Goal: Entertainment & Leisure: Browse casually

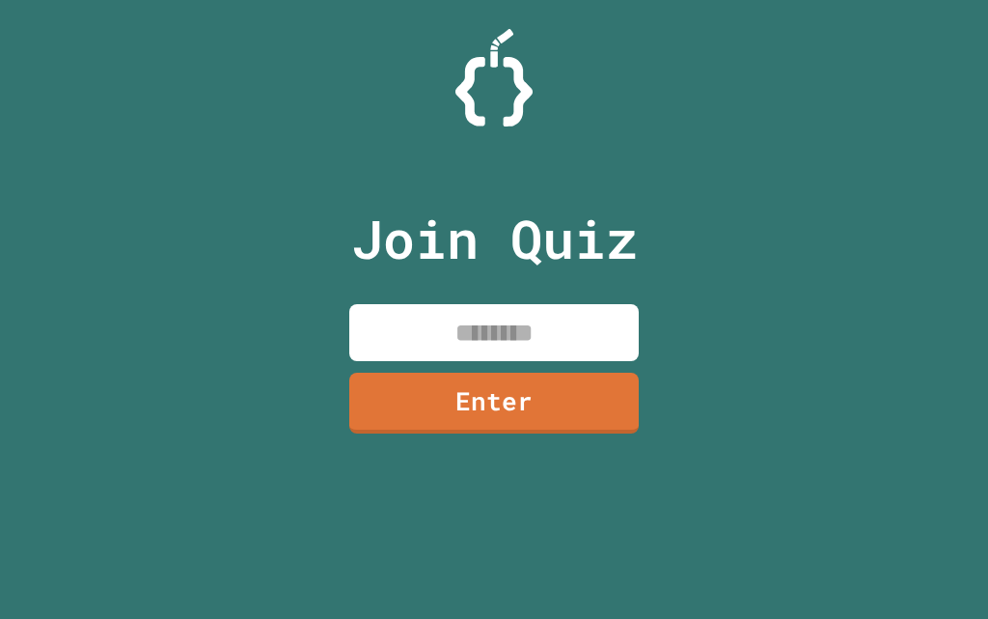
click at [467, 337] on input at bounding box center [494, 332] width 290 height 57
type input "********"
drag, startPoint x: 434, startPoint y: 367, endPoint x: 450, endPoint y: 382, distance: 21.8
click at [434, 369] on div "Join Quiz ******** Enter" at bounding box center [494, 309] width 325 height 522
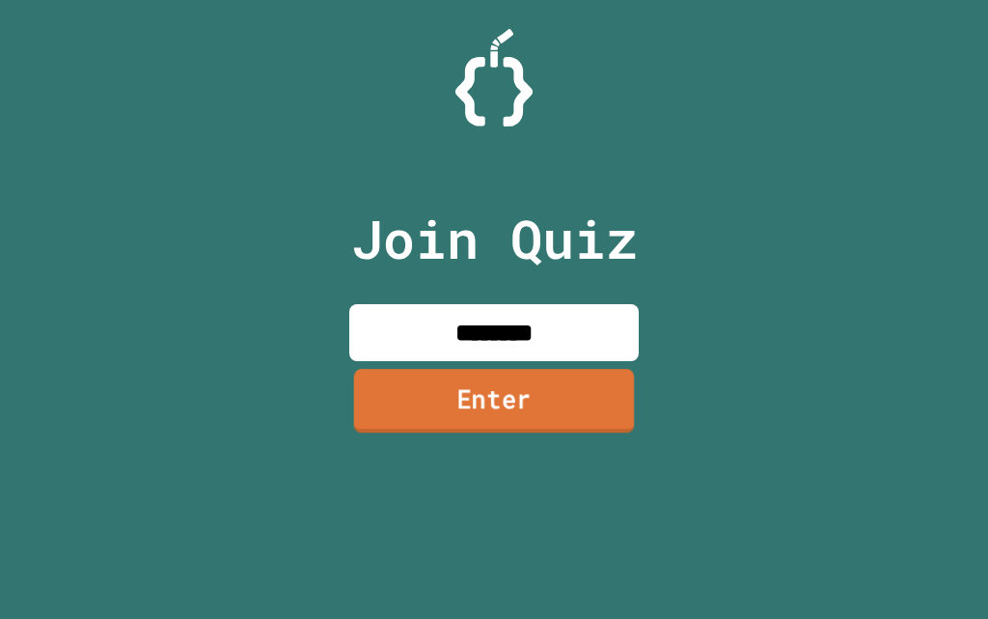
click at [453, 356] on input "********" at bounding box center [494, 332] width 290 height 57
click at [493, 412] on link "Enter" at bounding box center [494, 401] width 284 height 64
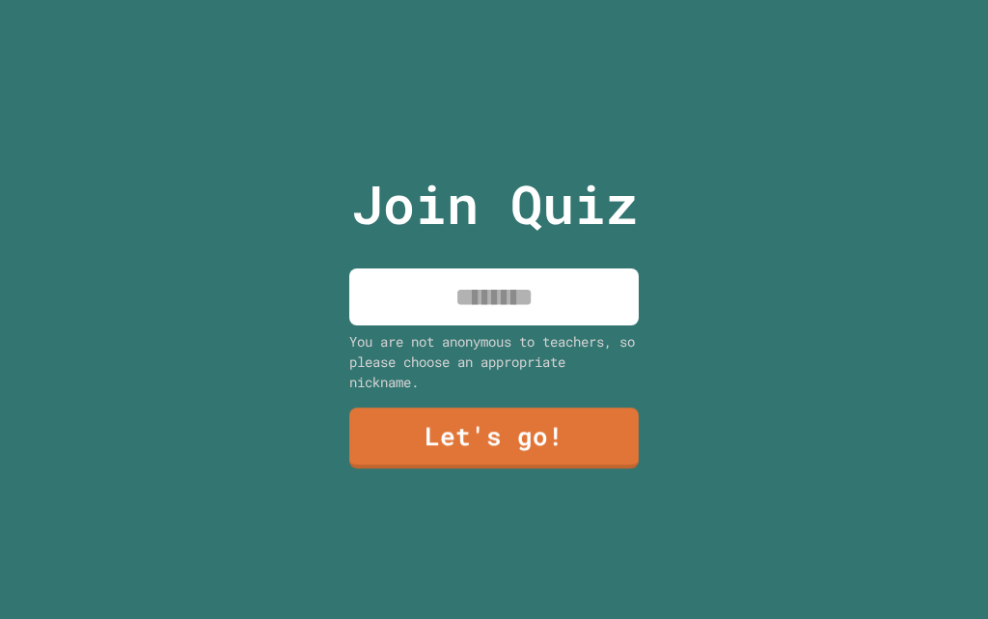
click at [492, 292] on input at bounding box center [494, 296] width 290 height 57
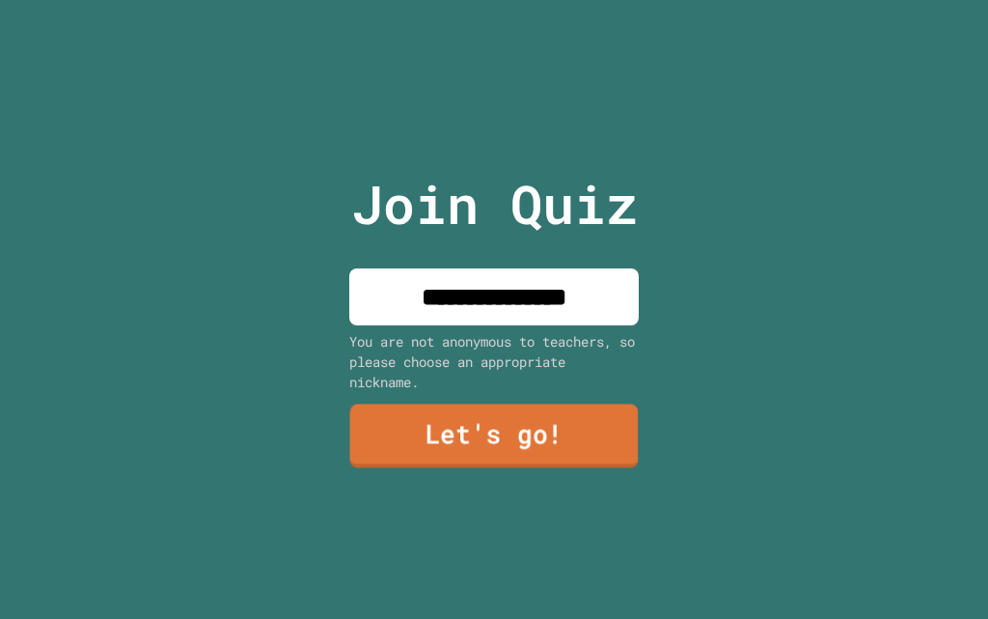
type input "**********"
click at [417, 405] on link "Let's go!" at bounding box center [494, 436] width 286 height 64
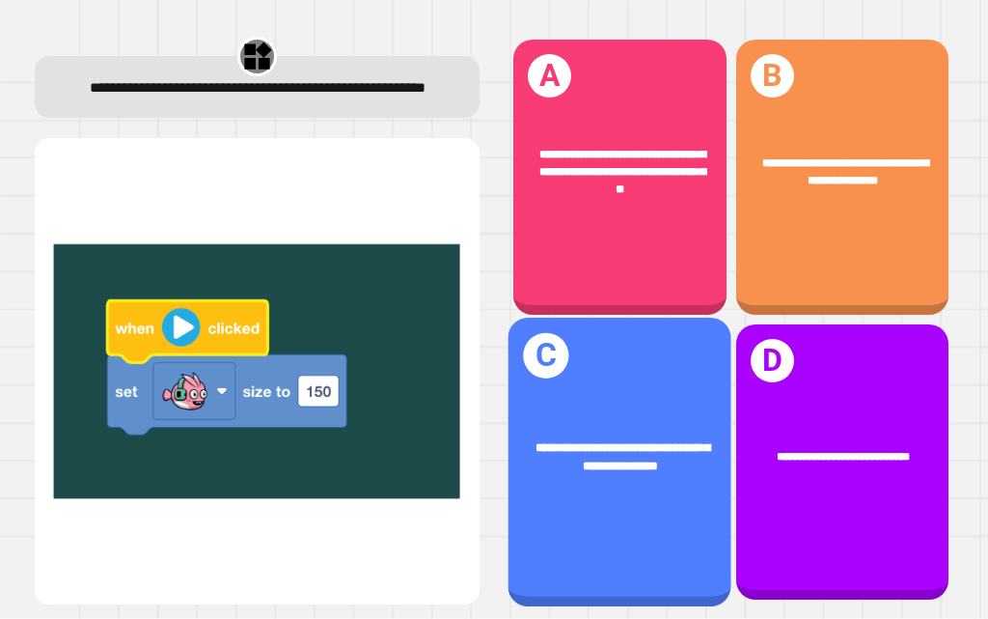
click at [648, 375] on div "**********" at bounding box center [620, 462] width 223 height 289
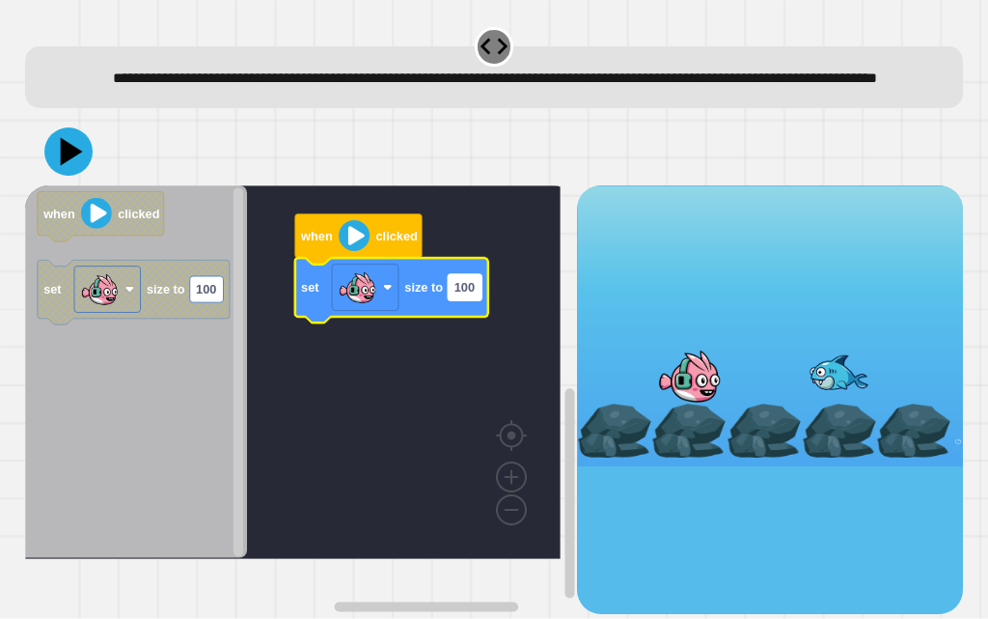
click at [468, 300] on g "100" at bounding box center [465, 287] width 34 height 26
type input "***"
drag, startPoint x: 72, startPoint y: 101, endPoint x: 74, endPoint y: 125, distance: 24.2
click at [74, 108] on div "**********" at bounding box center [494, 77] width 939 height 62
click at [71, 163] on icon at bounding box center [69, 152] width 58 height 58
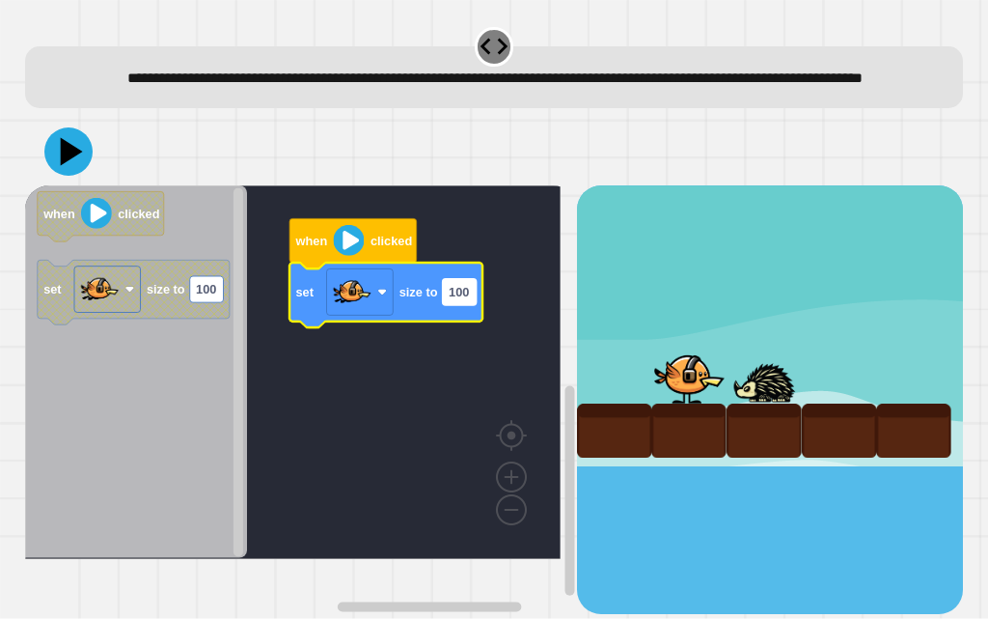
click at [463, 299] on text "100" at bounding box center [459, 292] width 20 height 14
type input "***"
click at [68, 166] on icon at bounding box center [69, 152] width 58 height 58
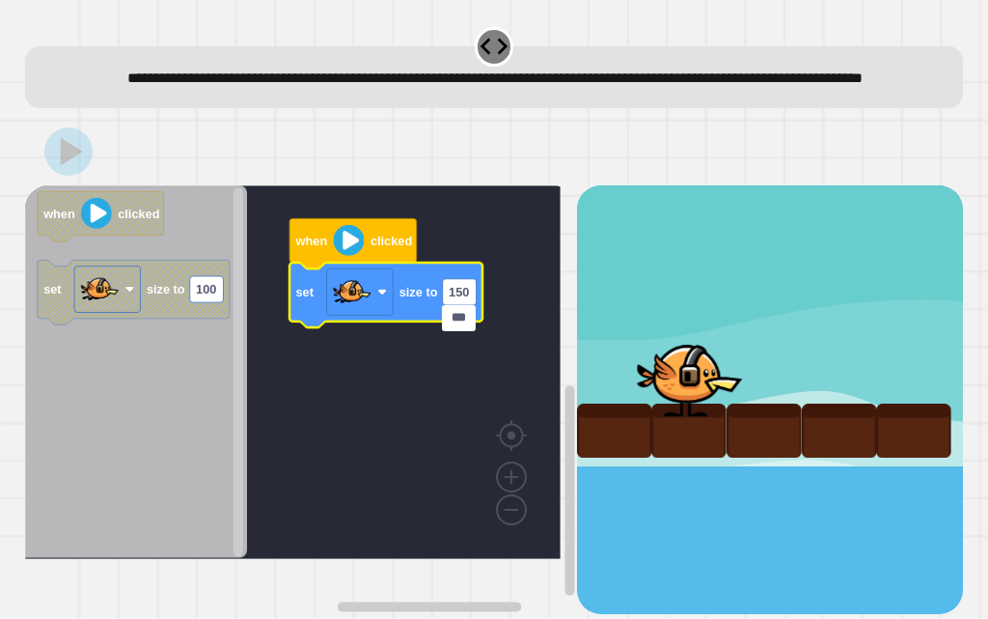
click at [722, 489] on div at bounding box center [770, 399] width 387 height 429
drag, startPoint x: 747, startPoint y: 438, endPoint x: 722, endPoint y: 437, distance: 25.1
click at [728, 437] on div at bounding box center [770, 325] width 387 height 281
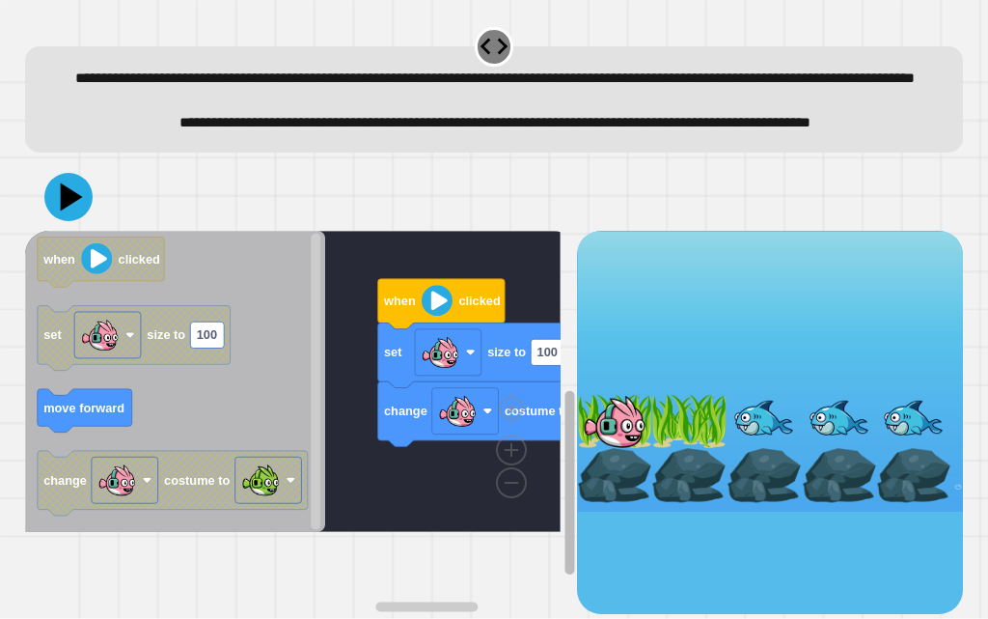
click at [634, 426] on div "change costume to set size to 100 when clicked when clicked set size to 100 mov…" at bounding box center [494, 422] width 939 height 383
drag, startPoint x: 634, startPoint y: 426, endPoint x: 577, endPoint y: 427, distance: 57.0
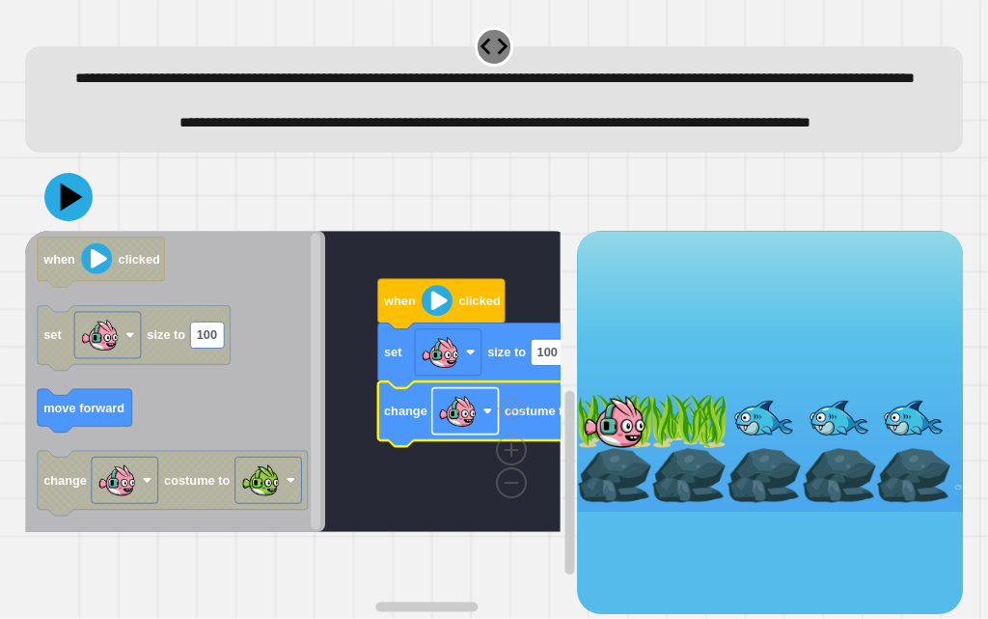
click at [479, 433] on rect "Blockly Workspace" at bounding box center [464, 410] width 67 height 46
click at [441, 351] on g "when clicked set size to 100 change costume to" at bounding box center [337, 381] width 624 height 301
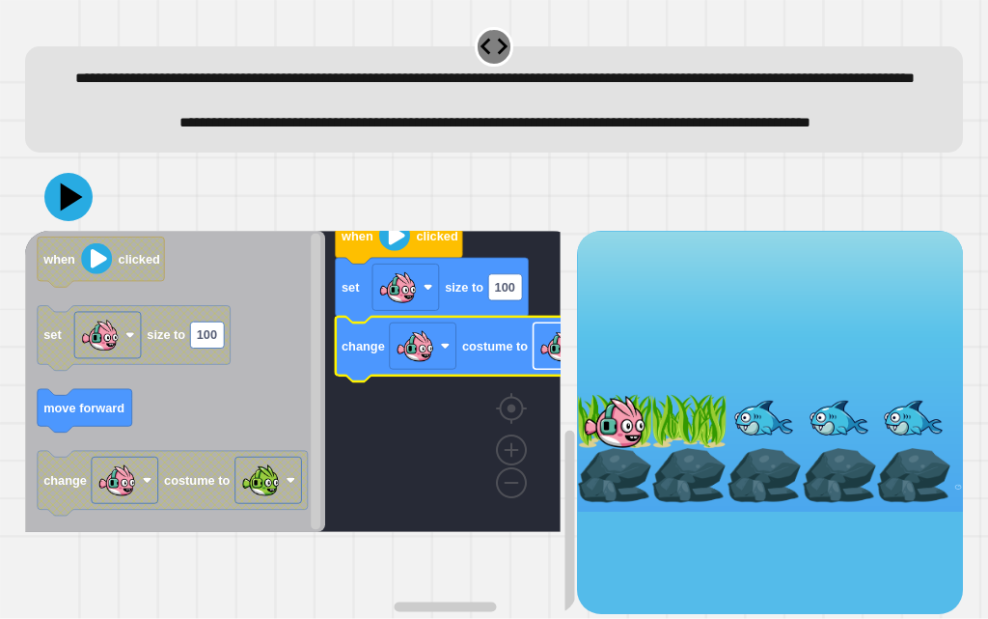
click at [542, 365] on image "Blockly Workspace" at bounding box center [559, 345] width 39 height 39
click at [520, 299] on rect "Blockly Workspace" at bounding box center [505, 286] width 34 height 26
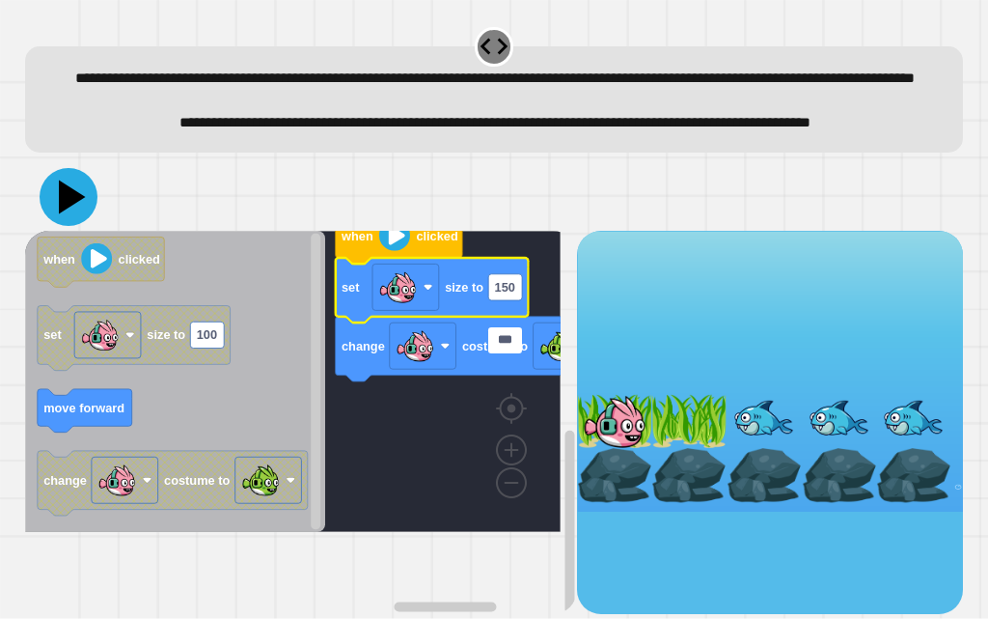
type input "***"
click at [78, 226] on icon at bounding box center [69, 197] width 58 height 58
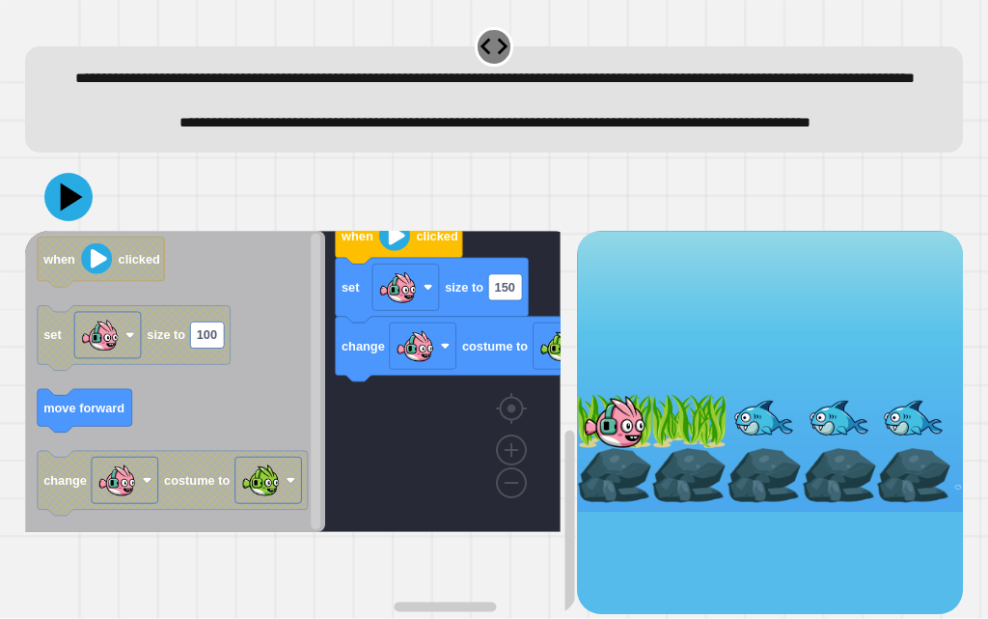
click at [431, 489] on div "when clicked set size to 150 change costume to when clicked set size to 100 mov…" at bounding box center [301, 422] width 552 height 383
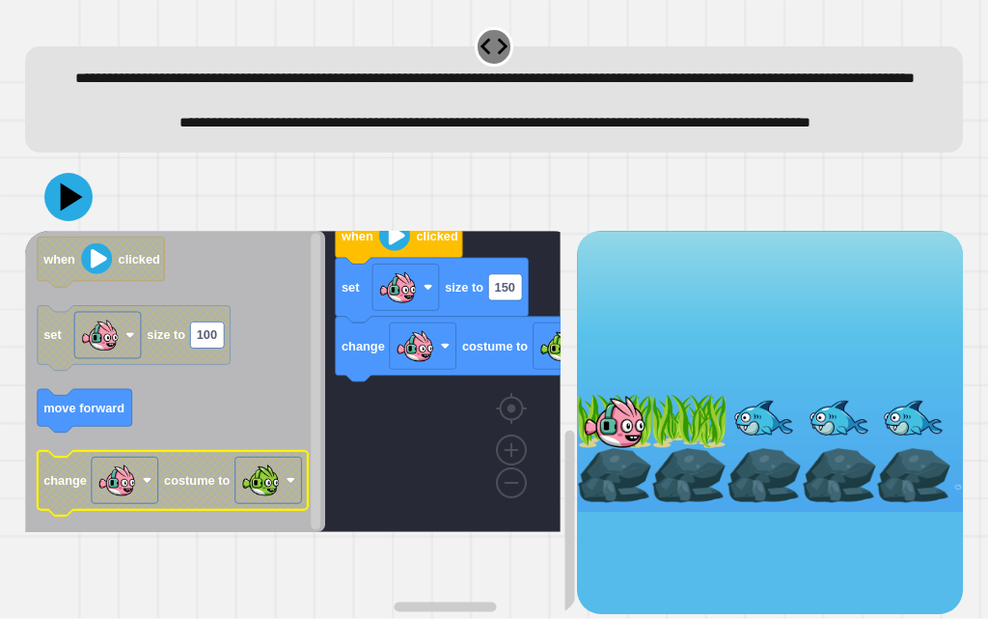
click at [211, 437] on icon "when clicked set size to 100 move forward change costume to" at bounding box center [175, 381] width 300 height 301
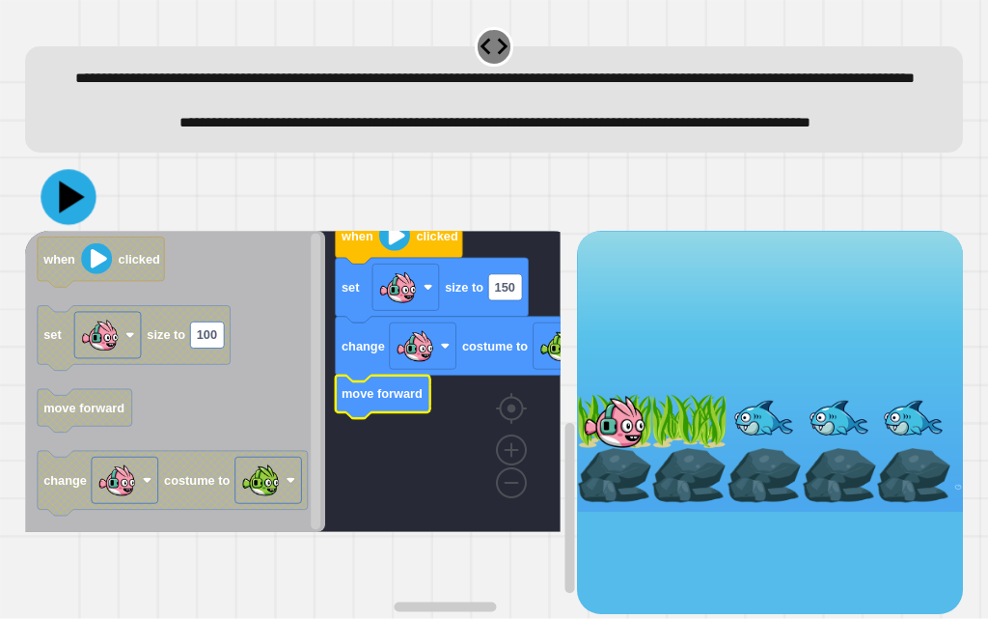
click at [66, 224] on icon at bounding box center [68, 196] width 55 height 55
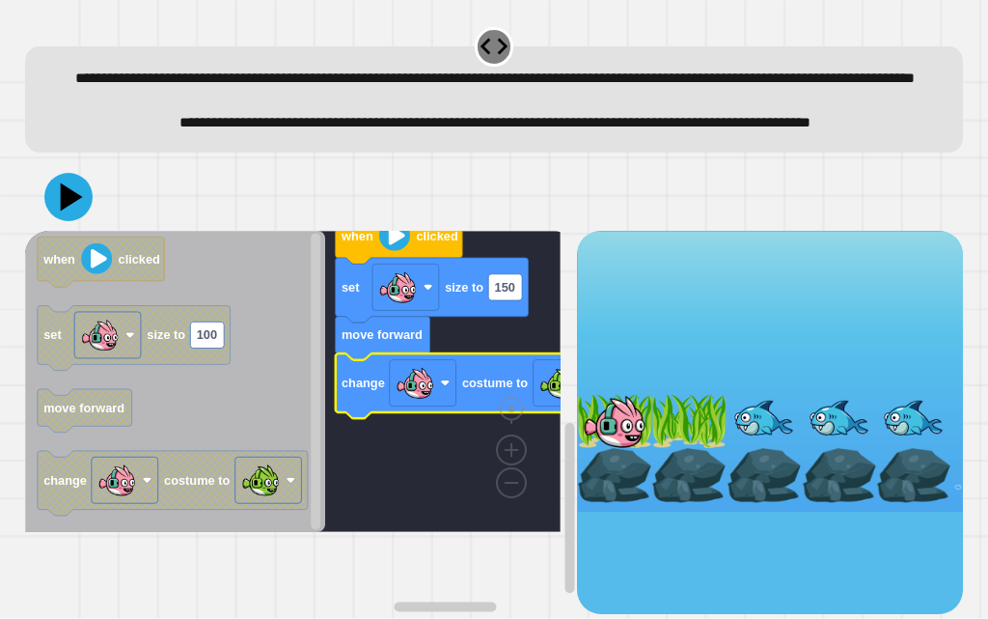
click at [96, 231] on div at bounding box center [494, 197] width 939 height 68
click at [76, 213] on icon at bounding box center [72, 197] width 27 height 34
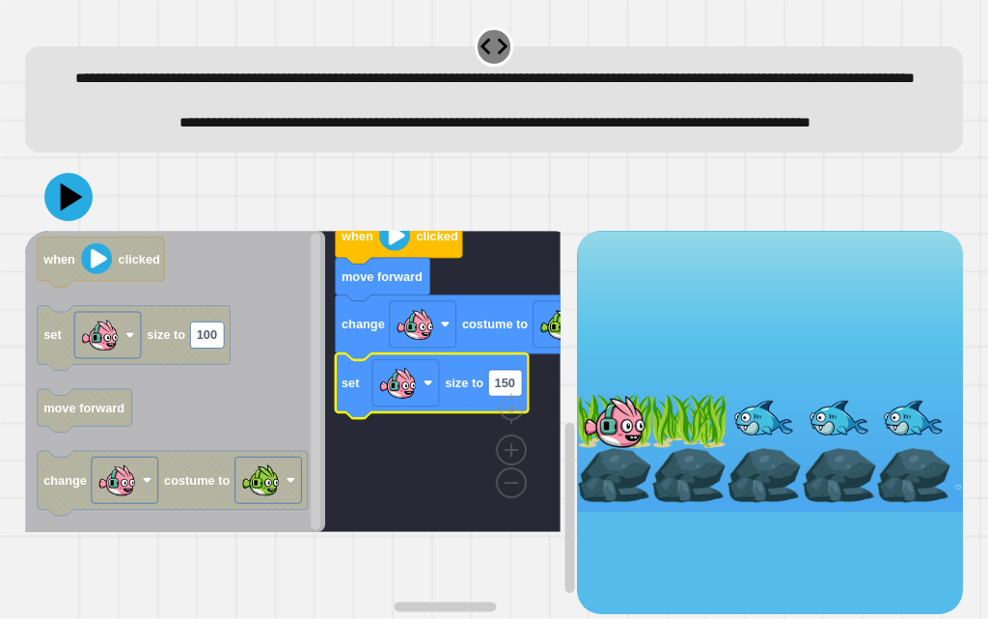
drag, startPoint x: 101, startPoint y: 230, endPoint x: 56, endPoint y: 246, distance: 48.2
click at [64, 231] on div at bounding box center [494, 197] width 939 height 68
click at [51, 226] on icon at bounding box center [69, 197] width 58 height 58
click at [516, 396] on rect "Blockly Workspace" at bounding box center [505, 383] width 34 height 26
type input "***"
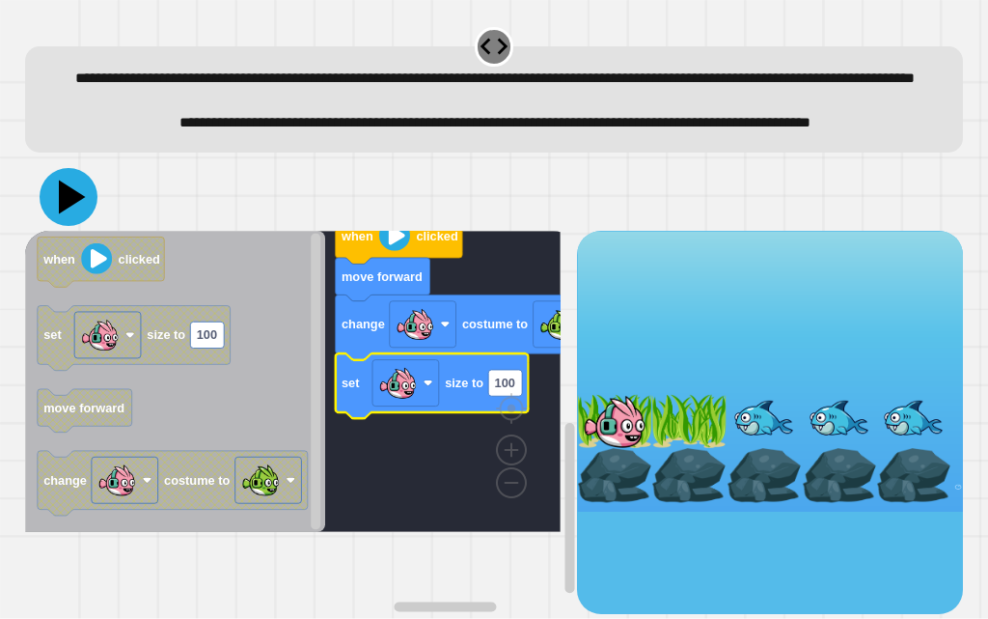
click at [69, 213] on icon at bounding box center [72, 197] width 27 height 34
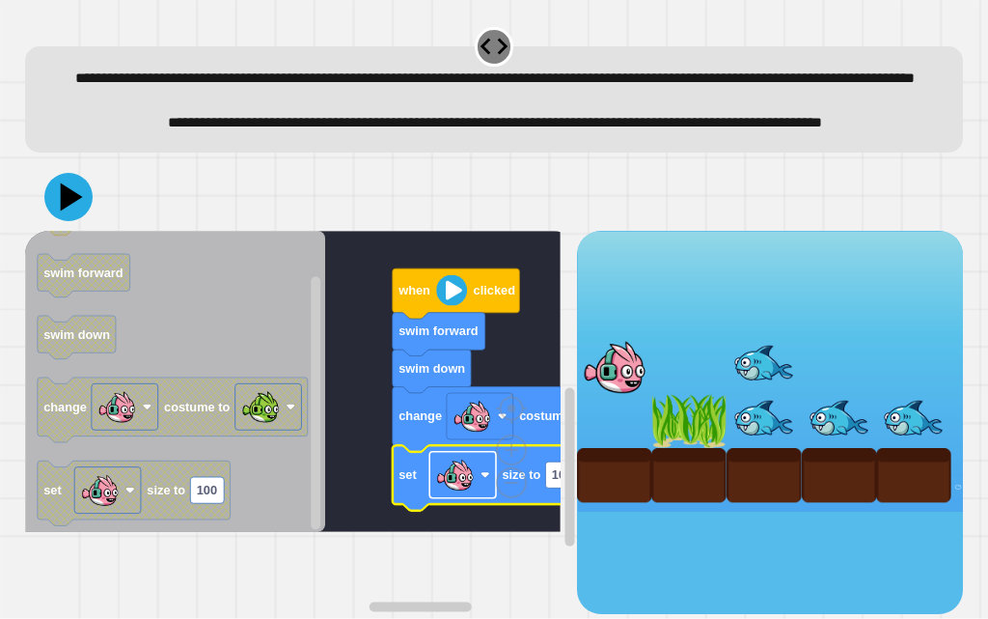
click at [451, 493] on image "Blockly Workspace" at bounding box center [454, 474] width 39 height 39
click at [467, 493] on image "Blockly Workspace" at bounding box center [454, 474] width 39 height 39
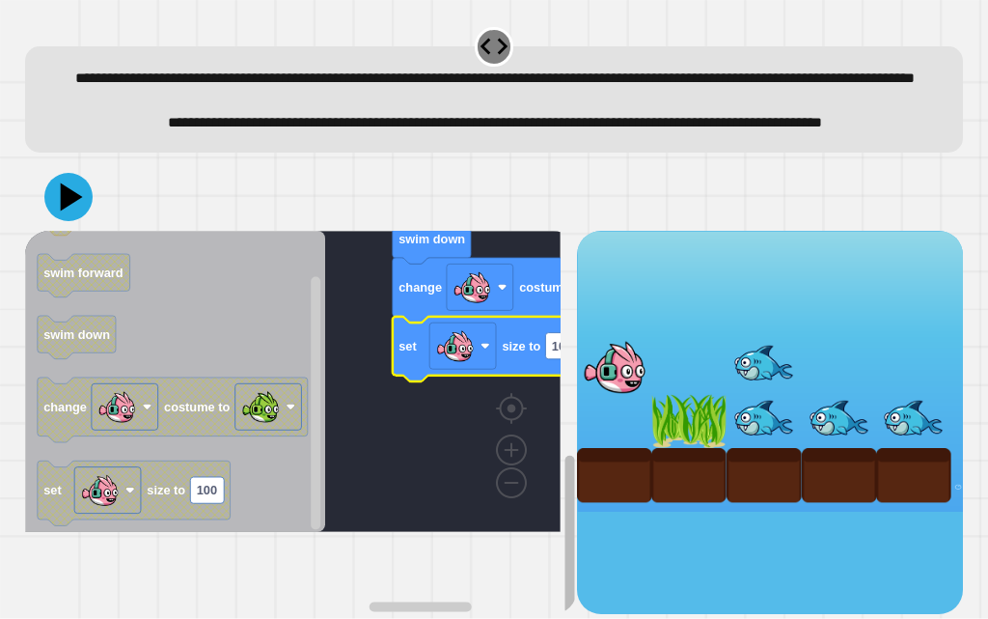
click at [563, 538] on g "Blockly Workspace" at bounding box center [570, 471] width 14 height 286
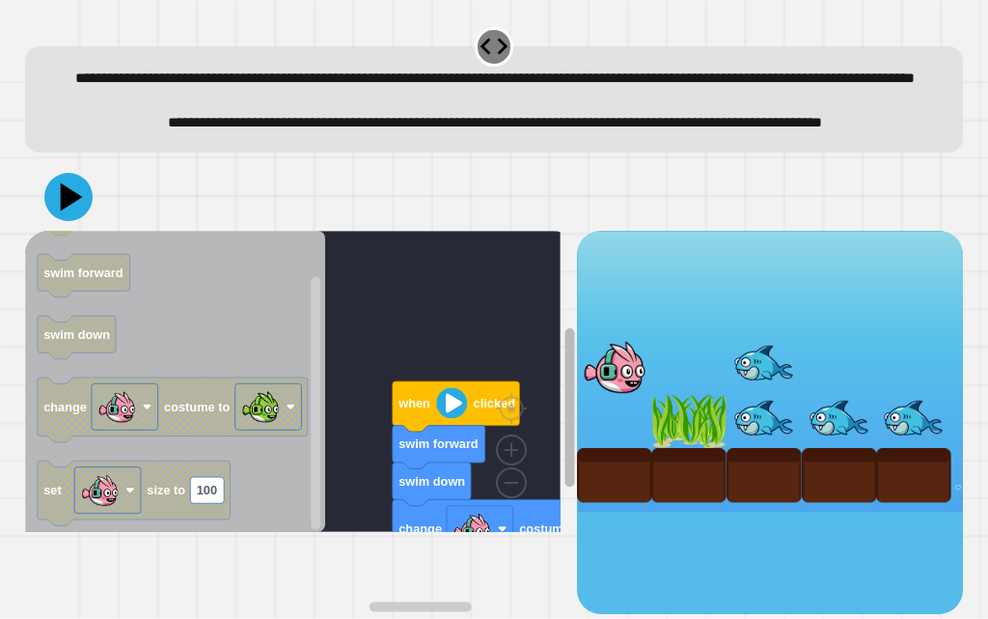
click at [563, 402] on g "Blockly Workspace" at bounding box center [570, 471] width 14 height 286
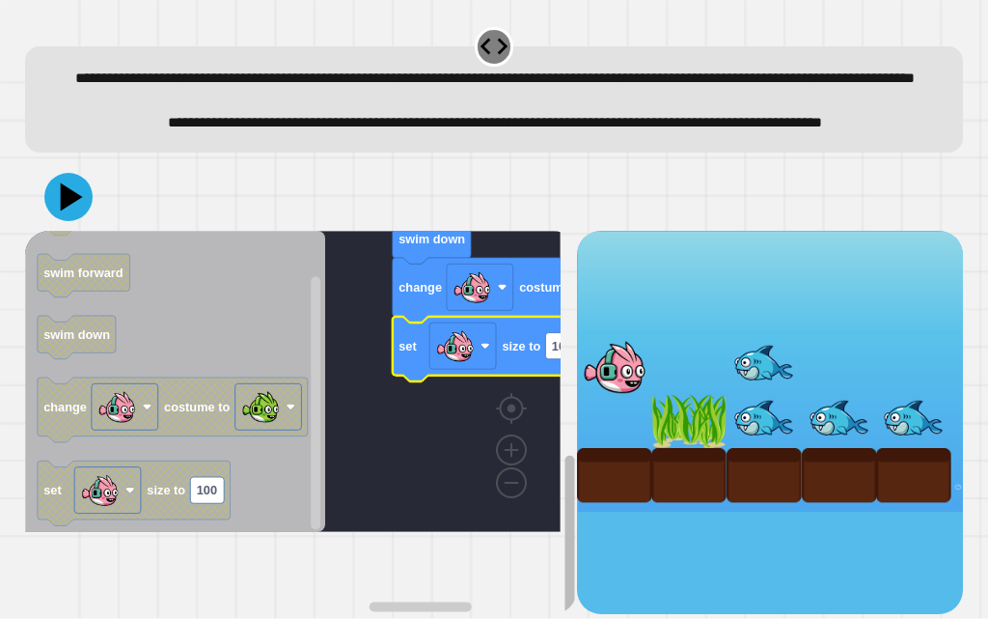
click at [563, 402] on g "Blockly Workspace" at bounding box center [570, 471] width 14 height 286
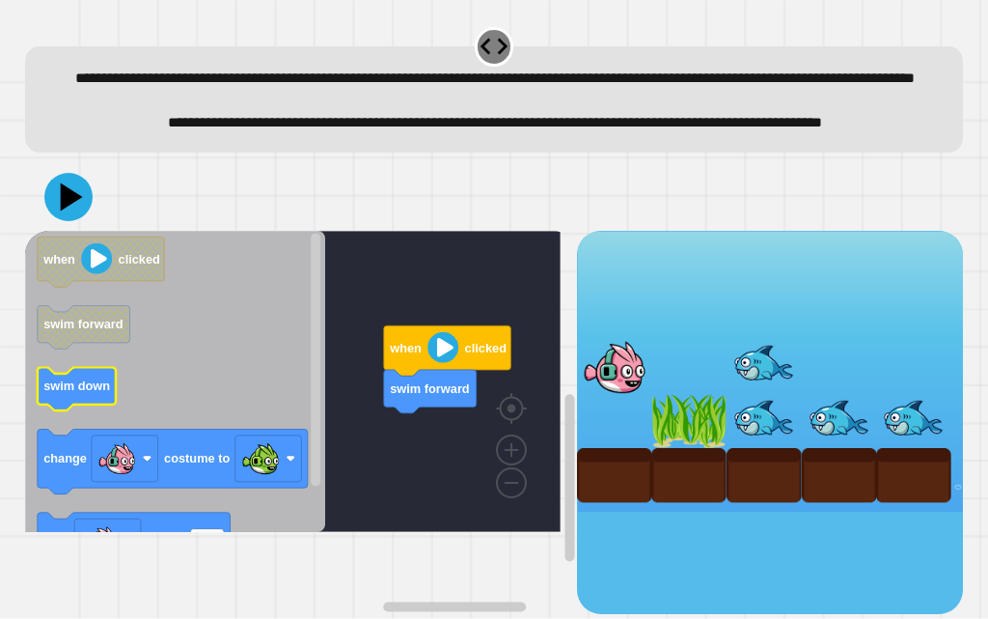
click at [390, 469] on div "when clicked swim forward when clicked swim forward swim down change costume to…" at bounding box center [301, 422] width 552 height 383
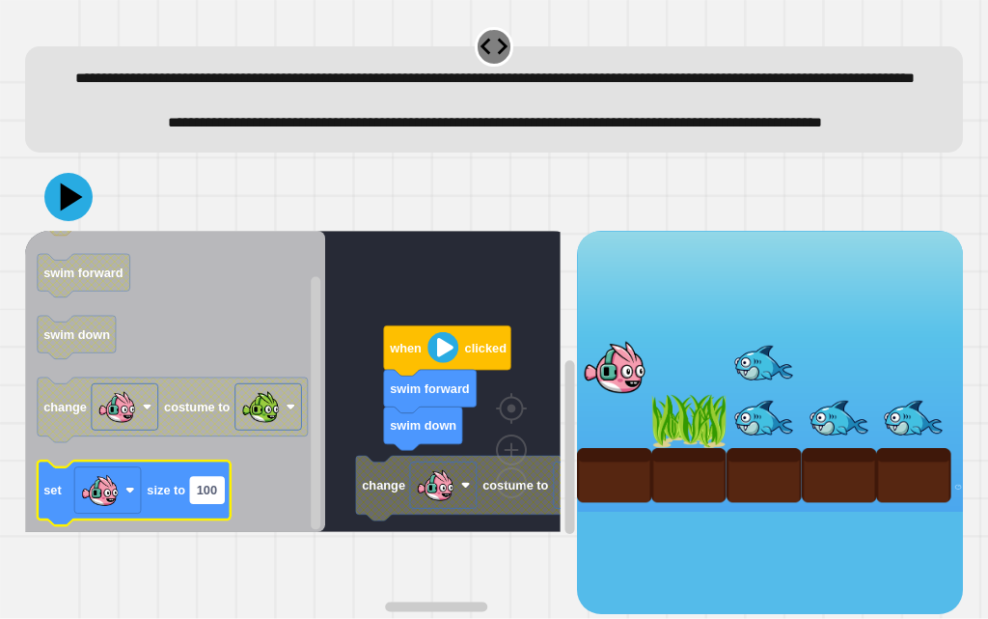
click at [216, 497] on text "100" at bounding box center [206, 490] width 20 height 14
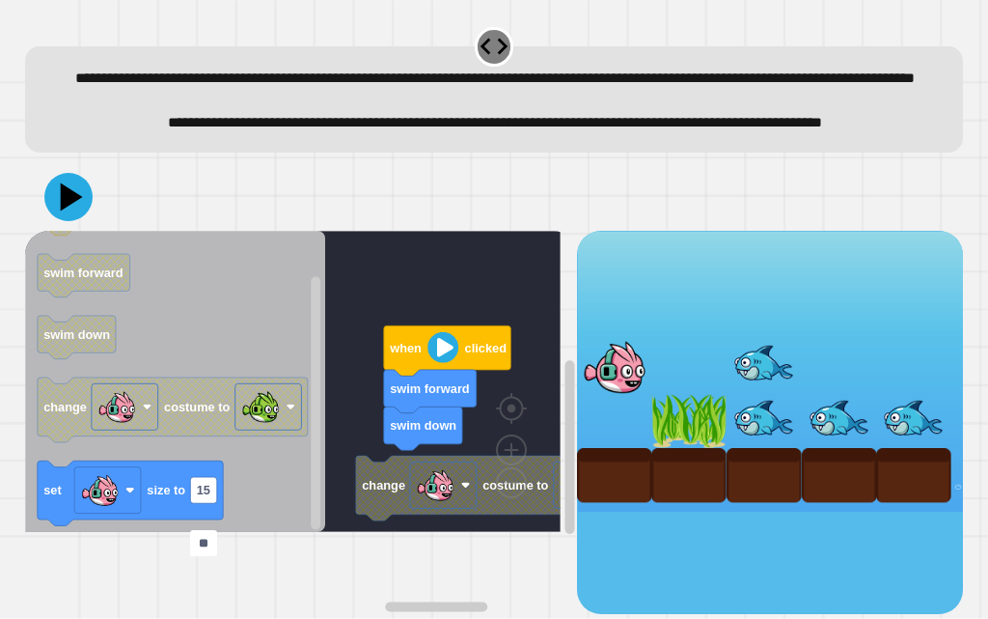
type input "***"
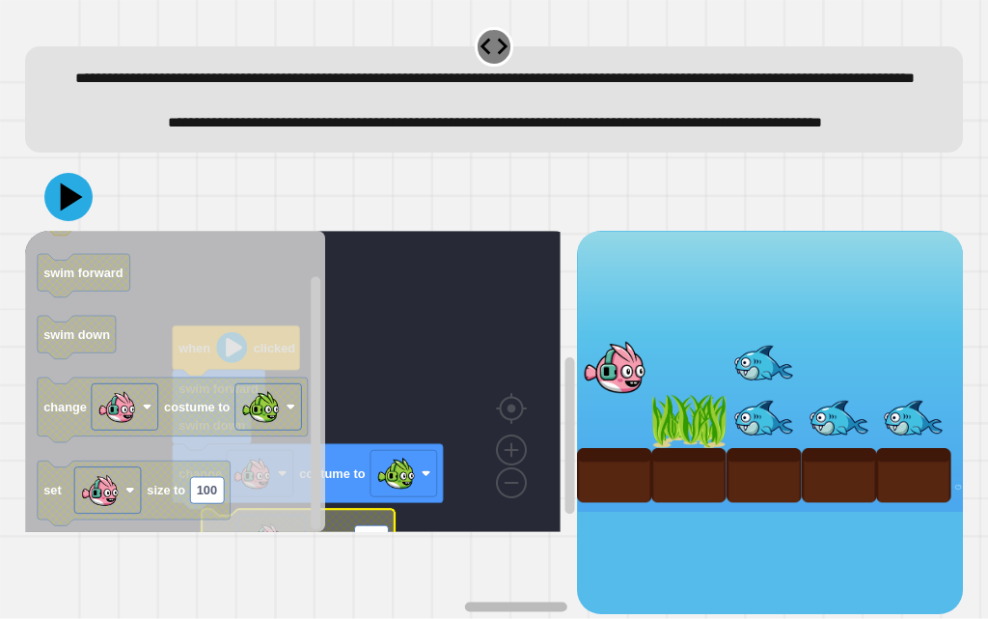
click at [513, 599] on icon "Blockly Workspace" at bounding box center [457, 606] width 220 height 14
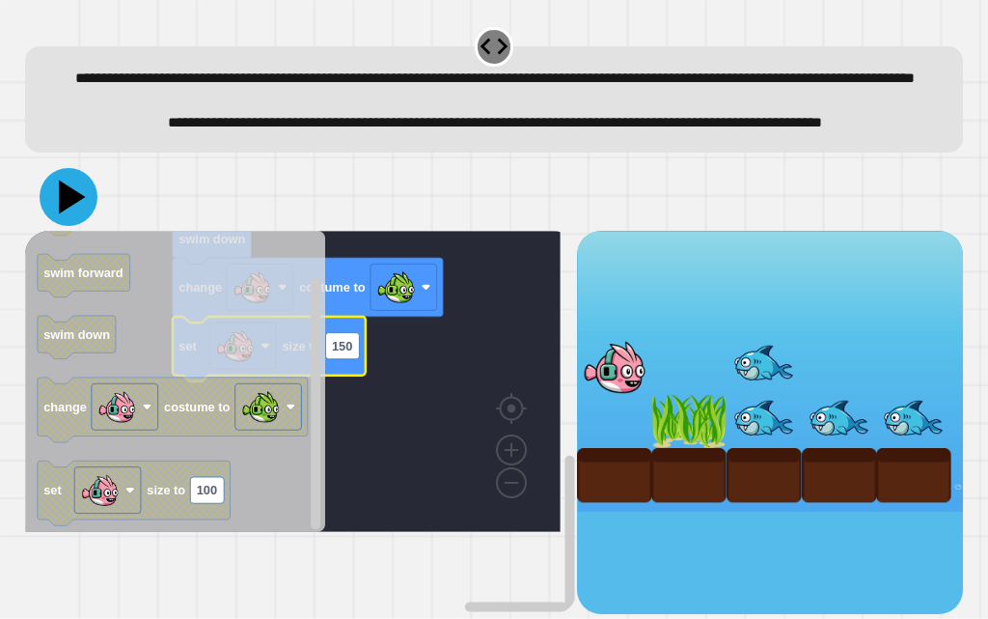
click at [75, 226] on icon at bounding box center [69, 197] width 58 height 58
click at [356, 358] on rect "Blockly Workspace" at bounding box center [342, 345] width 34 height 26
type input "***"
click at [83, 226] on icon at bounding box center [69, 197] width 58 height 58
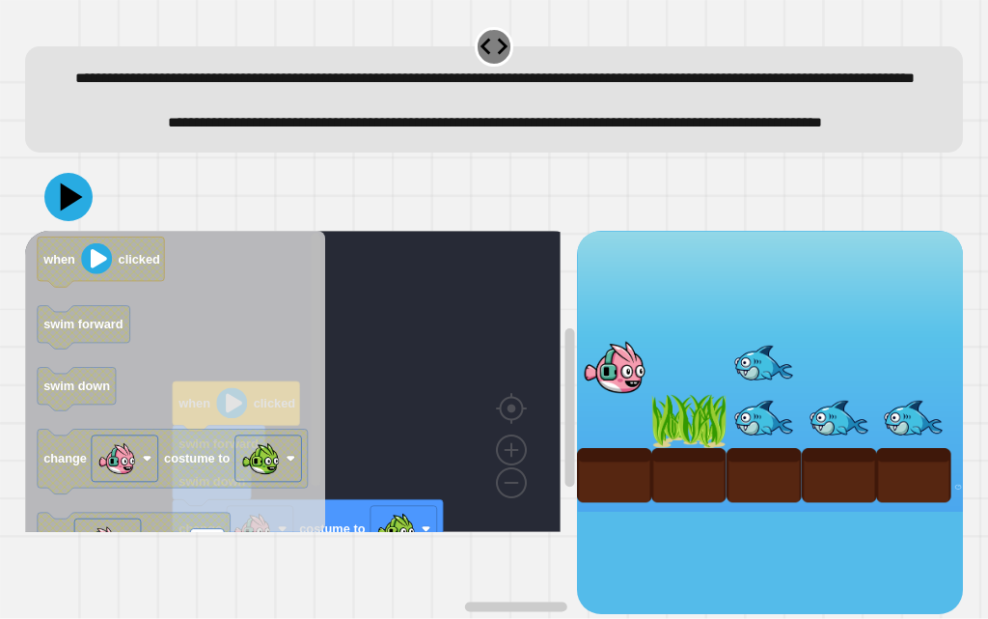
click at [278, 455] on div "when clicked swim forward swim down change costume to set size to 100 when clic…" at bounding box center [301, 422] width 552 height 383
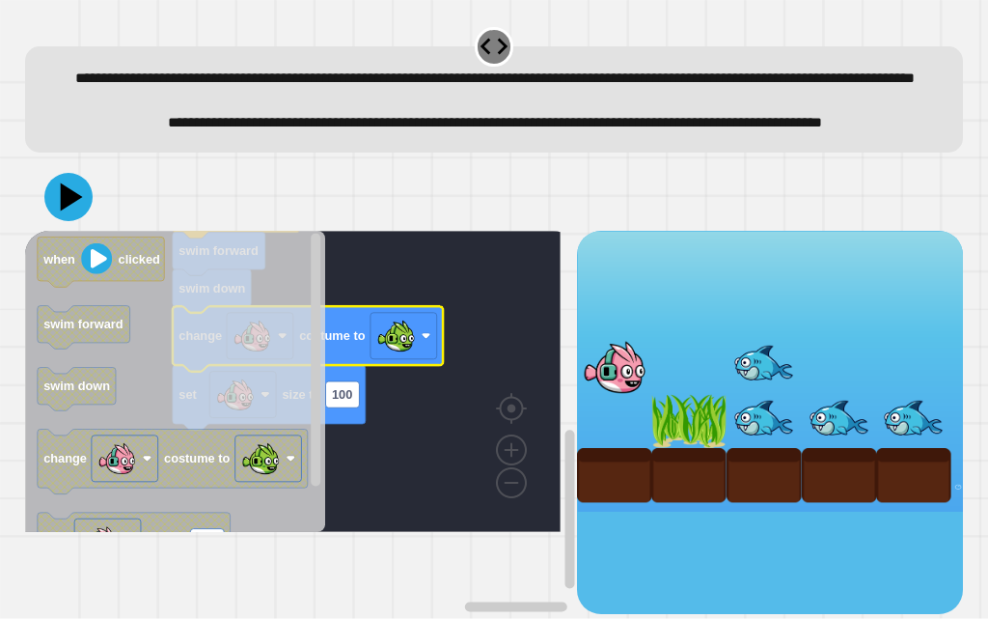
click at [421, 387] on div "when clicked swim forward swim down change costume to set size to 100 when clic…" at bounding box center [301, 422] width 552 height 383
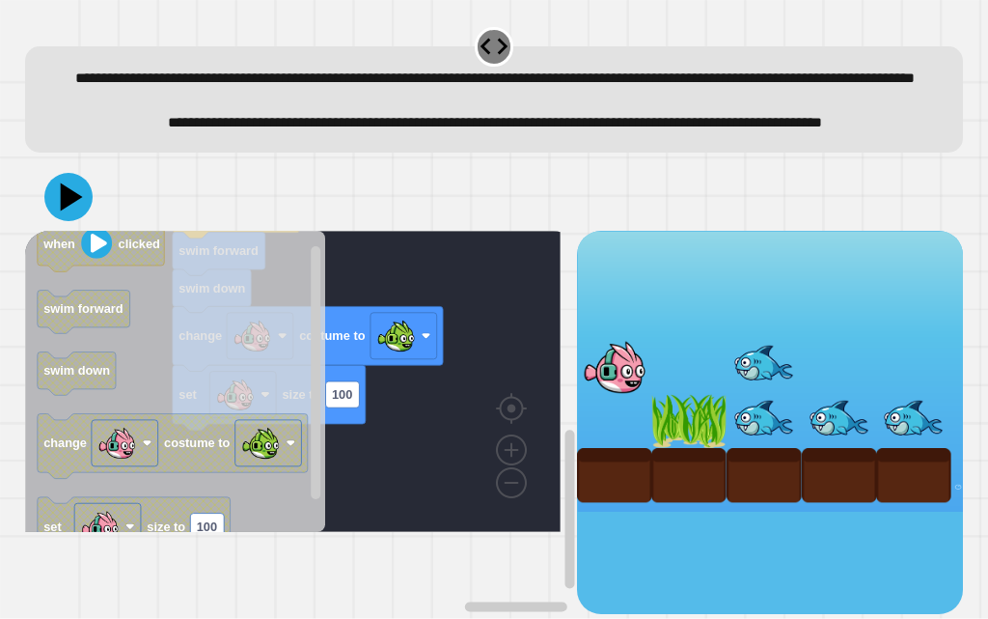
click at [337, 328] on rect "Blockly Workspace" at bounding box center [293, 381] width 536 height 301
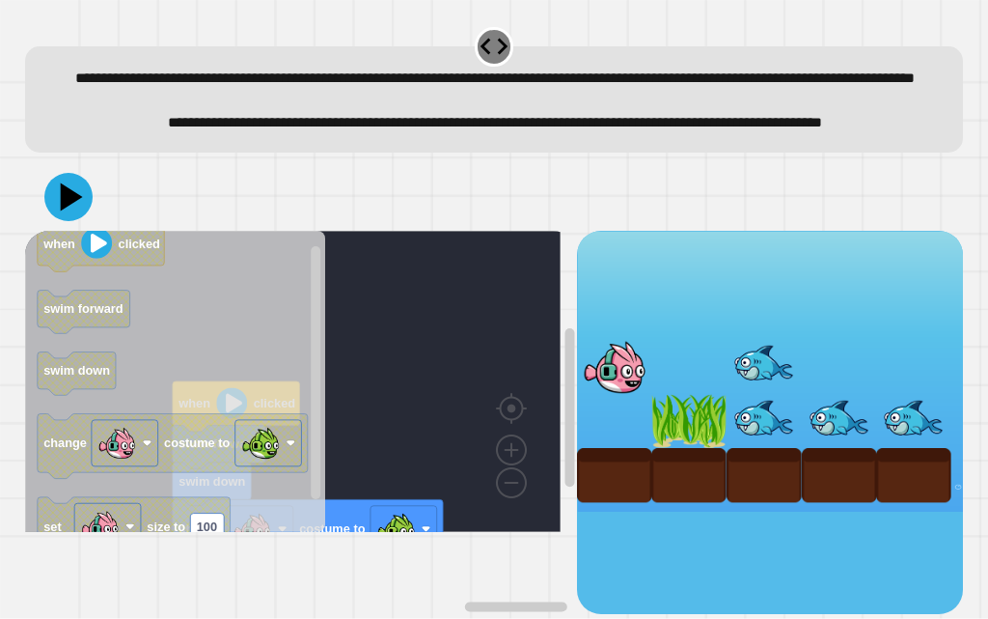
click at [349, 364] on rect "Blockly Workspace" at bounding box center [293, 381] width 536 height 301
click at [258, 539] on div "when clicked swim forward swim down change costume to set size to 100 when clic…" at bounding box center [301, 422] width 552 height 383
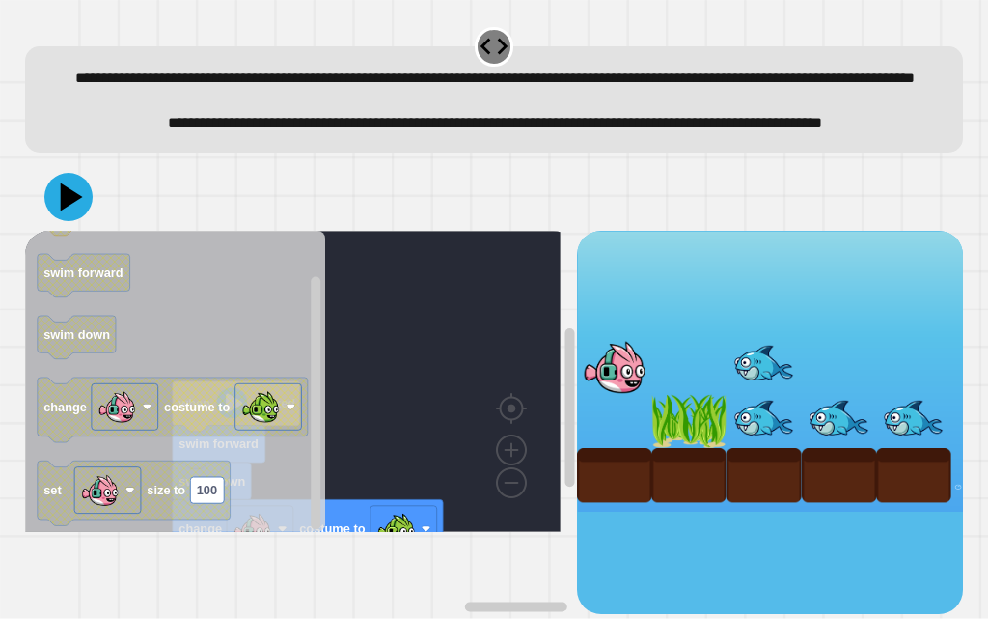
click at [345, 455] on div "when clicked swim forward swim down change costume to set size to 100 when clic…" at bounding box center [301, 422] width 552 height 383
click at [438, 318] on rect "Blockly Workspace" at bounding box center [293, 381] width 536 height 301
click at [390, 358] on rect "Blockly Workspace" at bounding box center [293, 381] width 536 height 301
click at [360, 393] on rect "Blockly Workspace" at bounding box center [293, 381] width 536 height 301
click at [563, 451] on g "Blockly Workspace" at bounding box center [570, 471] width 14 height 286
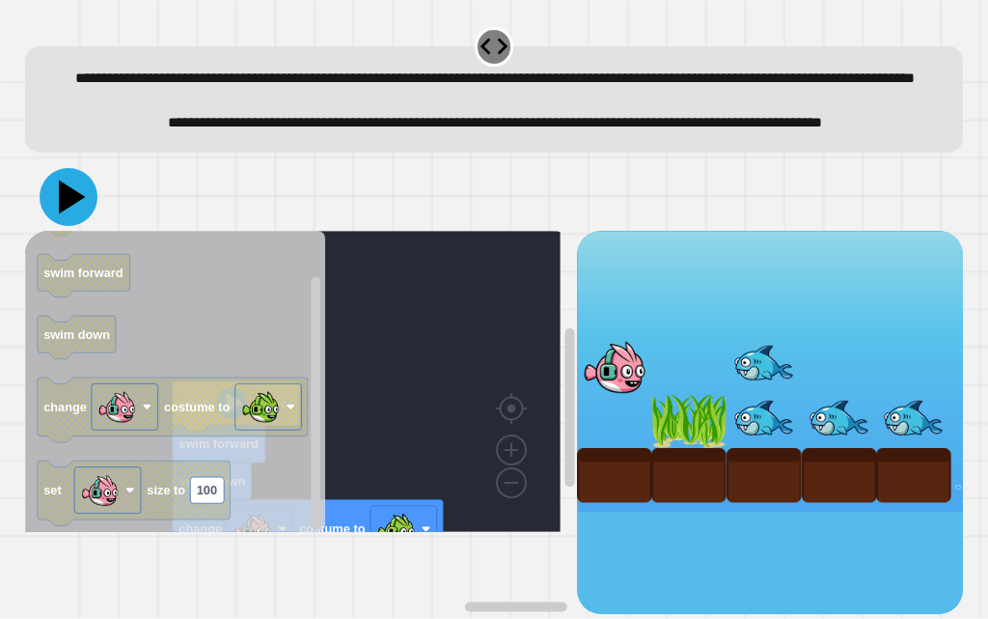
click at [75, 226] on icon at bounding box center [69, 197] width 58 height 58
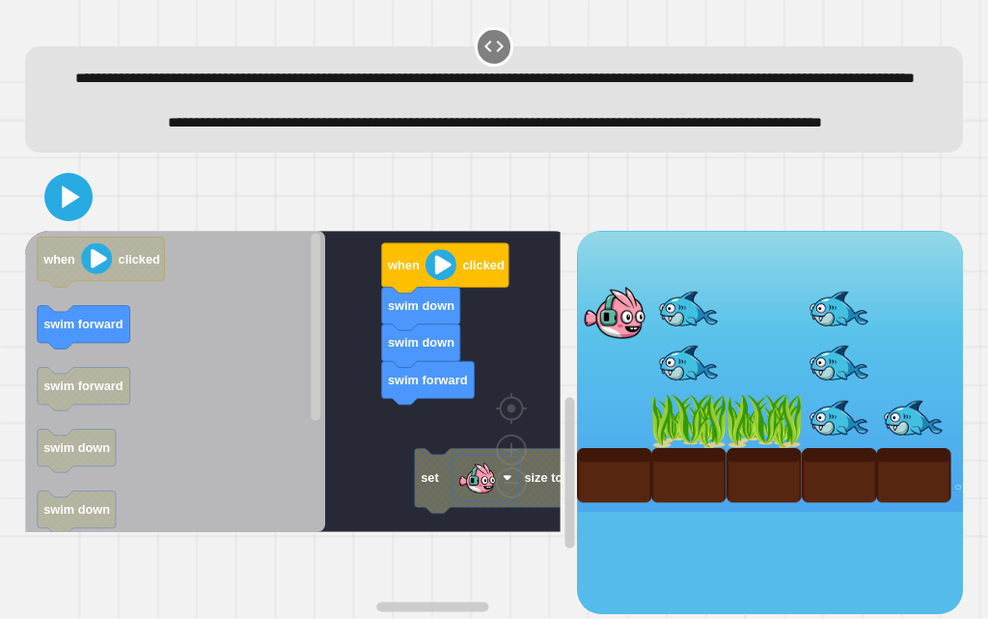
click at [315, 485] on div "set size to 100 when clicked swim down swim down swim forward when clicked swim…" at bounding box center [301, 422] width 552 height 383
click at [388, 436] on div "set size to 100 when clicked swim down swim down swim forward when clicked swim…" at bounding box center [301, 422] width 552 height 383
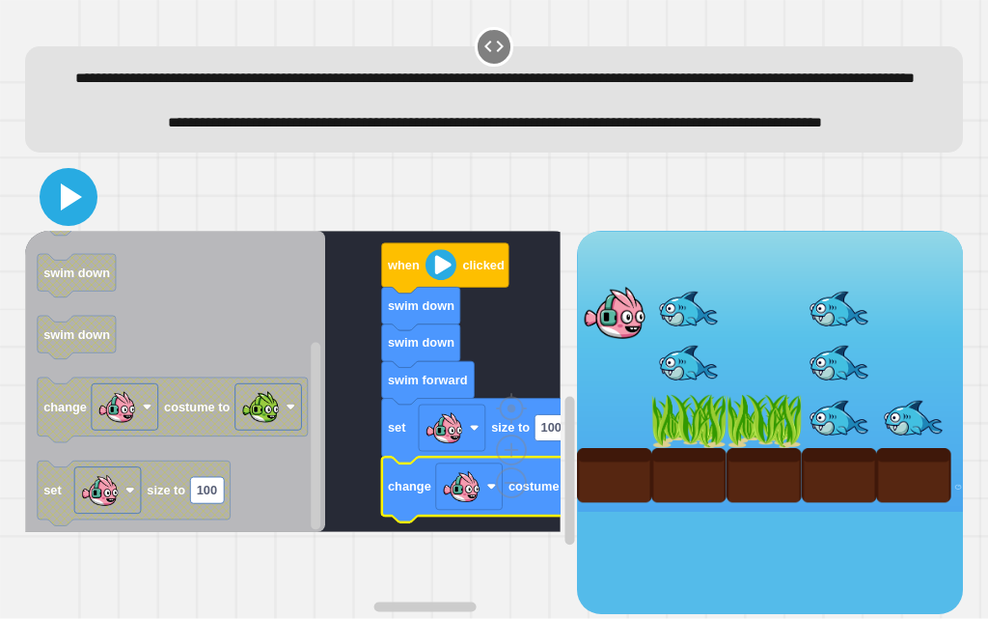
click at [82, 220] on icon at bounding box center [68, 197] width 46 height 46
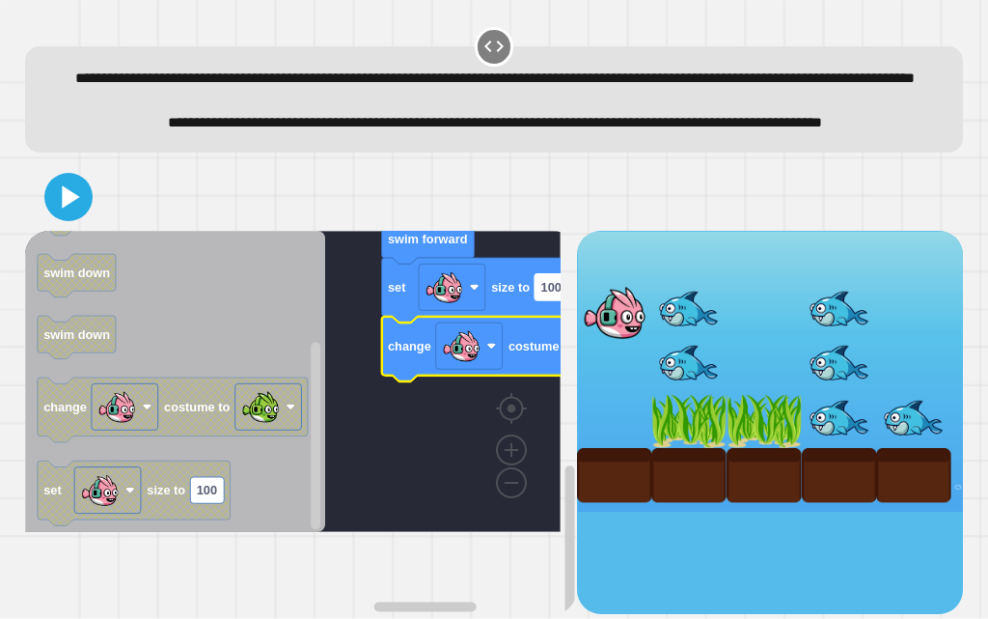
click at [542, 294] on text "100" at bounding box center [551, 287] width 20 height 14
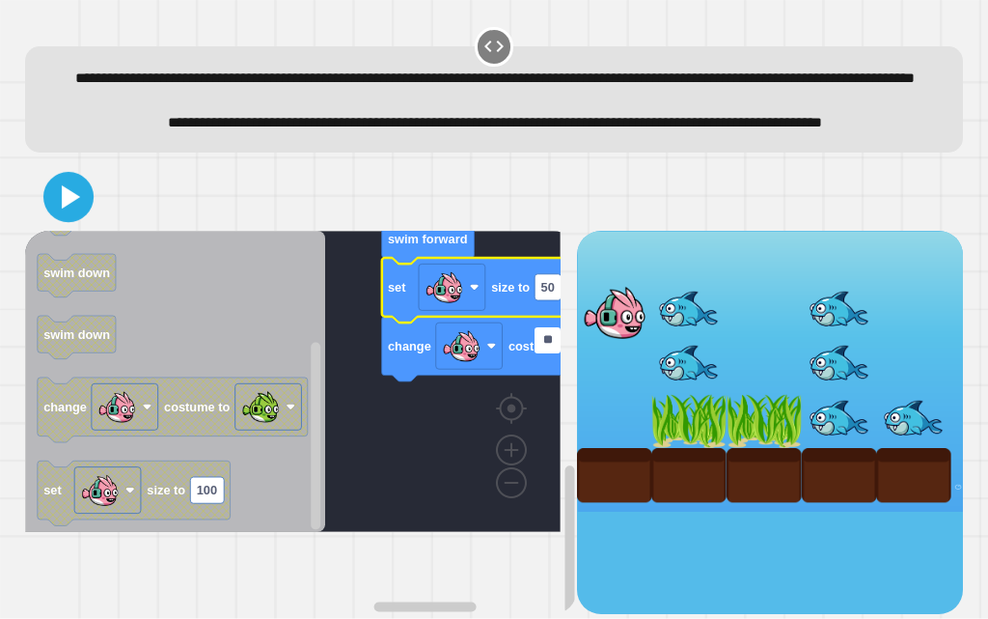
type input "**"
click at [78, 220] on icon at bounding box center [68, 197] width 46 height 46
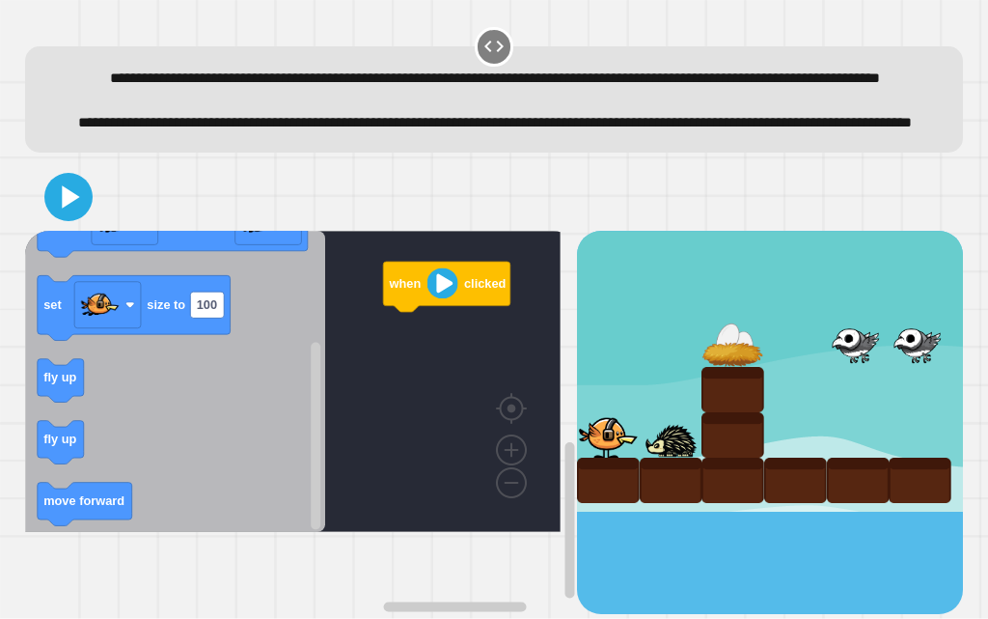
click at [373, 377] on div "when clicked when clicked move forward change costume to set size to 100 fly up…" at bounding box center [301, 422] width 552 height 383
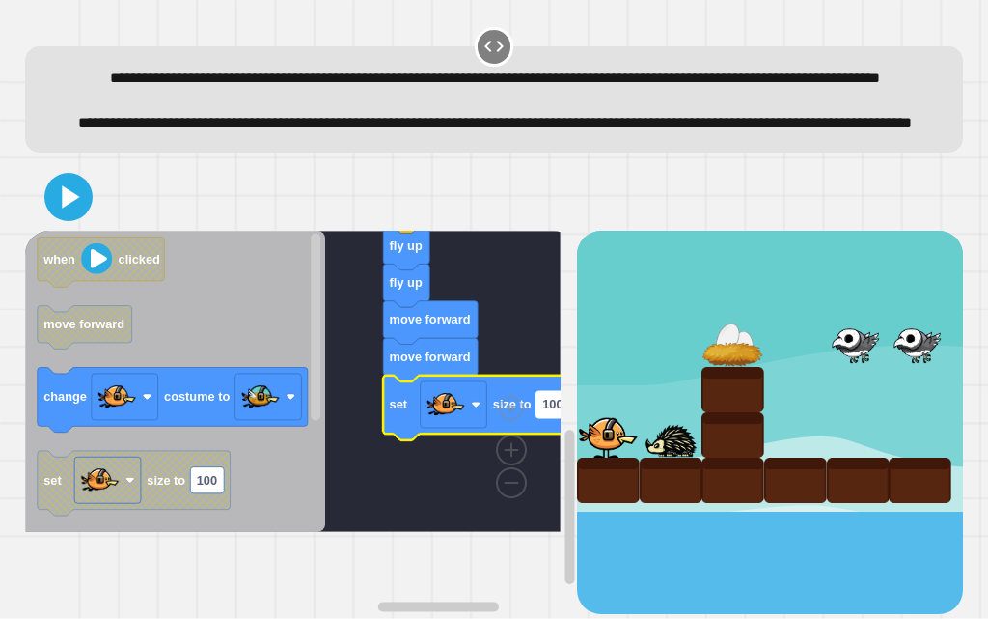
click at [539, 417] on rect "Blockly Workspace" at bounding box center [553, 404] width 34 height 26
type input "**"
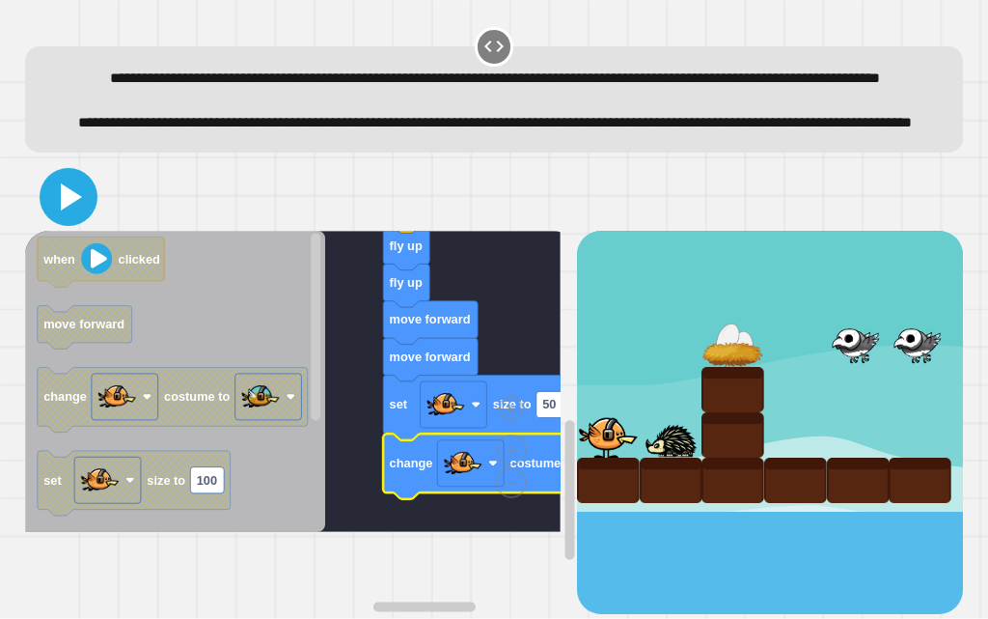
click at [65, 220] on icon at bounding box center [68, 197] width 46 height 46
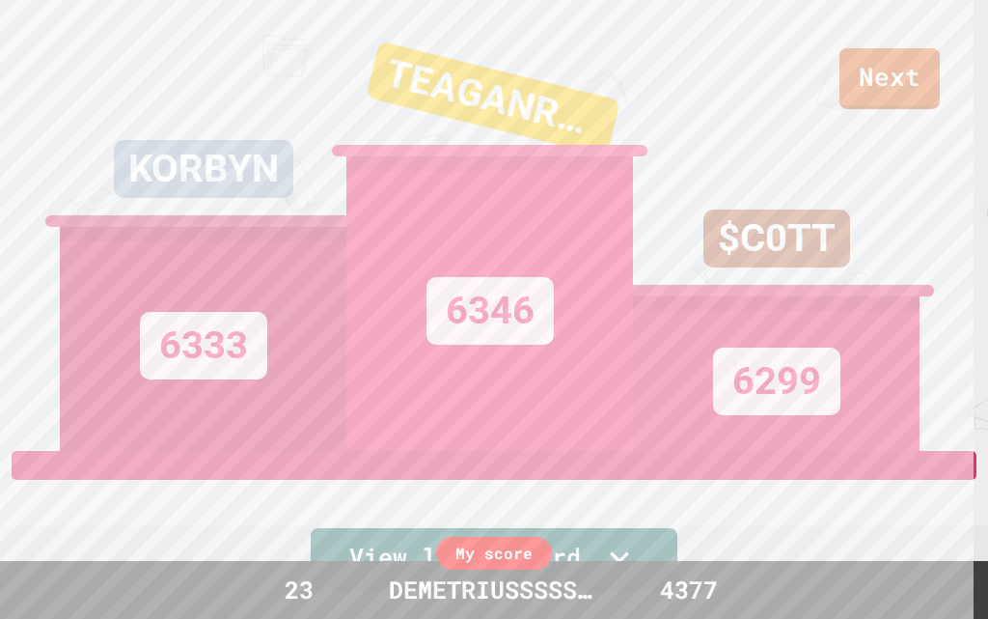
click at [874, 79] on div "$C0TT 6299" at bounding box center [776, 225] width 287 height 451
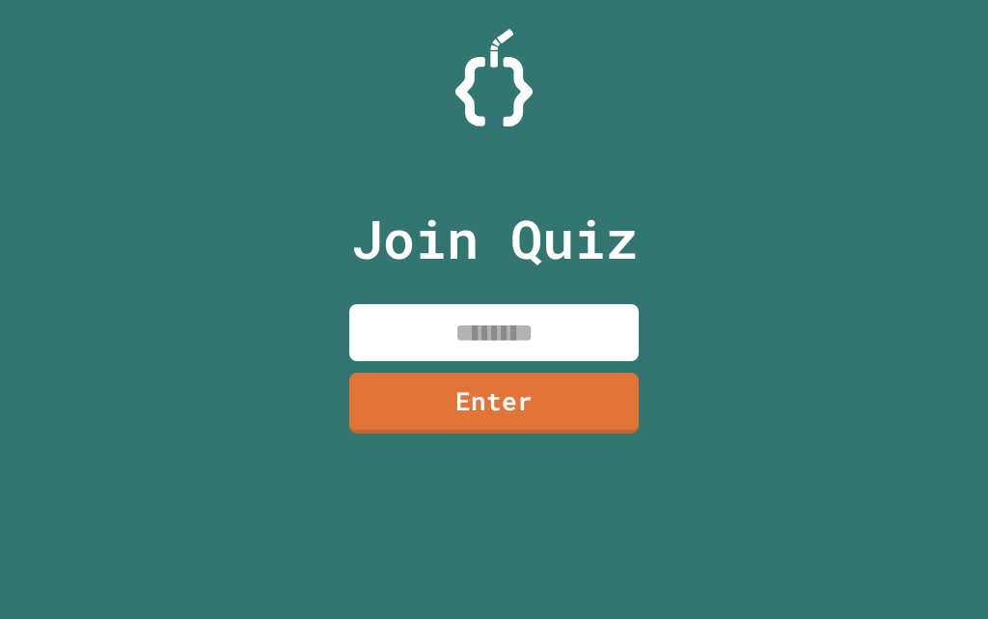
click at [451, 322] on input at bounding box center [494, 332] width 290 height 57
type input "********"
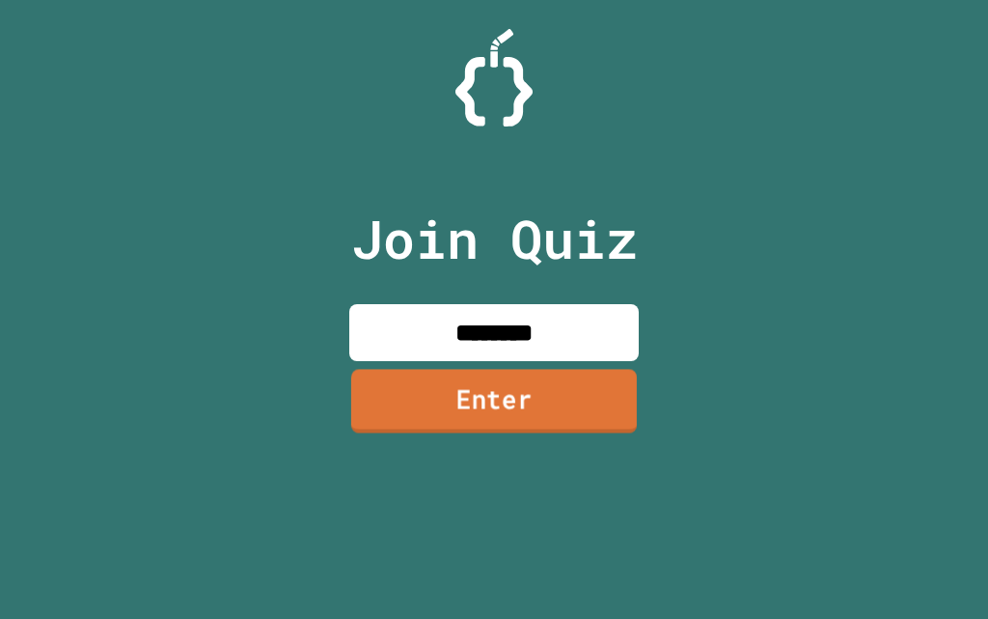
click at [556, 403] on link "Enter" at bounding box center [494, 401] width 286 height 64
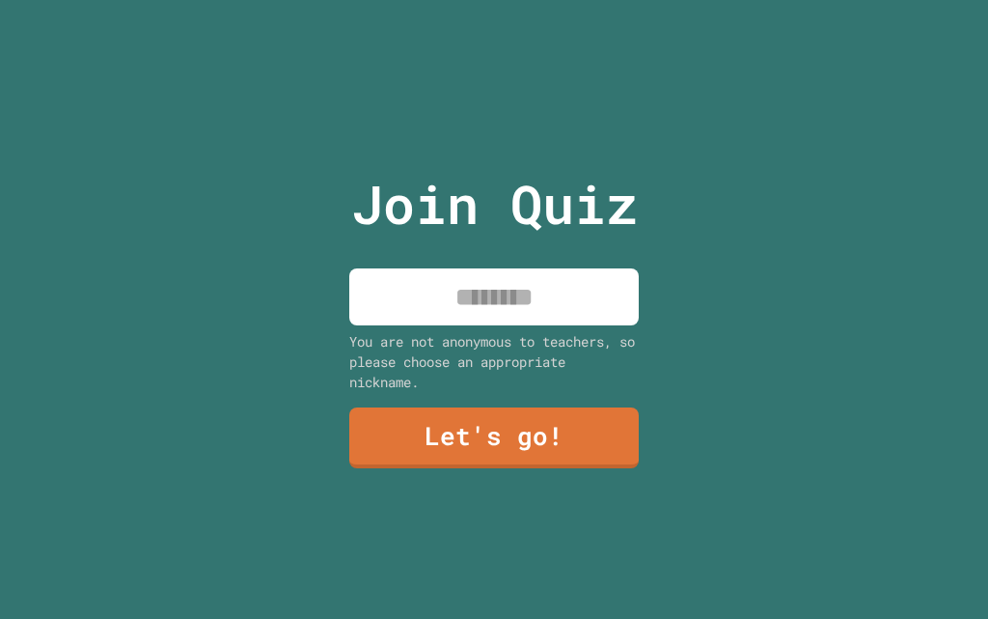
click at [524, 285] on input at bounding box center [494, 296] width 290 height 57
type input "*********"
click at [556, 412] on link "Let's go!" at bounding box center [494, 436] width 292 height 64
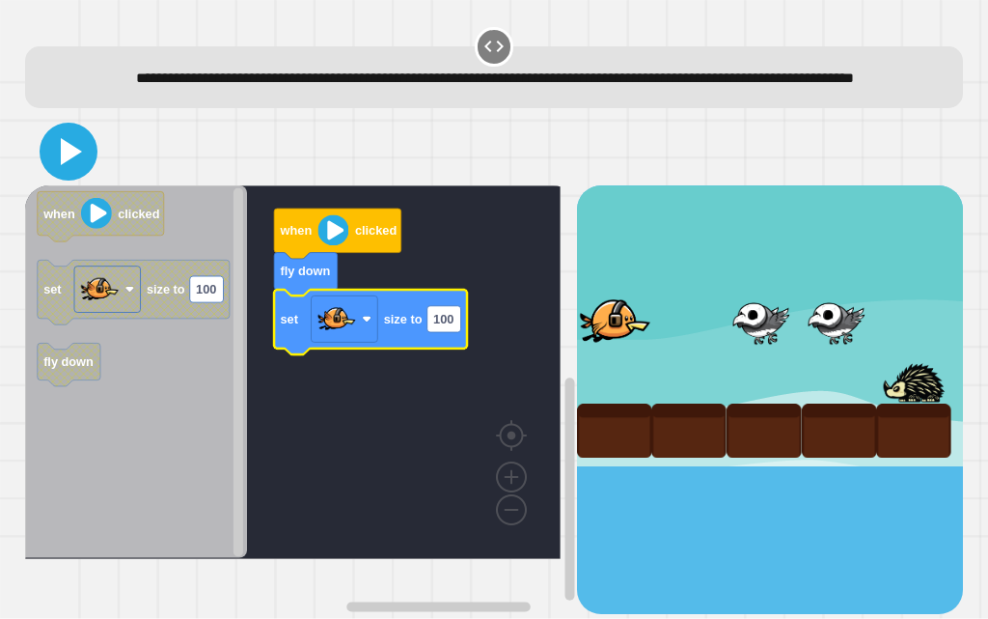
click at [72, 175] on icon at bounding box center [68, 151] width 46 height 46
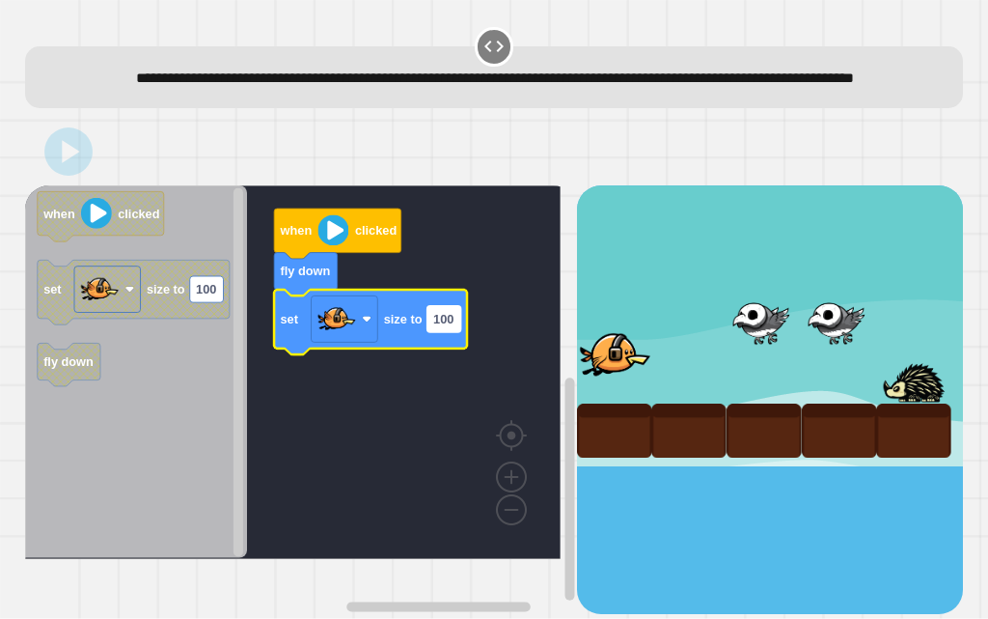
click at [442, 326] on text "100" at bounding box center [443, 319] width 20 height 14
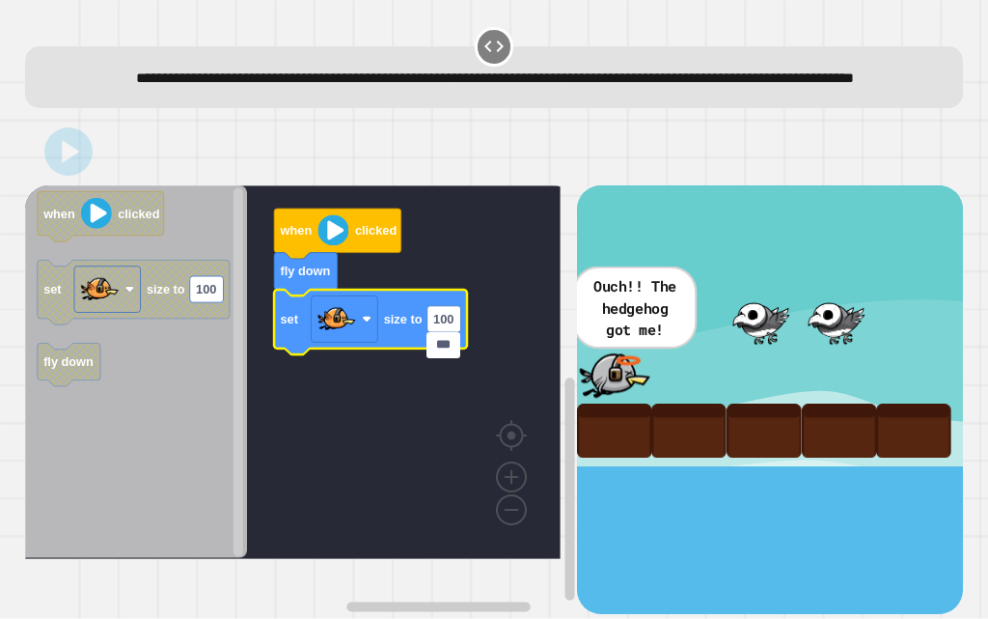
click at [100, 431] on icon "Blockly Workspace" at bounding box center [136, 372] width 223 height 374
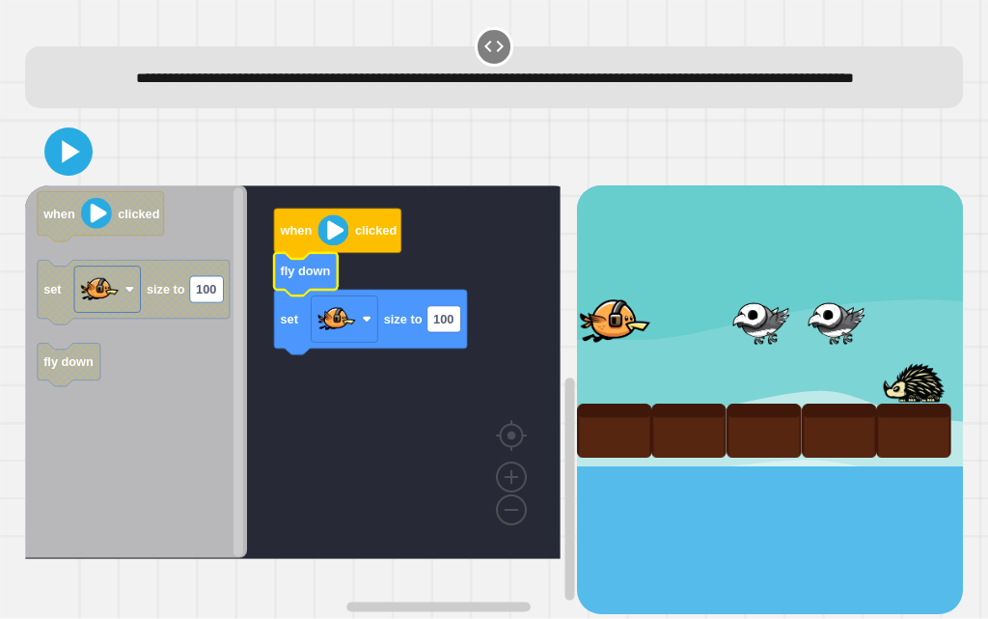
click at [323, 296] on icon "Blockly Workspace" at bounding box center [306, 274] width 64 height 43
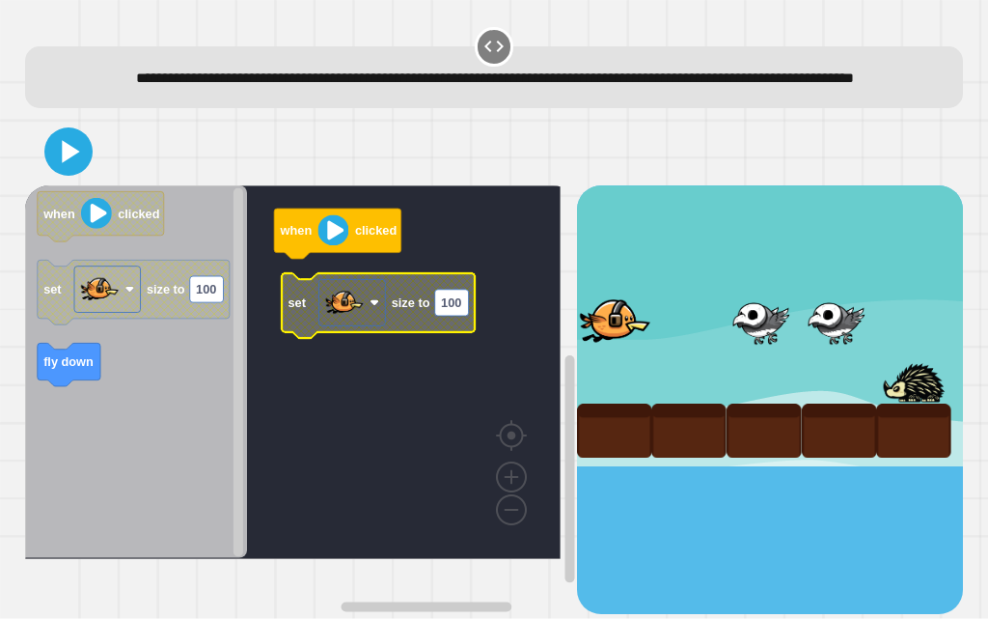
click at [295, 334] on icon "Blockly Workspace" at bounding box center [378, 305] width 193 height 65
click at [295, 331] on icon "Blockly Workspace" at bounding box center [378, 305] width 193 height 65
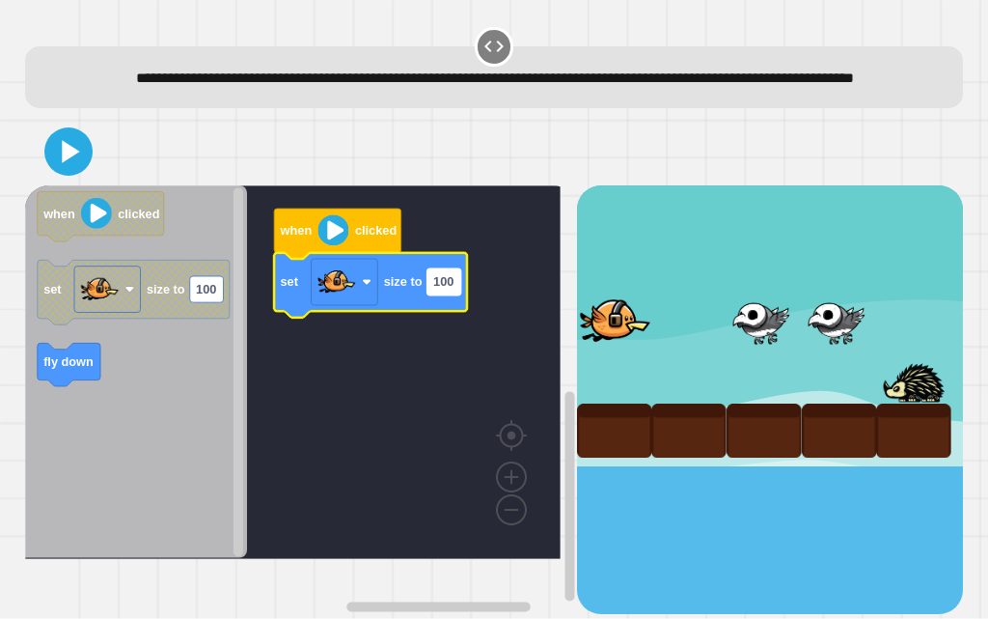
click at [446, 290] on text "100" at bounding box center [443, 282] width 20 height 14
type input "***"
click at [74, 167] on icon at bounding box center [68, 151] width 46 height 46
click at [452, 290] on text "150" at bounding box center [443, 282] width 20 height 14
type input "***"
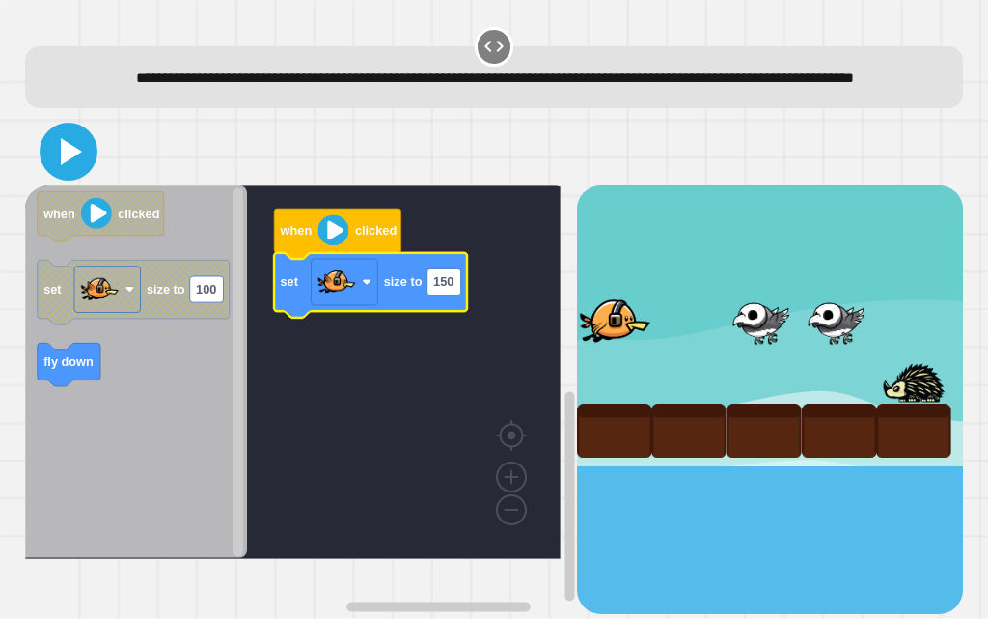
click at [84, 172] on icon at bounding box center [68, 151] width 46 height 46
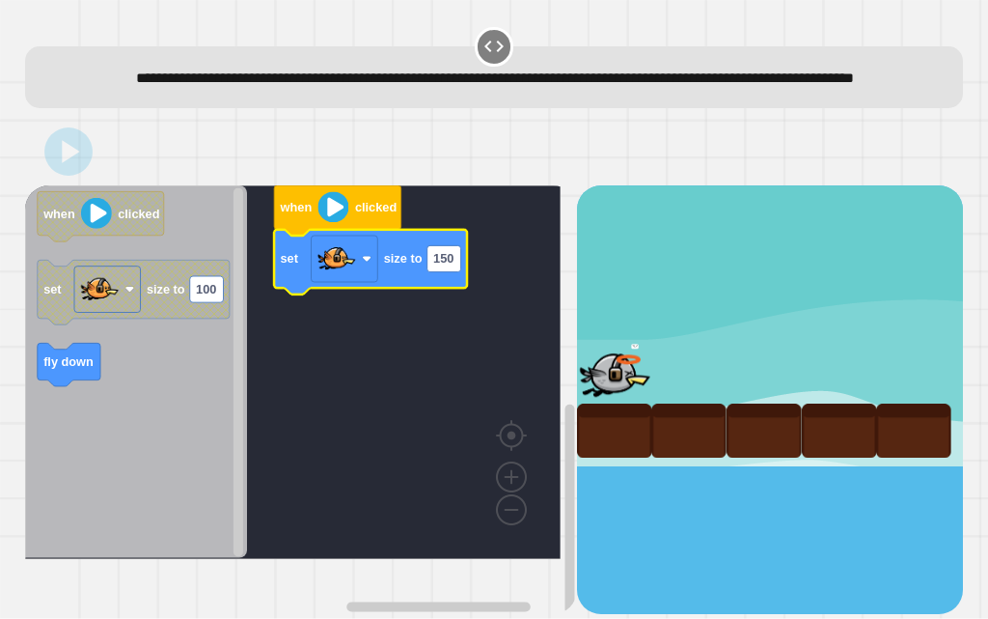
click at [273, 291] on rect "Blockly Workspace" at bounding box center [293, 372] width 536 height 374
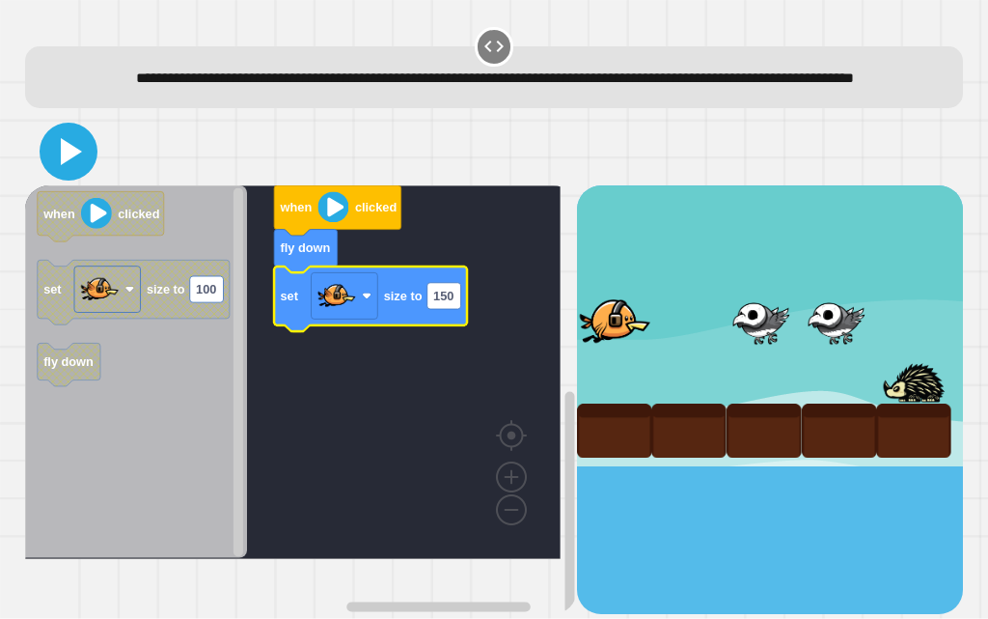
click at [75, 171] on icon at bounding box center [68, 151] width 46 height 46
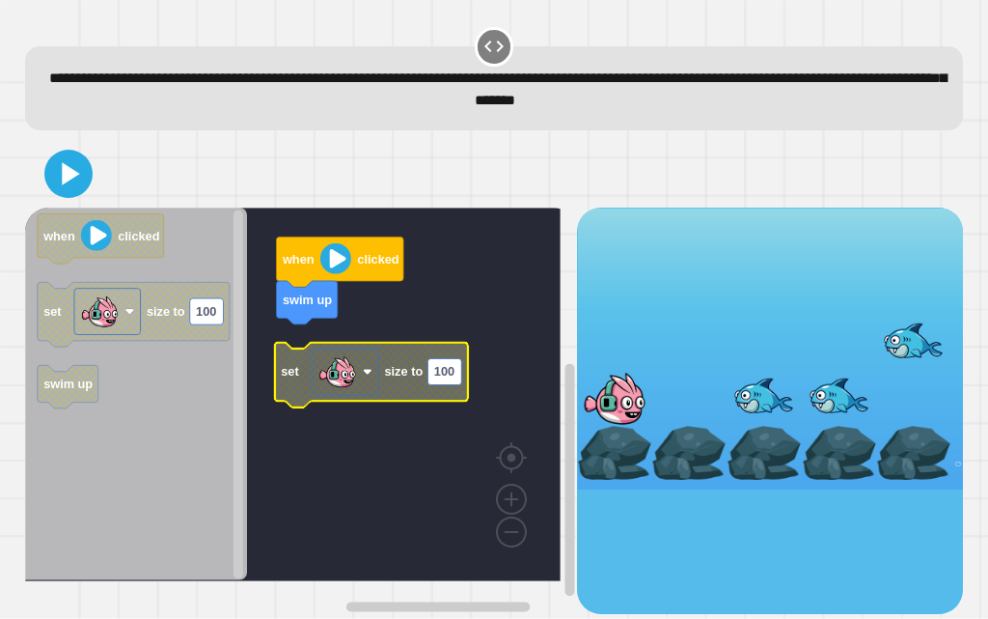
click at [290, 361] on g "when clicked swim up set size to 100" at bounding box center [307, 395] width 564 height 374
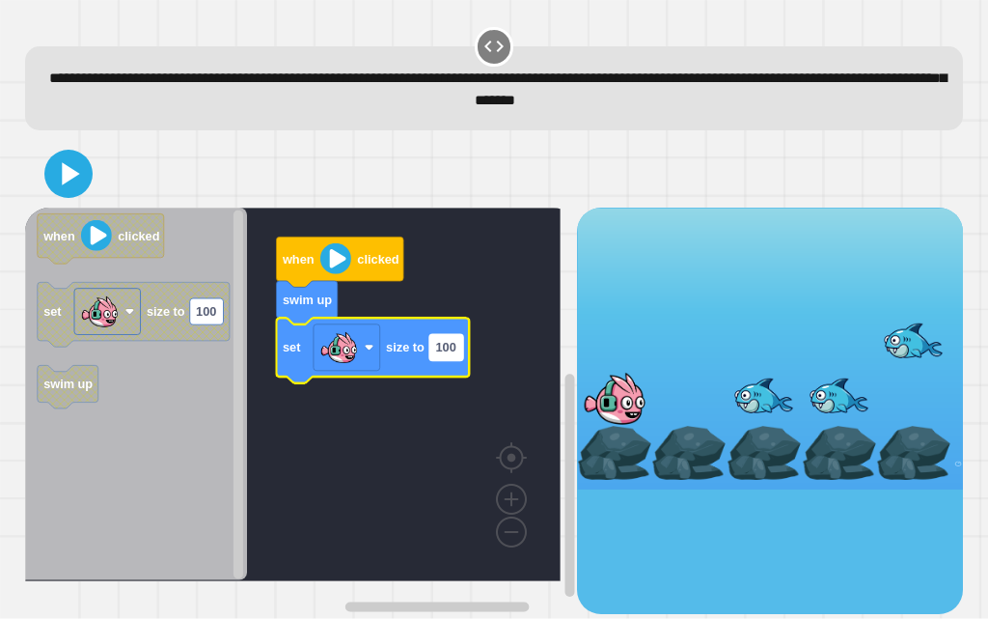
click at [437, 351] on text "100" at bounding box center [445, 348] width 20 height 14
type input "***"
click at [58, 160] on icon at bounding box center [68, 174] width 46 height 46
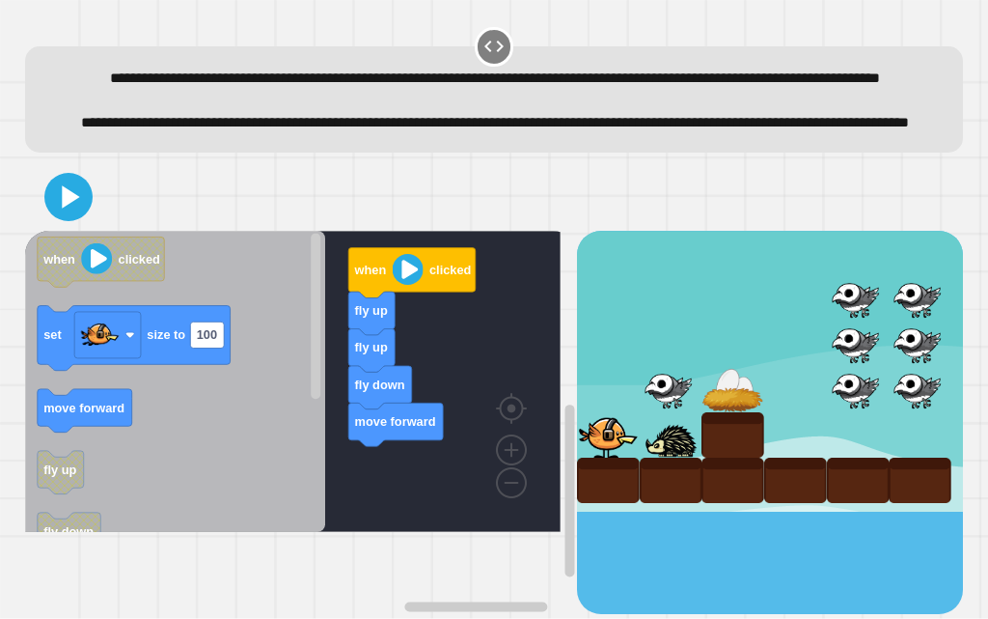
click at [398, 525] on div "when clicked fly up fly up fly down move forward when clicked set size to 100 m…" at bounding box center [301, 422] width 552 height 383
click at [403, 489] on div "when clicked fly up fly up fly down move forward when clicked set size to 100 m…" at bounding box center [301, 422] width 552 height 383
click at [194, 370] on g "set size to 100" at bounding box center [133, 337] width 193 height 65
click at [293, 433] on icon "when clicked set size to 100 move forward fly up fly down change costume to mov…" at bounding box center [175, 381] width 300 height 301
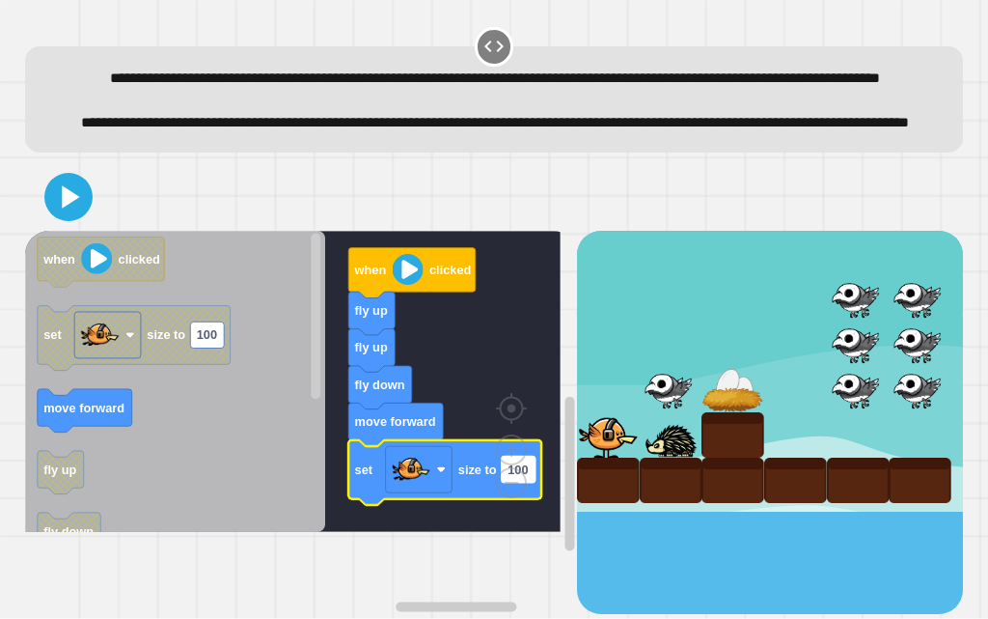
click at [535, 482] on rect "Blockly Workspace" at bounding box center [518, 469] width 34 height 26
type input "**"
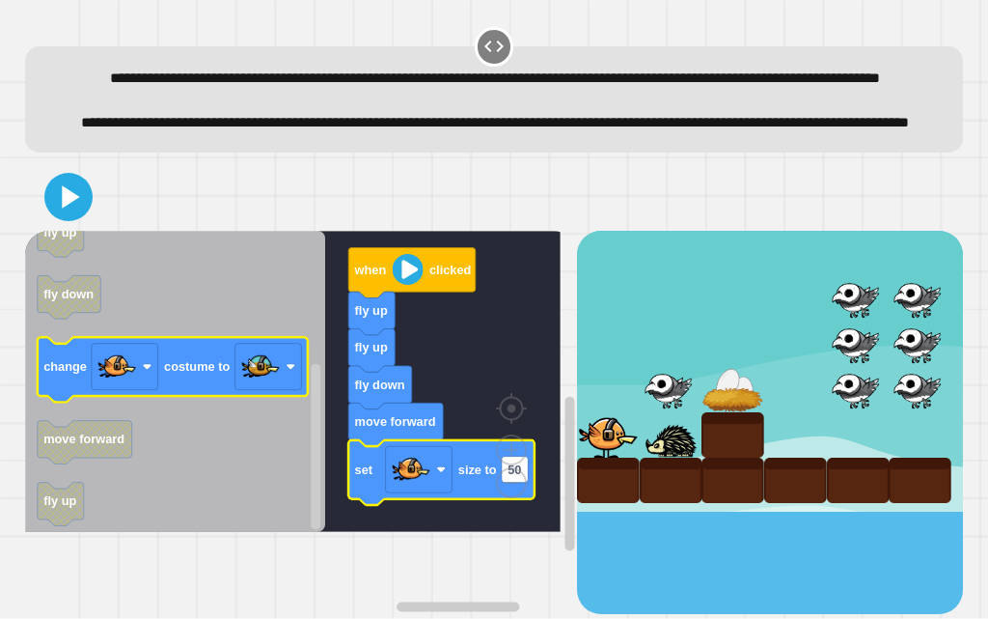
click at [172, 402] on icon "Blockly Workspace" at bounding box center [172, 369] width 270 height 65
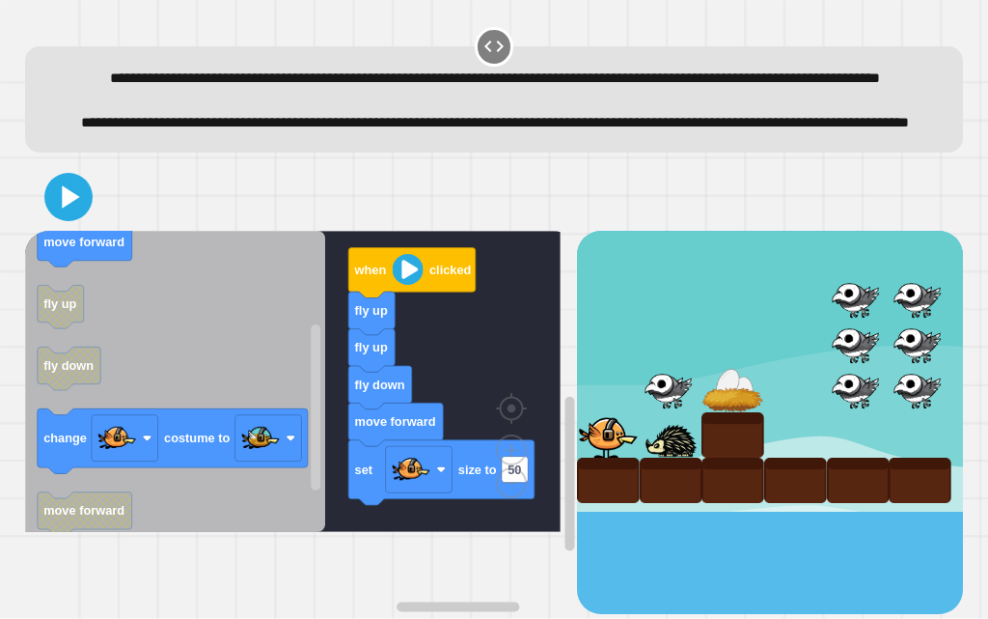
click at [330, 431] on div "when clicked fly up fly up fly down move forward set size to 50 when clicked se…" at bounding box center [301, 422] width 552 height 383
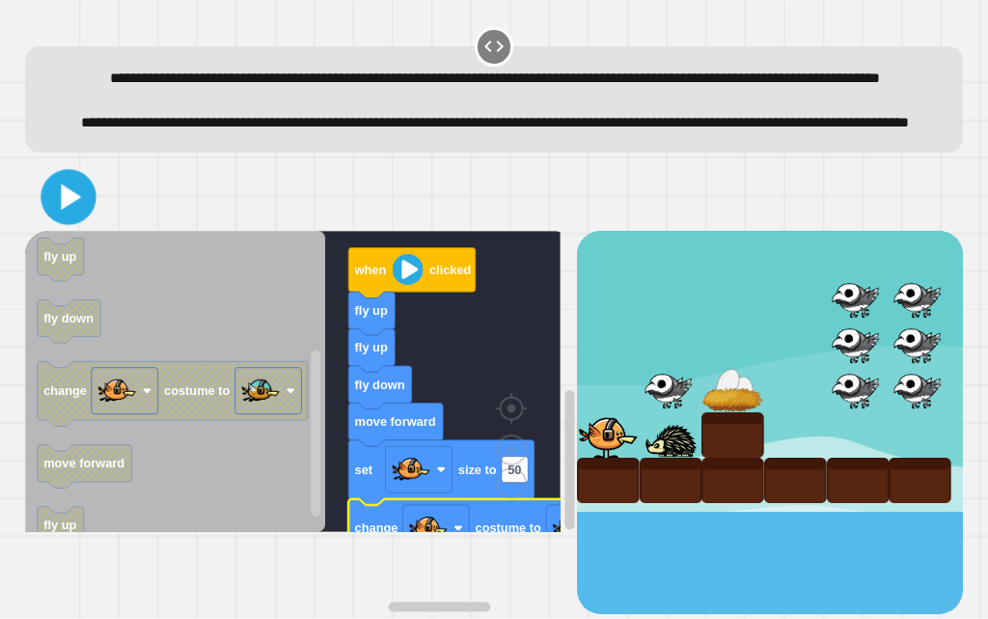
drag, startPoint x: 68, startPoint y: 264, endPoint x: 65, endPoint y: 220, distance: 43.5
click at [65, 220] on div at bounding box center [494, 197] width 939 height 68
click at [57, 219] on icon at bounding box center [67, 196] width 45 height 45
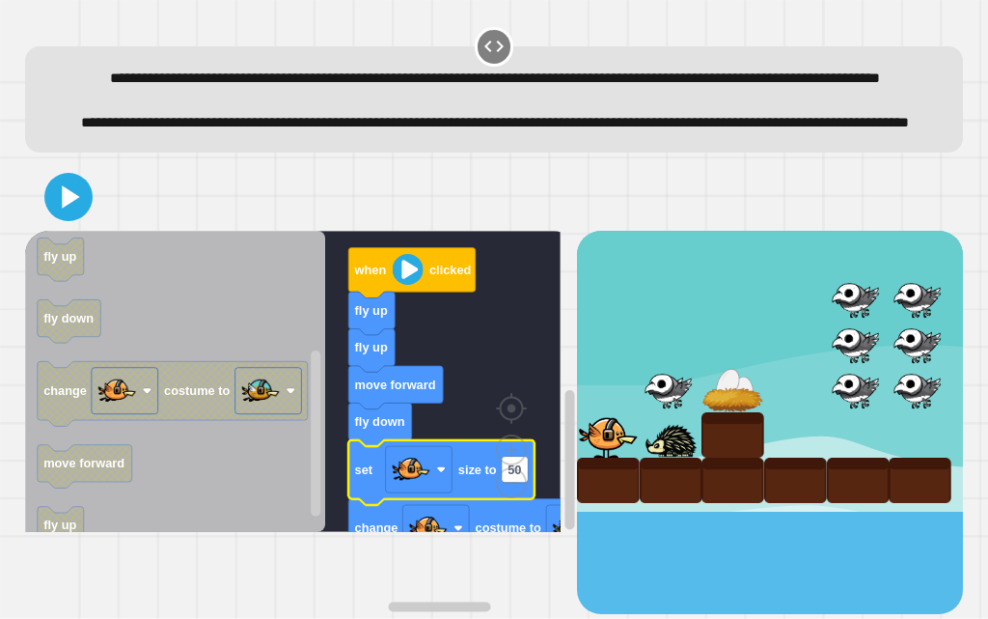
drag, startPoint x: 42, startPoint y: 263, endPoint x: 70, endPoint y: 248, distance: 32.4
click at [50, 231] on div at bounding box center [494, 197] width 939 height 68
click at [72, 209] on icon at bounding box center [71, 196] width 21 height 26
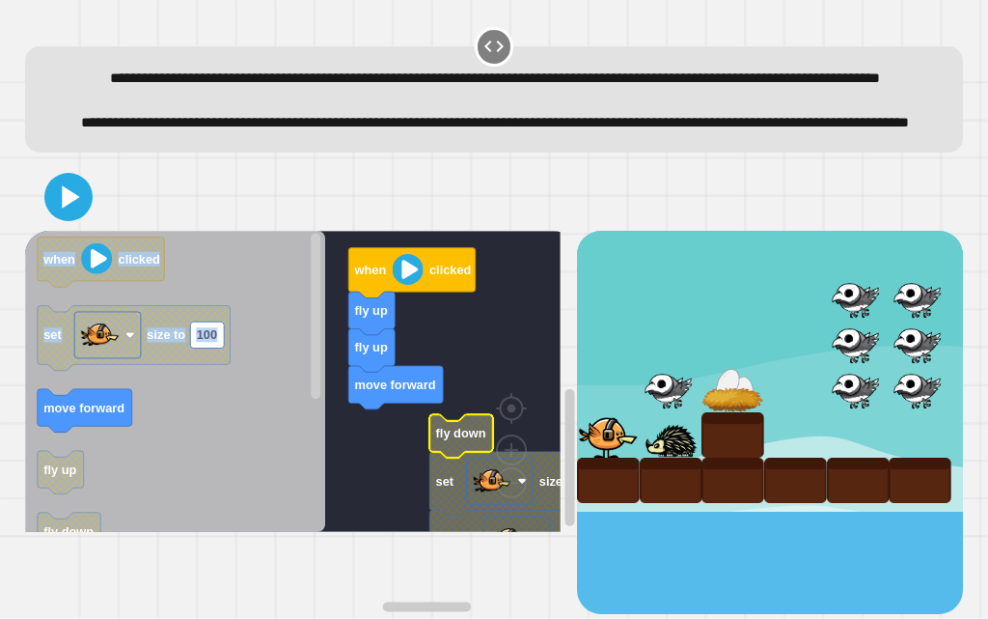
drag, startPoint x: 23, startPoint y: 485, endPoint x: 55, endPoint y: 474, distance: 33.6
click at [55, 474] on div "when clicked fly up fly up move forward fly down set size to 50 change costume …" at bounding box center [493, 388] width 949 height 460
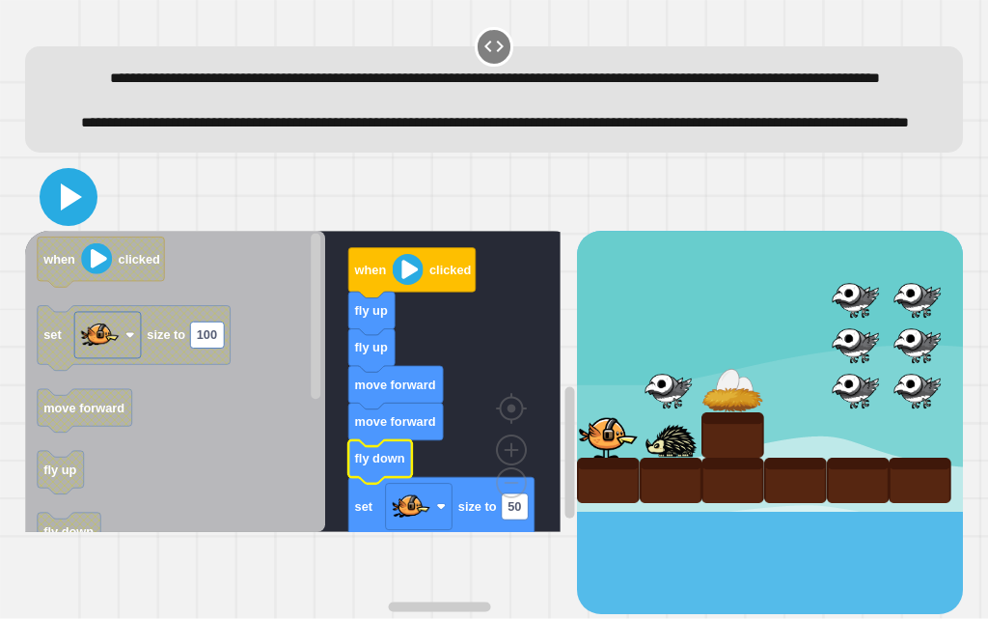
click at [83, 220] on icon at bounding box center [68, 197] width 46 height 46
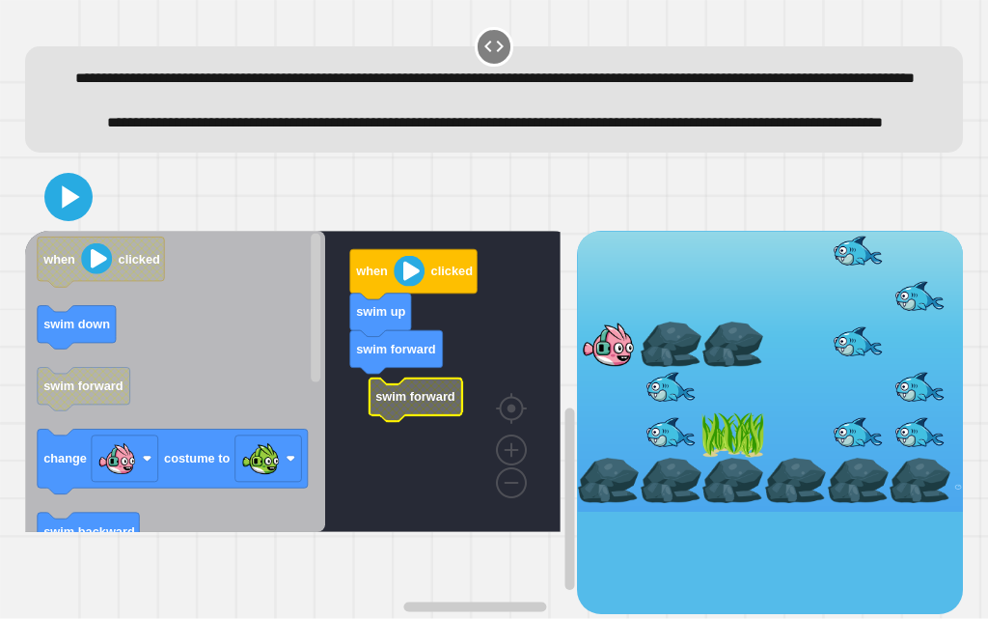
click at [378, 421] on icon "Blockly Workspace" at bounding box center [415, 398] width 93 height 43
click at [388, 421] on icon "Blockly Workspace" at bounding box center [415, 398] width 93 height 43
click at [346, 444] on rect "Blockly Workspace" at bounding box center [293, 381] width 536 height 301
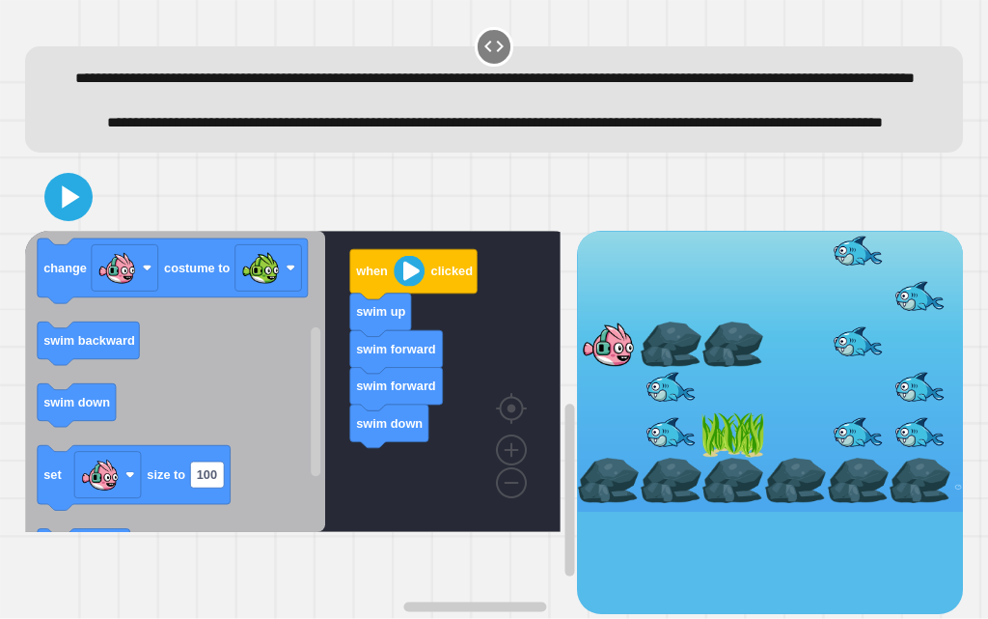
click at [155, 387] on icon "when clicked swim down swim forward change costume to swim backward swim down s…" at bounding box center [175, 381] width 300 height 301
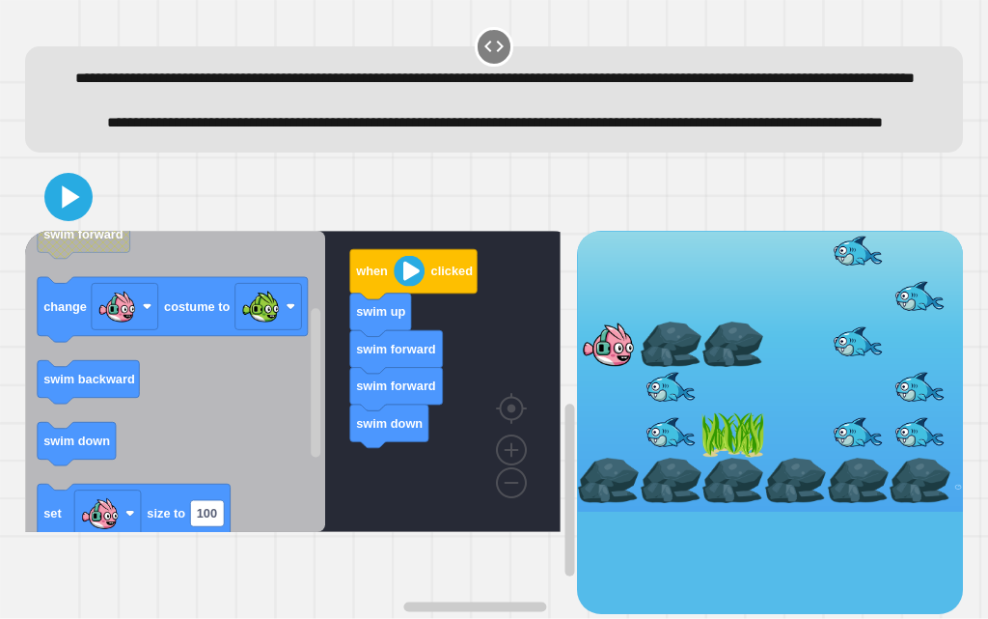
click at [115, 422] on icon "Blockly Workspace" at bounding box center [76, 443] width 78 height 43
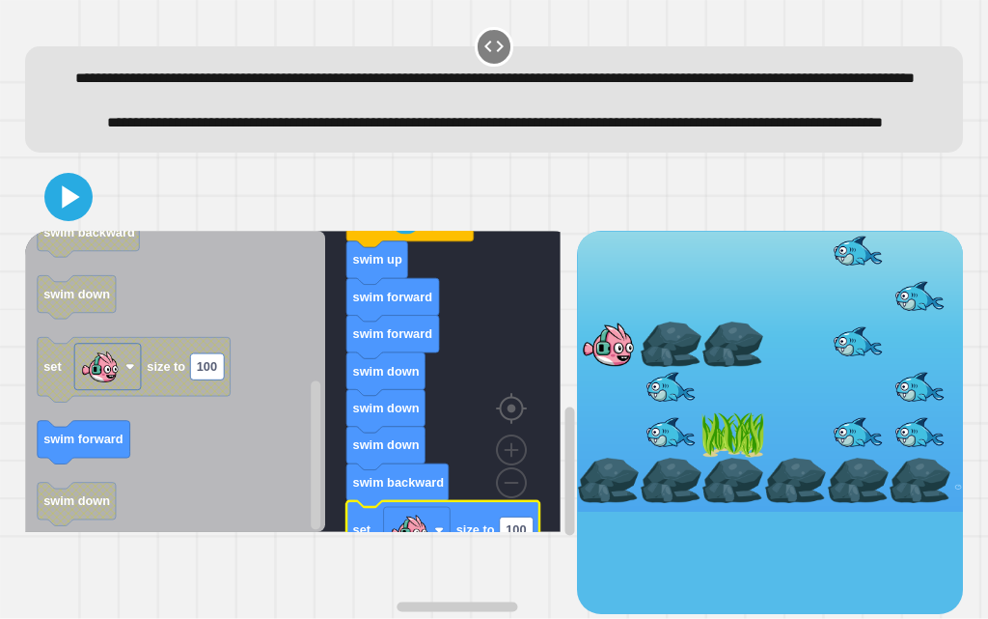
click at [524, 424] on image "Blockly Workspace" at bounding box center [542, 364] width 93 height 120
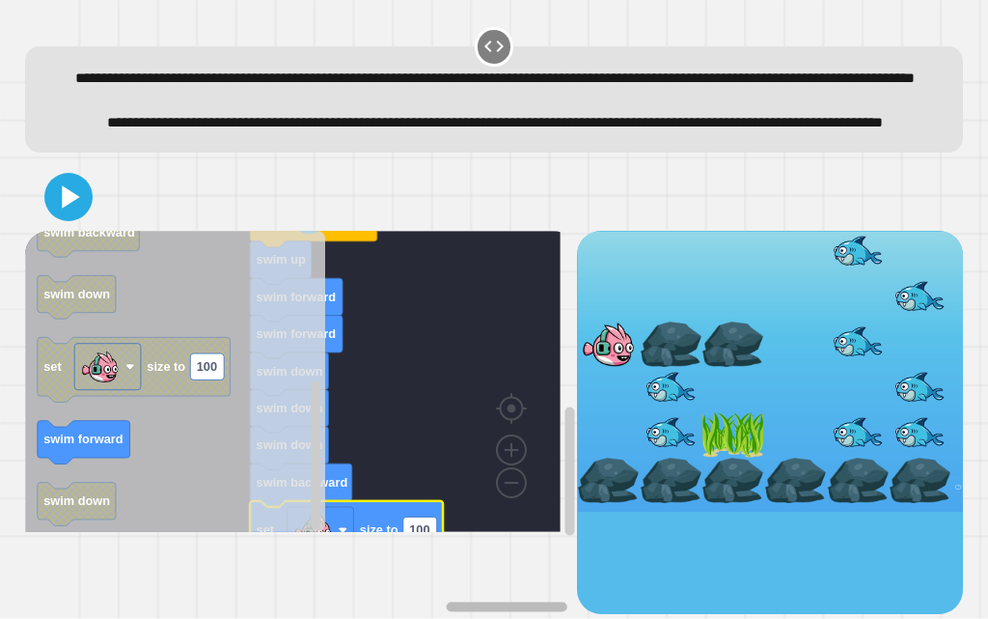
click at [524, 599] on g "Blockly Workspace" at bounding box center [457, 606] width 220 height 14
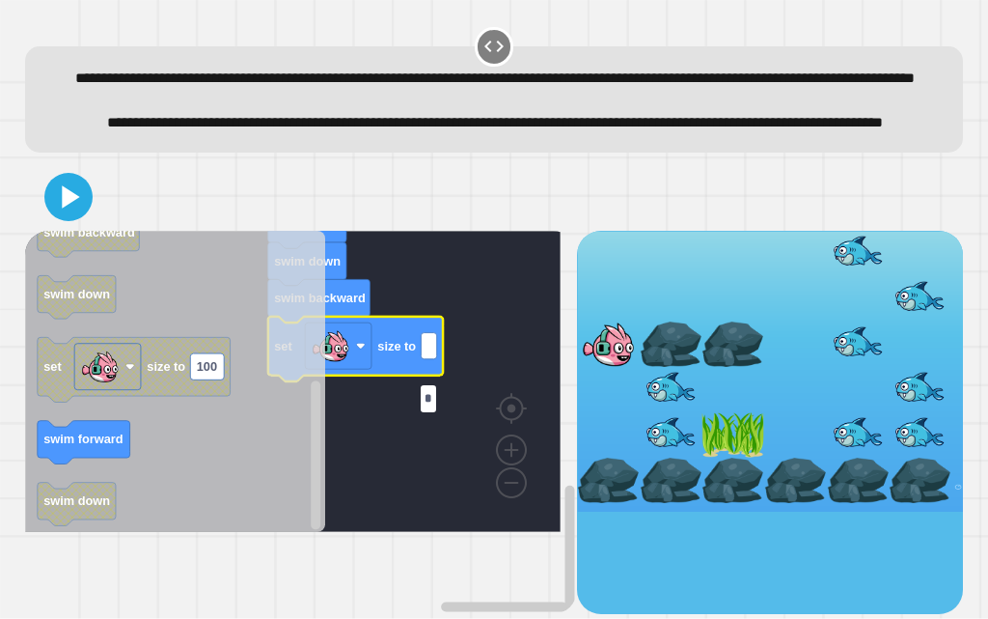
type input "**"
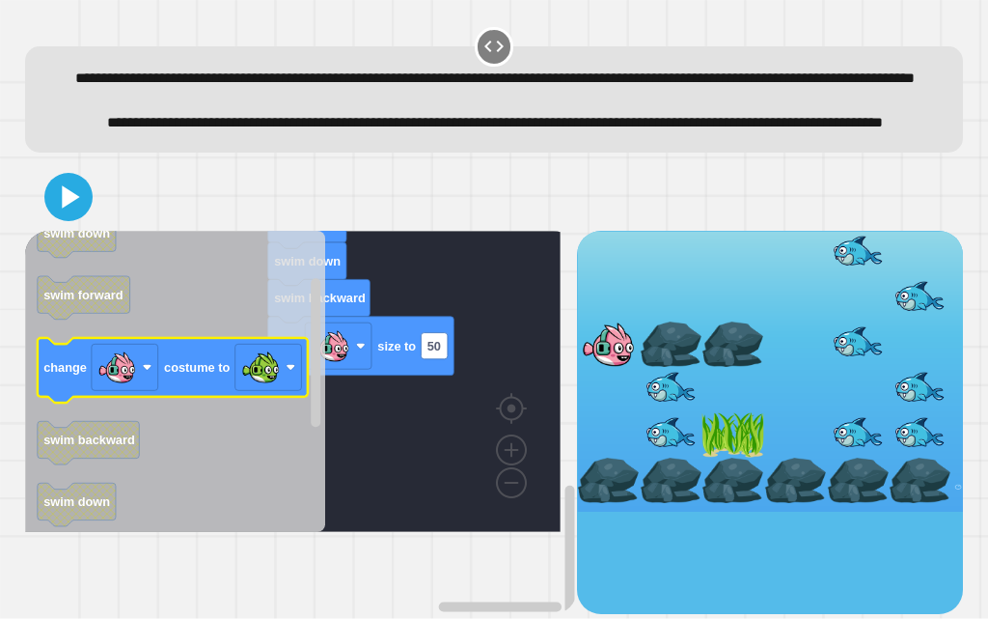
click at [197, 388] on icon "Blockly Workspace" at bounding box center [175, 381] width 300 height 301
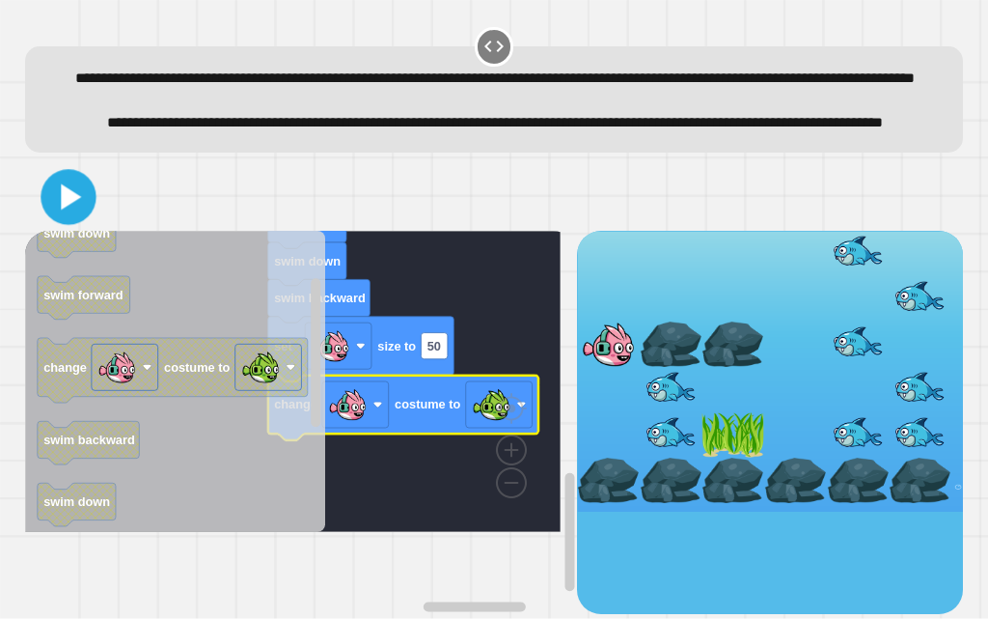
click at [77, 219] on icon at bounding box center [68, 197] width 44 height 44
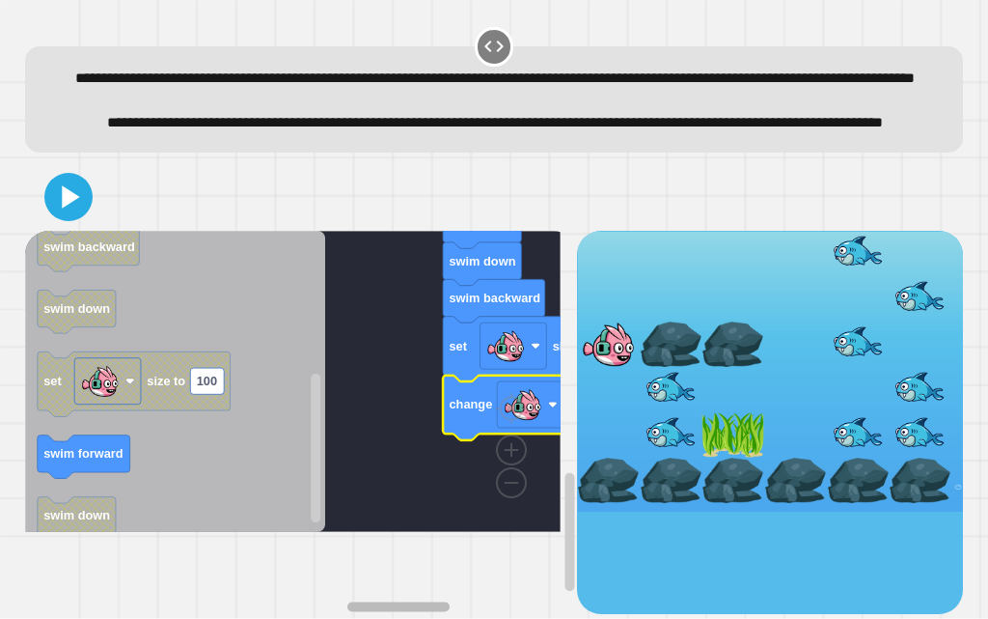
click at [375, 533] on div "when clicked swim up swim forward swim forward swim down swim down swim down sw…" at bounding box center [301, 422] width 552 height 383
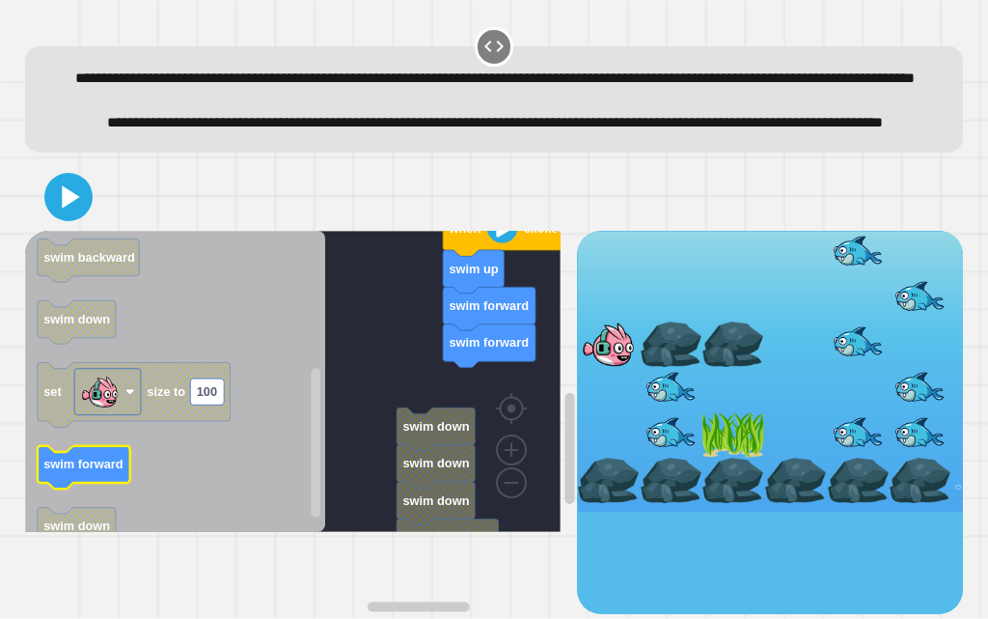
click at [113, 494] on icon "Blockly Workspace" at bounding box center [175, 381] width 300 height 301
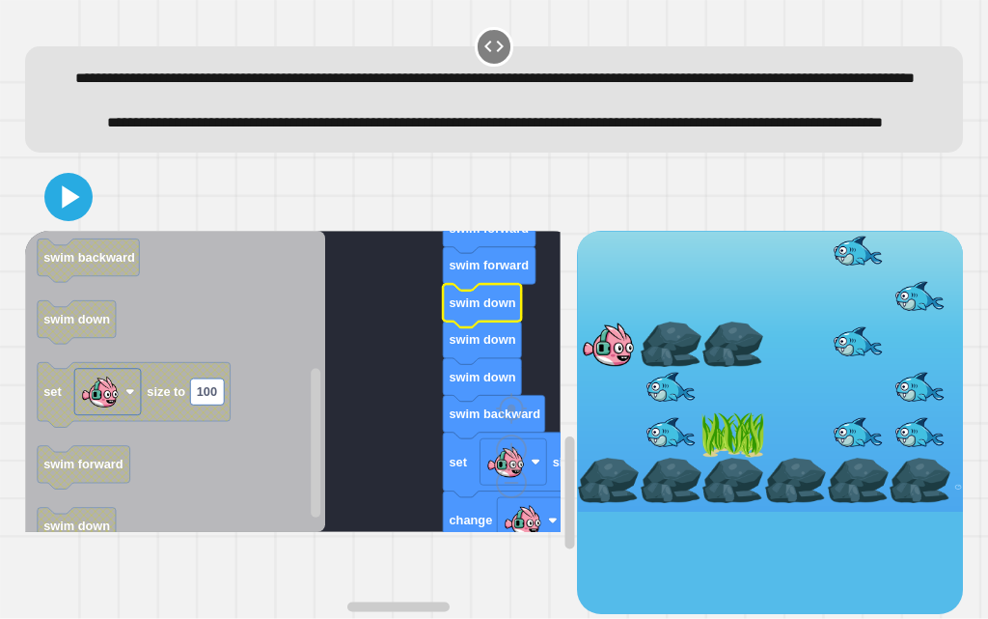
click at [93, 231] on div at bounding box center [494, 197] width 939 height 68
click at [90, 231] on div at bounding box center [494, 197] width 939 height 68
click at [90, 220] on icon at bounding box center [68, 197] width 46 height 46
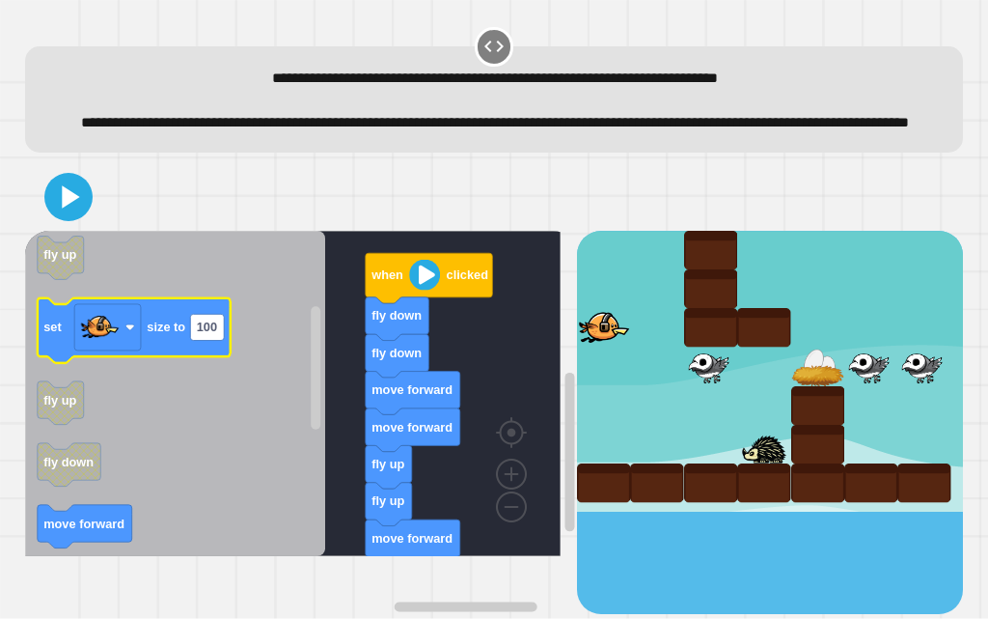
click at [184, 362] on icon "Blockly Workspace" at bounding box center [133, 329] width 193 height 65
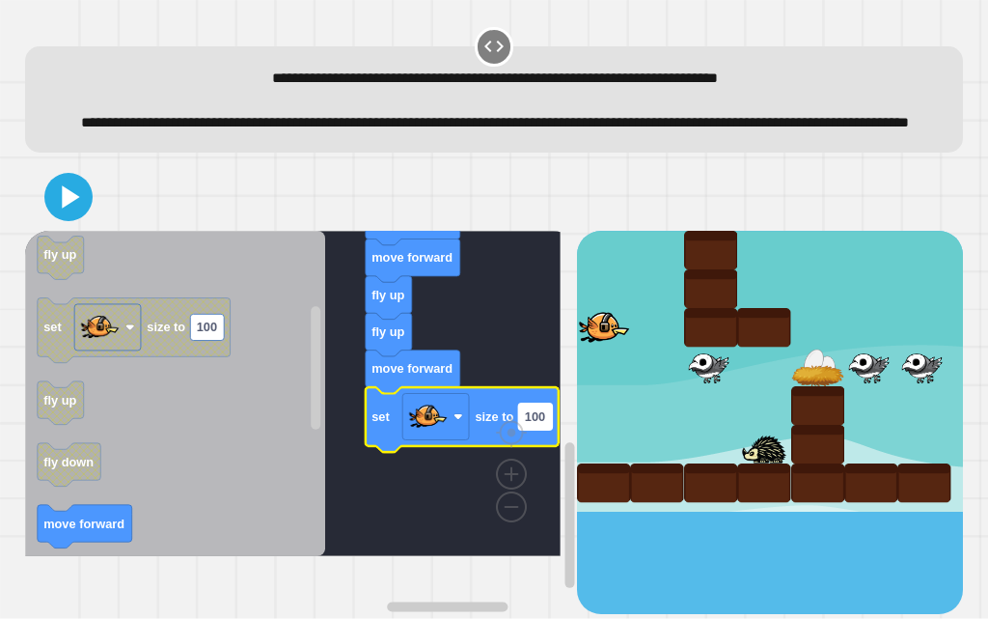
click at [541, 430] on rect "Blockly Workspace" at bounding box center [535, 416] width 34 height 26
type input "**"
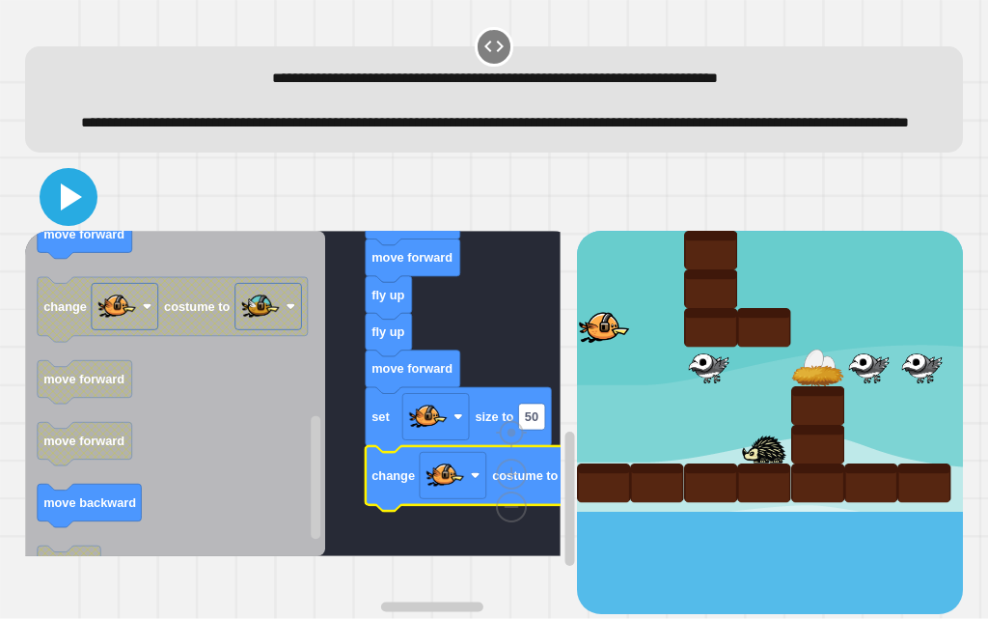
click at [77, 215] on icon at bounding box center [68, 197] width 46 height 46
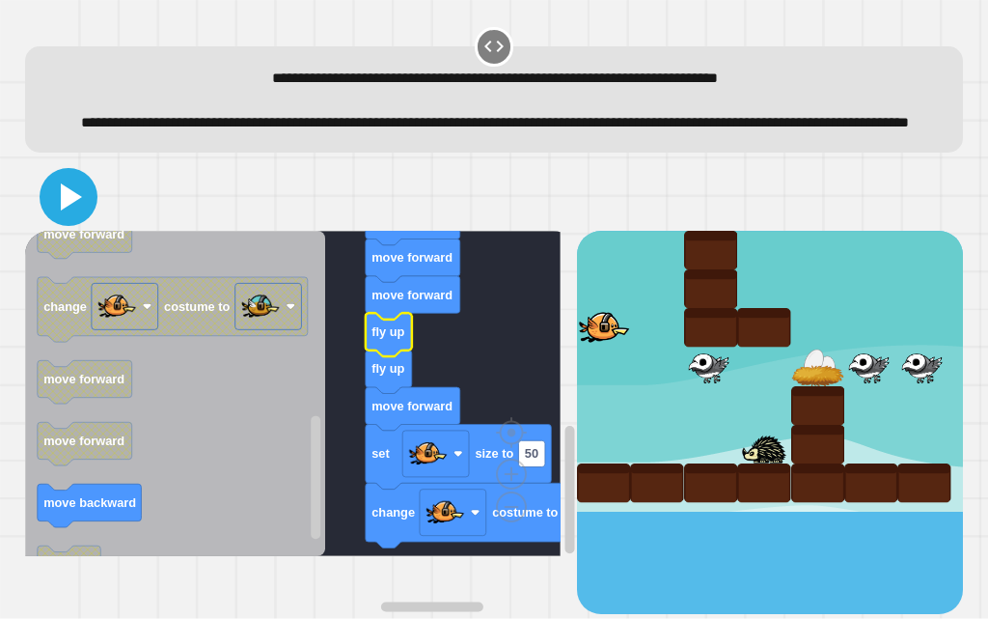
click at [78, 220] on icon at bounding box center [68, 197] width 46 height 46
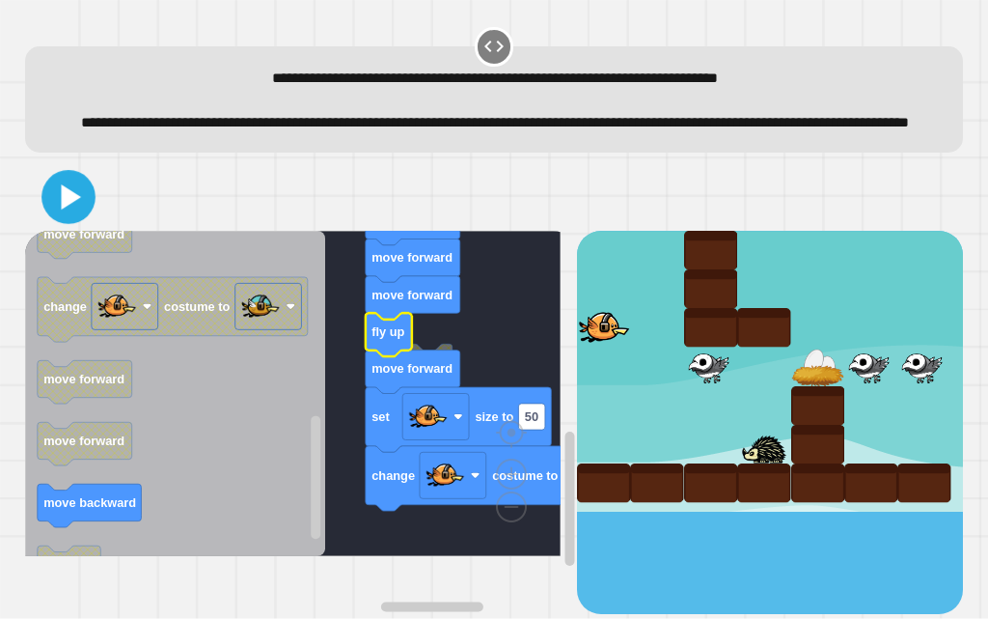
click at [71, 211] on icon at bounding box center [67, 196] width 43 height 43
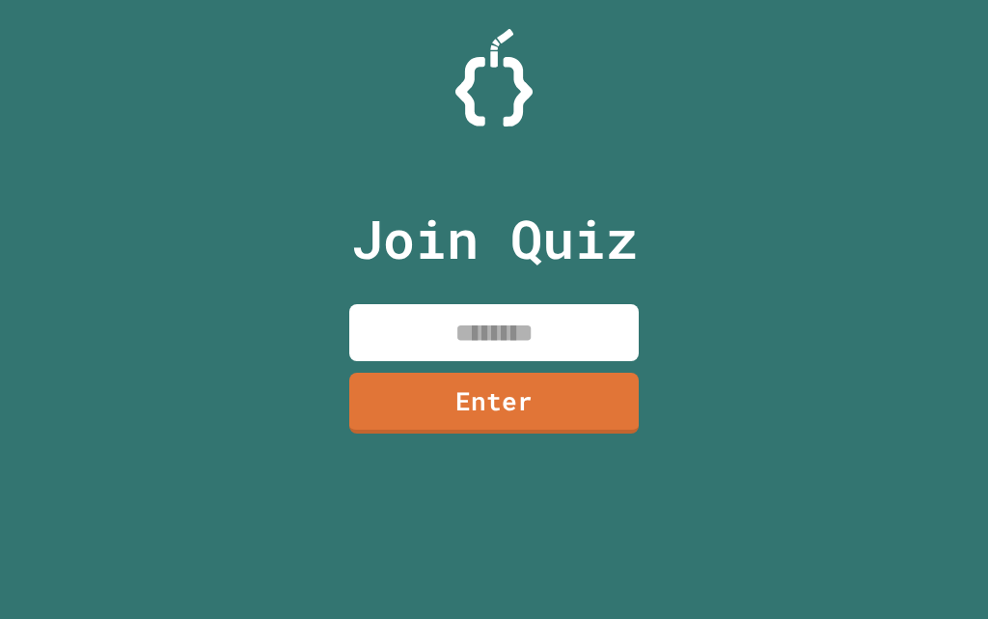
click at [558, 343] on input at bounding box center [494, 332] width 290 height 57
drag, startPoint x: 558, startPoint y: 330, endPoint x: 494, endPoint y: 302, distance: 69.6
click at [489, 310] on input at bounding box center [494, 332] width 290 height 57
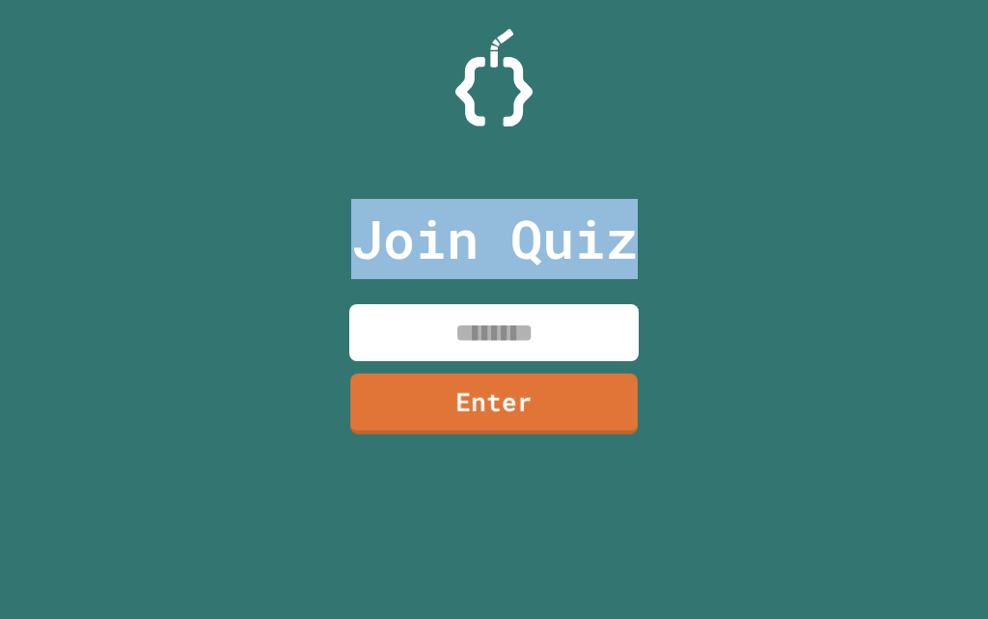
drag, startPoint x: 319, startPoint y: 177, endPoint x: 621, endPoint y: 199, distance: 302.9
click at [645, 232] on div "Join Quiz Enter" at bounding box center [494, 309] width 988 height 619
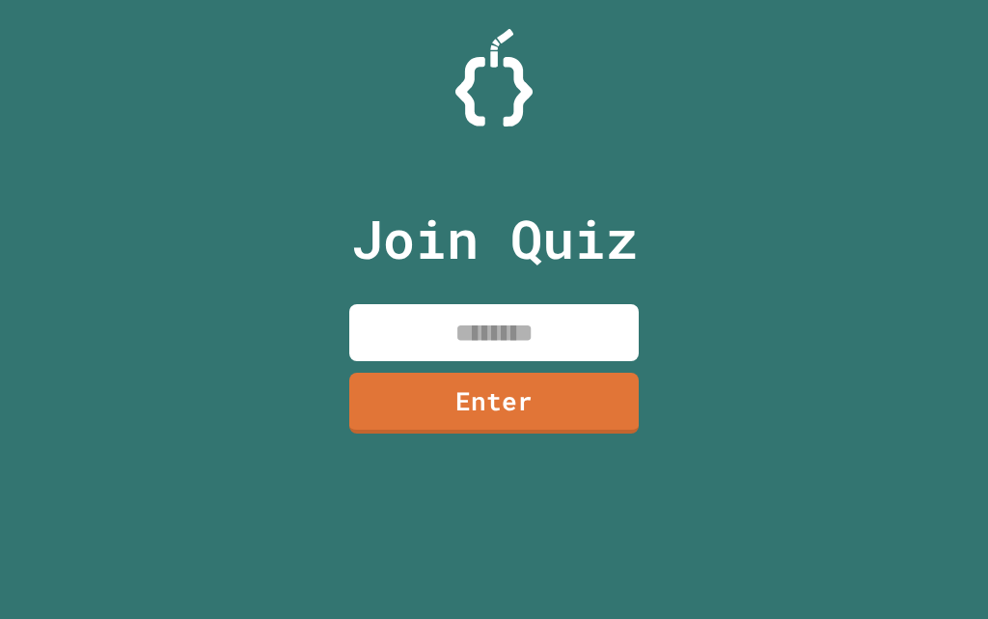
drag, startPoint x: 606, startPoint y: 111, endPoint x: 584, endPoint y: 97, distance: 26.5
click at [591, 104] on div at bounding box center [494, 77] width 988 height 97
click at [507, 321] on input at bounding box center [494, 332] width 290 height 57
type input "********"
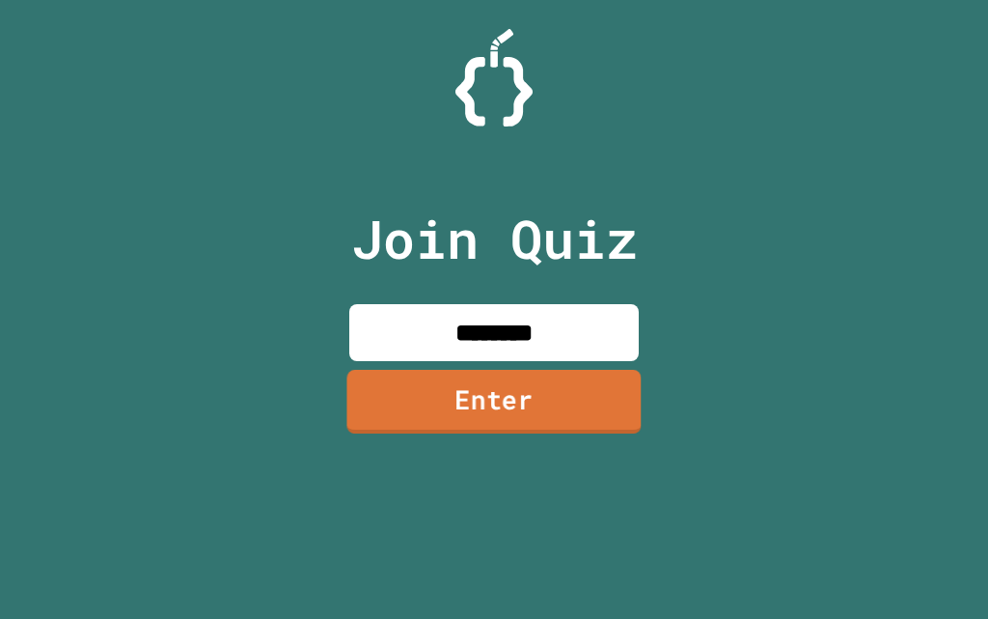
click at [568, 403] on link "Enter" at bounding box center [494, 402] width 294 height 64
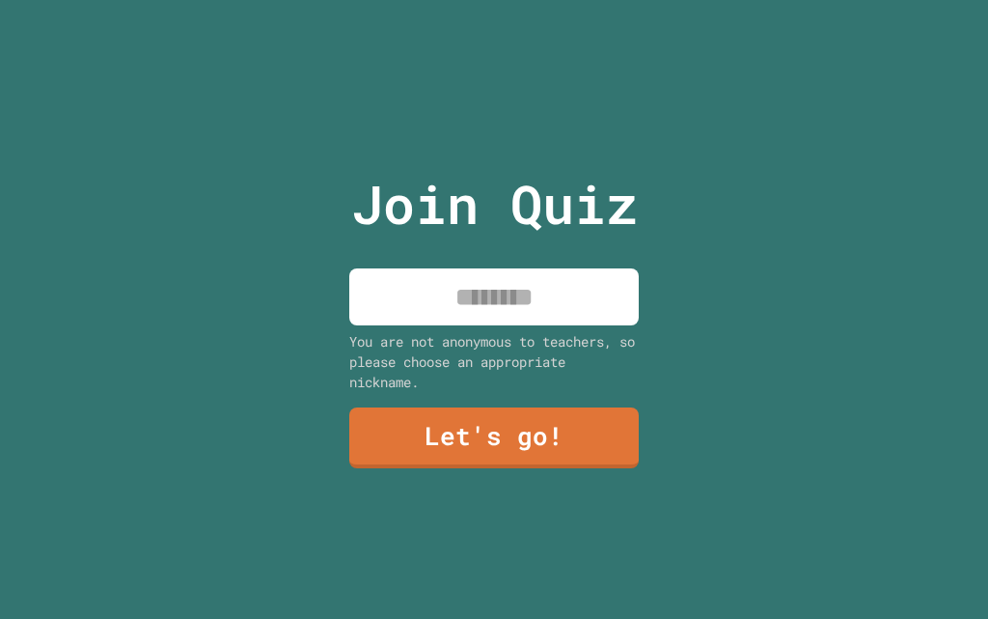
click at [501, 321] on div "Join Quiz You are not anonymous to teachers, so please choose an appropriate ni…" at bounding box center [494, 309] width 325 height 619
click at [488, 268] on input at bounding box center [494, 296] width 290 height 57
type input "*********"
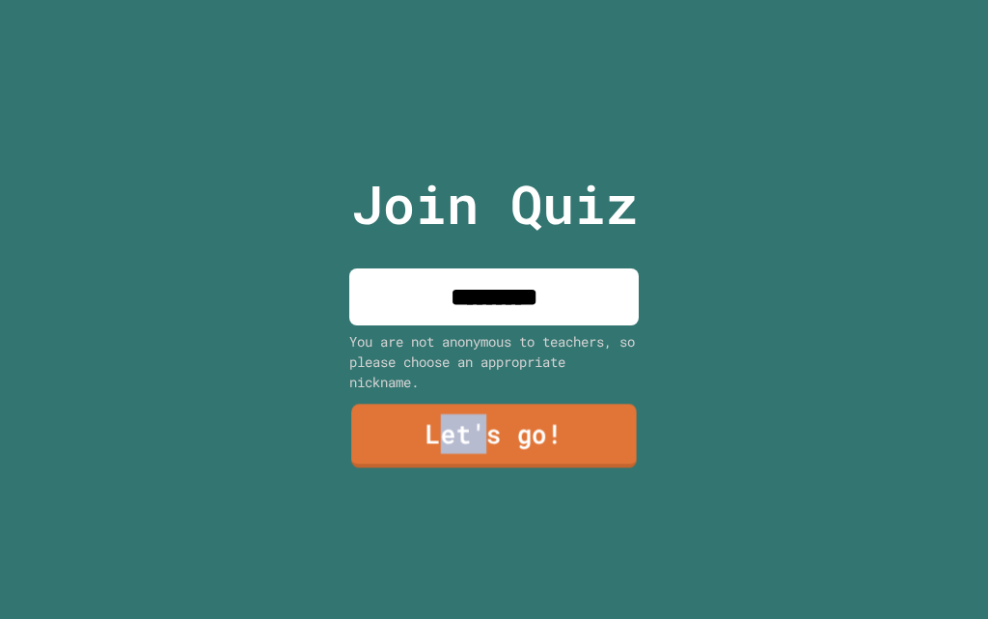
drag, startPoint x: 440, startPoint y: 425, endPoint x: 475, endPoint y: 429, distance: 35.0
click at [475, 429] on link "Let's go!" at bounding box center [494, 436] width 286 height 64
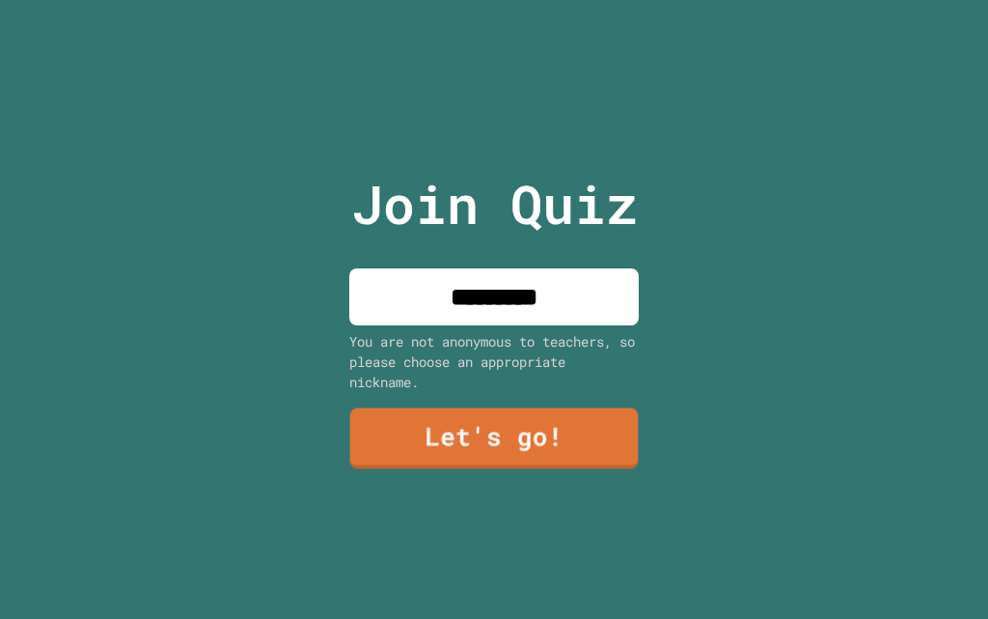
drag, startPoint x: 475, startPoint y: 429, endPoint x: 447, endPoint y: 451, distance: 35.7
click at [494, 0] on div at bounding box center [494, 0] width 0 height 0
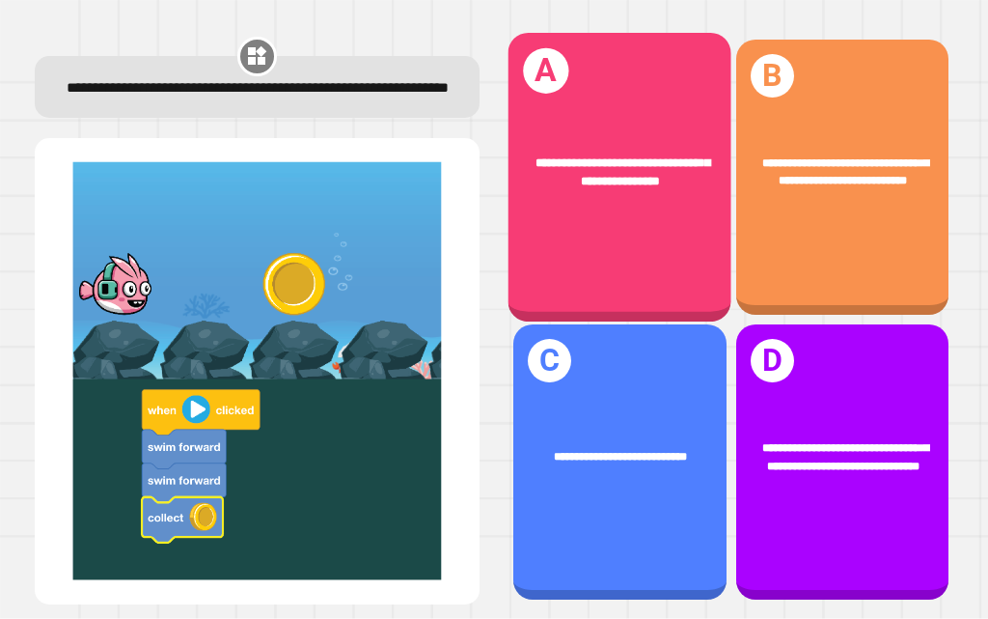
click at [668, 235] on div "**********" at bounding box center [620, 177] width 223 height 289
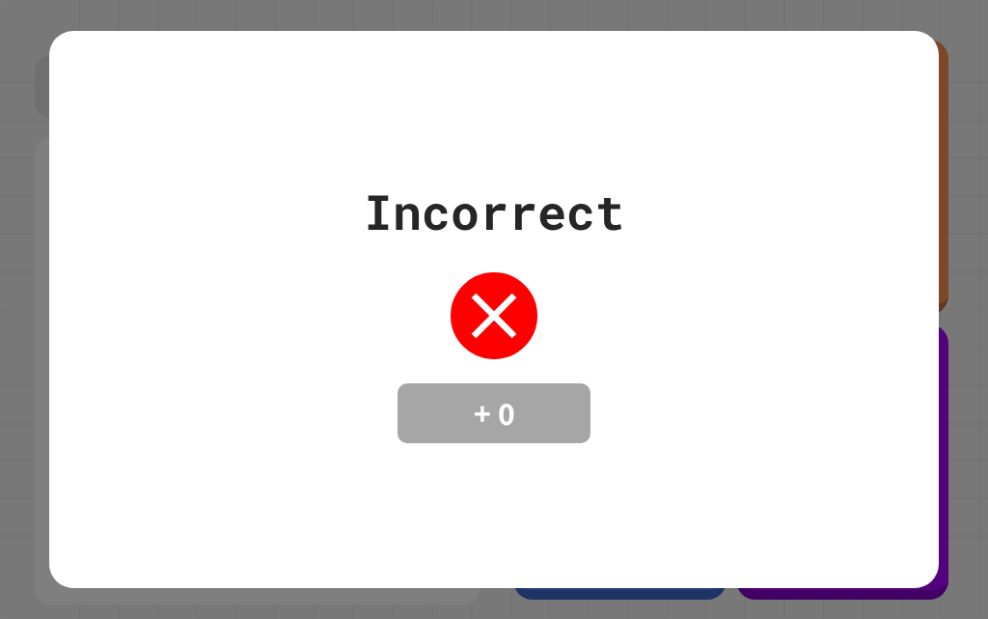
drag, startPoint x: 531, startPoint y: 395, endPoint x: 310, endPoint y: 421, distance: 222.6
click at [310, 421] on div "Incorrect + 0" at bounding box center [494, 309] width 890 height 557
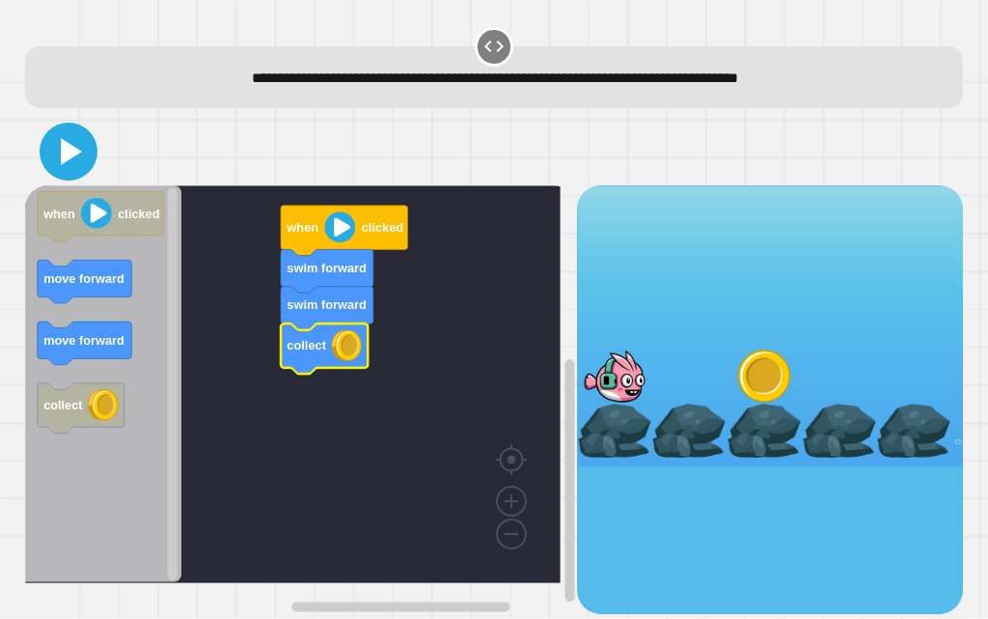
click at [63, 144] on icon at bounding box center [71, 151] width 21 height 27
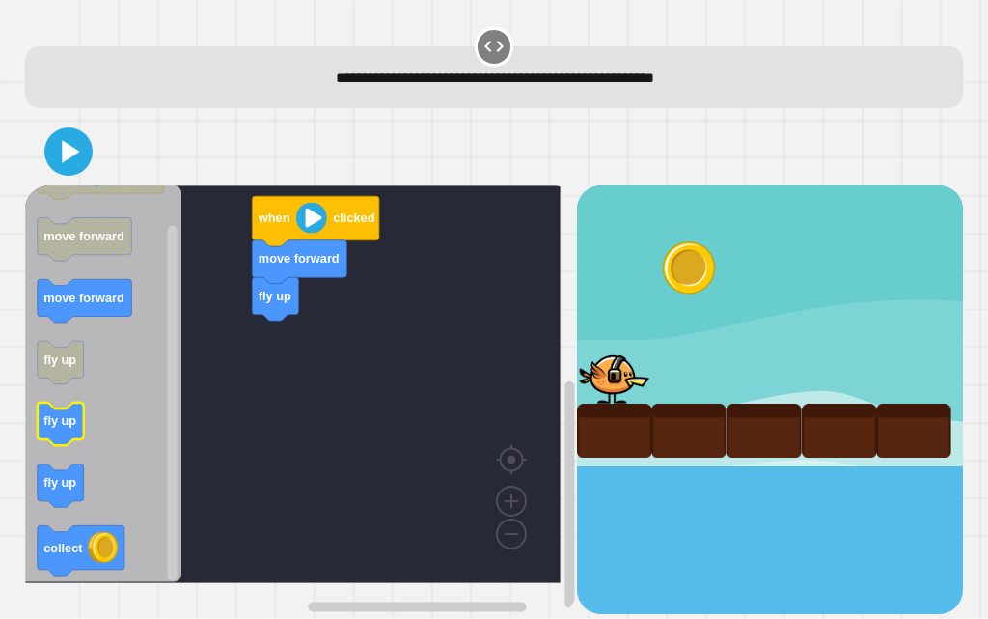
click at [148, 414] on icon "Blockly Workspace" at bounding box center [103, 384] width 157 height 398
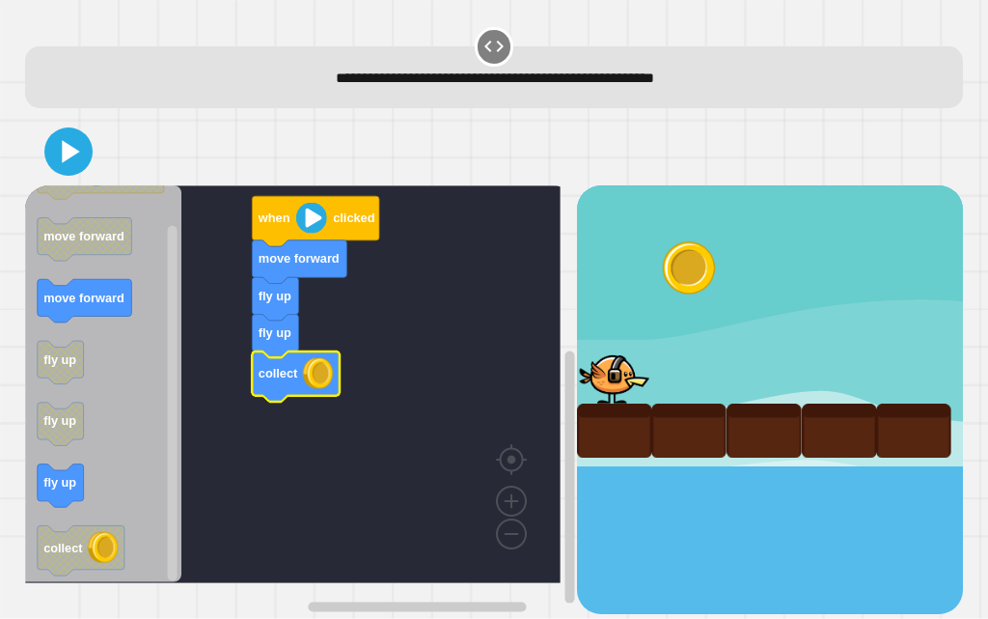
click at [95, 172] on div at bounding box center [494, 152] width 939 height 68
click at [77, 166] on icon at bounding box center [68, 151] width 46 height 46
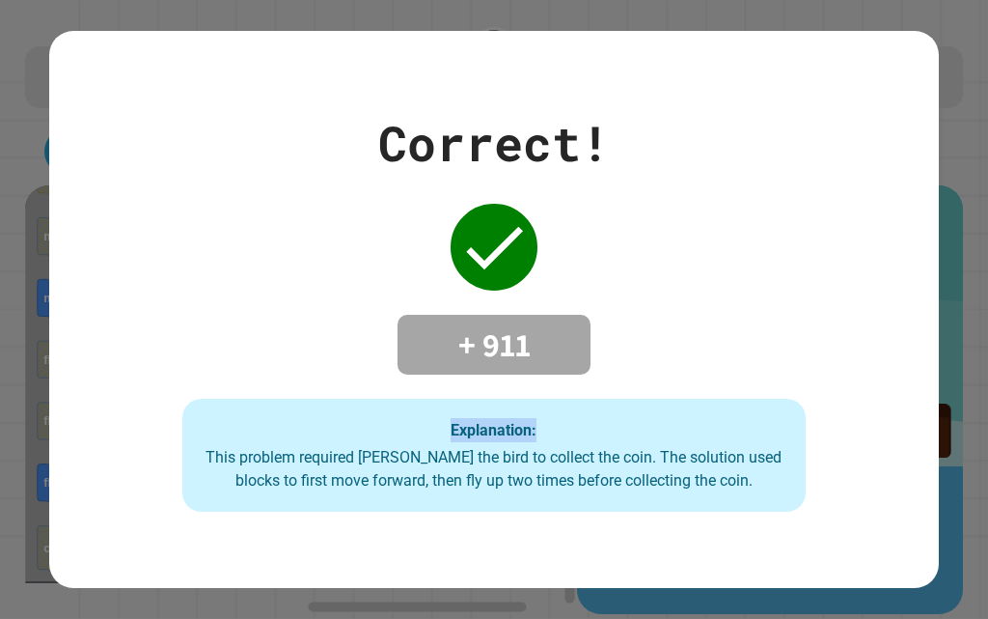
drag, startPoint x: 634, startPoint y: 353, endPoint x: 629, endPoint y: 240, distance: 113.0
click at [630, 242] on div "Correct! + 911 Explanation: This problem required Ollie the bird to collect the…" at bounding box center [494, 309] width 890 height 405
click at [629, 240] on div "Correct! + 911 Explanation: This problem required Ollie the bird to collect the…" at bounding box center [494, 309] width 890 height 405
click at [626, 238] on div "Correct! + 911 Explanation: This problem required Ollie the bird to collect the…" at bounding box center [494, 309] width 890 height 405
drag, startPoint x: 612, startPoint y: 268, endPoint x: 630, endPoint y: 304, distance: 40.1
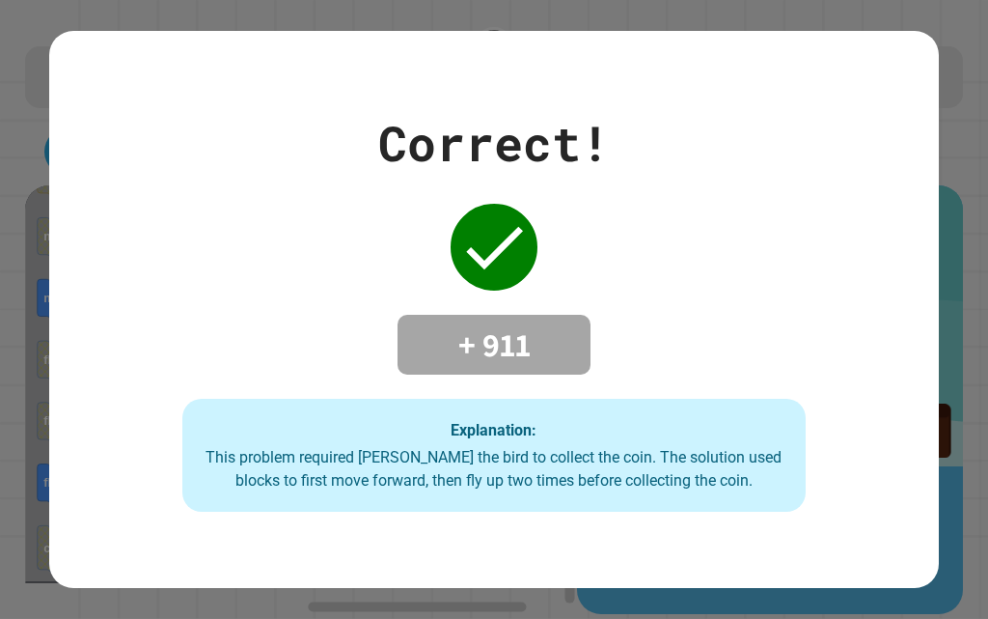
click at [630, 304] on div "Correct! + 911 Explanation: This problem required Ollie the bird to collect the…" at bounding box center [494, 309] width 890 height 405
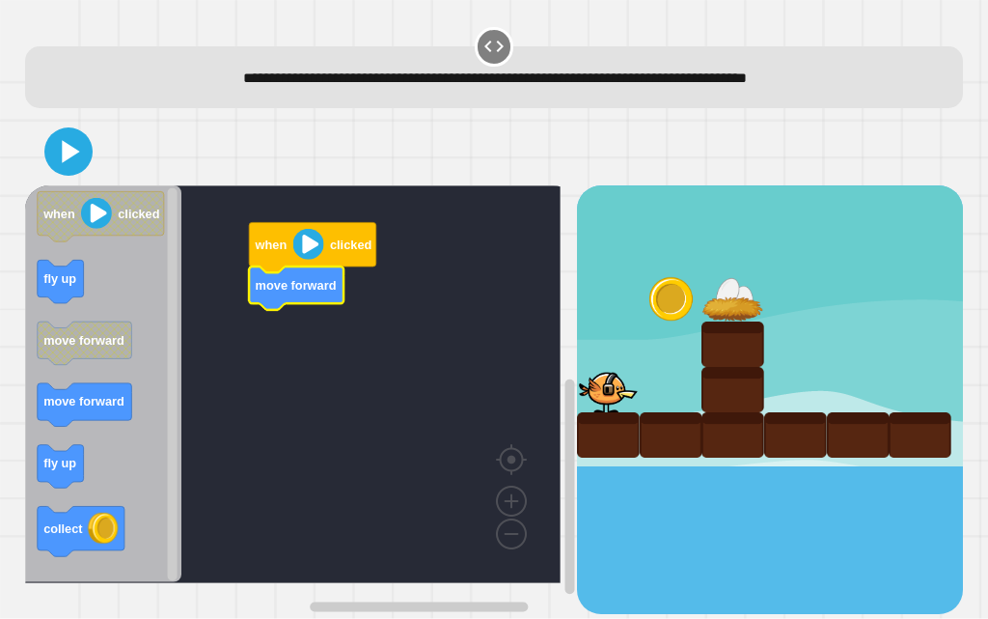
click at [90, 314] on icon "Blockly Workspace" at bounding box center [103, 384] width 157 height 398
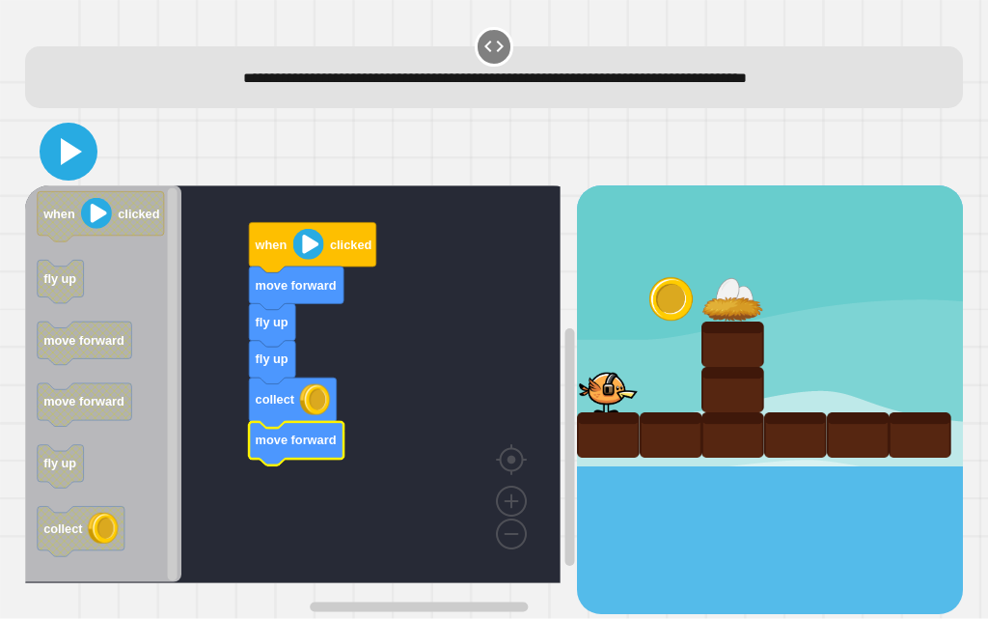
click at [48, 163] on icon at bounding box center [68, 151] width 46 height 46
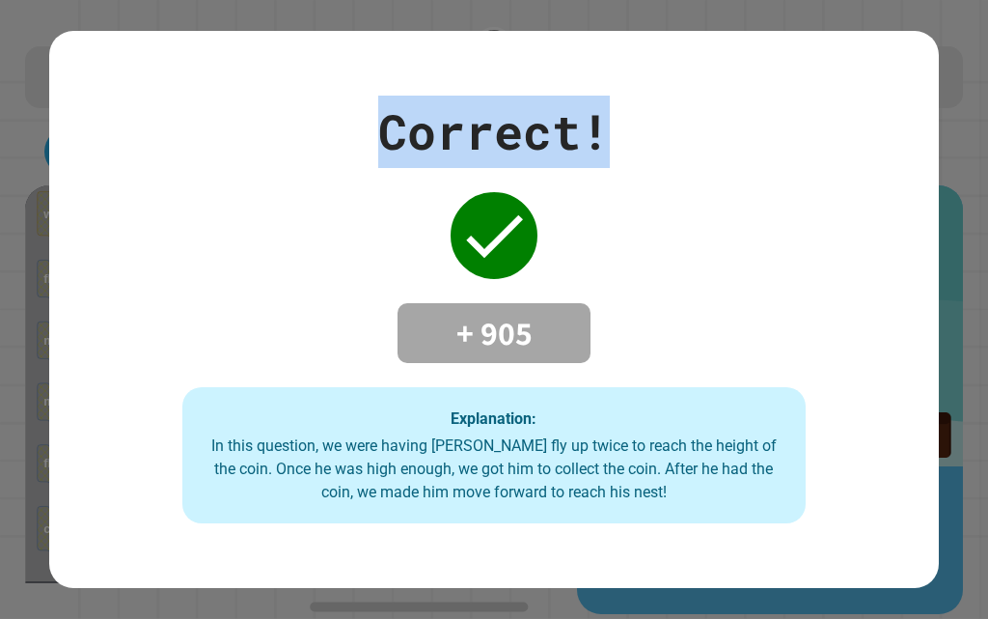
drag, startPoint x: 385, startPoint y: 7, endPoint x: 706, endPoint y: 164, distance: 357.0
click at [706, 164] on div "Correct! + 905 Explanation: In this question, we were having Ollie fly up twice…" at bounding box center [494, 309] width 988 height 619
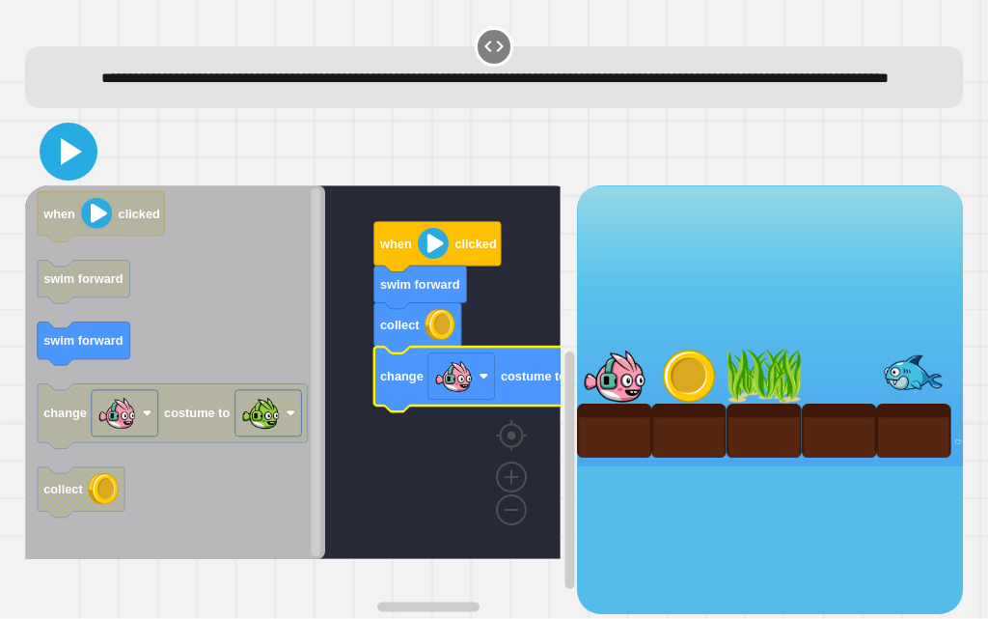
click at [90, 175] on icon at bounding box center [68, 151] width 46 height 46
drag, startPoint x: 48, startPoint y: 169, endPoint x: 67, endPoint y: 153, distance: 24.0
click at [48, 166] on icon at bounding box center [68, 151] width 46 height 46
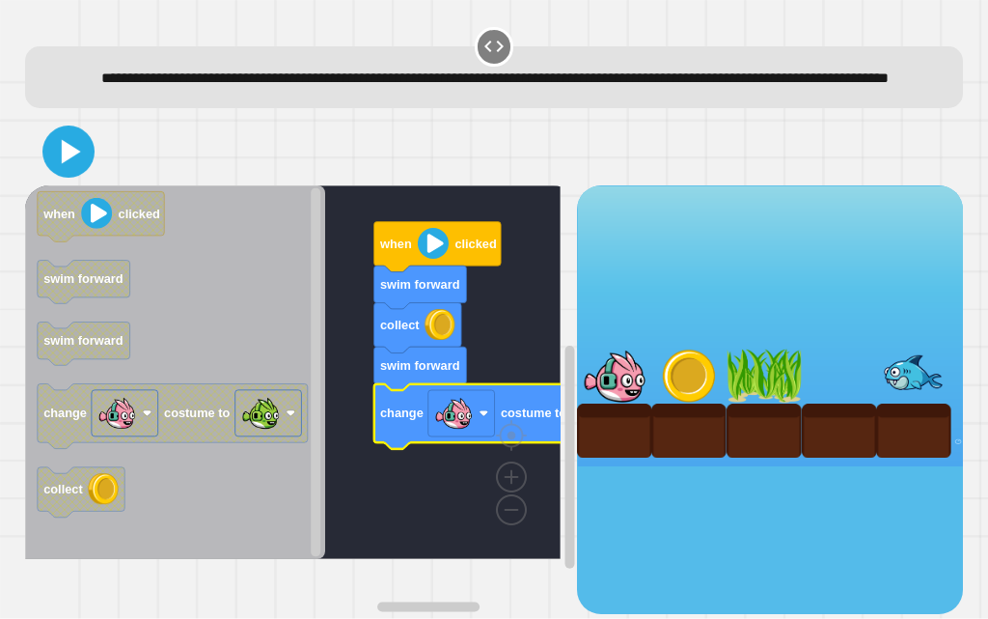
click at [86, 173] on icon at bounding box center [68, 152] width 42 height 42
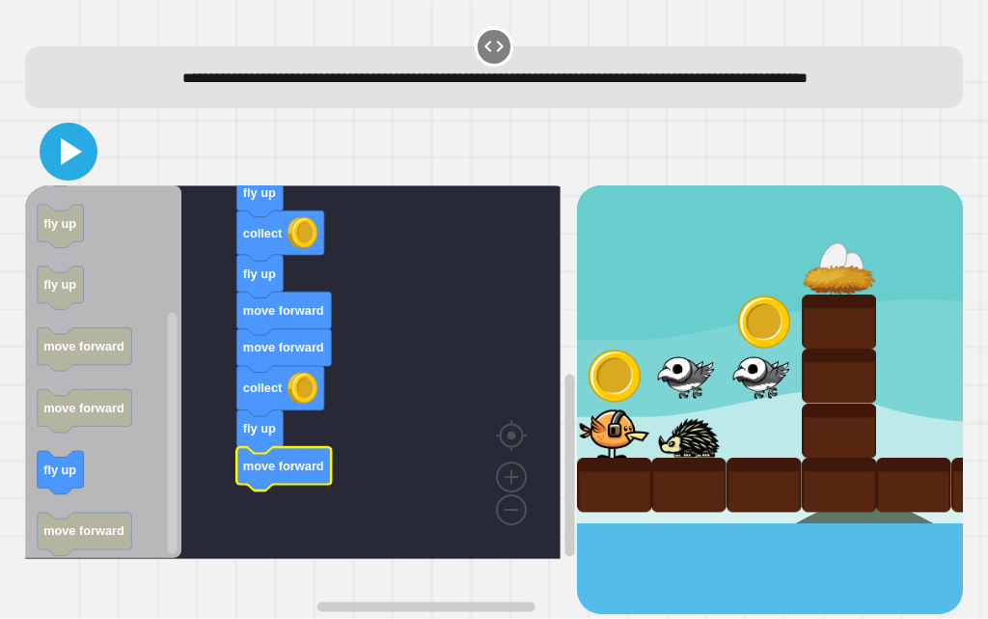
click at [53, 175] on icon at bounding box center [68, 151] width 46 height 46
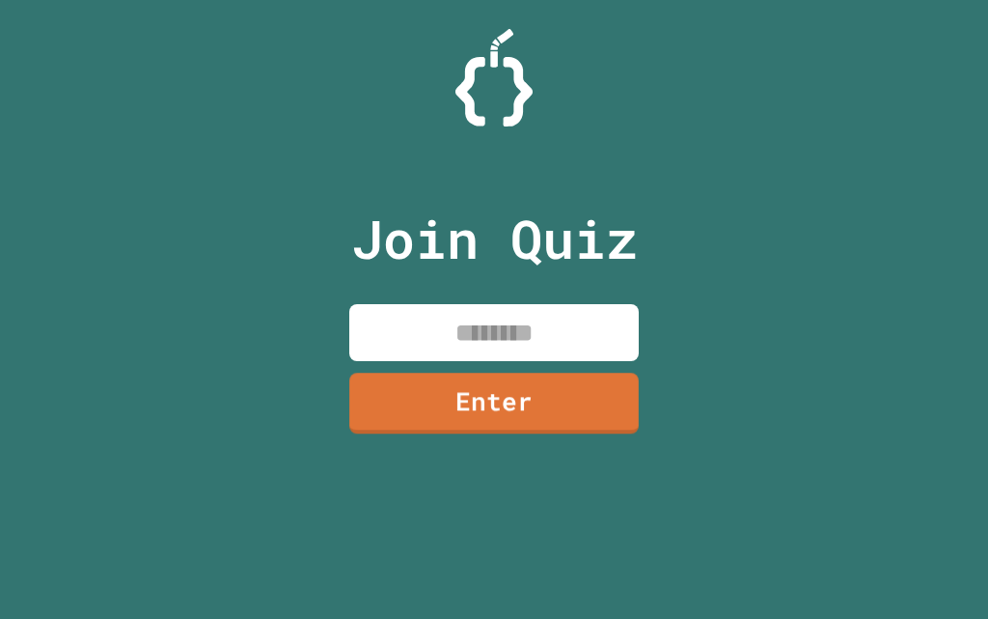
drag, startPoint x: 470, startPoint y: 340, endPoint x: 502, endPoint y: 310, distance: 43.7
click at [480, 329] on input at bounding box center [494, 332] width 290 height 57
type input "********"
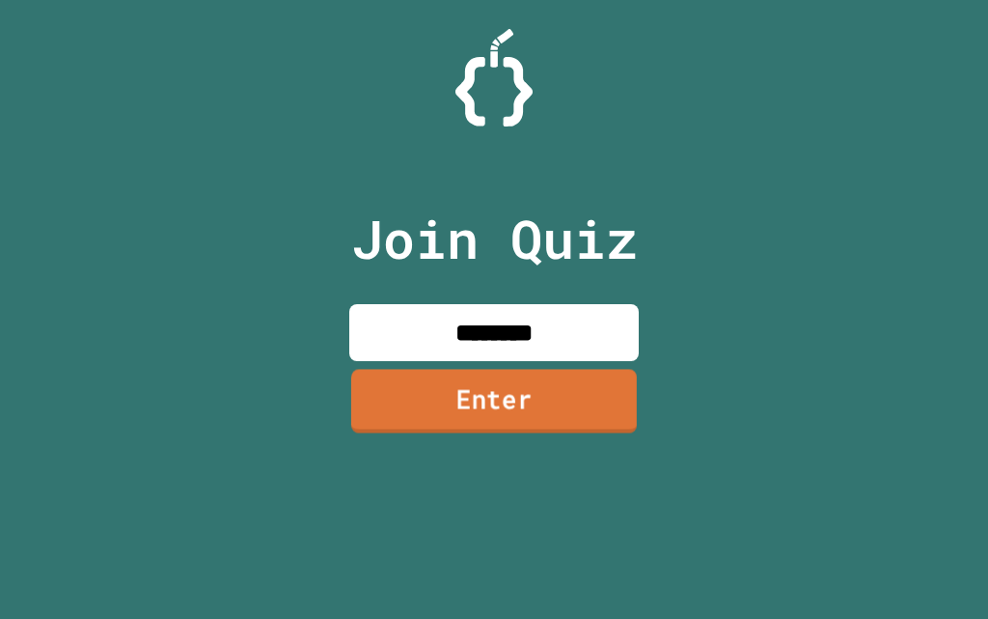
click at [498, 409] on link "Enter" at bounding box center [494, 401] width 286 height 64
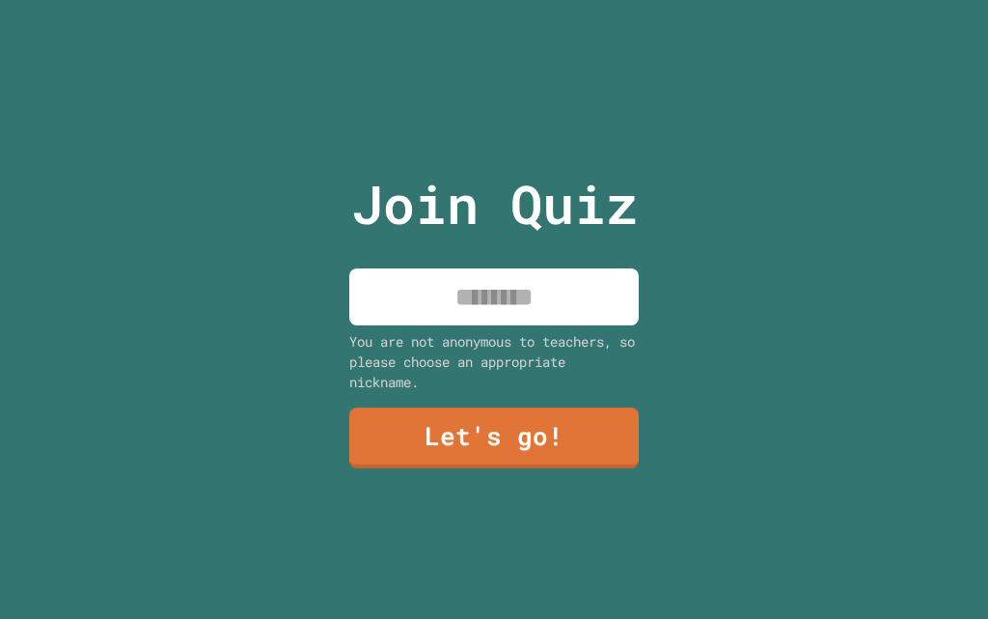
click at [469, 276] on input at bounding box center [494, 296] width 290 height 57
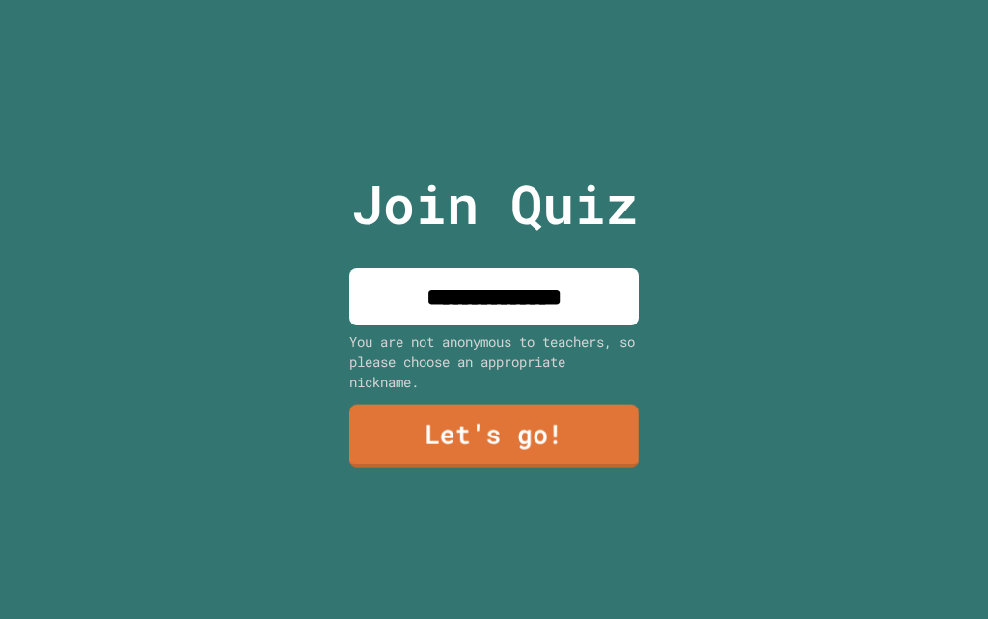
type input "**********"
drag, startPoint x: 508, startPoint y: 443, endPoint x: 601, endPoint y: 422, distance: 96.0
click at [601, 422] on link "Let's go!" at bounding box center [494, 436] width 289 height 64
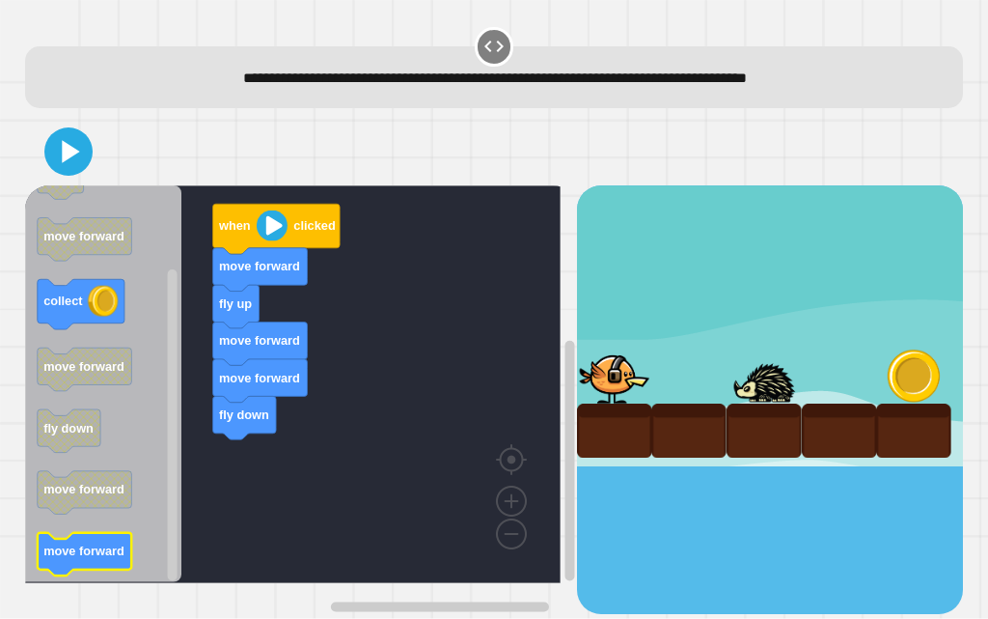
click at [97, 536] on icon "Blockly Workspace" at bounding box center [84, 555] width 95 height 43
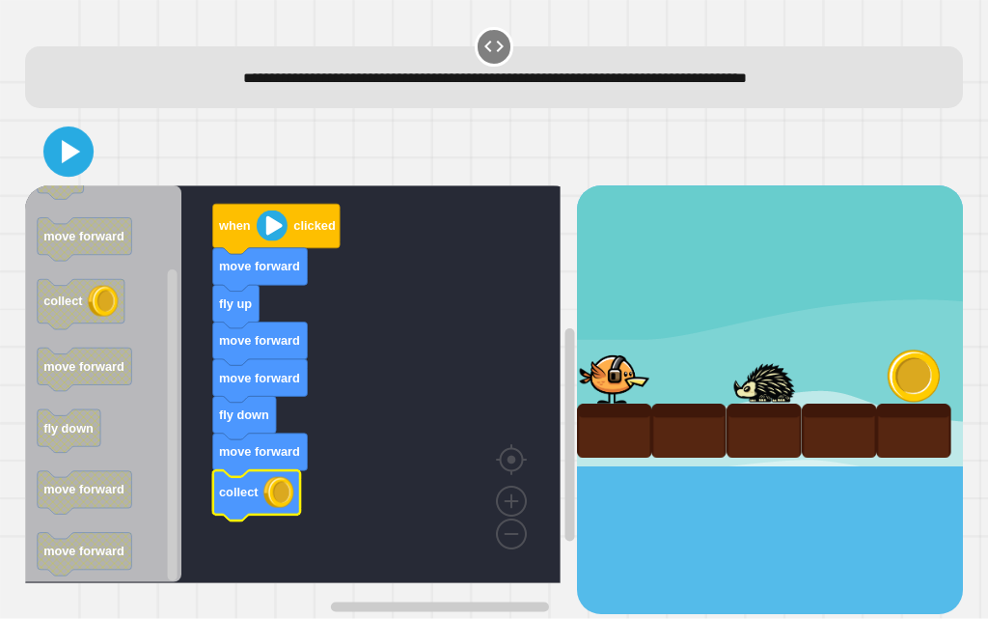
click at [77, 131] on button at bounding box center [68, 151] width 50 height 50
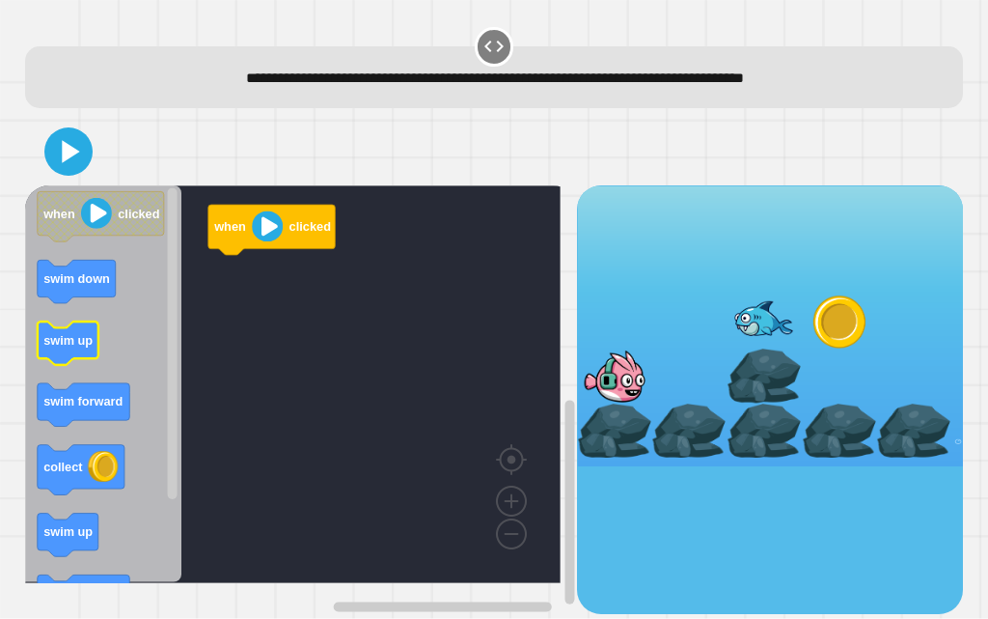
click at [57, 347] on text "swim up" at bounding box center [67, 340] width 49 height 14
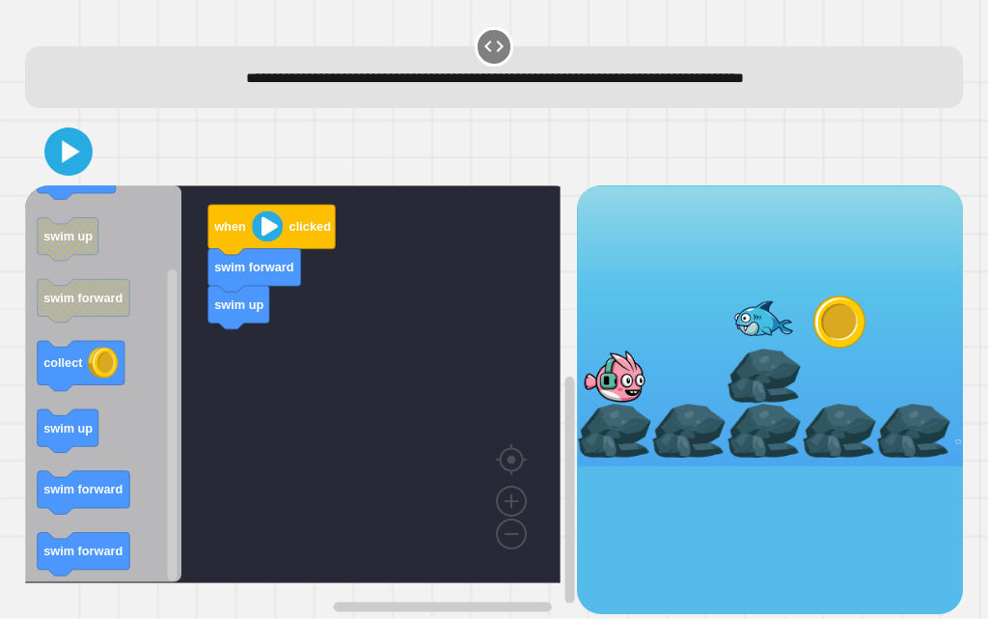
click at [125, 419] on icon "when clicked swim down swim up swim forward collect swim up swim forward swim f…" at bounding box center [103, 384] width 157 height 398
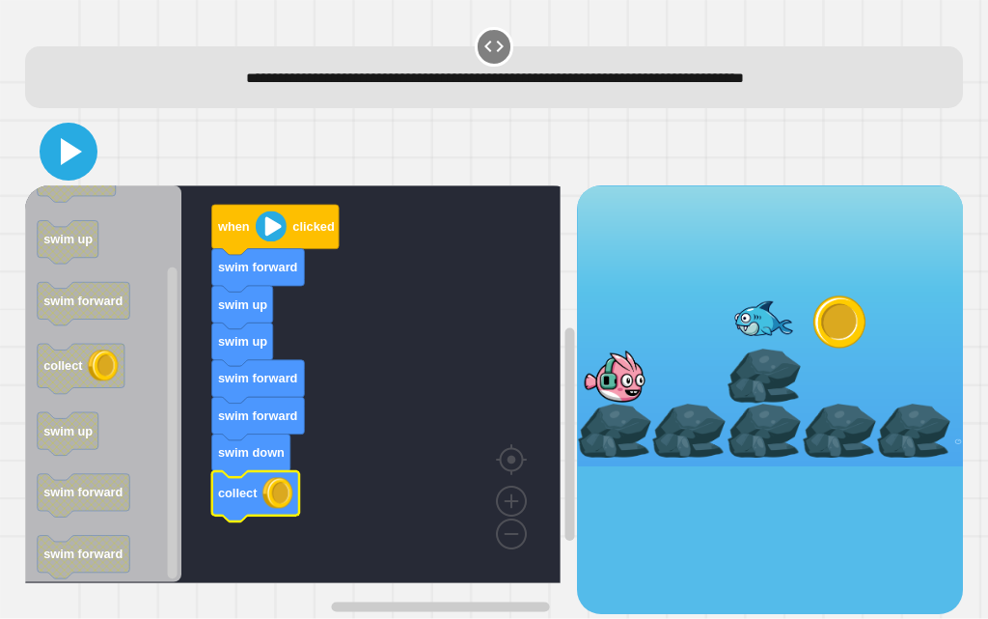
click at [67, 151] on icon at bounding box center [71, 151] width 21 height 27
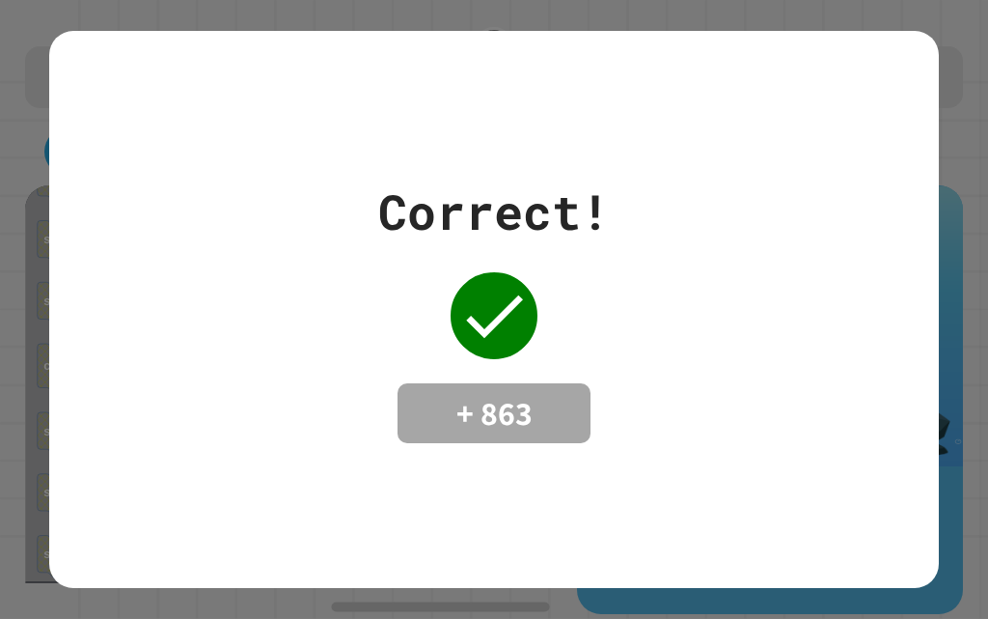
click at [375, 176] on div "Correct! + 863" at bounding box center [494, 309] width 890 height 267
drag, startPoint x: 381, startPoint y: 161, endPoint x: 402, endPoint y: 120, distance: 46.2
click at [402, 125] on div "Correct! + 863" at bounding box center [494, 309] width 890 height 557
click at [390, 112] on div "Correct! + 863" at bounding box center [494, 309] width 890 height 557
drag, startPoint x: 514, startPoint y: 350, endPoint x: 482, endPoint y: 370, distance: 38.1
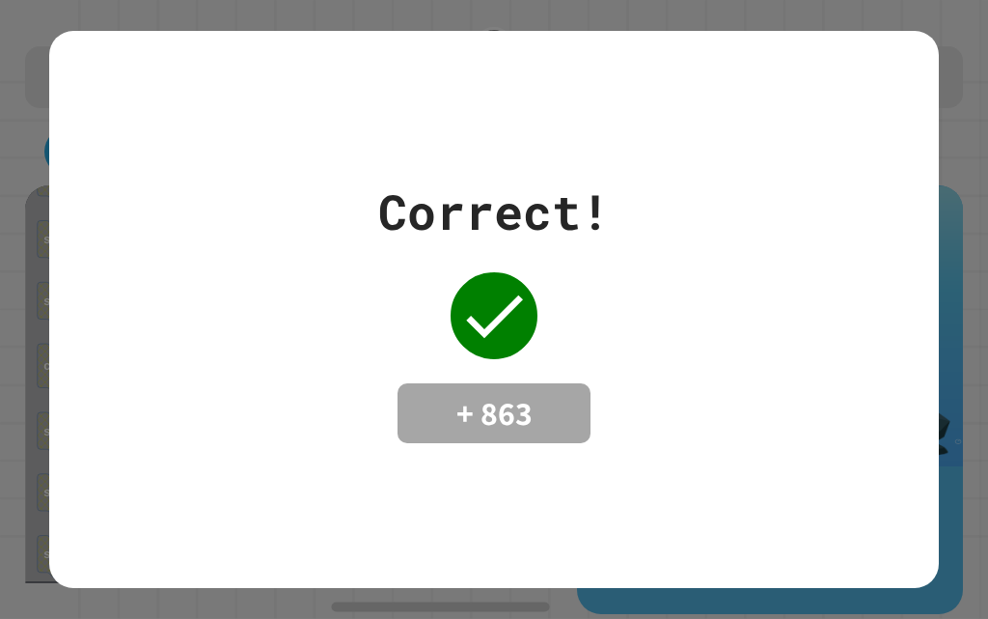
click at [482, 370] on div "Correct! + 863" at bounding box center [494, 309] width 232 height 267
click at [2, 81] on div "Correct! + 863" at bounding box center [494, 309] width 988 height 619
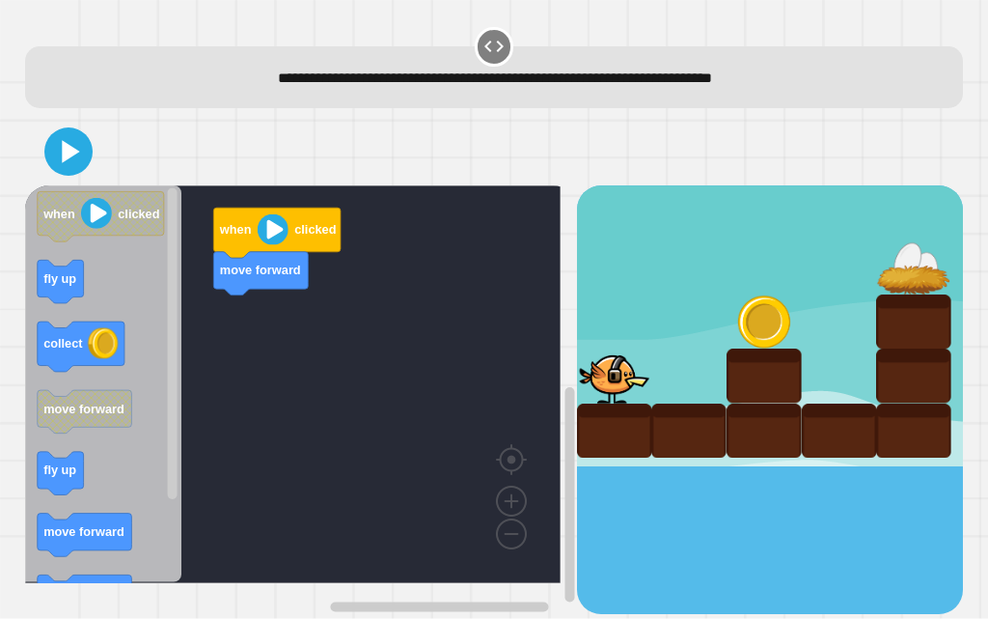
click at [135, 317] on icon "Blockly Workspace" at bounding box center [103, 384] width 157 height 398
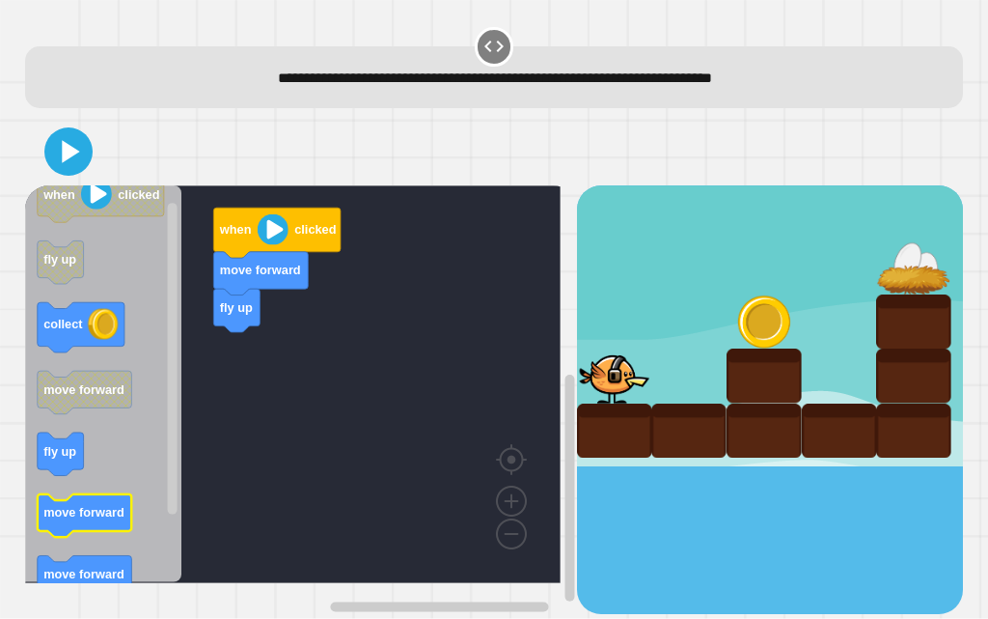
click at [90, 538] on icon "Blockly Workspace" at bounding box center [103, 384] width 157 height 398
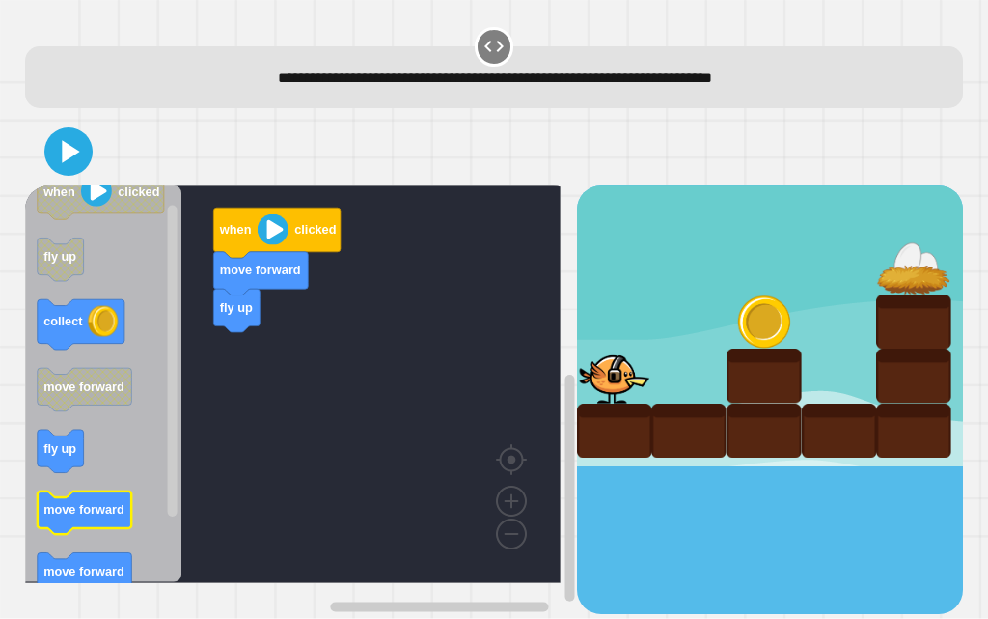
click at [90, 534] on icon "when clicked fly up collect move forward fly up move forward move forward move …" at bounding box center [103, 384] width 157 height 398
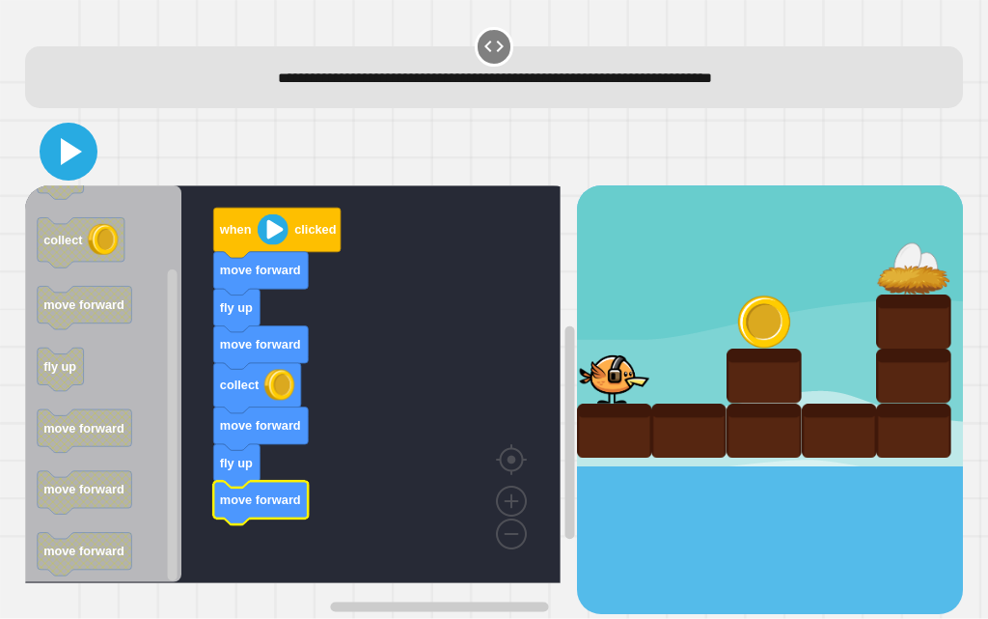
click at [50, 139] on icon at bounding box center [68, 151] width 46 height 46
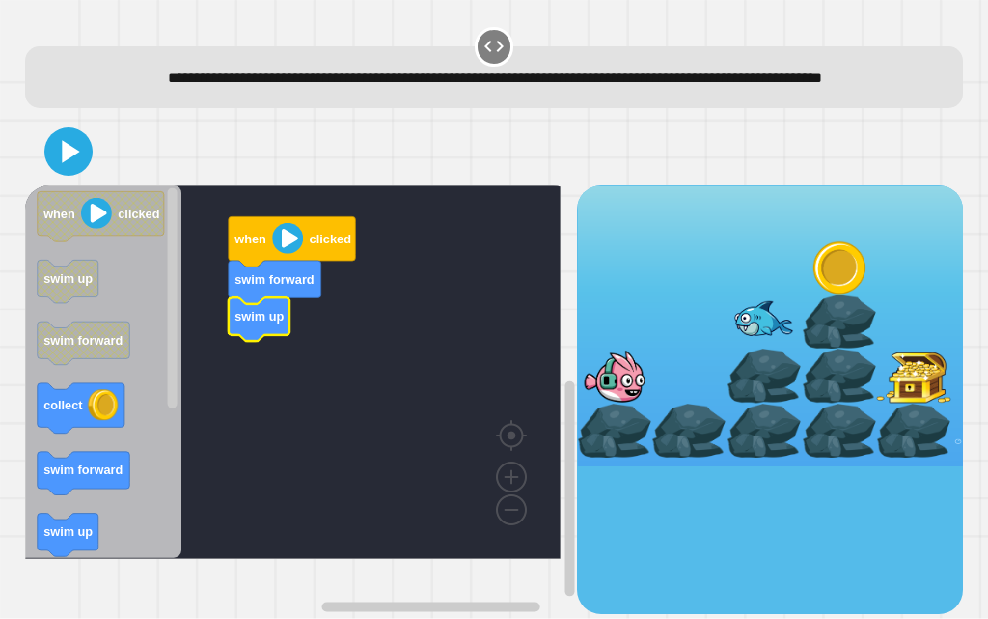
click at [102, 553] on icon "Blockly Workspace" at bounding box center [103, 372] width 157 height 374
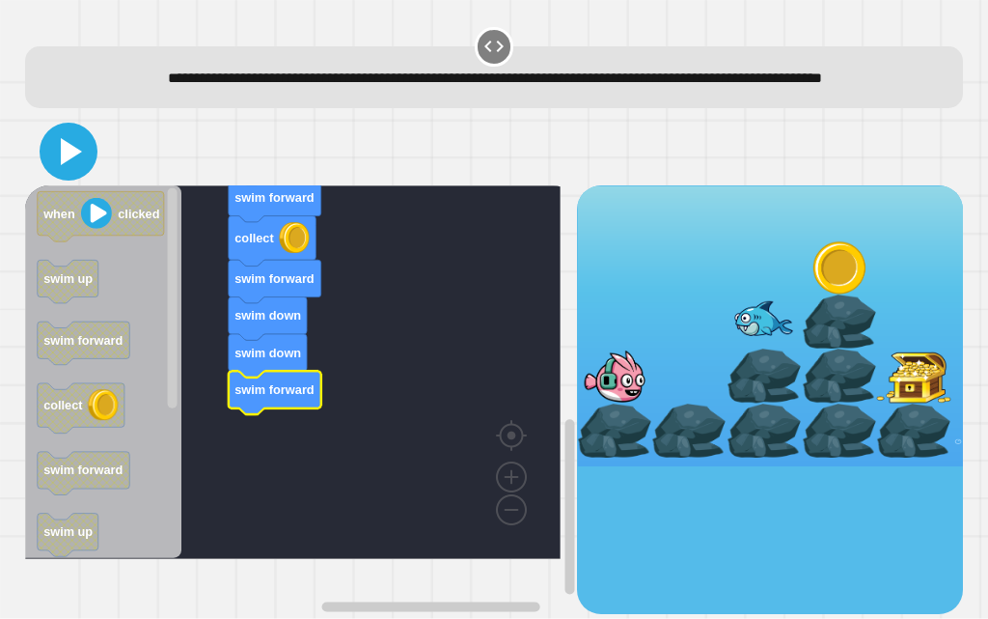
click at [77, 165] on icon at bounding box center [71, 151] width 21 height 27
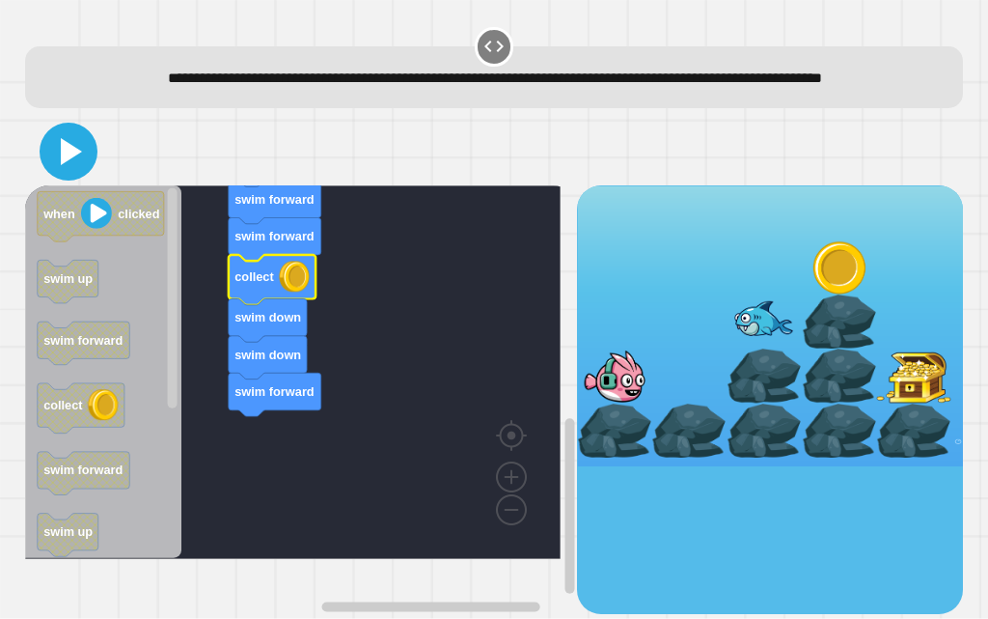
drag, startPoint x: 69, startPoint y: 186, endPoint x: 83, endPoint y: 120, distance: 68.2
click at [75, 172] on icon at bounding box center [68, 151] width 46 height 46
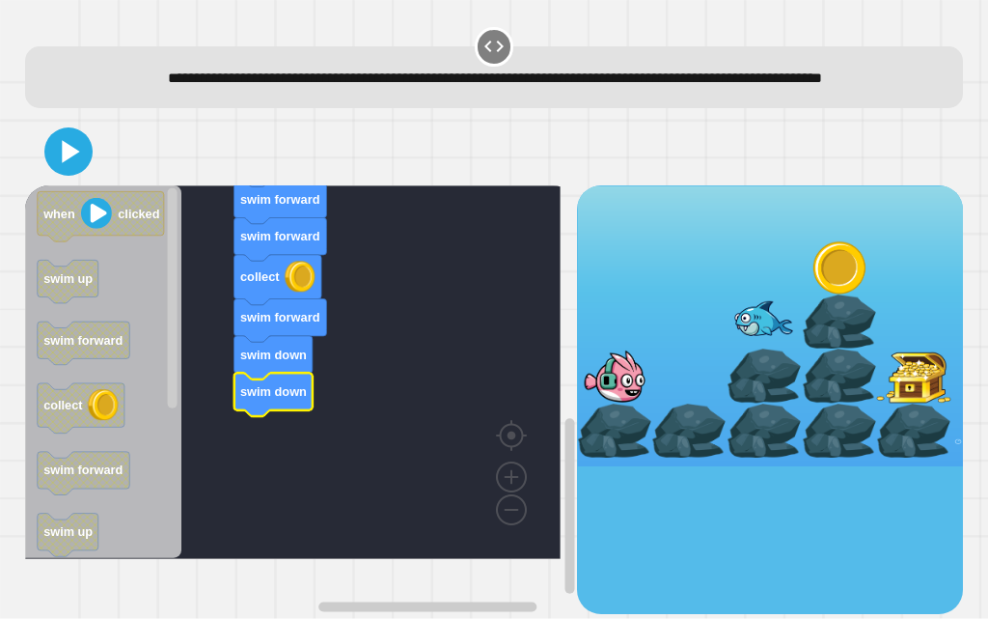
drag, startPoint x: 87, startPoint y: 181, endPoint x: 80, endPoint y: 228, distance: 46.8
click at [80, 228] on div "when clicked swim forward swim up swim up swim forward swim forward collect swi…" at bounding box center [494, 366] width 939 height 496
click at [94, 239] on g "when clicked" at bounding box center [100, 216] width 127 height 50
click at [60, 172] on icon at bounding box center [68, 151] width 46 height 46
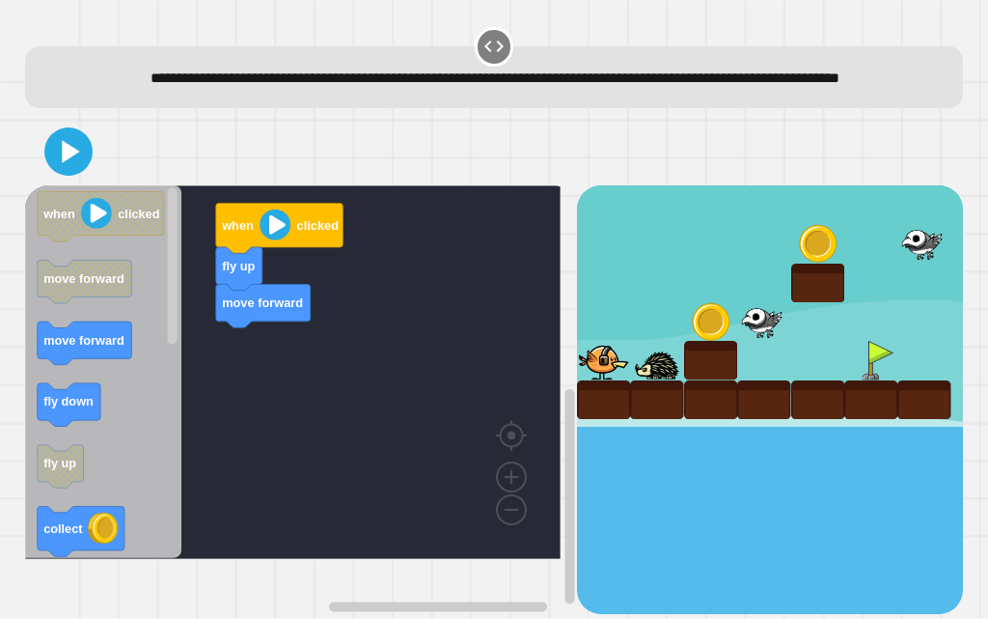
click at [138, 381] on icon "Blockly Workspace" at bounding box center [103, 372] width 157 height 374
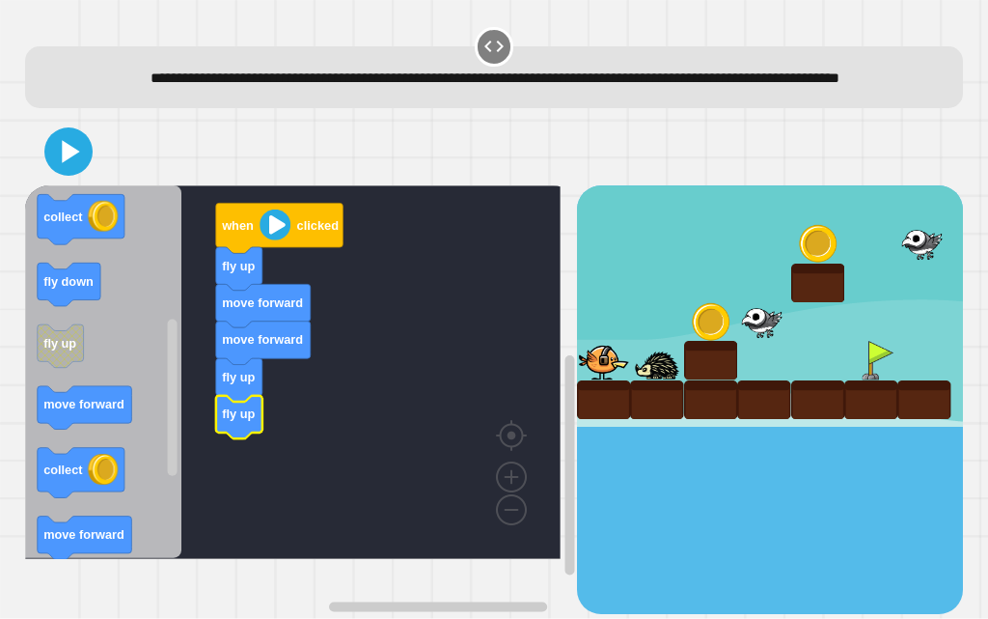
click at [272, 443] on rect "Blockly Workspace" at bounding box center [293, 372] width 536 height 374
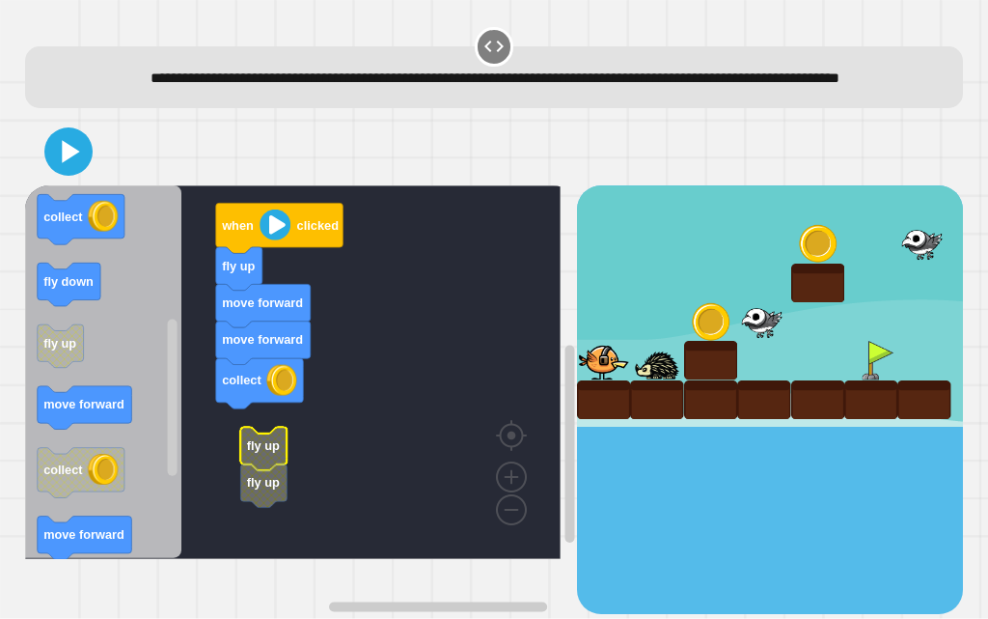
click at [222, 482] on rect "Blockly Workspace" at bounding box center [293, 372] width 536 height 374
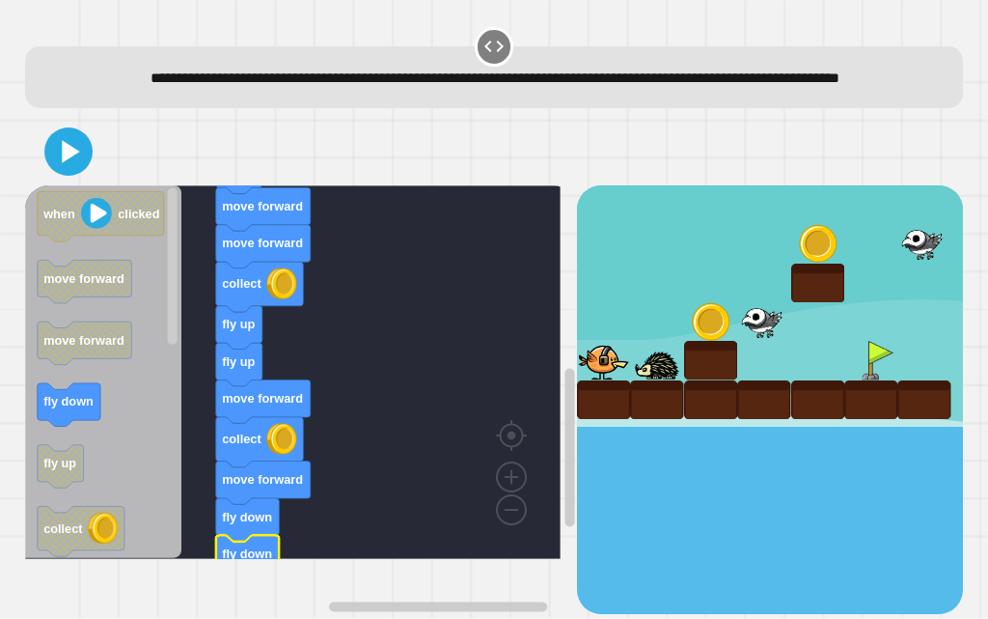
click at [69, 212] on icon "Blockly Workspace" at bounding box center [103, 372] width 157 height 374
click at [67, 165] on icon at bounding box center [71, 152] width 20 height 26
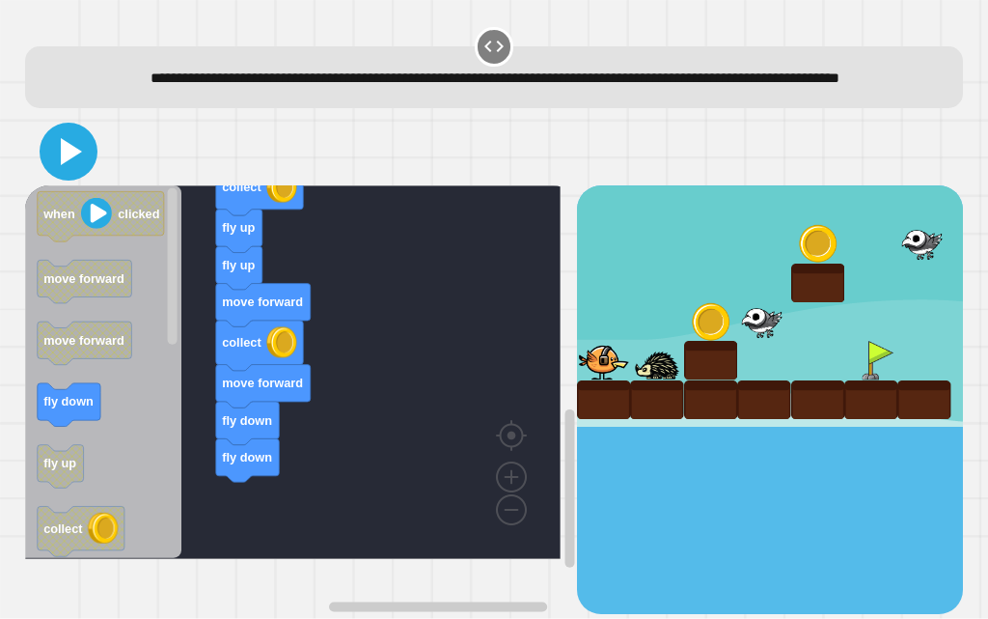
click at [57, 159] on icon at bounding box center [68, 151] width 46 height 46
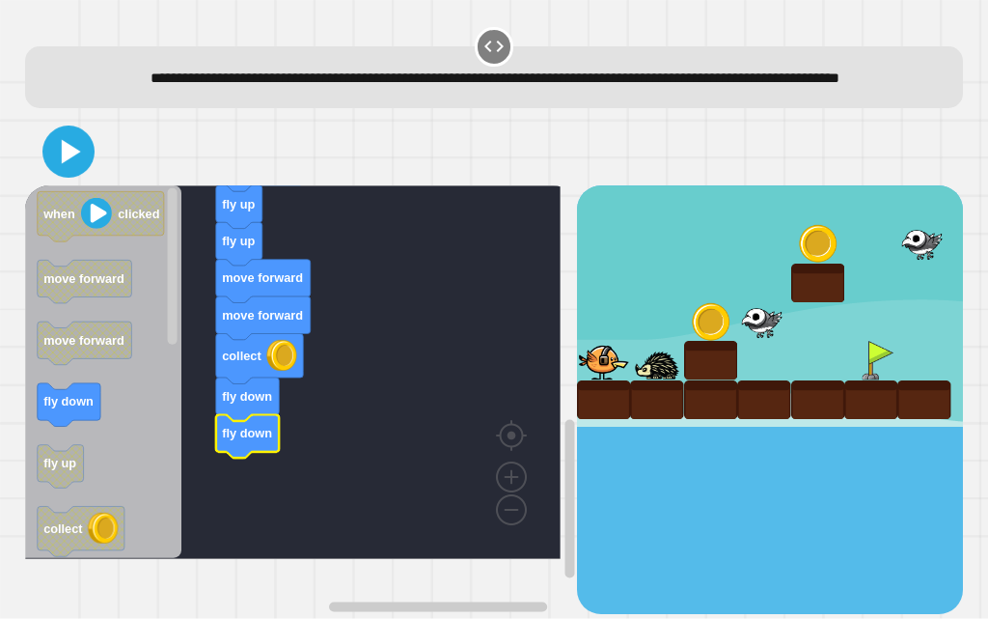
click at [66, 172] on icon at bounding box center [68, 151] width 42 height 42
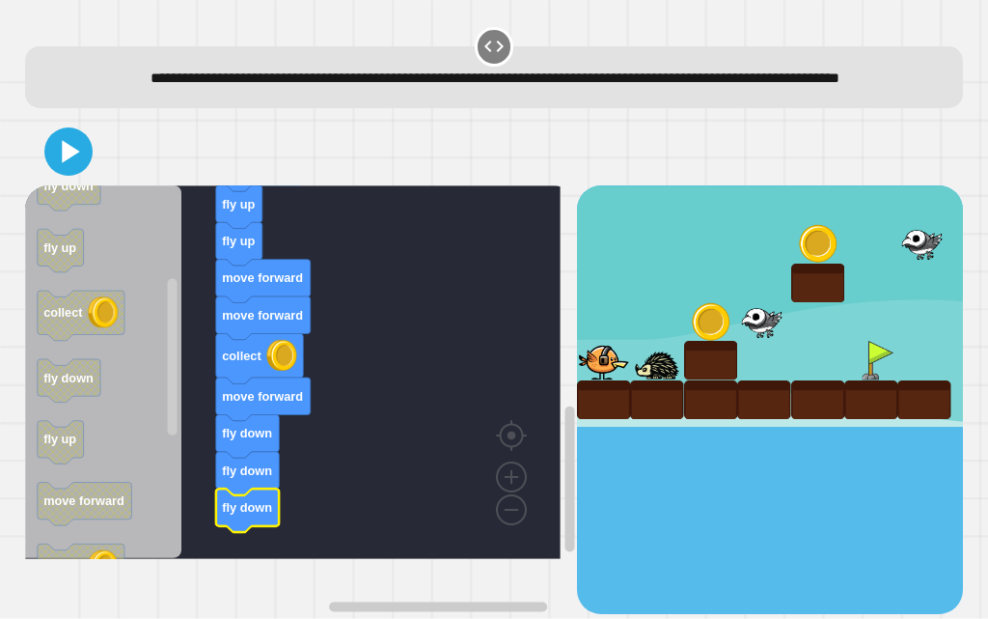
click at [88, 185] on div at bounding box center [494, 152] width 939 height 68
click at [93, 185] on div at bounding box center [494, 152] width 939 height 68
click at [97, 180] on div at bounding box center [494, 152] width 939 height 68
click at [93, 180] on div at bounding box center [494, 152] width 939 height 68
click at [83, 175] on icon at bounding box center [68, 151] width 46 height 46
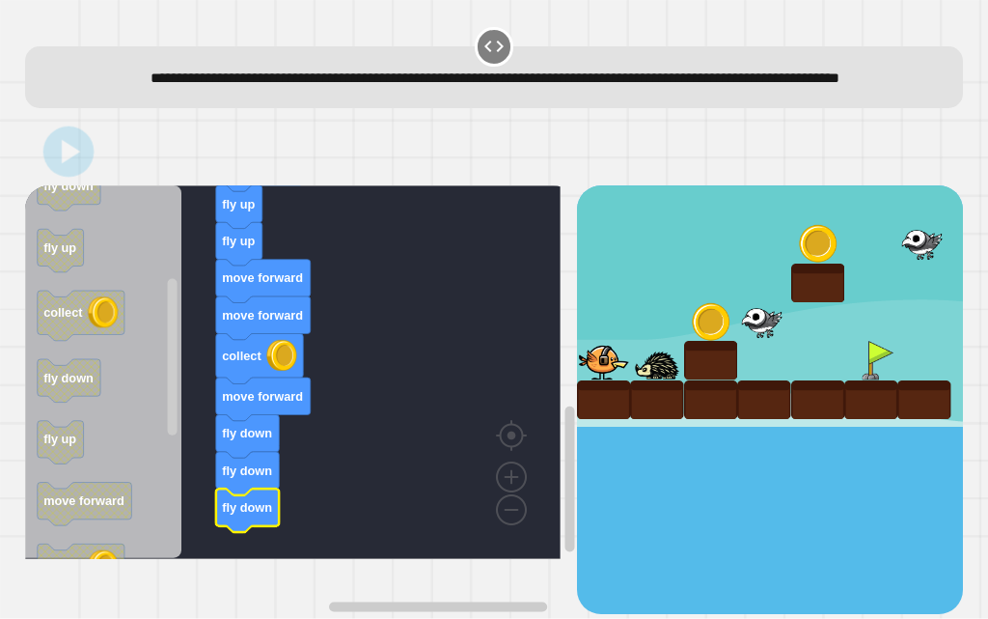
click at [93, 185] on div at bounding box center [494, 152] width 939 height 68
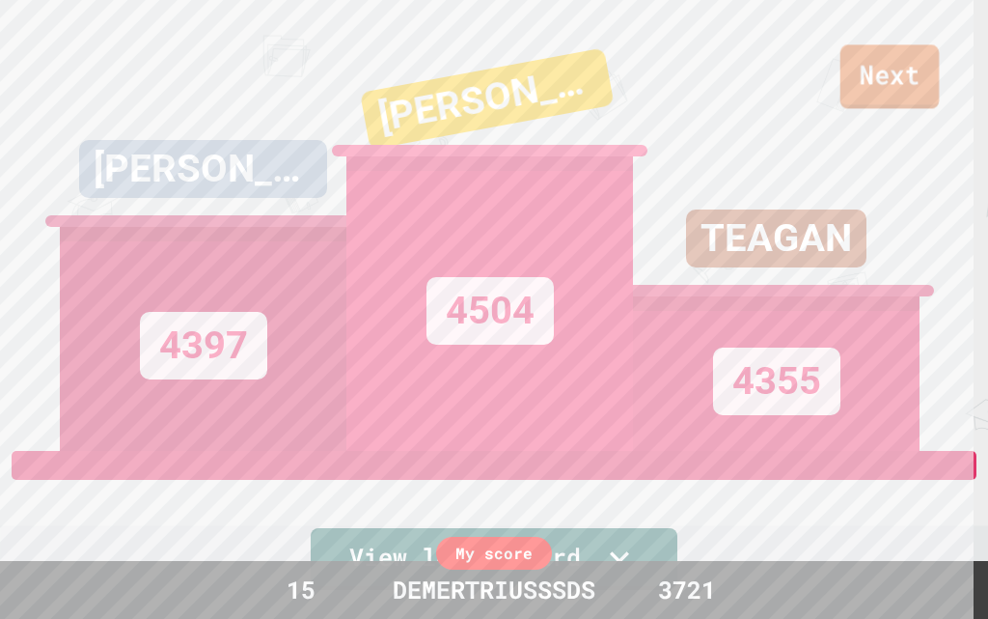
click at [923, 61] on link "Next" at bounding box center [890, 76] width 99 height 64
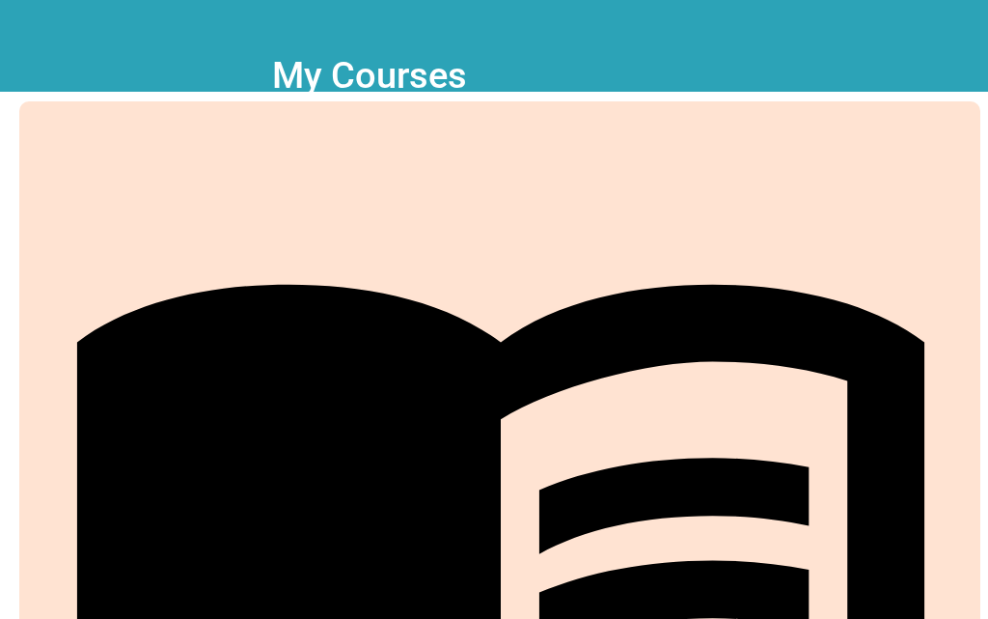
click at [549, 273] on div at bounding box center [610, 334] width 234 height 155
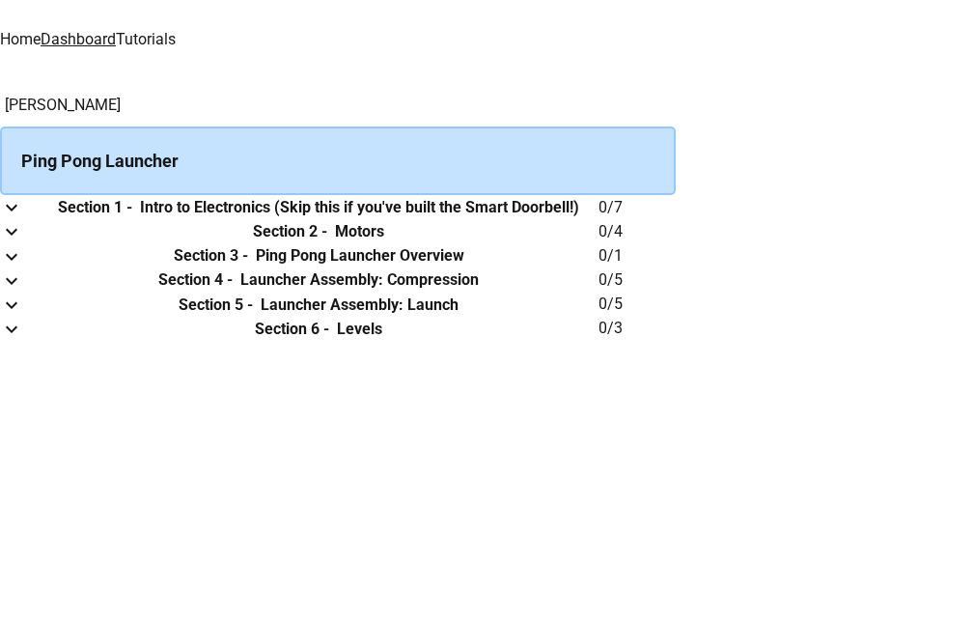
click at [404, 207] on th "Section 1 - Intro to Electronics (Skip this if you've built the Smart Doorbell!)" at bounding box center [319, 207] width 560 height 24
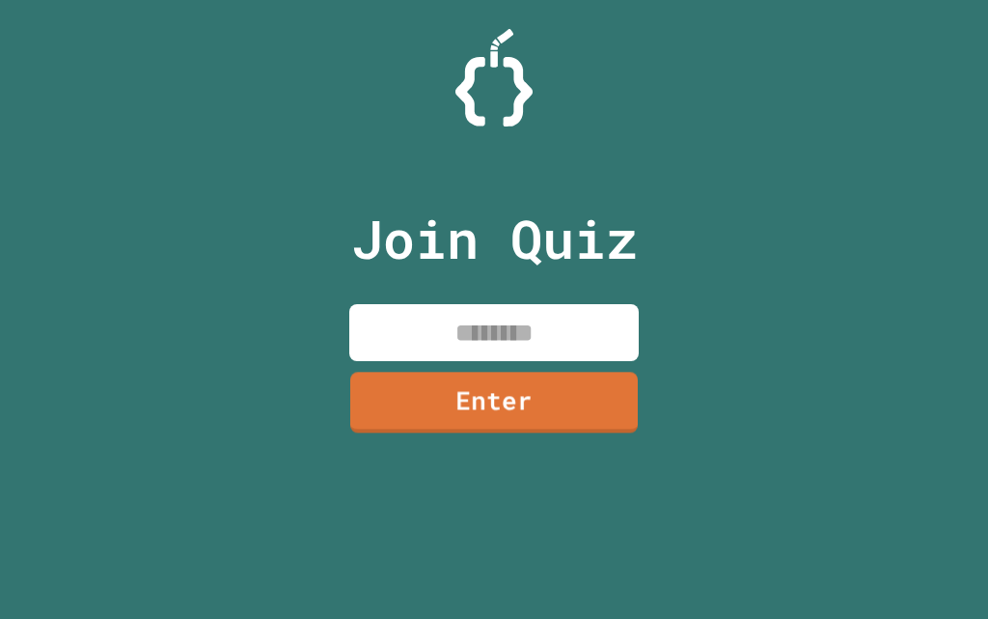
drag, startPoint x: 477, startPoint y: 319, endPoint x: 479, endPoint y: 309, distance: 9.8
click at [477, 310] on input at bounding box center [494, 332] width 290 height 57
paste input
click at [558, 307] on input at bounding box center [494, 332] width 290 height 57
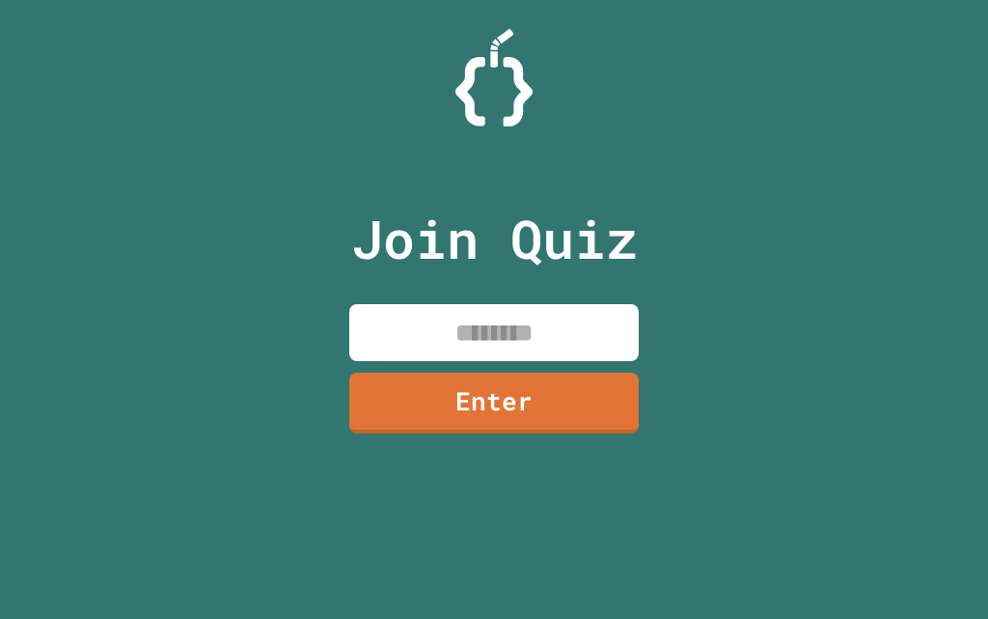
paste input
drag, startPoint x: 474, startPoint y: 336, endPoint x: 482, endPoint y: 322, distance: 15.6
click at [476, 332] on input at bounding box center [494, 332] width 290 height 57
paste input
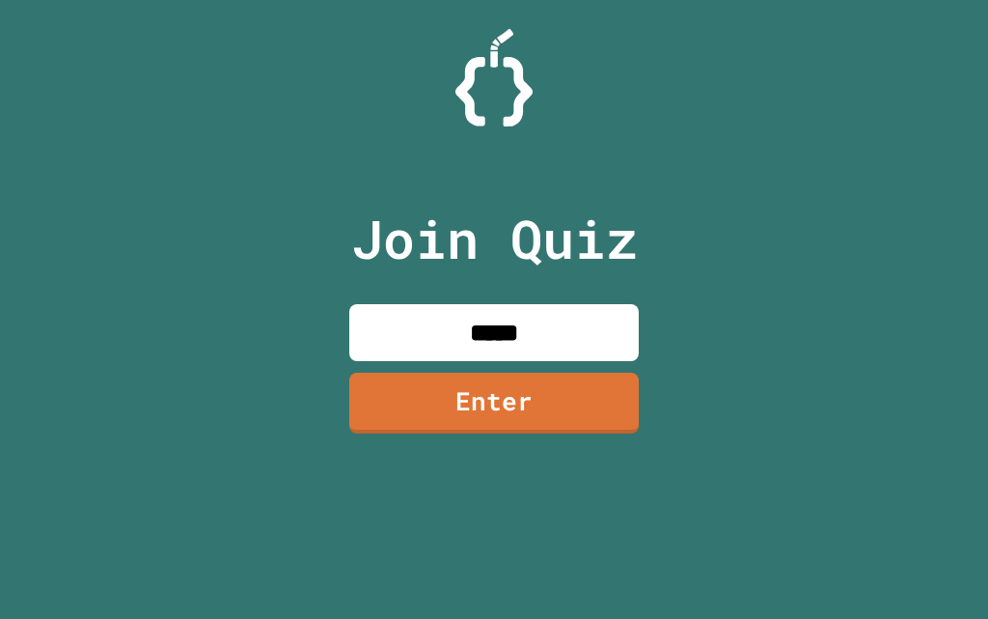
click at [495, 326] on input "*****" at bounding box center [494, 332] width 290 height 57
drag, startPoint x: 544, startPoint y: 327, endPoint x: 470, endPoint y: 154, distance: 188.1
click at [540, 323] on input "****" at bounding box center [494, 332] width 290 height 57
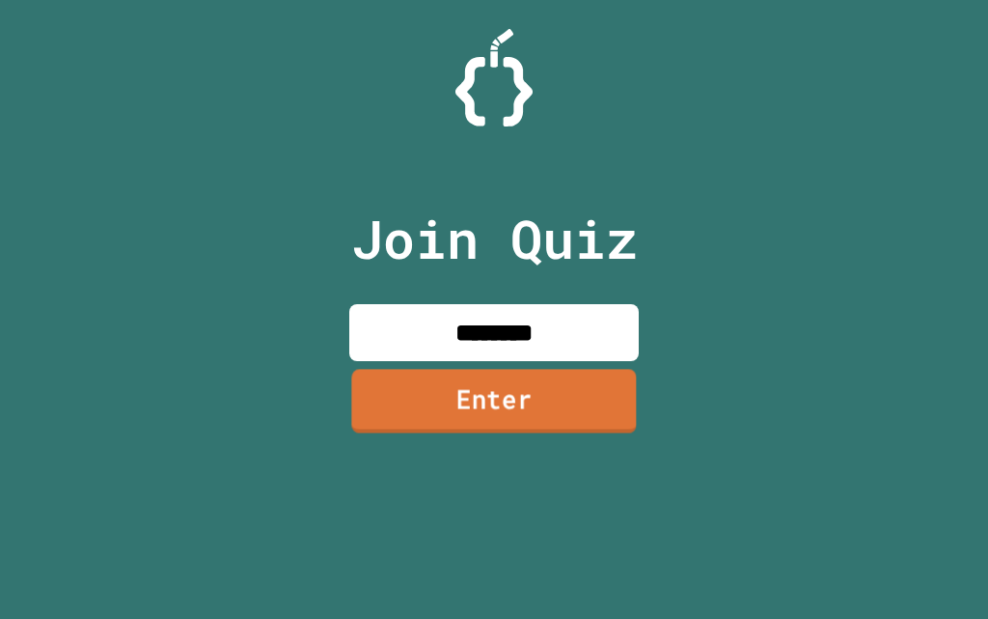
type input "********"
click at [485, 386] on link "Enter" at bounding box center [494, 401] width 288 height 64
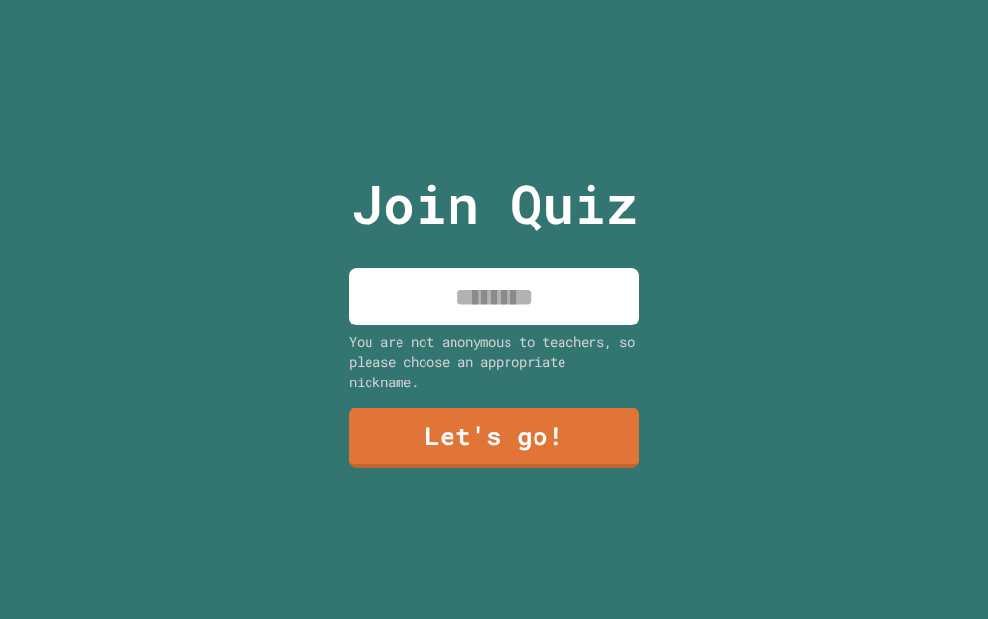
click at [518, 298] on input at bounding box center [494, 296] width 290 height 57
type input "**********"
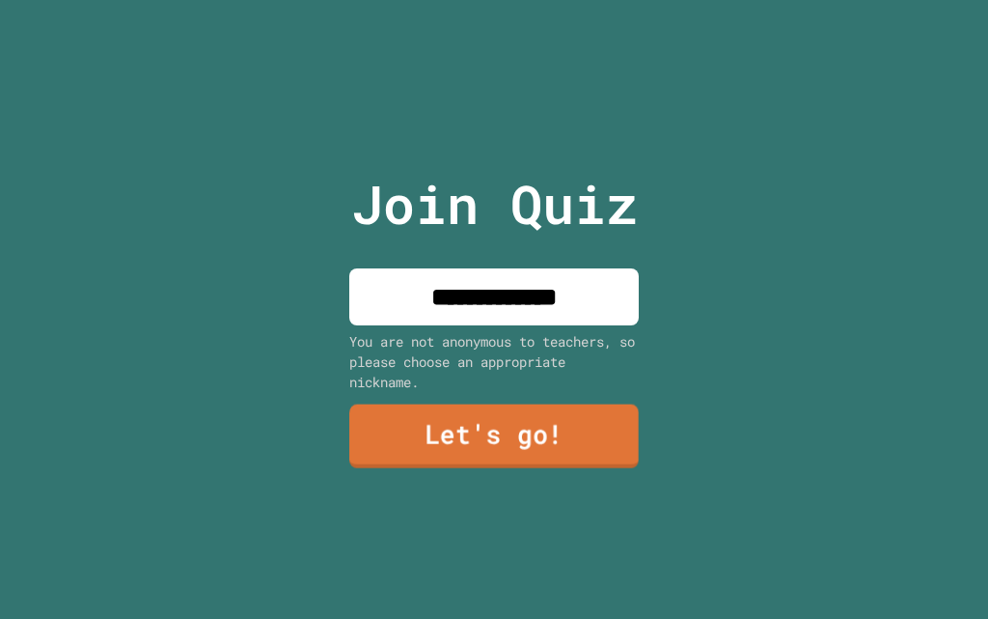
click at [533, 423] on link "Let's go!" at bounding box center [494, 436] width 290 height 64
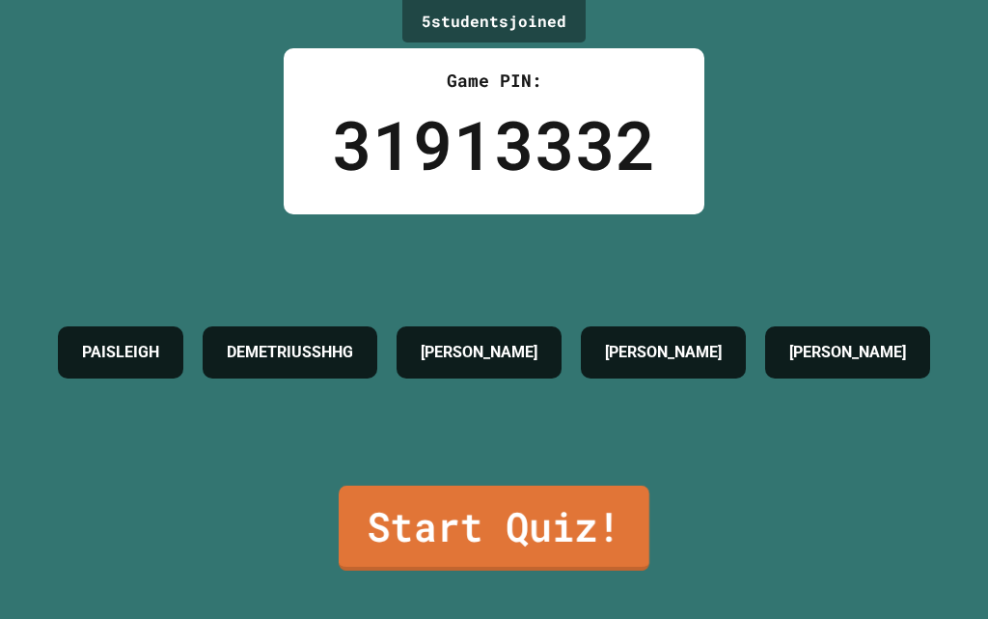
click at [444, 565] on div "5 student s joined Game PIN: 31913332 PAISLEIGH DEMETRIUSSHHG AIDEN KINSLEY CON…" at bounding box center [494, 309] width 988 height 619
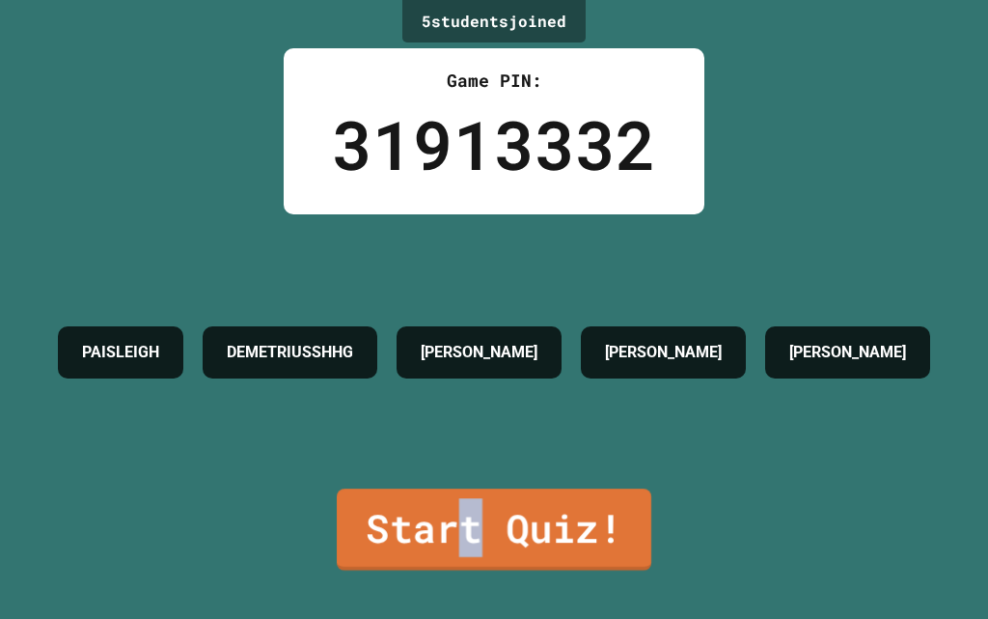
click at [486, 507] on link "Start Quiz!" at bounding box center [494, 529] width 315 height 82
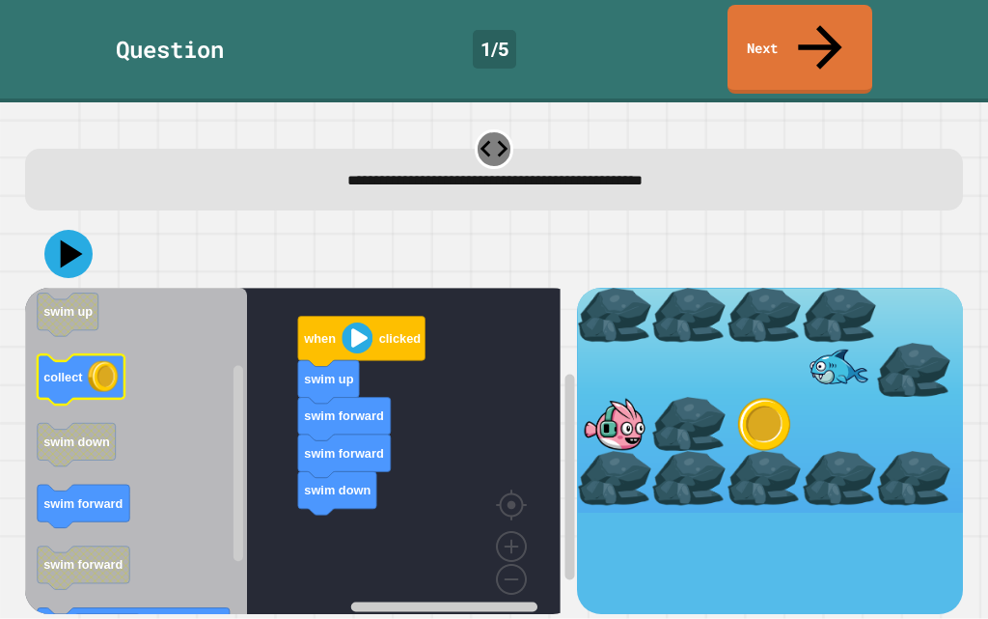
click at [130, 310] on icon "Blockly Workspace" at bounding box center [136, 458] width 223 height 341
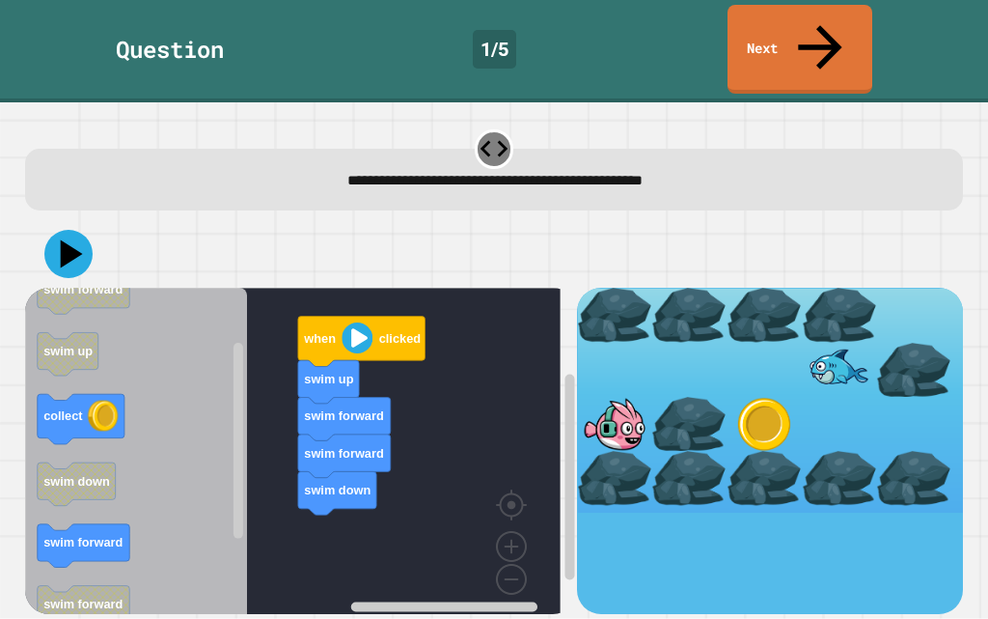
click at [134, 347] on icon "when clicked swim forward swim up collect swim down swim forward swim forward s…" at bounding box center [136, 458] width 223 height 341
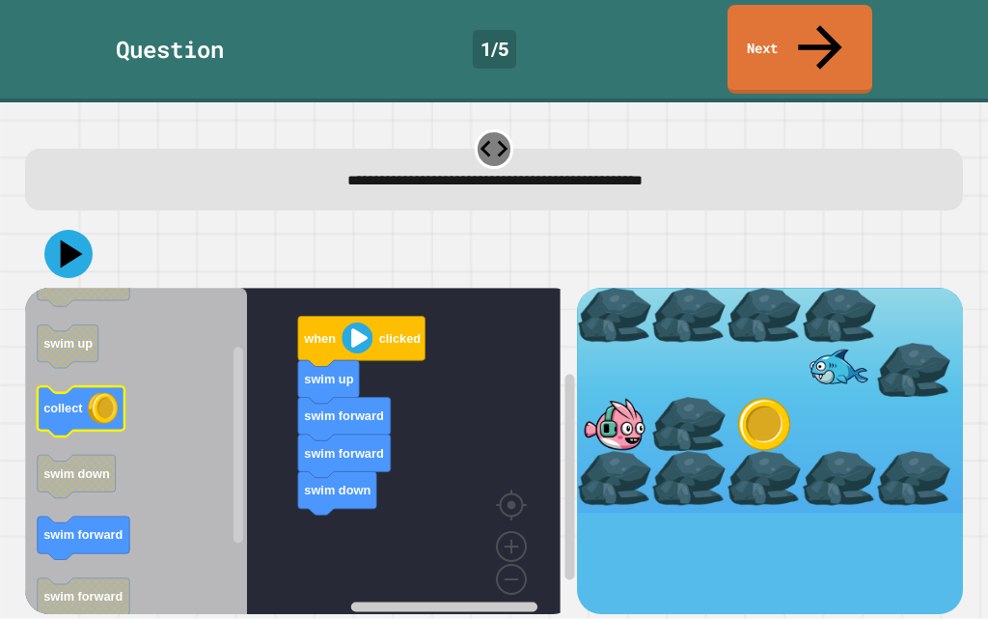
click at [97, 387] on icon "Blockly Workspace" at bounding box center [80, 412] width 87 height 50
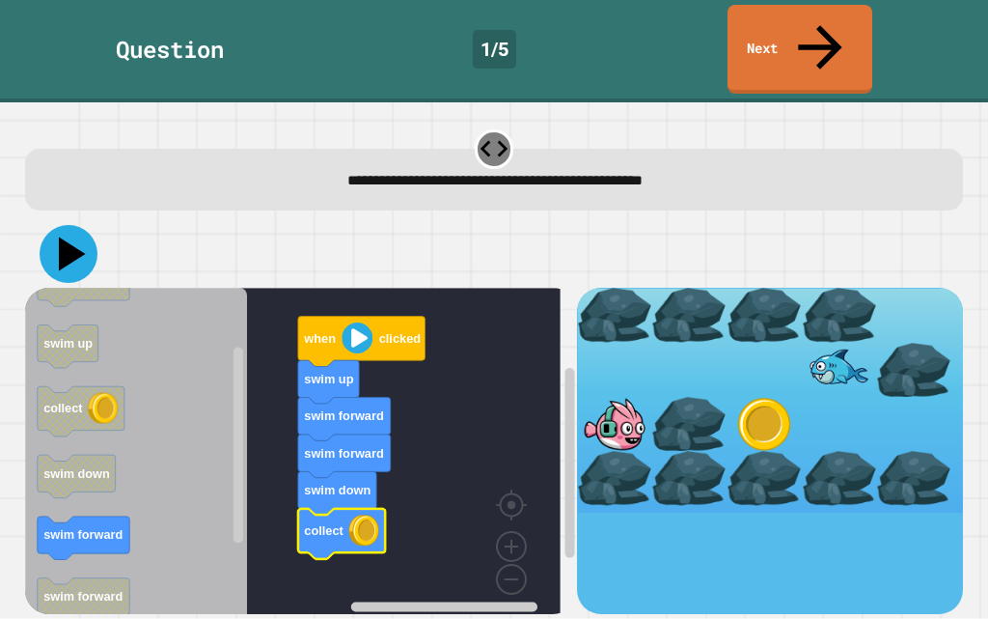
click at [67, 227] on icon at bounding box center [69, 254] width 58 height 58
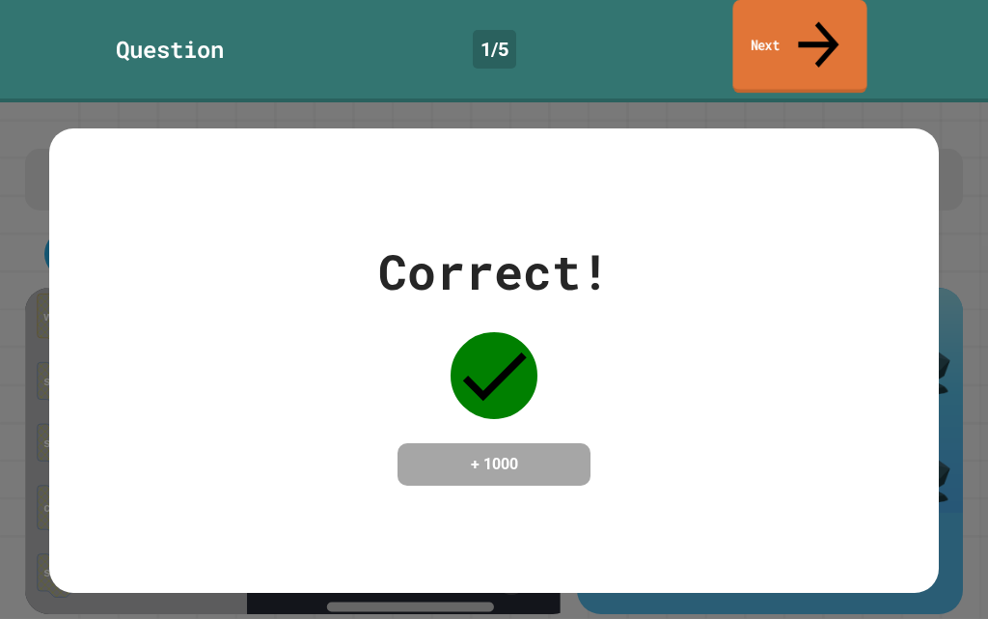
click at [829, 45] on link "Next" at bounding box center [800, 47] width 134 height 94
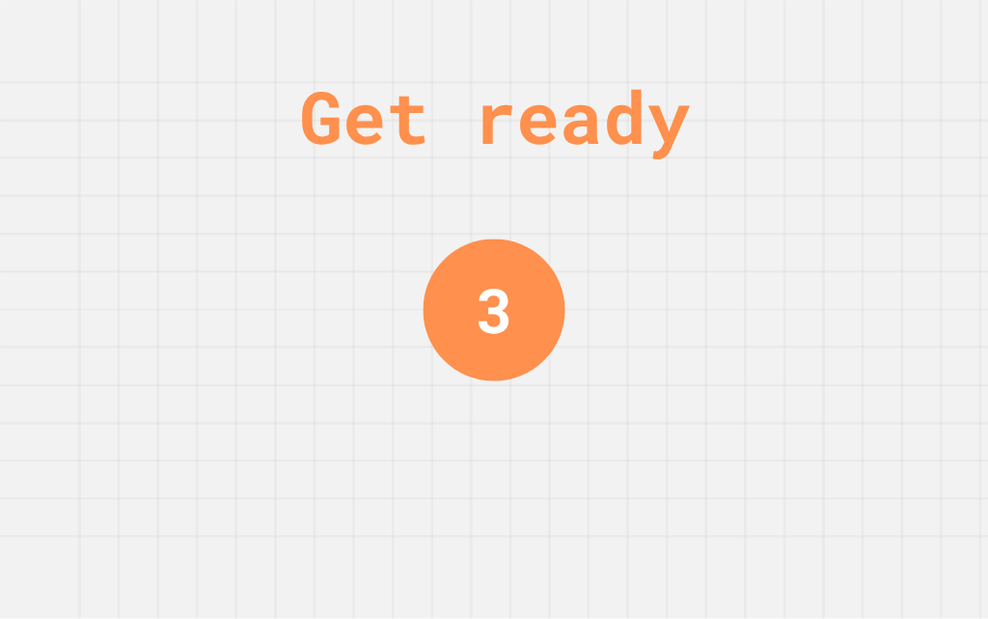
click at [912, 48] on div "Get ready 3" at bounding box center [494, 309] width 988 height 619
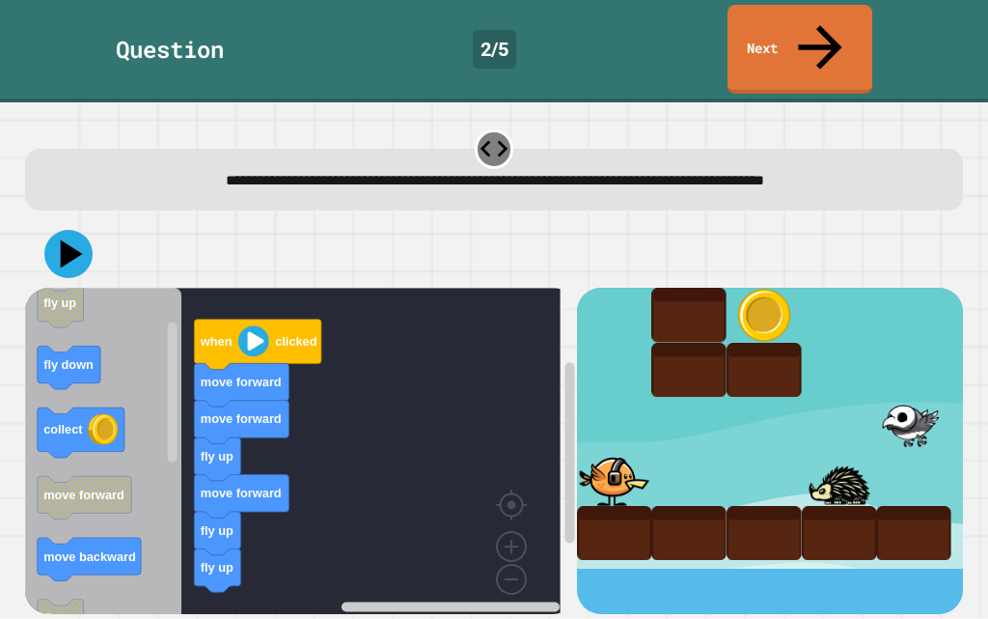
click at [181, 494] on icon "when clicked fly up fly down collect move forward move backward fly up move for…" at bounding box center [103, 458] width 157 height 341
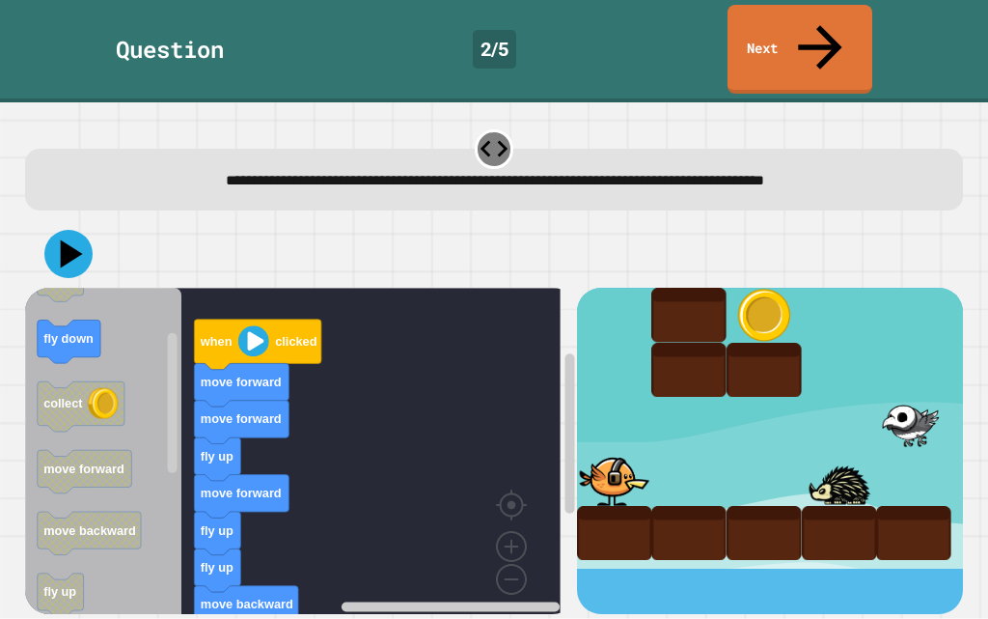
click at [105, 220] on div at bounding box center [494, 254] width 939 height 68
click at [90, 229] on button at bounding box center [68, 254] width 50 height 50
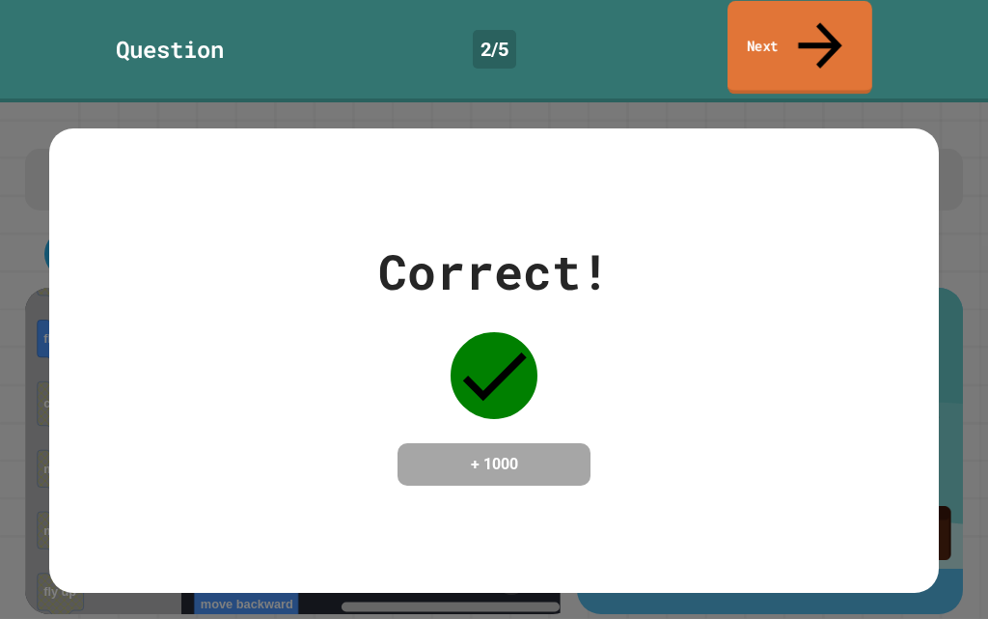
click at [814, 8] on link "Next" at bounding box center [800, 48] width 145 height 94
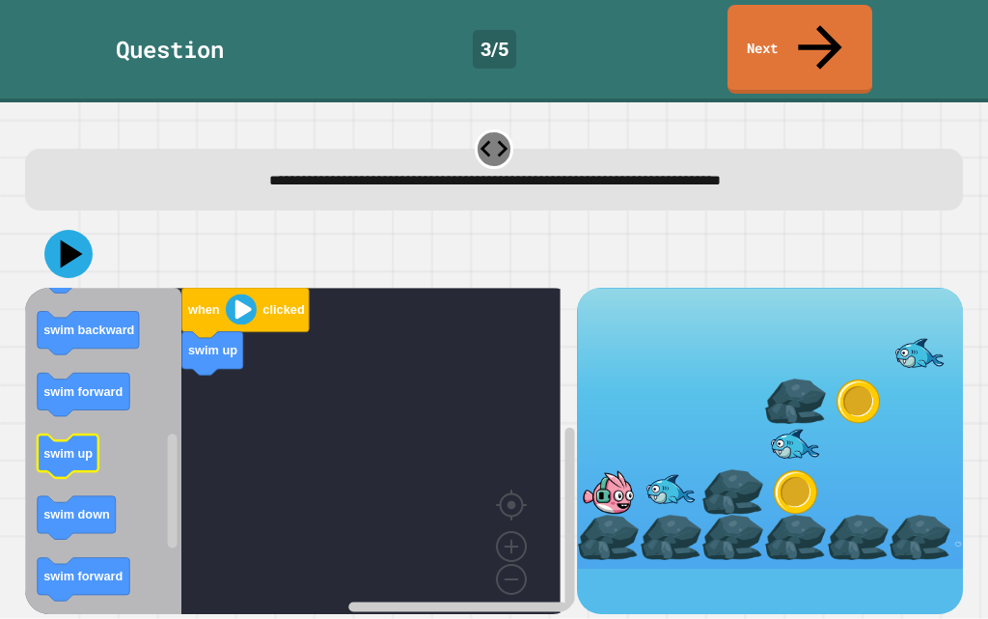
click at [82, 387] on icon "Blockly Workspace" at bounding box center [103, 458] width 157 height 341
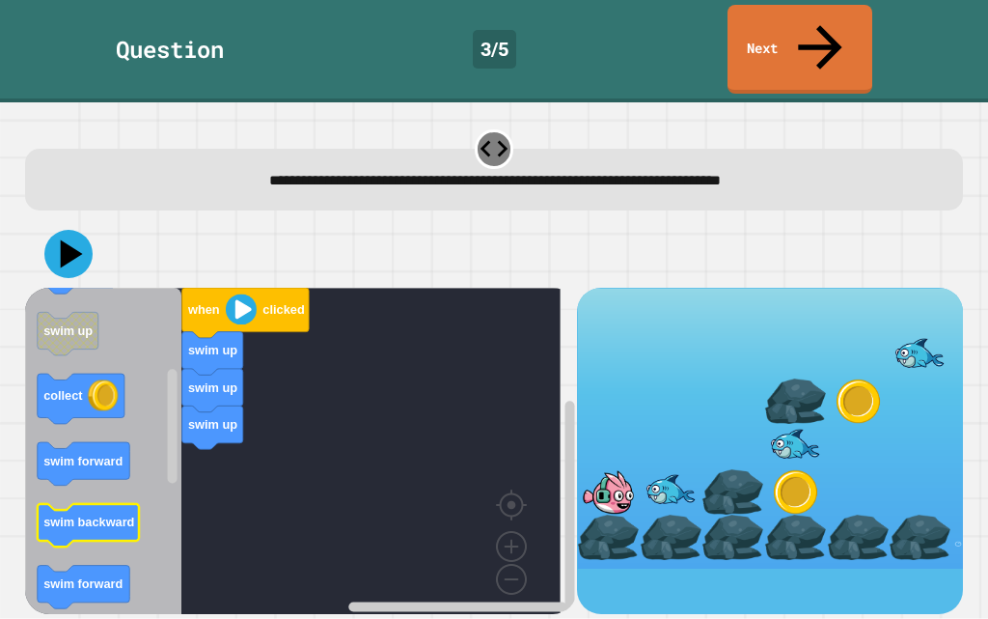
click at [124, 505] on icon "Blockly Workspace" at bounding box center [88, 526] width 102 height 43
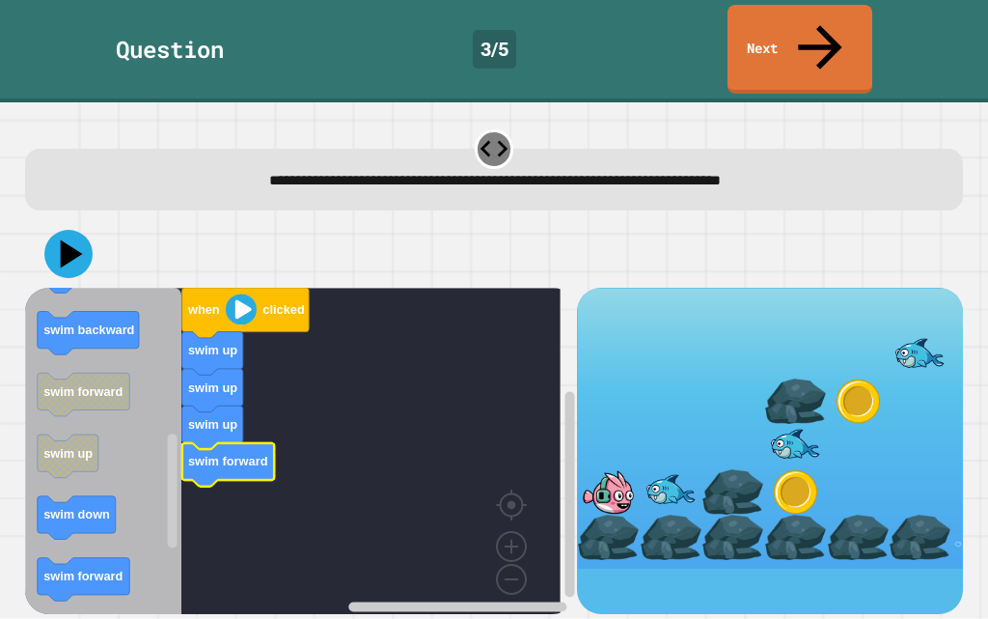
click at [99, 548] on icon "Blockly Workspace" at bounding box center [103, 458] width 157 height 341
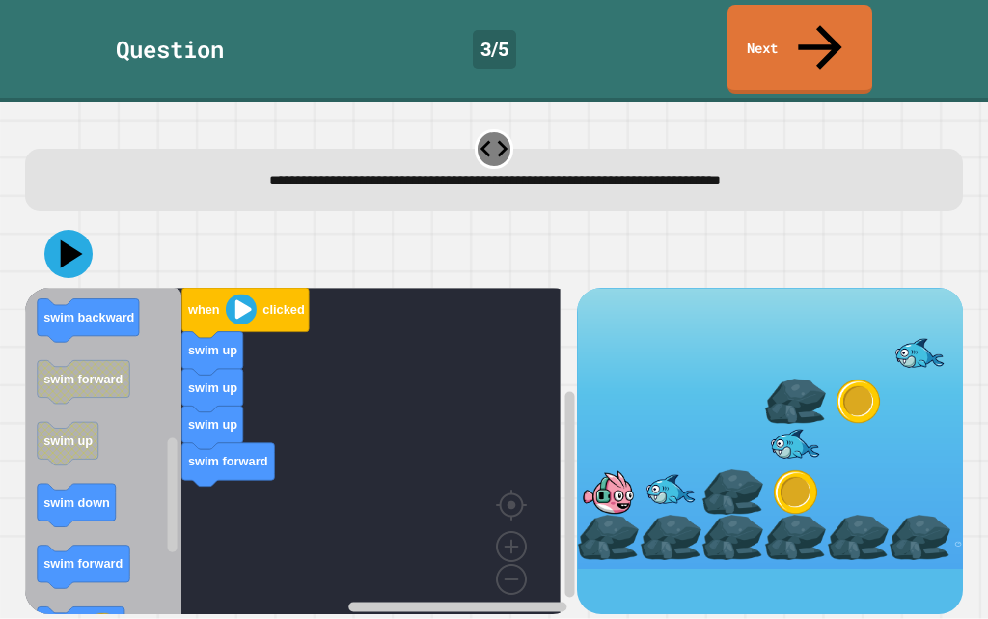
click at [100, 537] on icon "Blockly Workspace" at bounding box center [103, 458] width 157 height 341
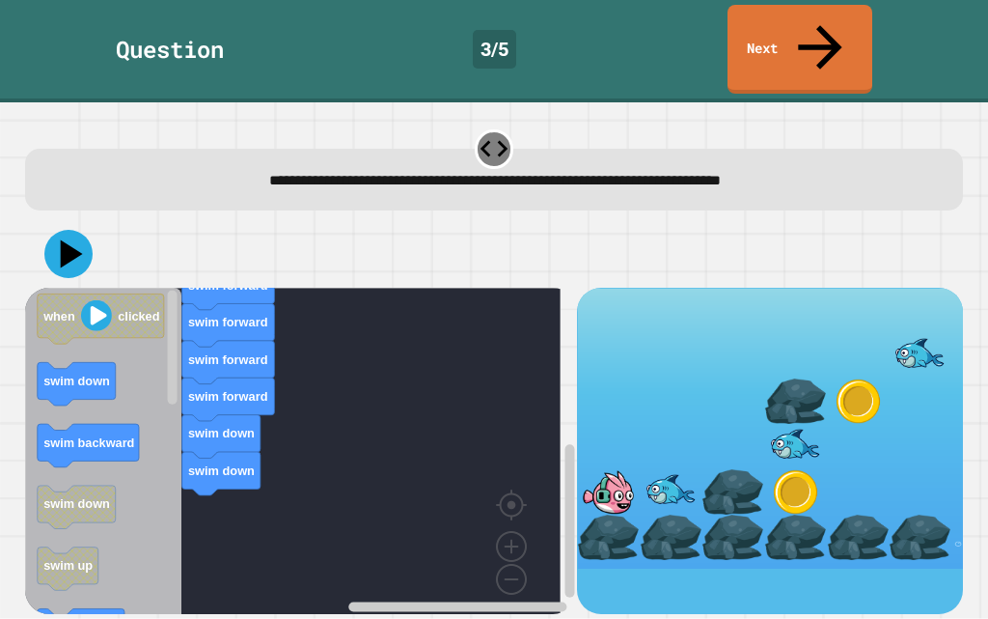
click at [223, 451] on div "when clicked swim up swim up swim up swim forward swim forward swim forward swi…" at bounding box center [301, 451] width 552 height 326
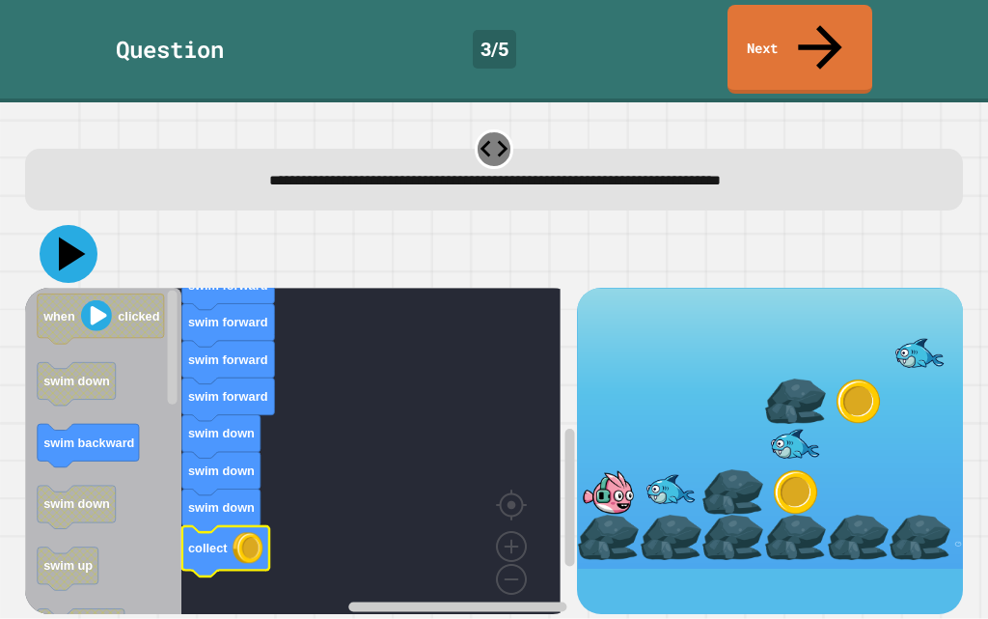
drag, startPoint x: 50, startPoint y: 208, endPoint x: 61, endPoint y: 232, distance: 25.5
click at [50, 225] on icon at bounding box center [69, 254] width 58 height 58
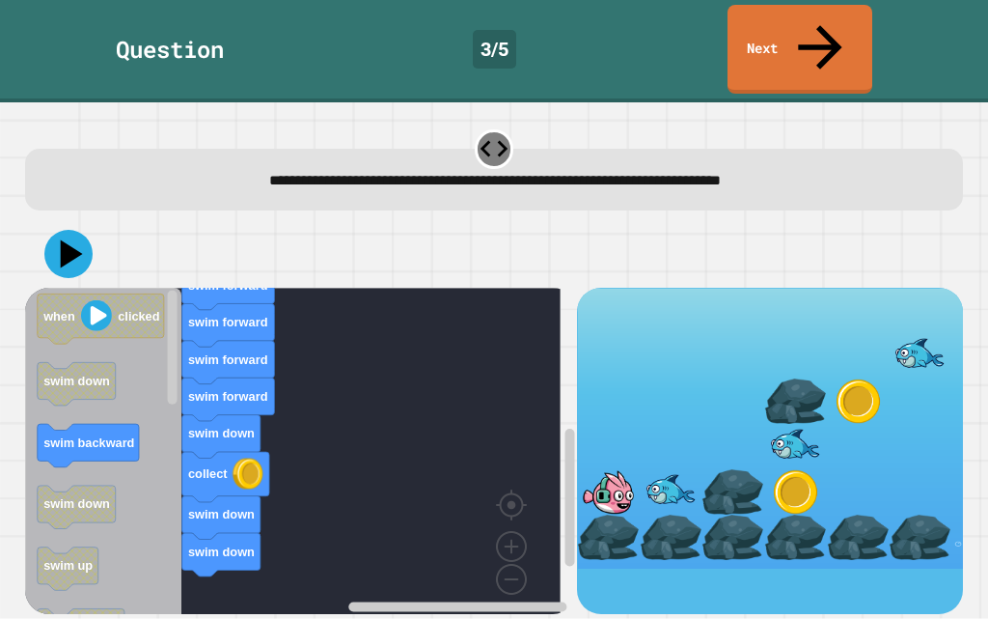
click at [240, 520] on div "when clicked swim up swim up swim up swim forward swim forward swim forward swi…" at bounding box center [301, 451] width 552 height 326
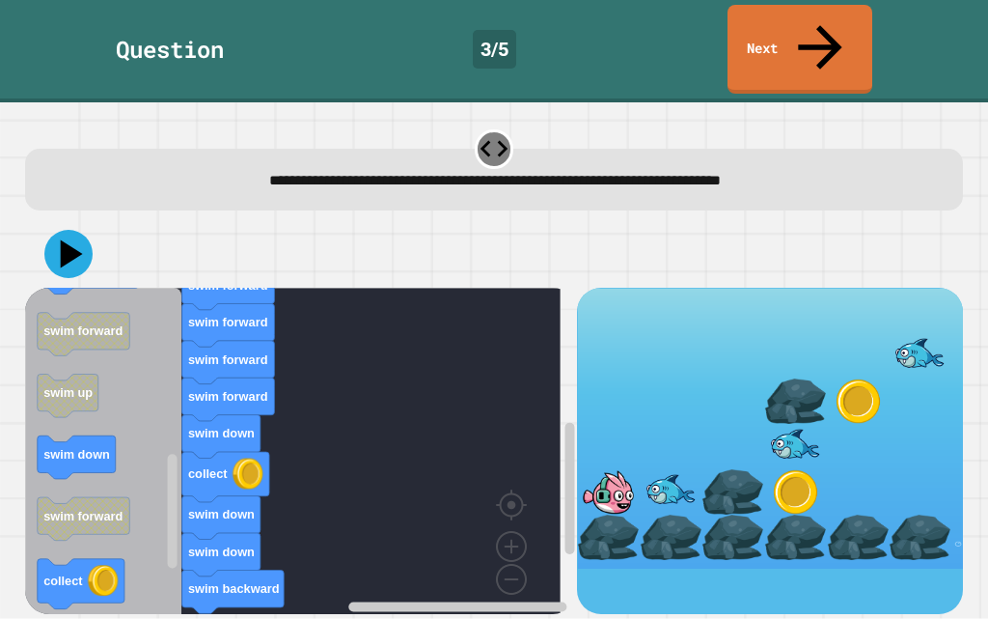
click at [49, 122] on div "**********" at bounding box center [493, 370] width 949 height 497
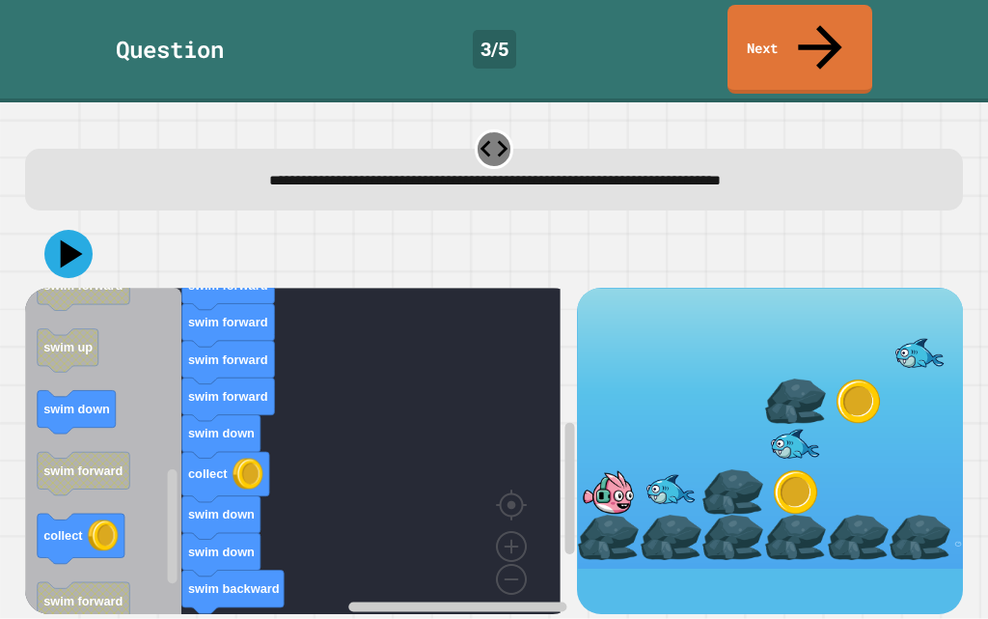
click at [138, 493] on icon "when clicked swim down swim backward swim down swim up collect swim forward swi…" at bounding box center [103, 458] width 157 height 341
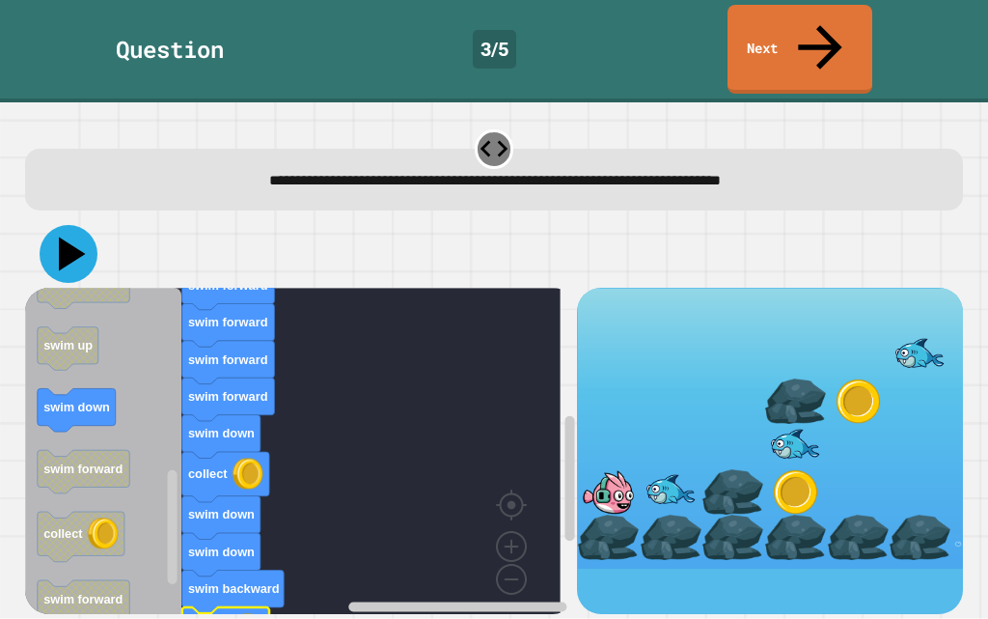
click at [81, 225] on icon at bounding box center [69, 254] width 58 height 58
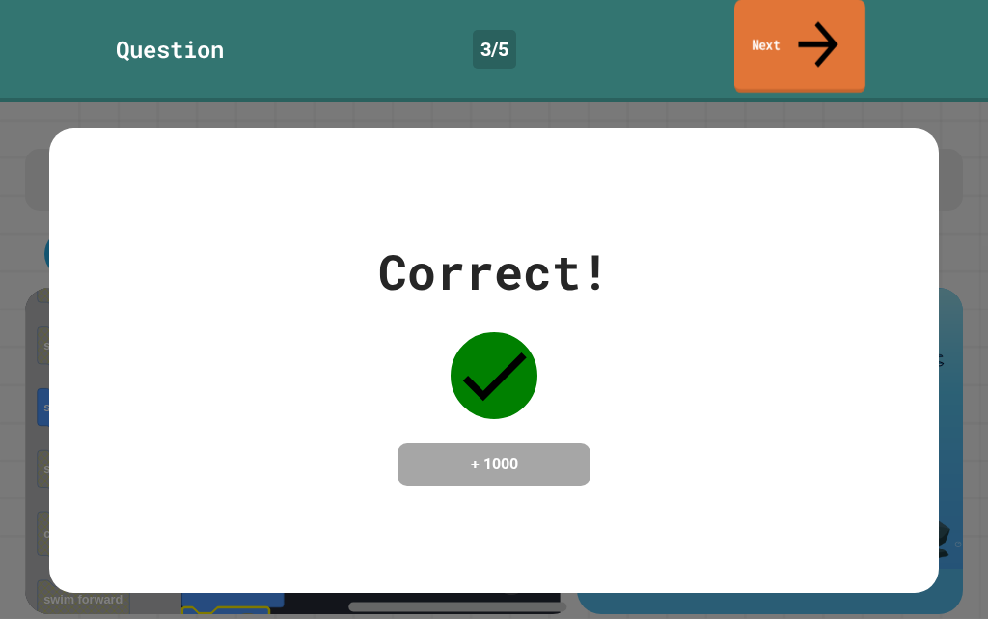
click at [836, 11] on link "Next" at bounding box center [800, 47] width 131 height 94
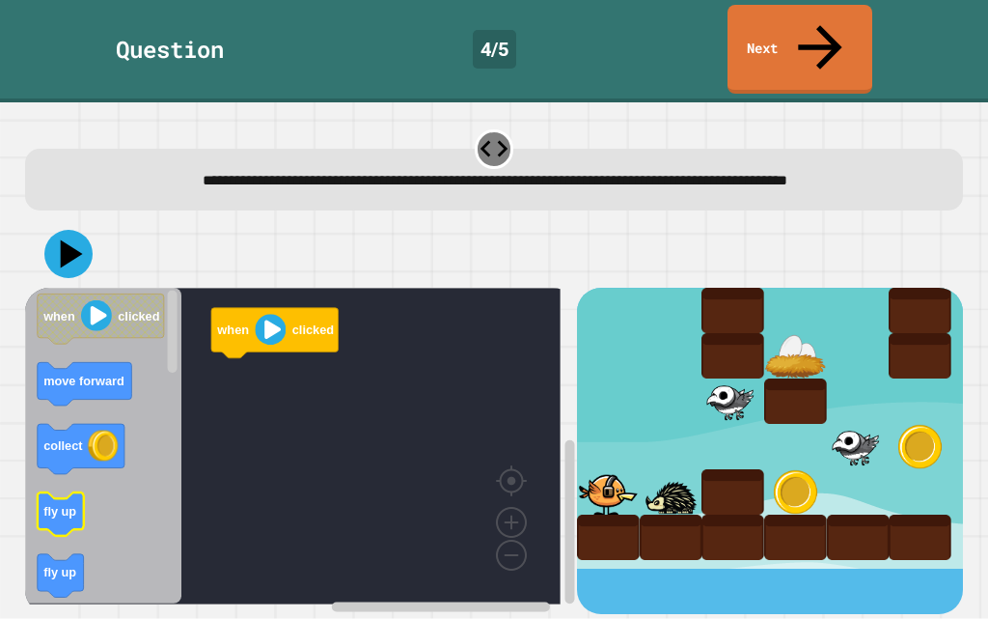
click at [40, 499] on icon "when clicked move forward collect fly up fly up move forward fly down move forw…" at bounding box center [103, 446] width 157 height 317
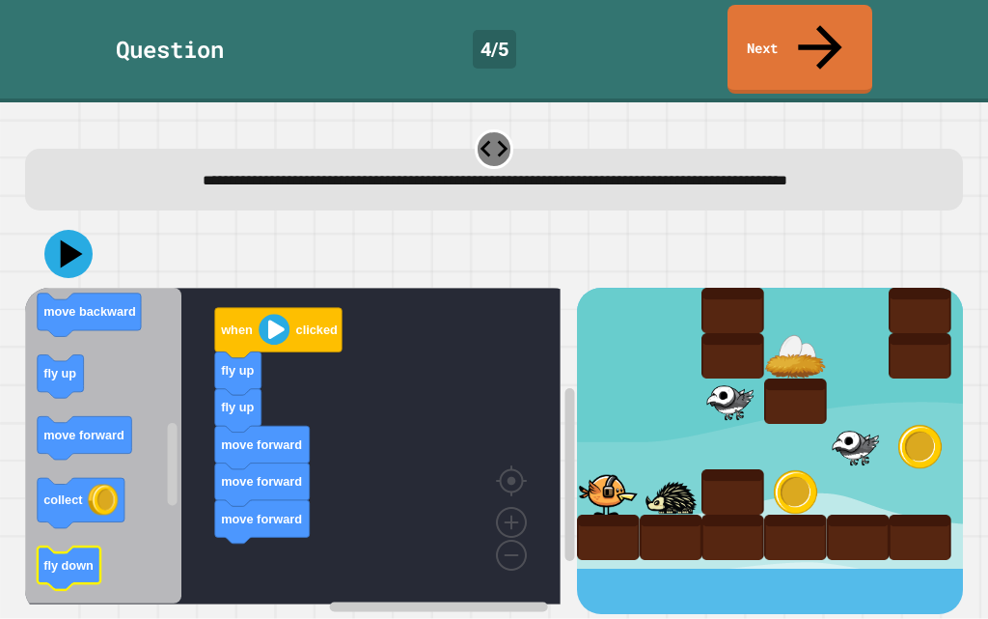
click at [141, 528] on icon "Blockly Workspace" at bounding box center [103, 446] width 157 height 317
click at [116, 518] on icon "Blockly Workspace" at bounding box center [103, 446] width 157 height 317
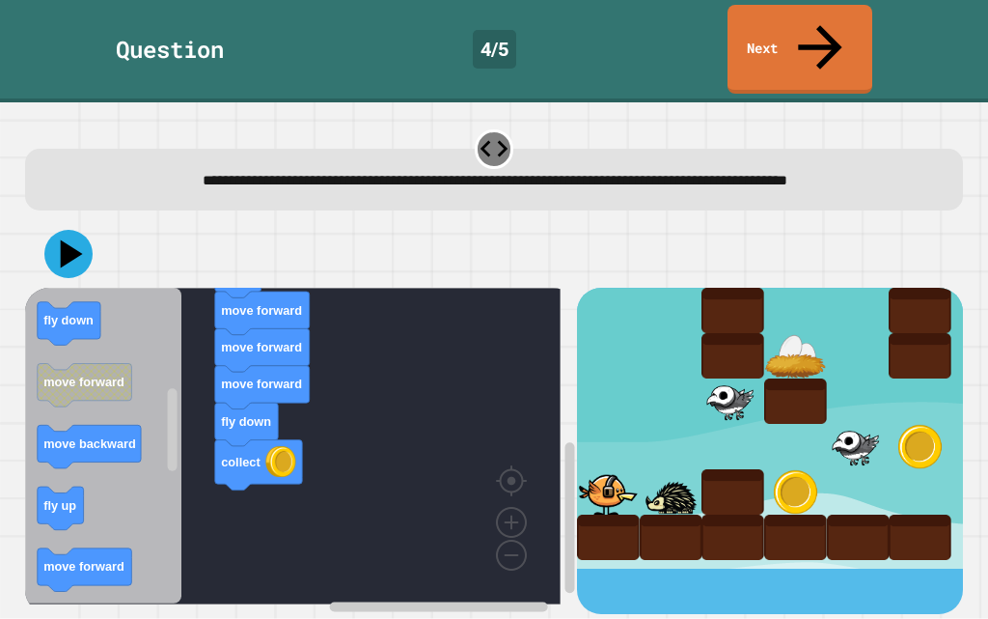
click at [162, 536] on icon "when clicked move forward collect fly up fly up move forward fly down move forw…" at bounding box center [103, 446] width 157 height 317
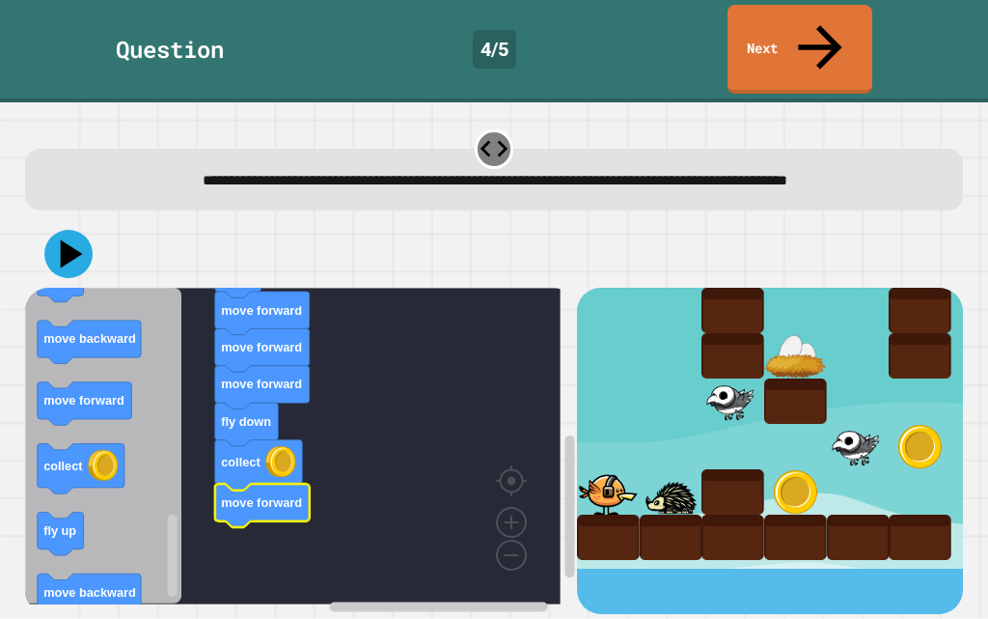
click at [74, 406] on icon "Blockly Workspace" at bounding box center [103, 446] width 157 height 317
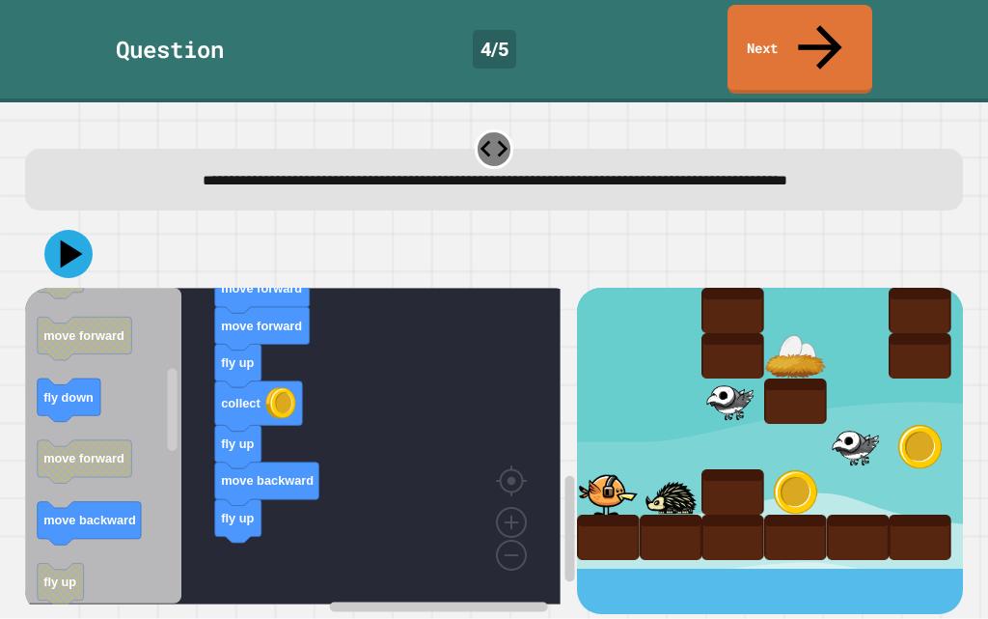
click at [85, 514] on rect "Blockly Workspace" at bounding box center [89, 523] width 104 height 43
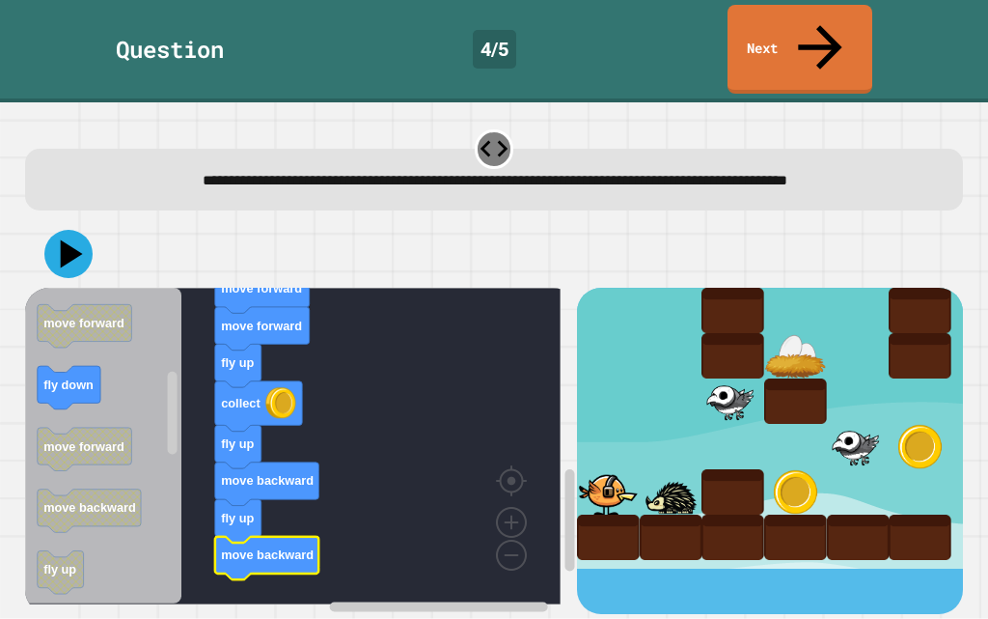
click at [111, 244] on div at bounding box center [494, 254] width 939 height 68
click at [87, 243] on icon at bounding box center [67, 254] width 49 height 49
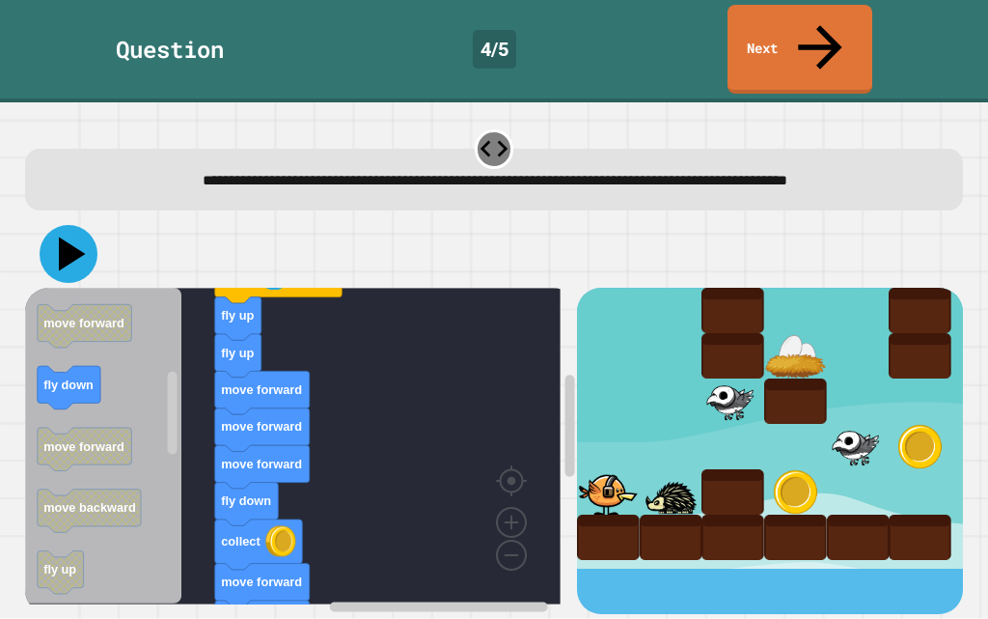
click at [69, 243] on icon at bounding box center [69, 254] width 58 height 58
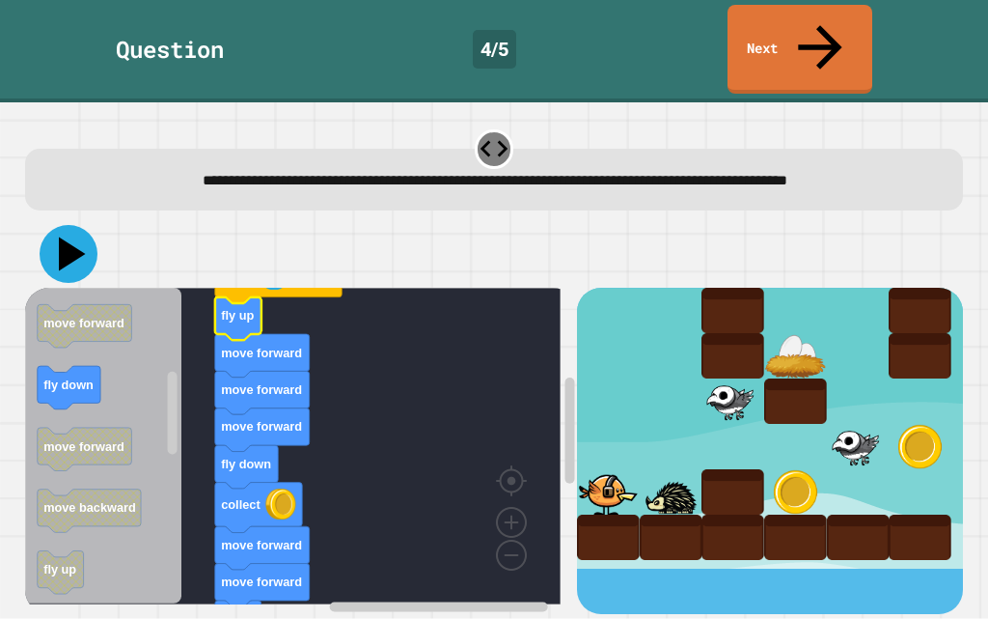
click at [88, 239] on icon at bounding box center [69, 254] width 58 height 58
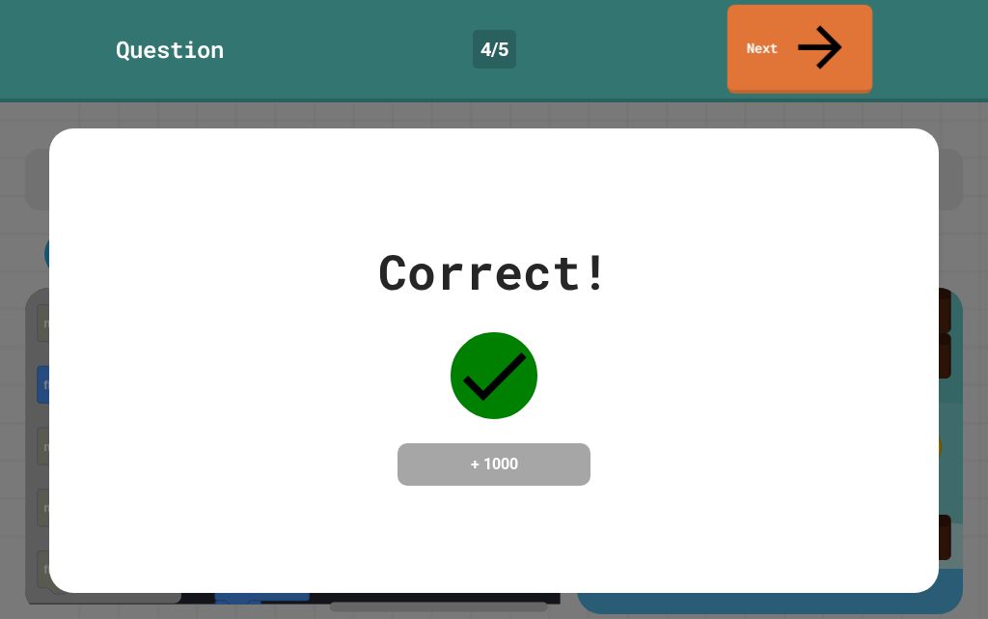
click at [761, 6] on link "Next" at bounding box center [800, 49] width 145 height 89
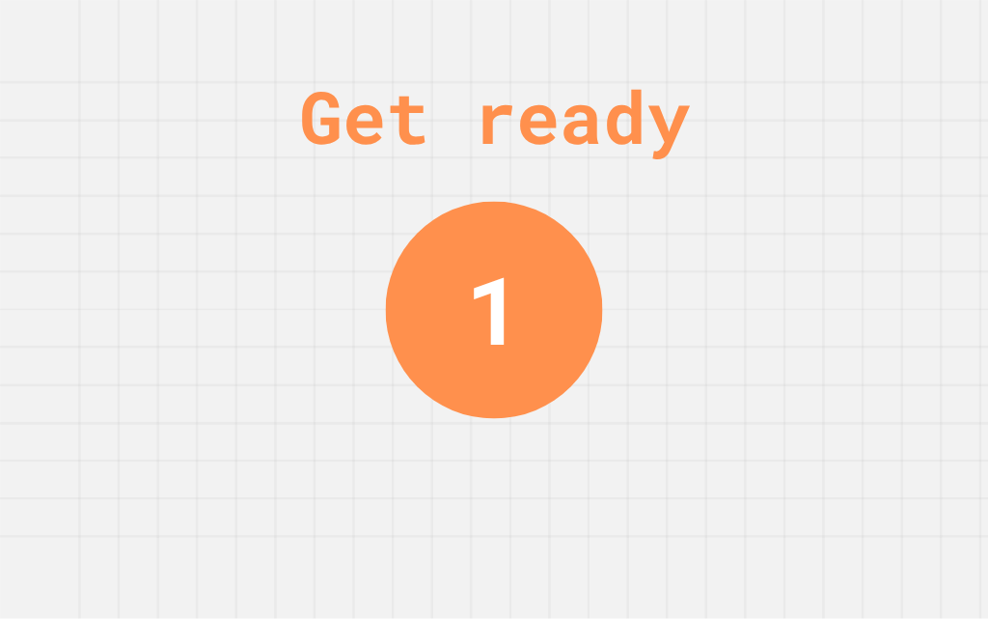
click at [565, 260] on div "1" at bounding box center [494, 309] width 217 height 217
click at [569, 260] on div "Get ready 1" at bounding box center [494, 309] width 988 height 619
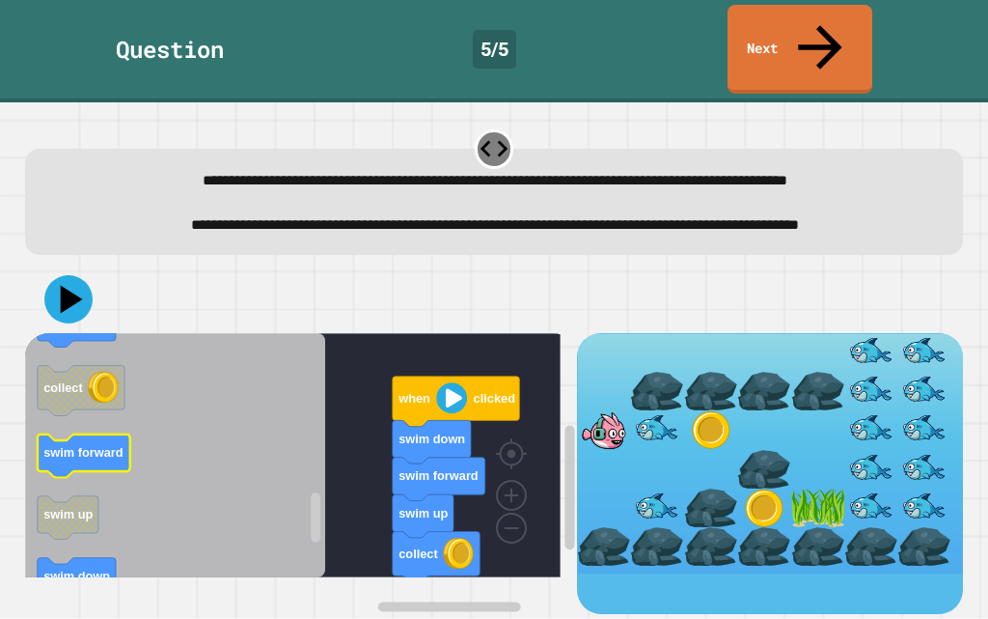
click at [92, 459] on text "swim forward" at bounding box center [83, 452] width 80 height 14
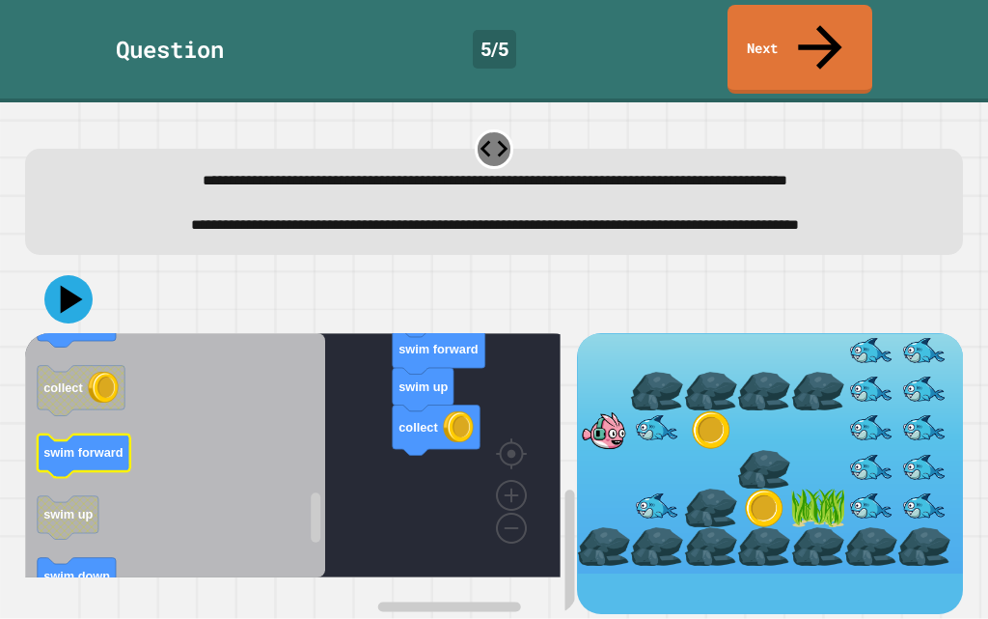
drag, startPoint x: 22, startPoint y: 472, endPoint x: 97, endPoint y: 475, distance: 75.3
click at [97, 475] on icon "when clicked swim forward swim forward swim up swim down collect set size to 10…" at bounding box center [175, 455] width 300 height 244
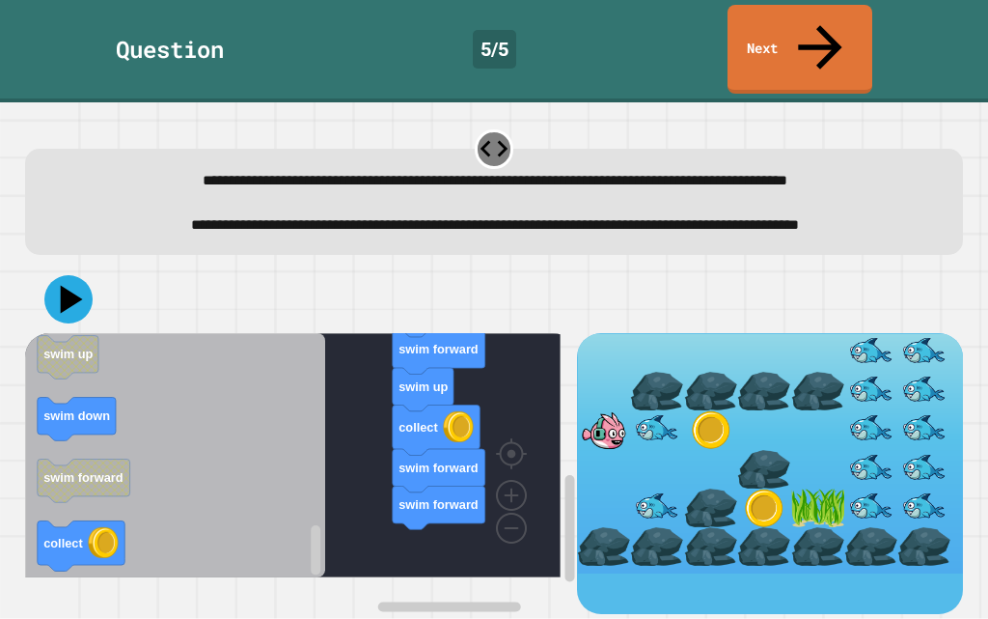
click at [229, 368] on icon "when clicked swim forward swim forward swim up swim down collect set size to 10…" at bounding box center [175, 455] width 300 height 244
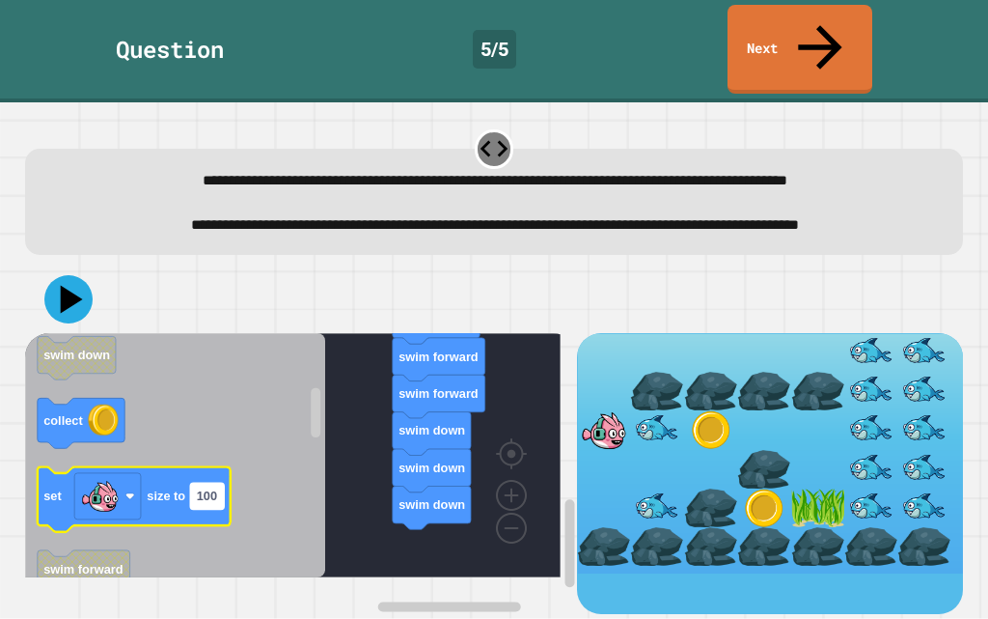
click at [217, 509] on rect "Blockly Workspace" at bounding box center [207, 496] width 34 height 26
type input "*"
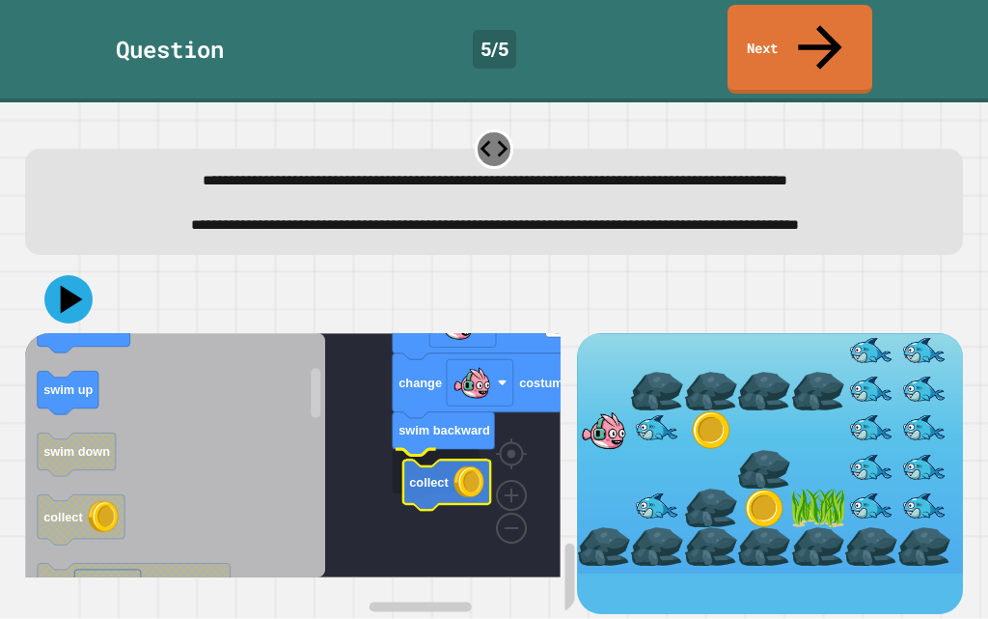
click at [453, 486] on image "Blockly Workspace" at bounding box center [468, 480] width 31 height 31
drag, startPoint x: 98, startPoint y: 317, endPoint x: 86, endPoint y: 320, distance: 12.9
click at [93, 317] on div at bounding box center [494, 299] width 939 height 68
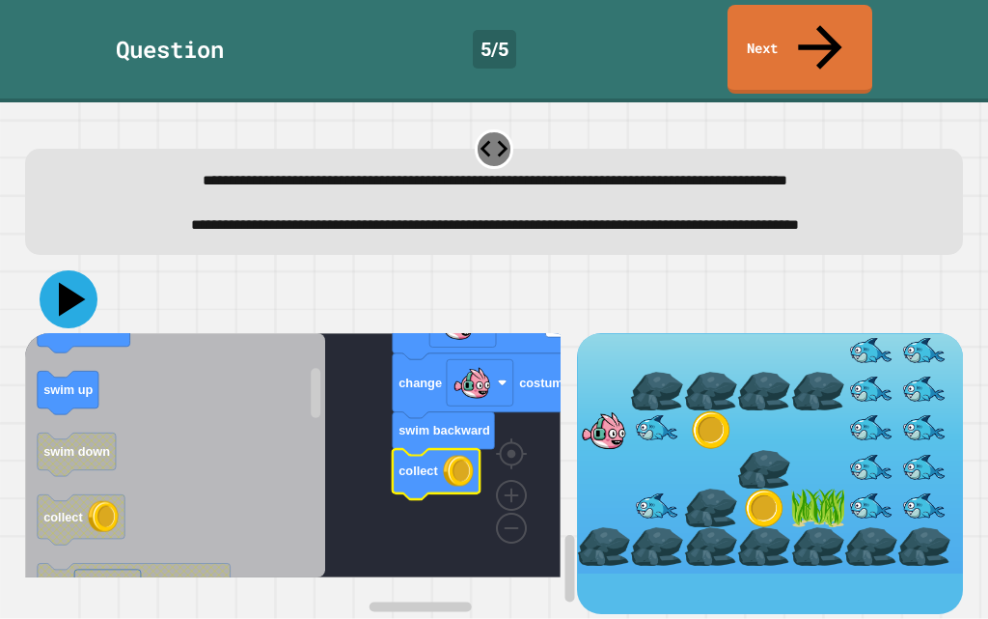
click at [86, 320] on icon at bounding box center [69, 299] width 58 height 58
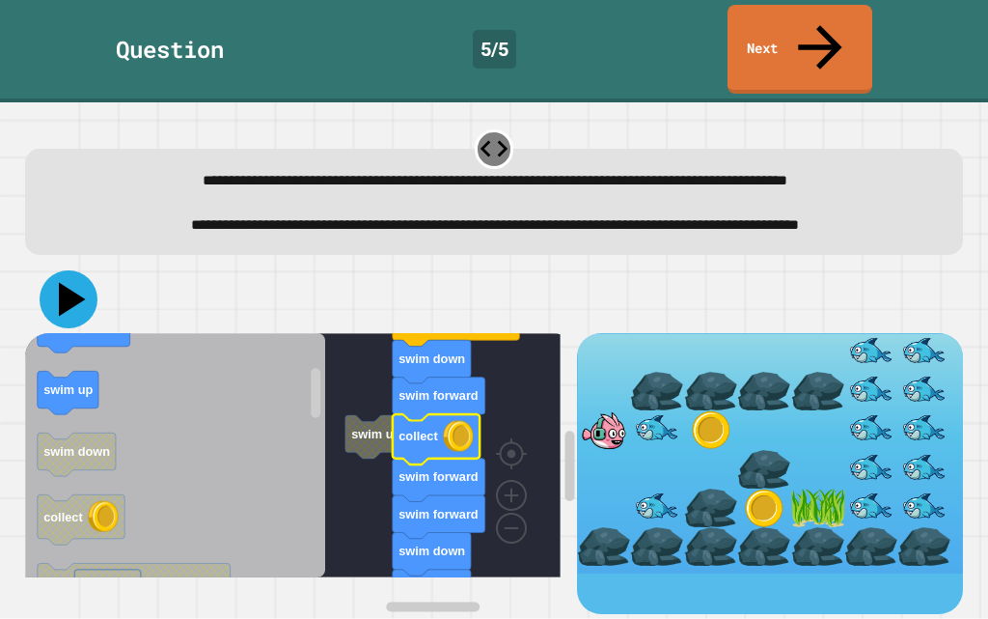
click at [75, 306] on icon at bounding box center [72, 299] width 27 height 34
click at [414, 443] on text "collect" at bounding box center [419, 436] width 40 height 14
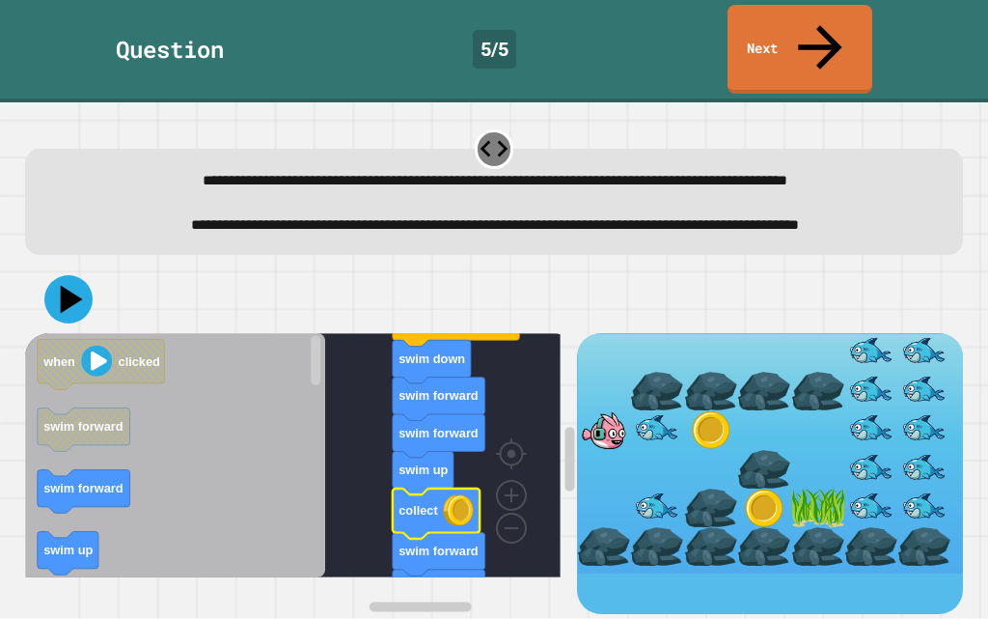
click at [68, 322] on icon at bounding box center [68, 299] width 48 height 48
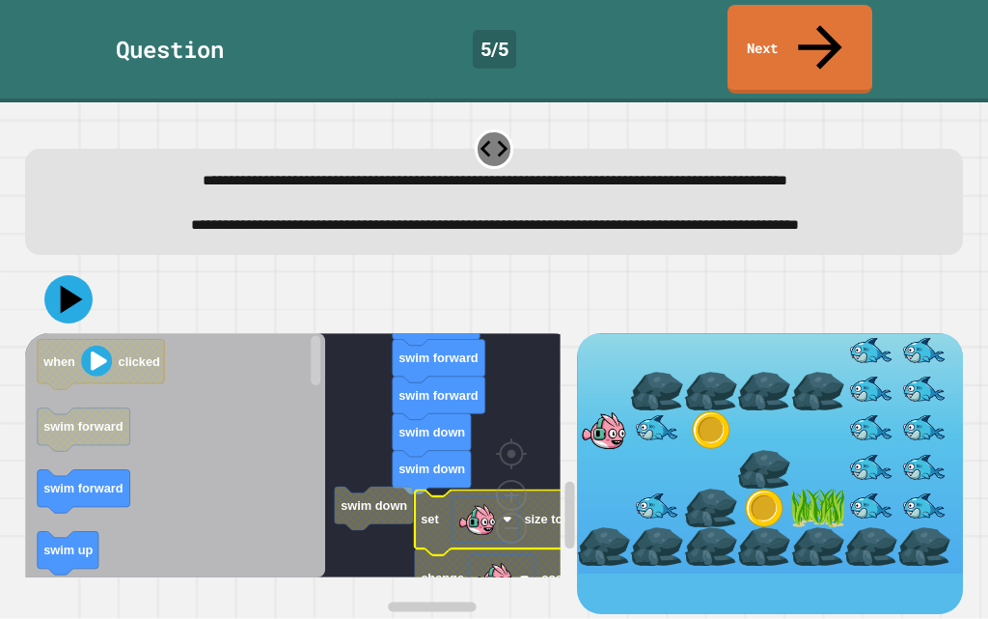
click at [365, 504] on g "when clicked swim down swim forward swim forward swim up collect swim forward s…" at bounding box center [355, 398] width 660 height 592
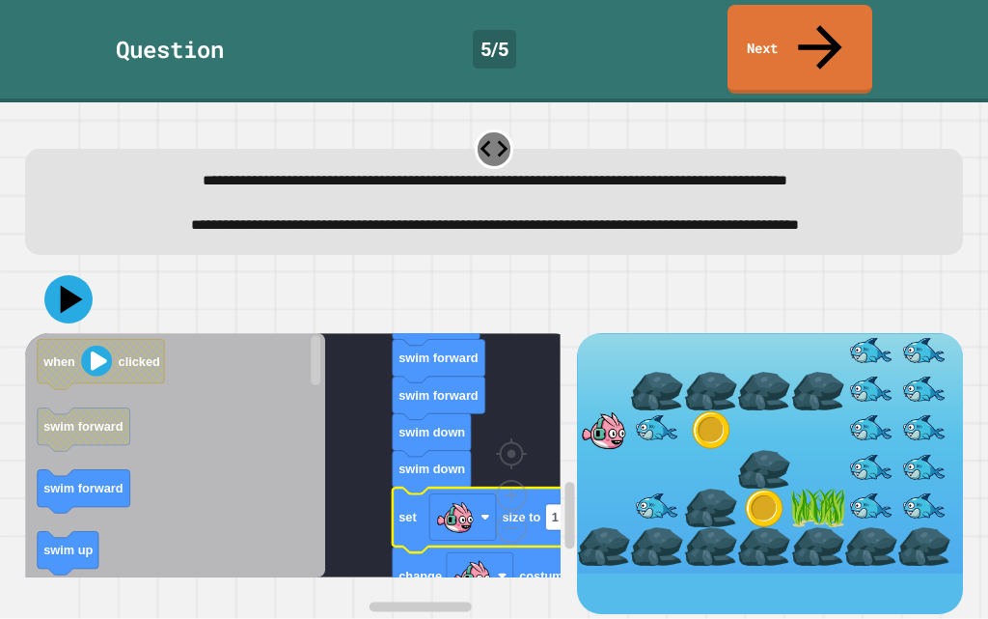
click at [91, 322] on div at bounding box center [494, 299] width 939 height 68
click at [68, 323] on icon at bounding box center [69, 299] width 58 height 58
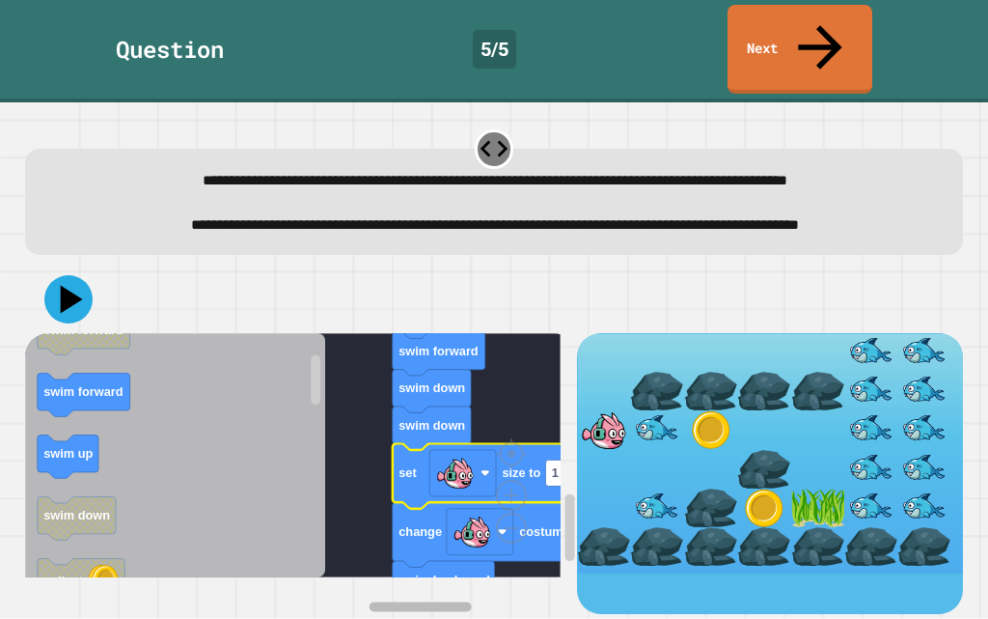
click at [378, 601] on rect "Blockly Workspace" at bounding box center [421, 606] width 102 height 10
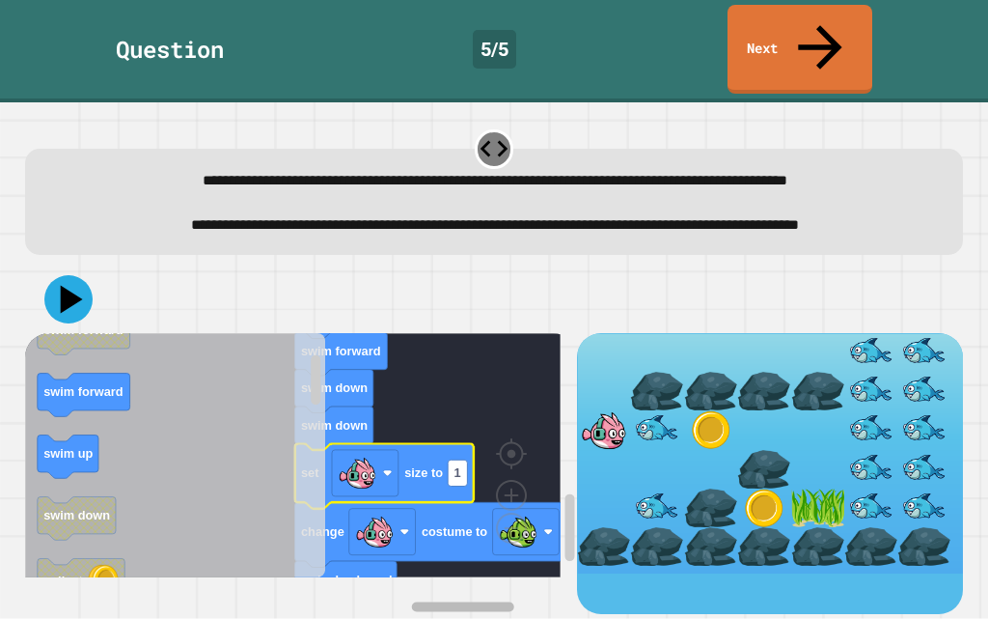
click at [423, 601] on rect "Blockly Workspace" at bounding box center [463, 606] width 102 height 10
click at [460, 479] on text "1" at bounding box center [457, 472] width 7 height 14
type input "**"
click at [55, 309] on icon at bounding box center [69, 299] width 58 height 58
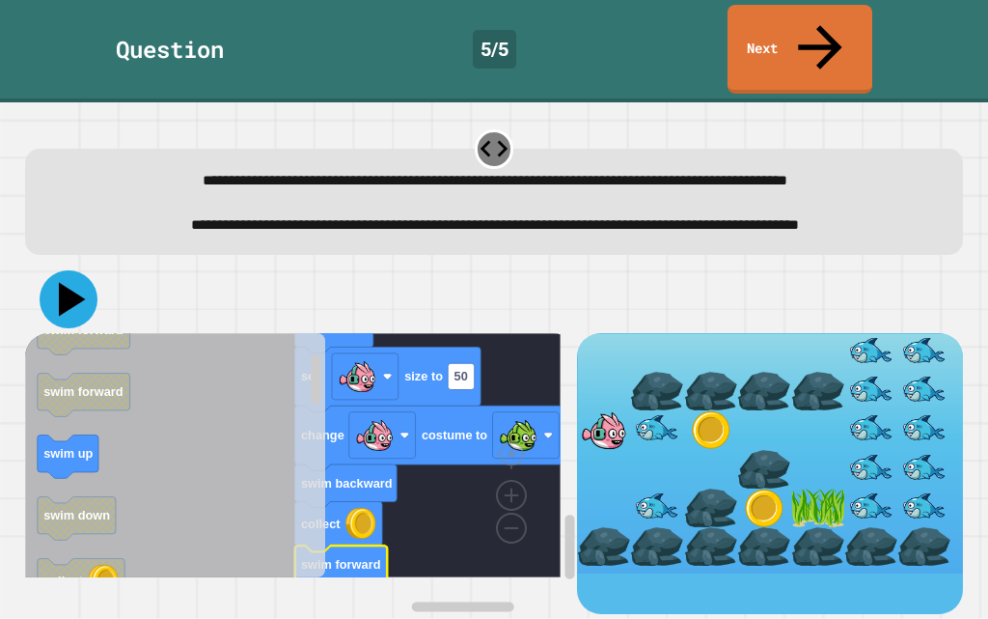
click at [54, 296] on icon at bounding box center [69, 299] width 58 height 58
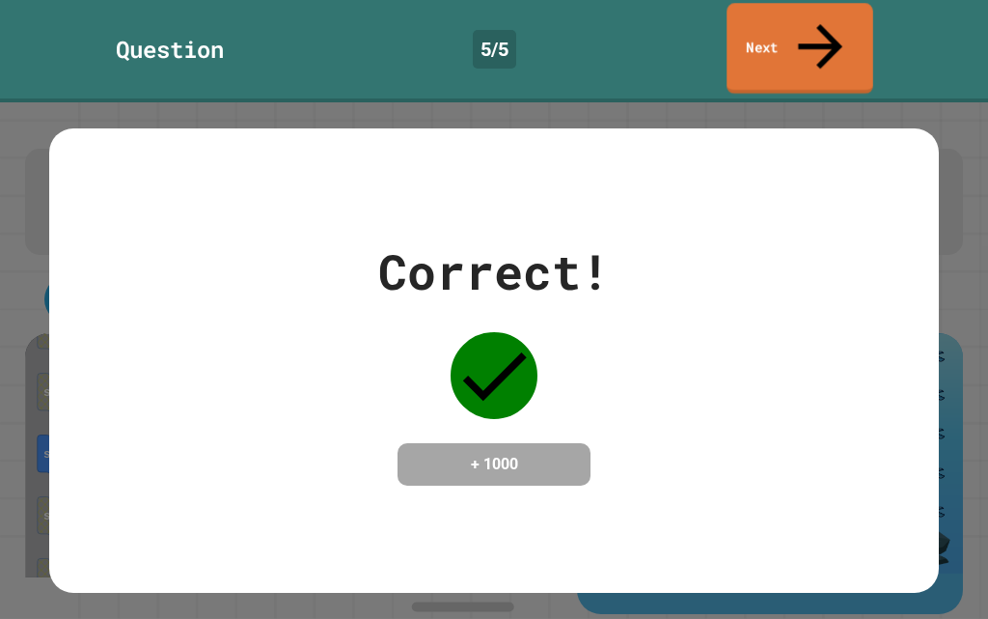
click at [846, 14] on link "Next" at bounding box center [800, 48] width 147 height 91
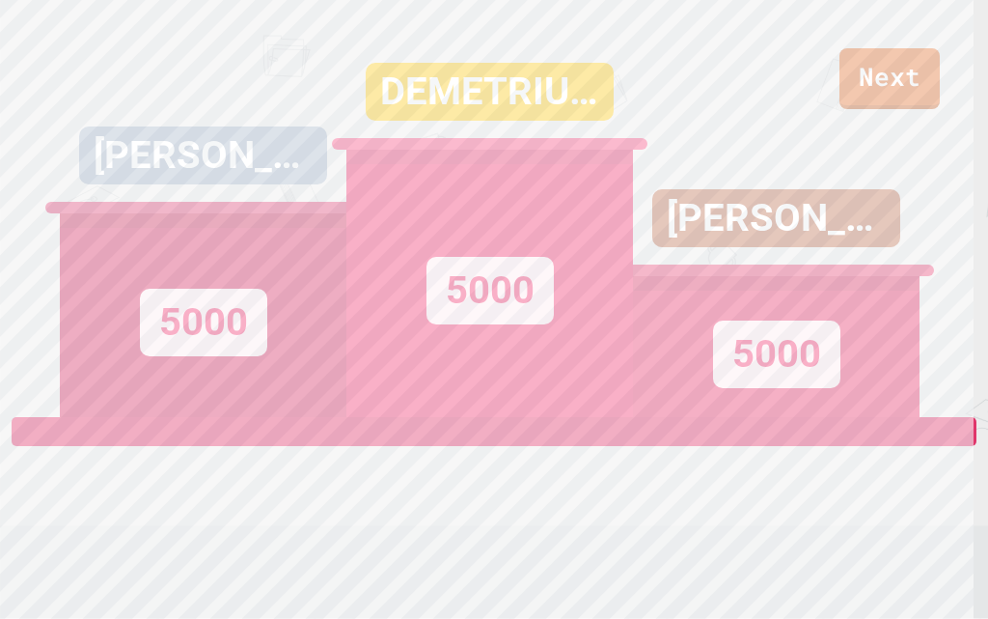
click at [601, 296] on div "5000" at bounding box center [490, 283] width 287 height 267
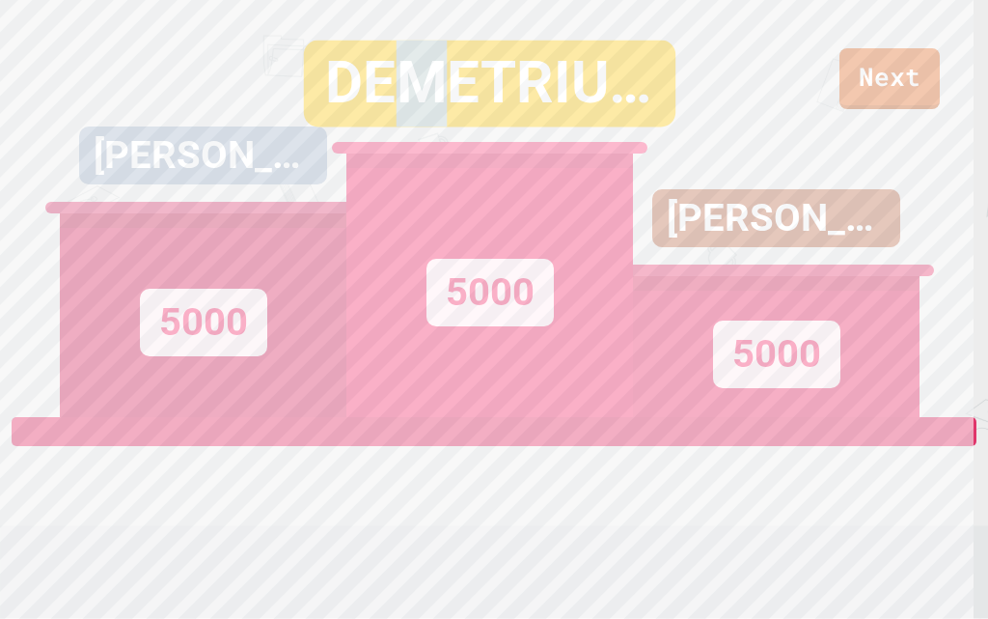
drag, startPoint x: 428, startPoint y: 96, endPoint x: 396, endPoint y: 94, distance: 31.9
click at [396, 94] on div "DEMETRIUSSHHG" at bounding box center [490, 84] width 372 height 87
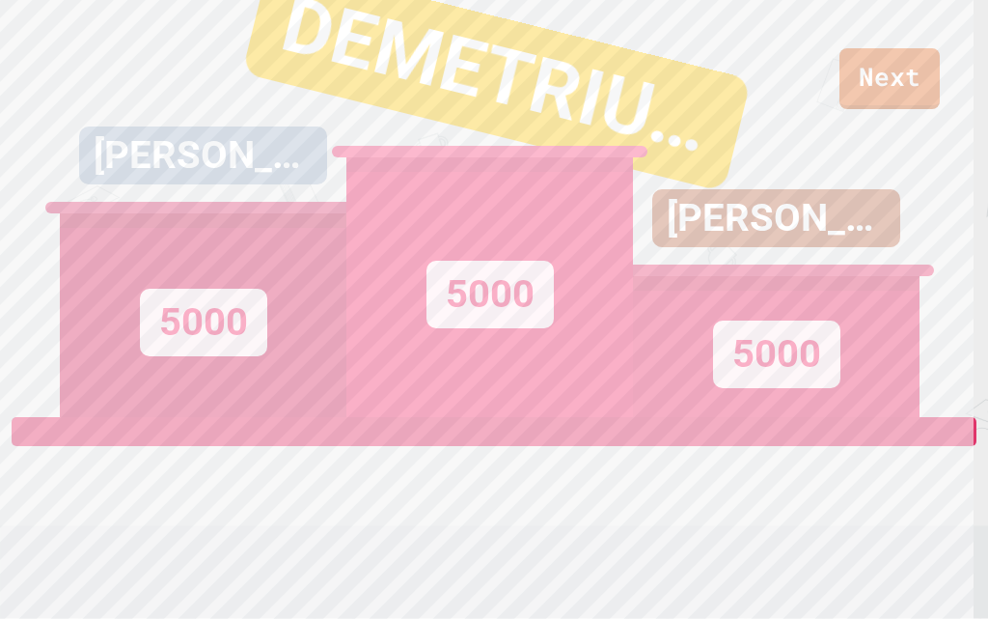
click at [487, 93] on div "DEMETRIUSSHHG" at bounding box center [497, 76] width 510 height 232
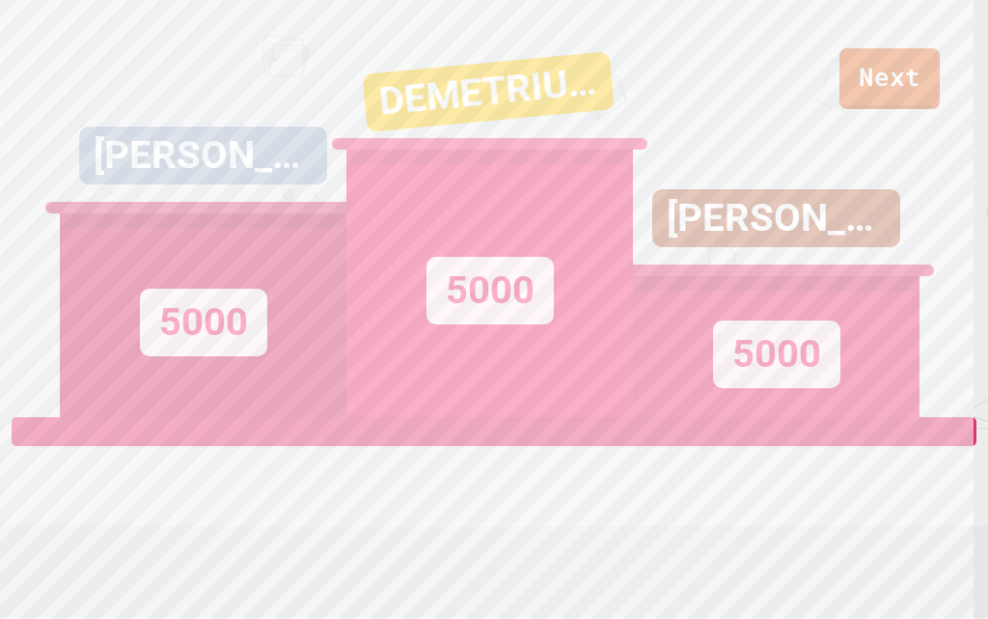
drag, startPoint x: 109, startPoint y: 105, endPoint x: 238, endPoint y: 99, distance: 129.5
click at [238, 99] on div "CONNOR 5000" at bounding box center [203, 208] width 287 height 417
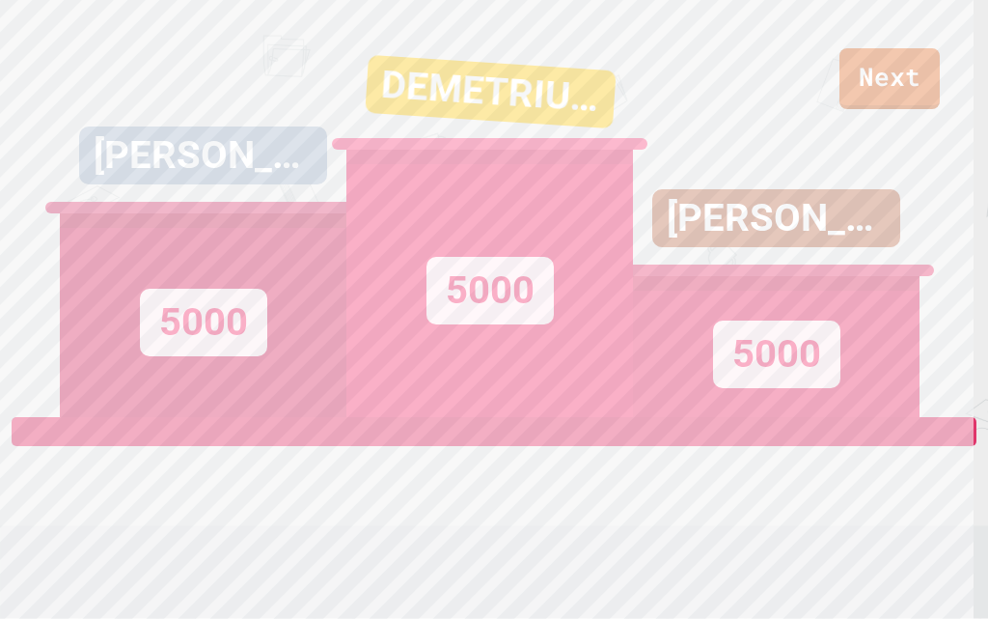
click at [206, 99] on div "CONNOR 5000" at bounding box center [203, 208] width 287 height 417
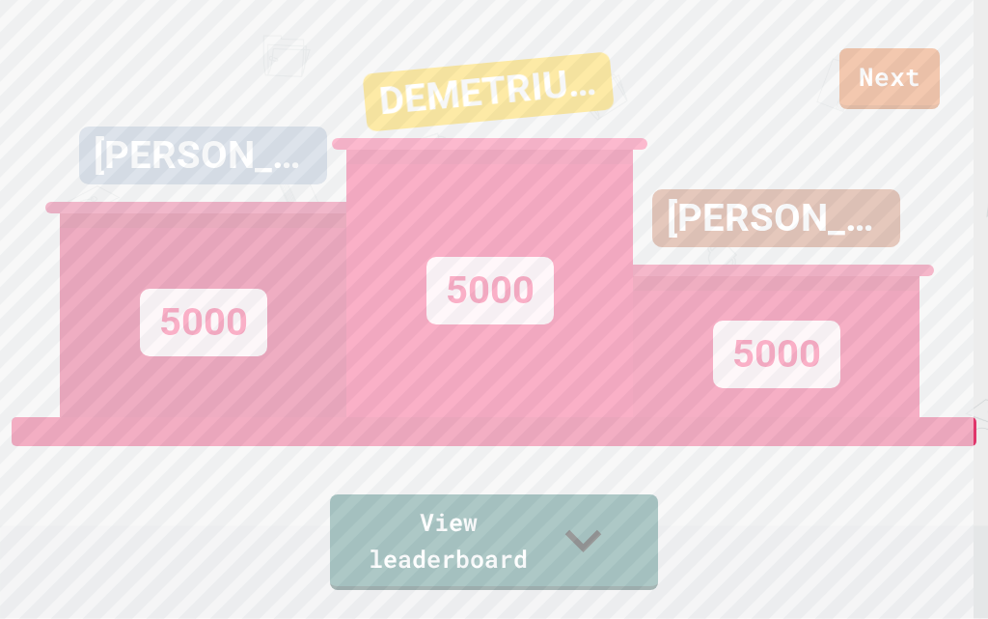
click at [864, 87] on div "JAXTON JONES 5000" at bounding box center [776, 208] width 287 height 417
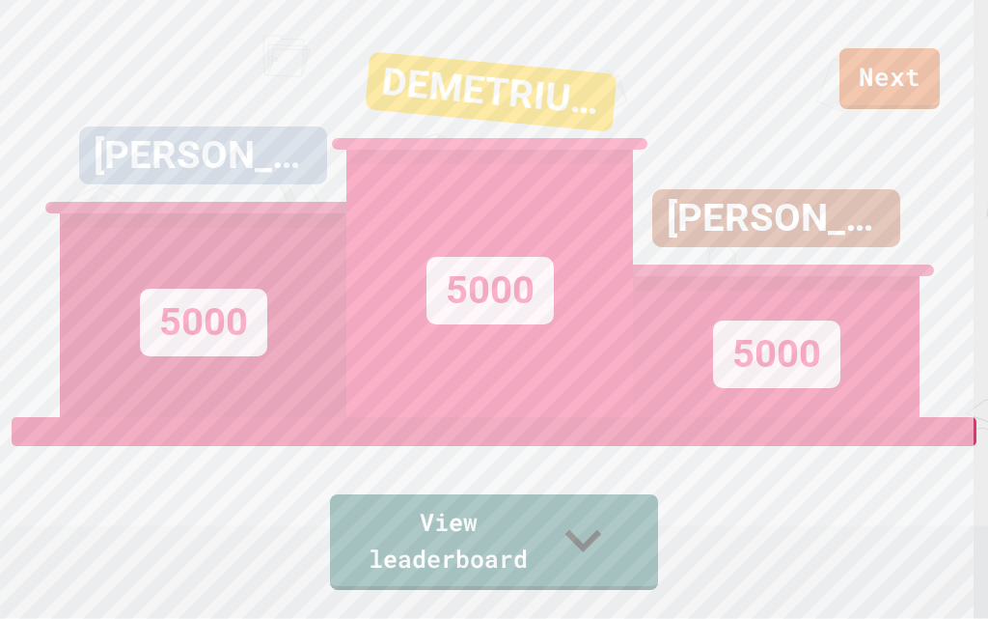
drag, startPoint x: 915, startPoint y: 78, endPoint x: 924, endPoint y: 179, distance: 100.8
click at [905, 91] on div "CONNOR 5000 DEMETRIUSSHHG 5000 JAXTON JONES 5000" at bounding box center [494, 208] width 869 height 417
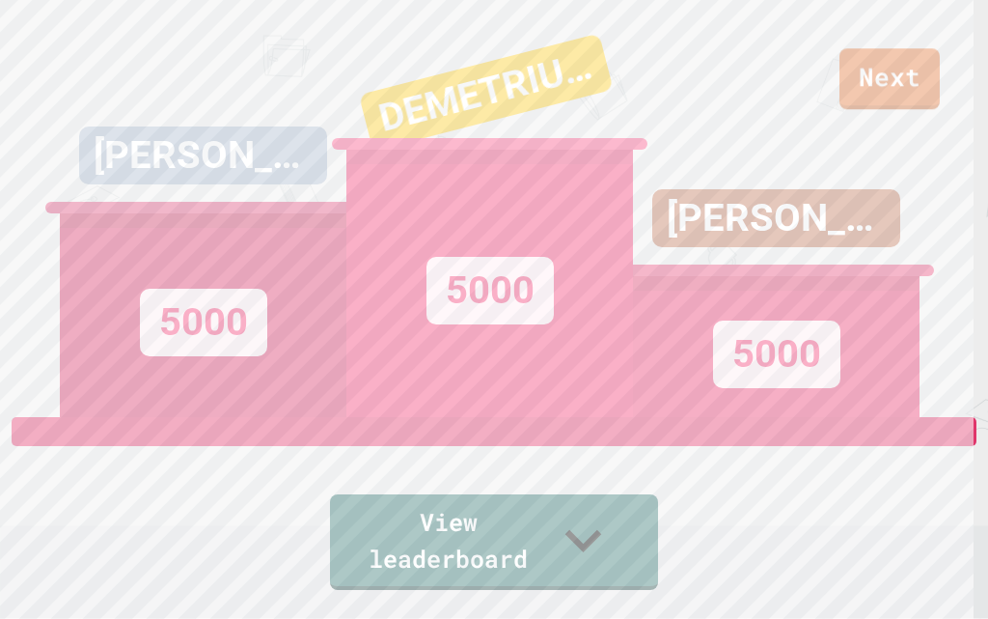
click at [891, 82] on div "JAXTON JONES 5000" at bounding box center [776, 208] width 287 height 417
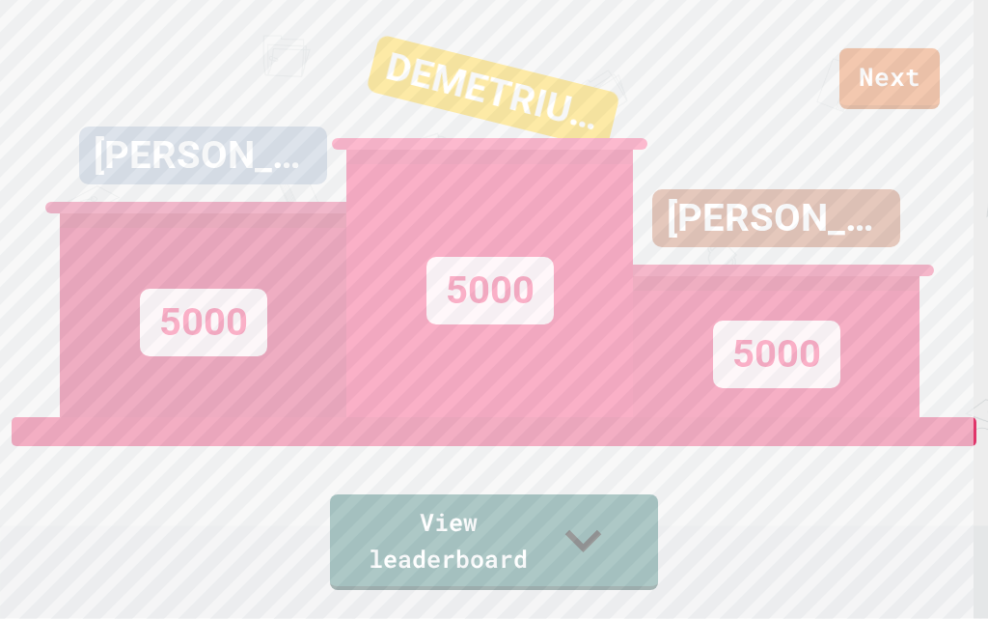
click at [885, 89] on div "JAXTON JONES 5000" at bounding box center [776, 208] width 287 height 417
click at [887, 91] on div "JAXTON JONES 5000" at bounding box center [776, 208] width 287 height 417
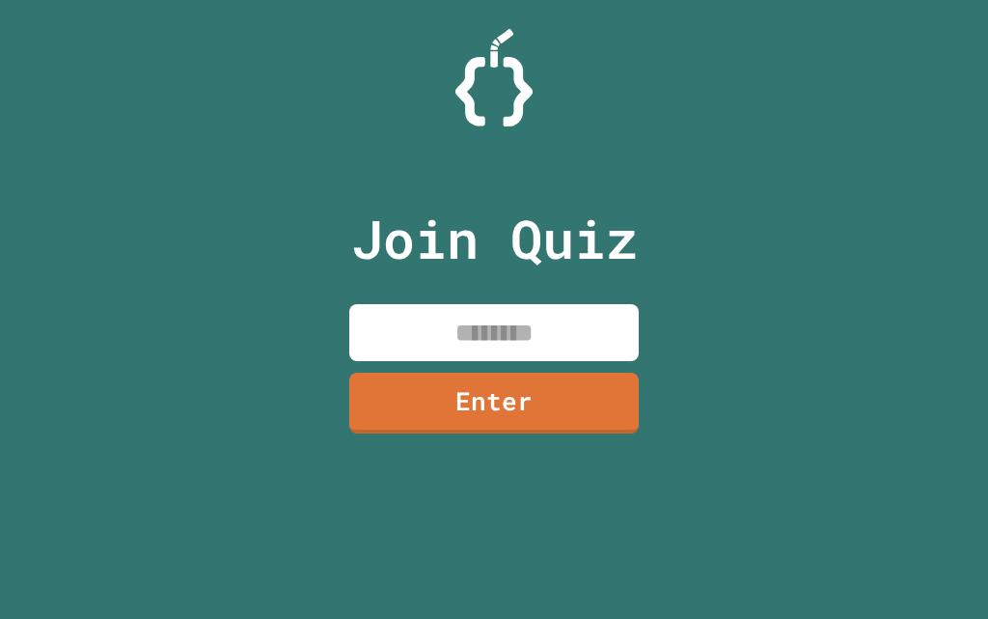
drag, startPoint x: 577, startPoint y: 337, endPoint x: 575, endPoint y: 360, distance: 23.2
click at [575, 338] on input at bounding box center [494, 332] width 290 height 57
paste input "********"
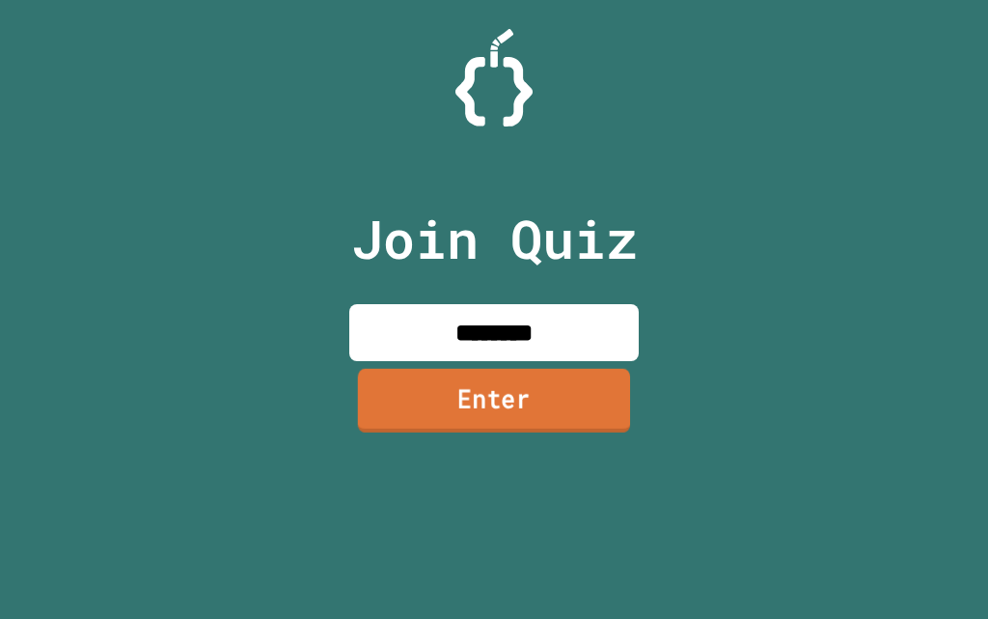
type input "********"
click at [440, 374] on link "Enter" at bounding box center [494, 401] width 272 height 64
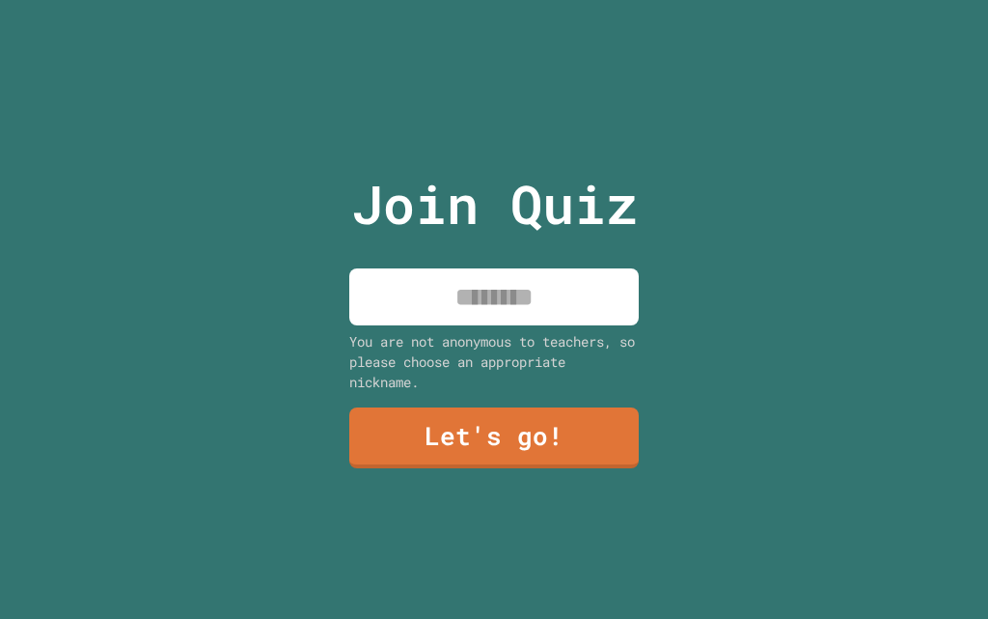
click at [617, 305] on input at bounding box center [494, 296] width 290 height 57
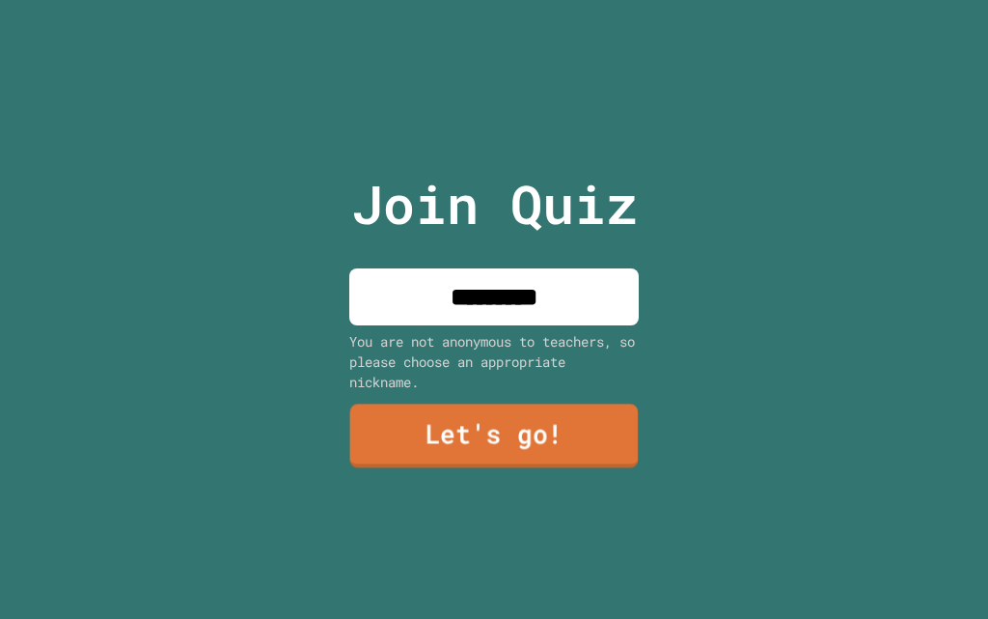
type input "*********"
click at [537, 410] on link "Let's go!" at bounding box center [494, 436] width 289 height 64
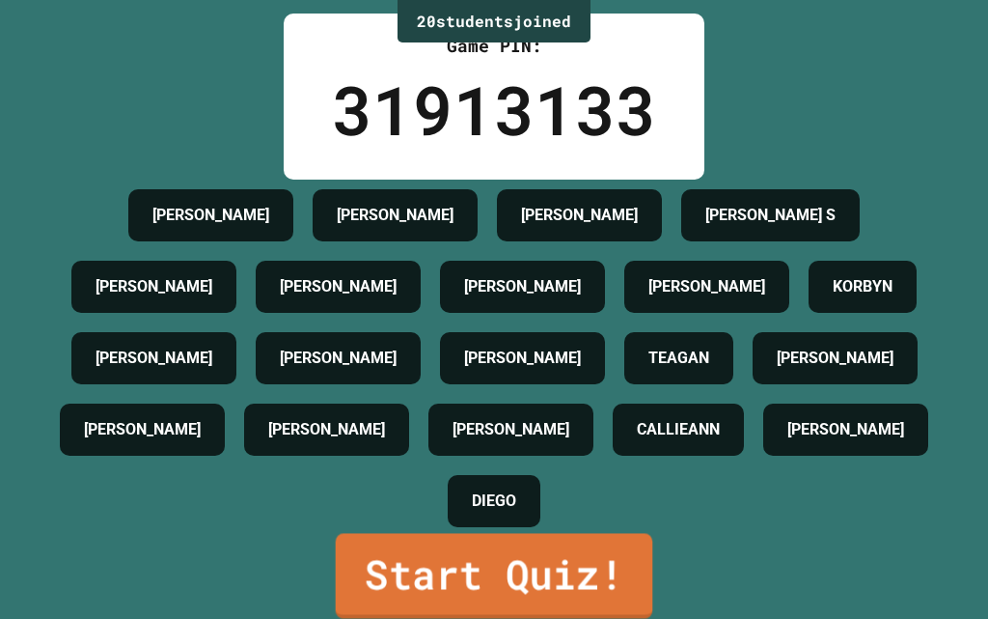
click at [451, 536] on link "Start Quiz!" at bounding box center [495, 575] width 318 height 85
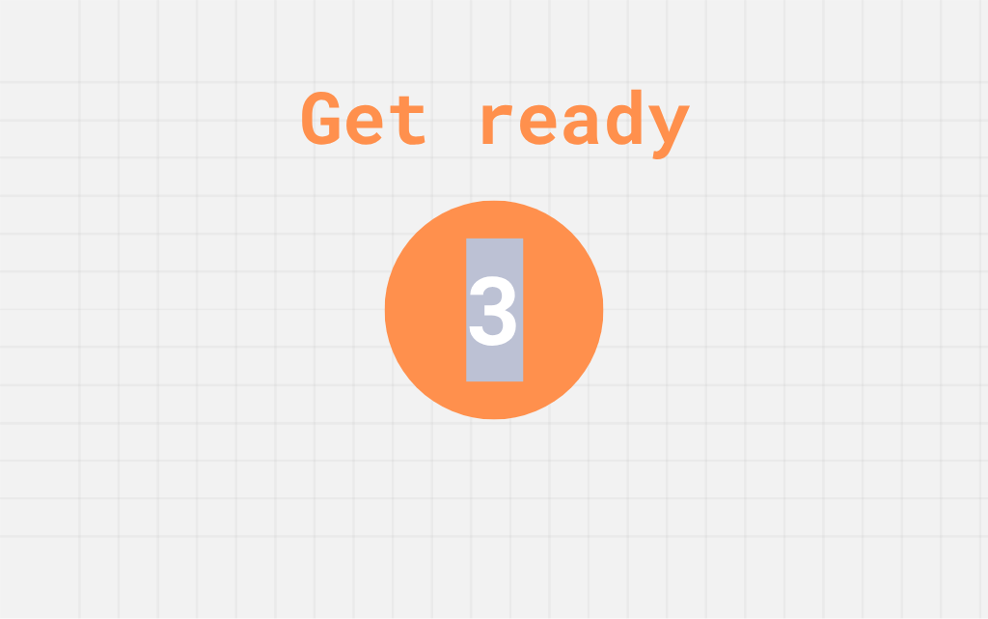
drag, startPoint x: 427, startPoint y: 239, endPoint x: 482, endPoint y: 244, distance: 55.2
click at [628, 423] on div "Get ready 3" at bounding box center [494, 309] width 988 height 619
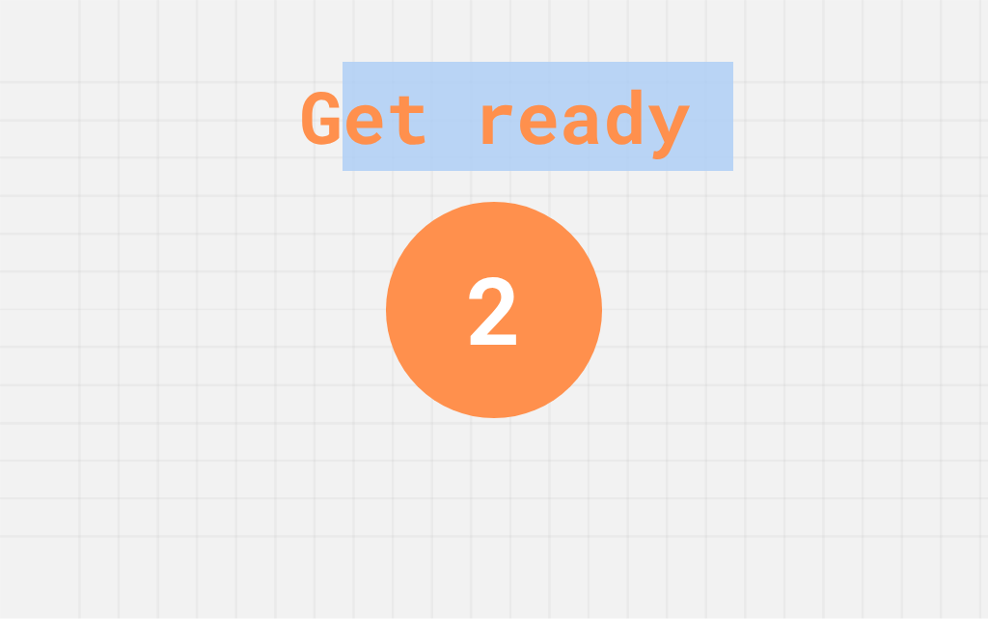
drag, startPoint x: 344, startPoint y: 121, endPoint x: 253, endPoint y: 111, distance: 91.2
click at [253, 114] on div "Get ready 2" at bounding box center [494, 309] width 988 height 619
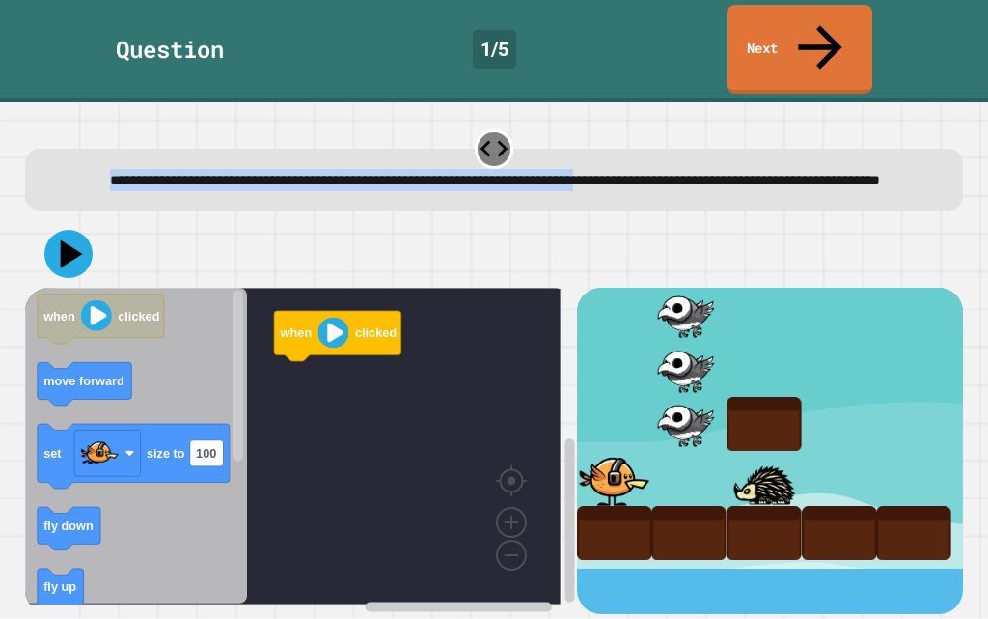
drag, startPoint x: 940, startPoint y: 102, endPoint x: 743, endPoint y: 143, distance: 201.0
click at [748, 144] on div "**********" at bounding box center [494, 360] width 988 height 516
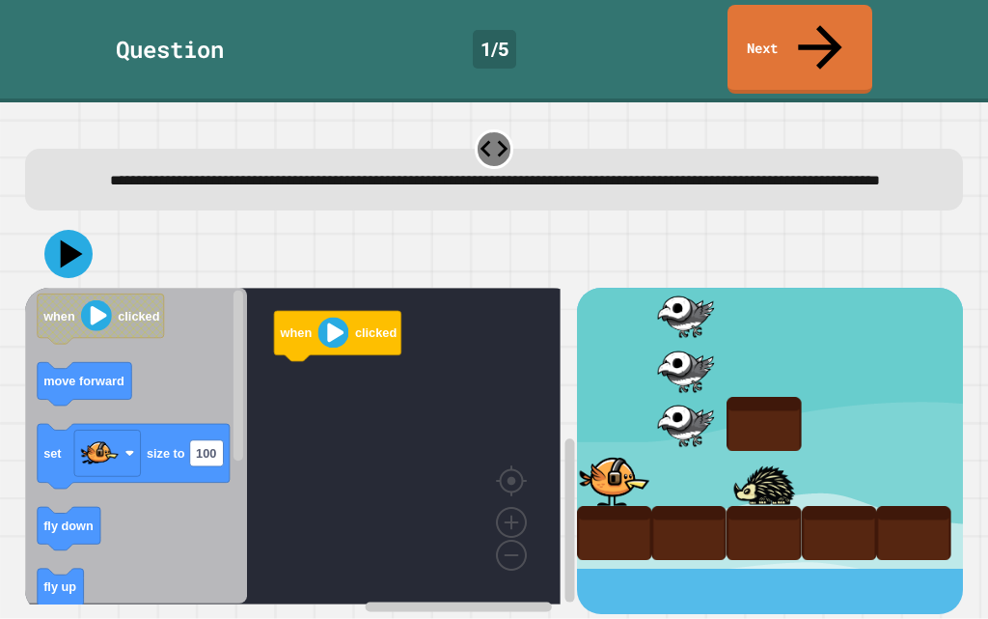
click at [656, 220] on div at bounding box center [494, 254] width 939 height 68
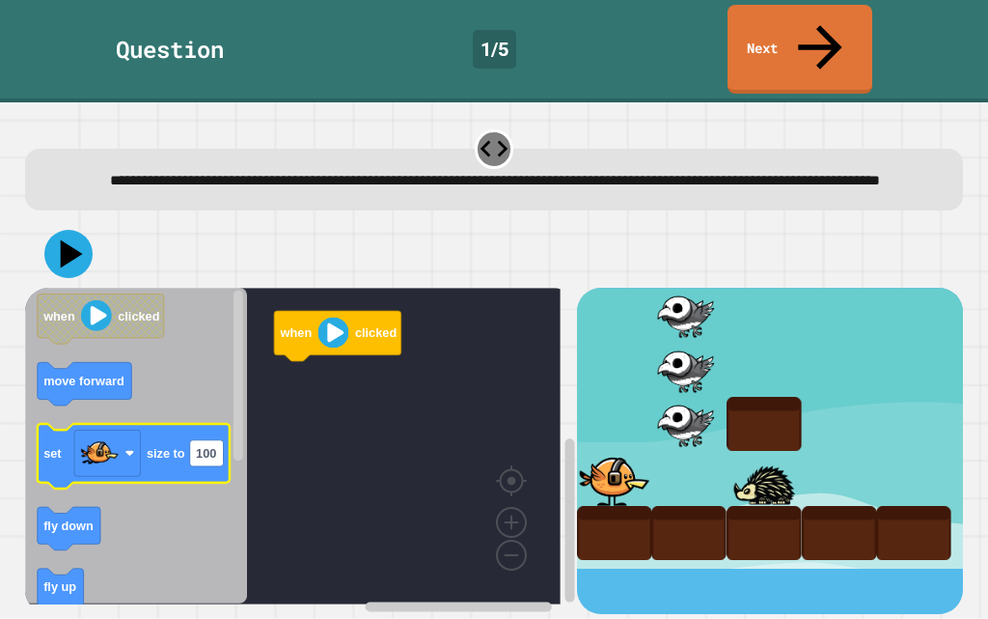
click at [224, 432] on g "set size to 100" at bounding box center [133, 457] width 193 height 65
click at [218, 440] on rect "Blockly Workspace" at bounding box center [207, 453] width 34 height 26
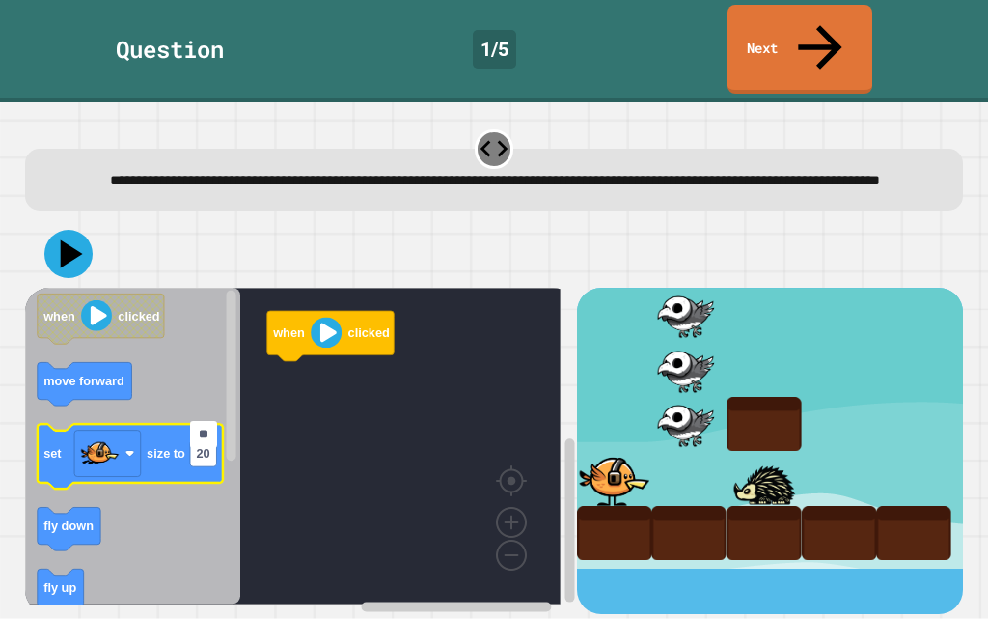
type input "***"
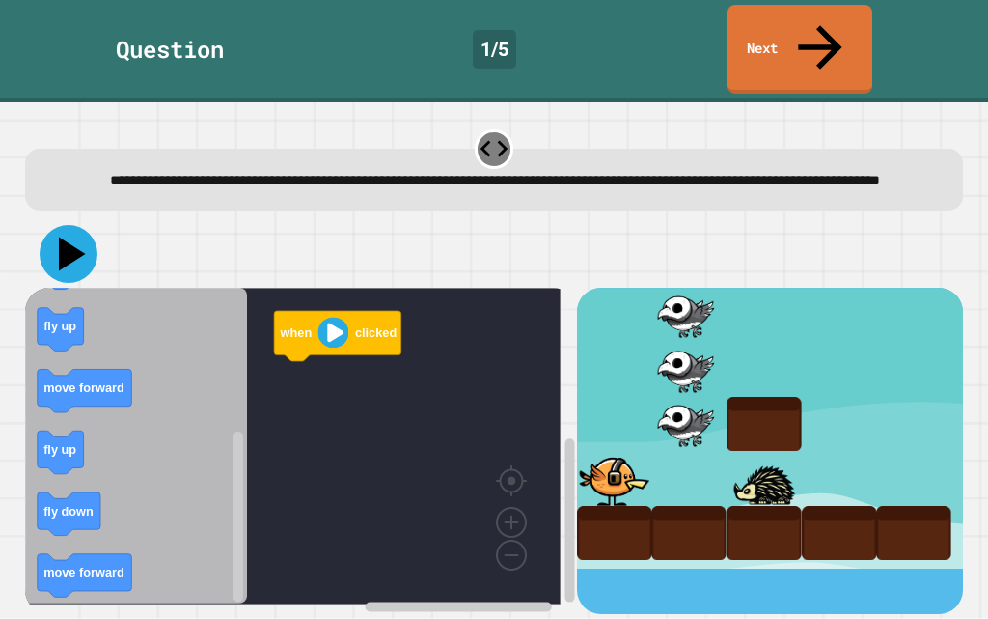
click at [72, 239] on icon at bounding box center [72, 254] width 27 height 34
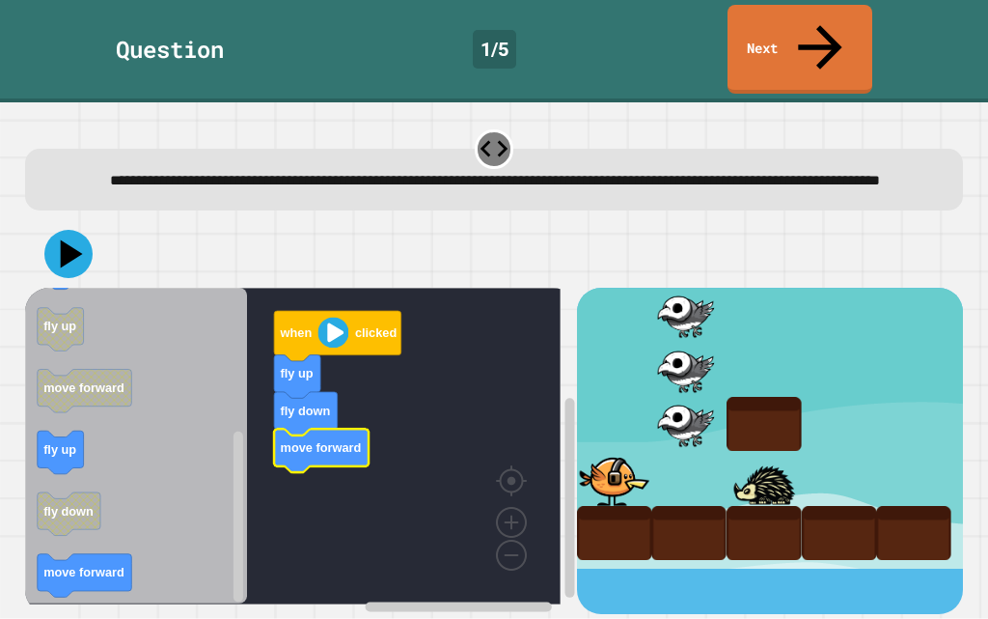
click at [129, 544] on icon "when clicked move forward set size to 100 fly down fly up move forward fly up f…" at bounding box center [136, 446] width 223 height 317
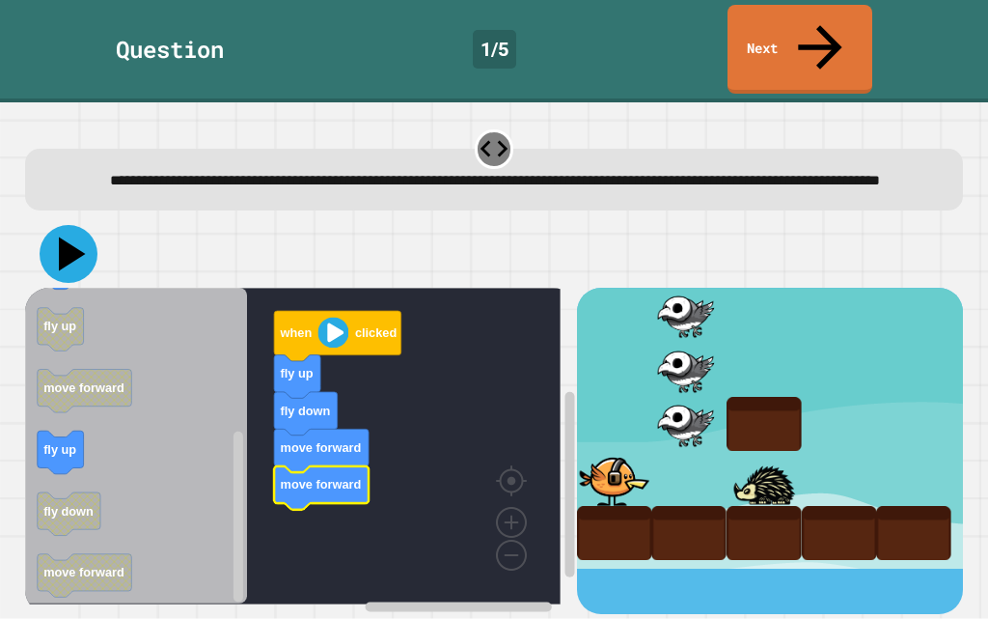
click at [89, 243] on icon at bounding box center [69, 254] width 58 height 58
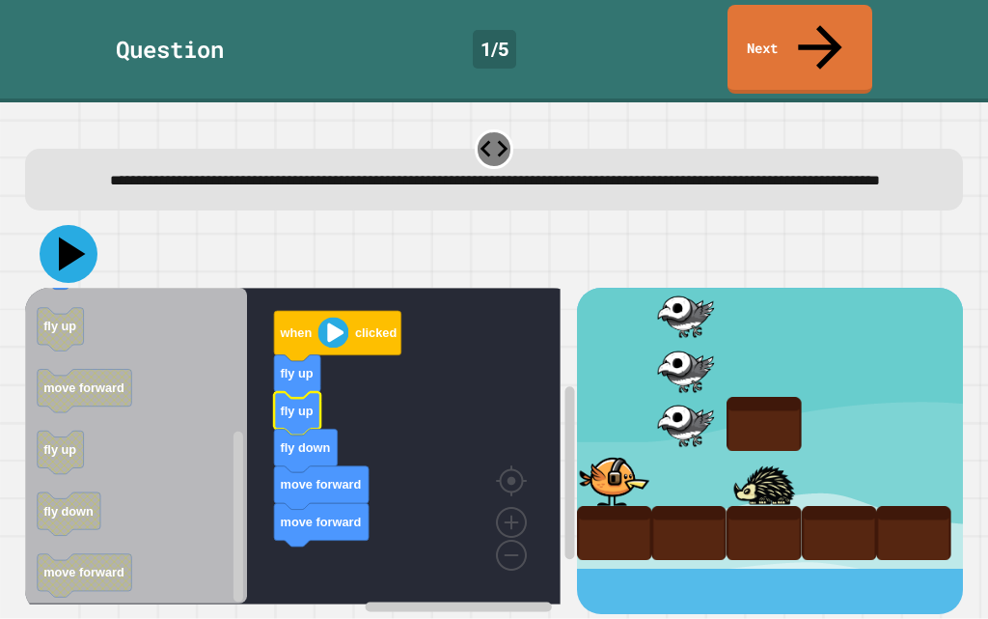
click at [69, 225] on icon at bounding box center [69, 254] width 58 height 58
click at [337, 446] on g "fly down move forward move forward" at bounding box center [321, 488] width 95 height 118
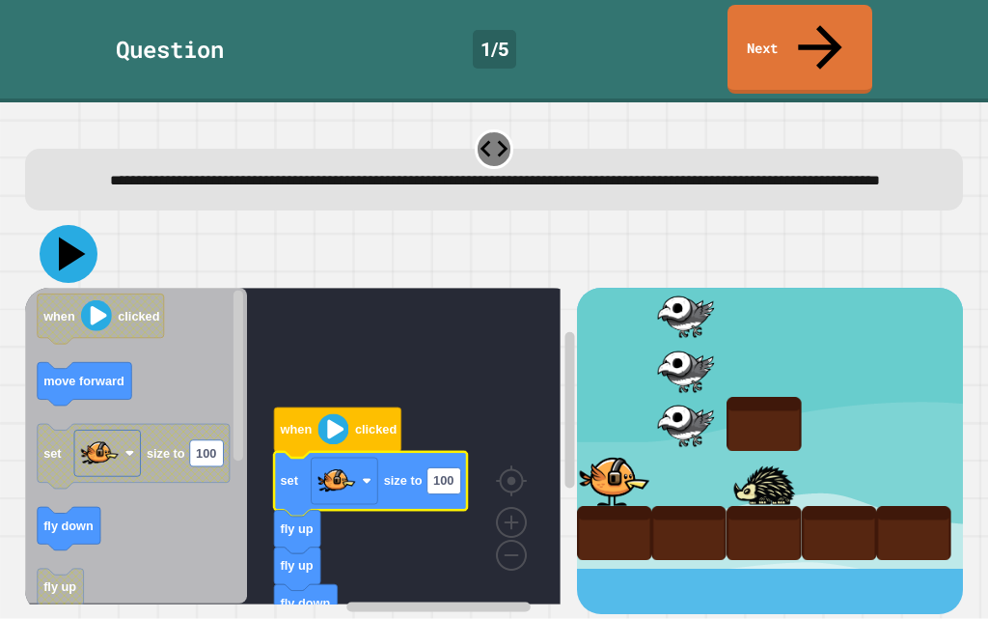
click at [70, 226] on icon at bounding box center [69, 254] width 58 height 58
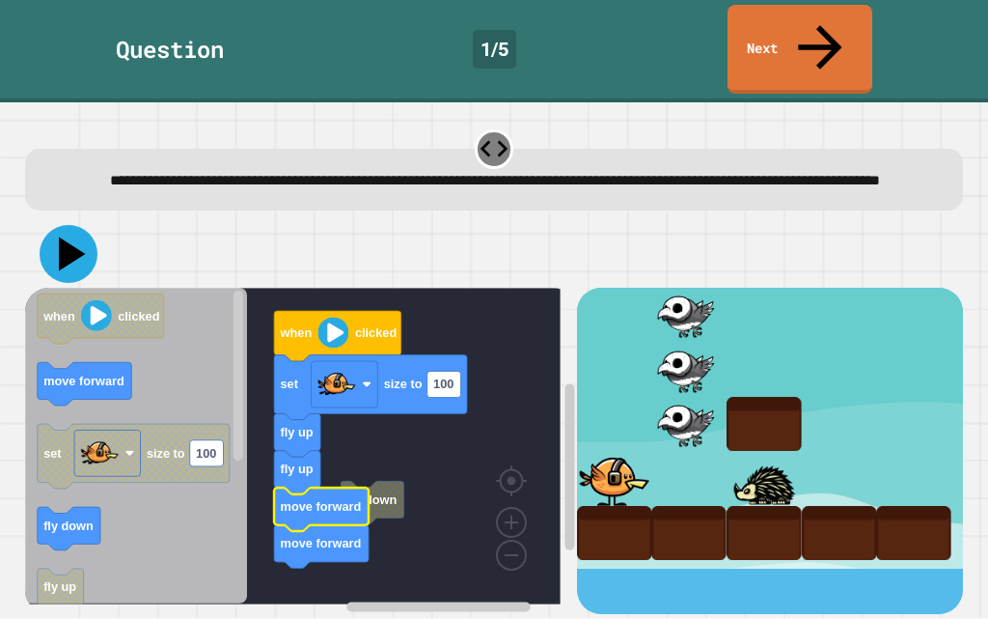
click at [80, 225] on icon at bounding box center [69, 254] width 58 height 58
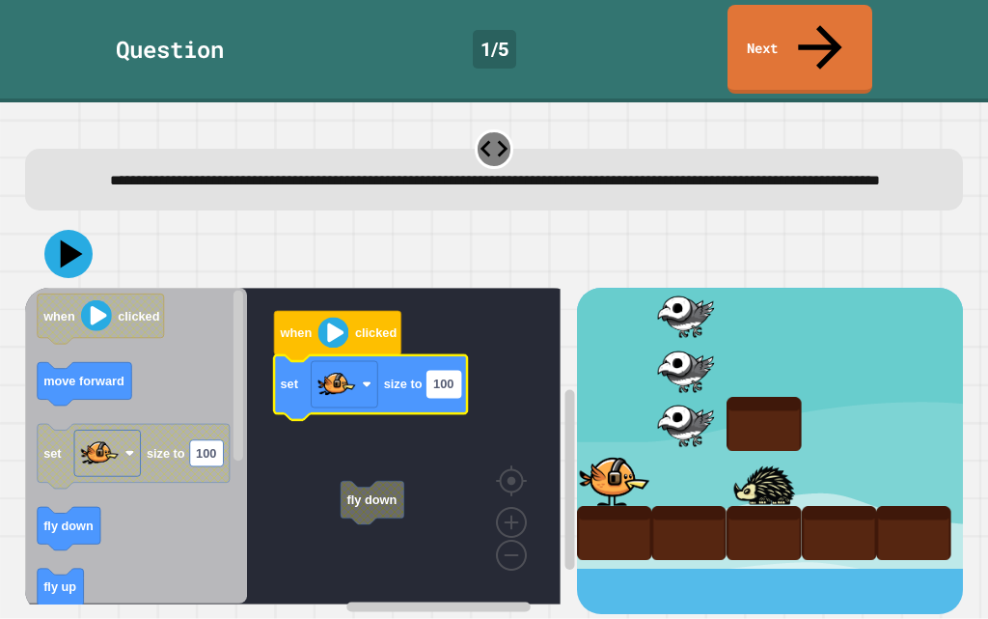
click at [452, 374] on rect "Blockly Workspace" at bounding box center [444, 384] width 34 height 26
type input "***"
click at [64, 243] on icon at bounding box center [72, 254] width 27 height 34
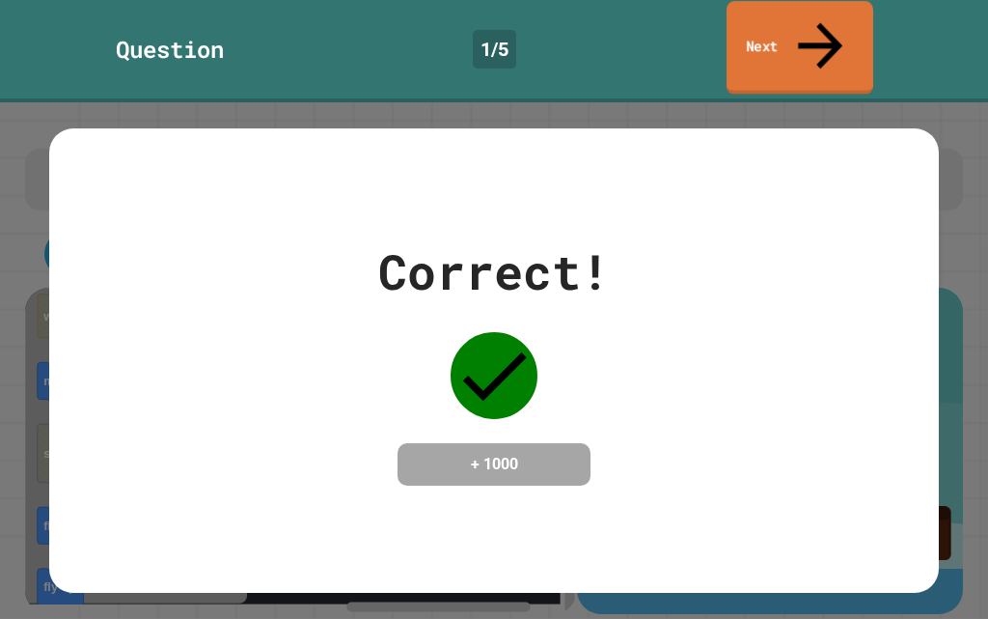
click at [777, 28] on link "Next" at bounding box center [800, 48] width 147 height 94
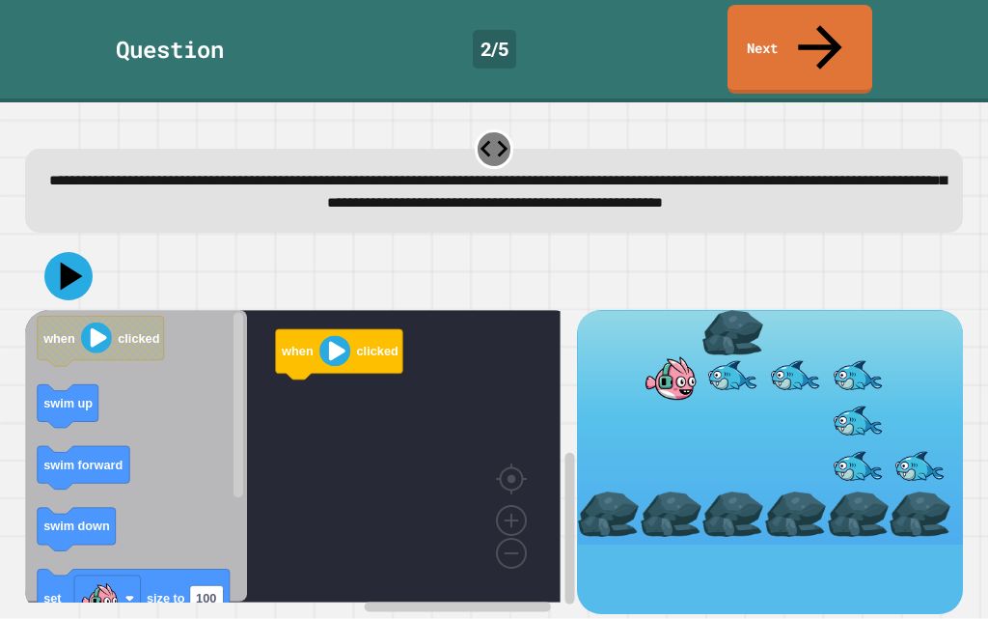
click at [446, 372] on rect "Blockly Workspace" at bounding box center [293, 456] width 536 height 292
click at [223, 587] on rect "Blockly Workspace" at bounding box center [207, 600] width 34 height 26
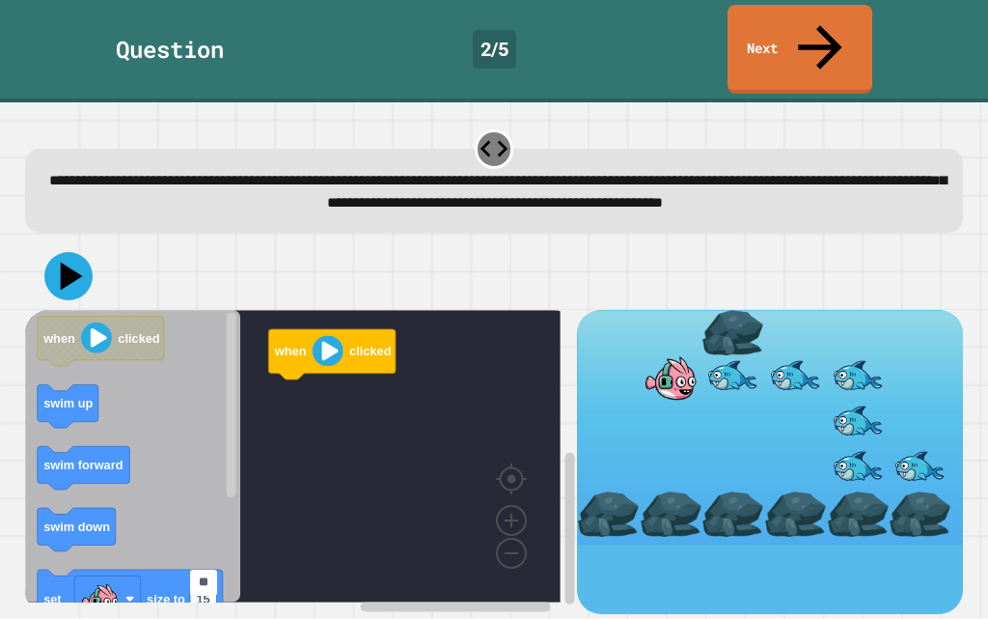
type input "***"
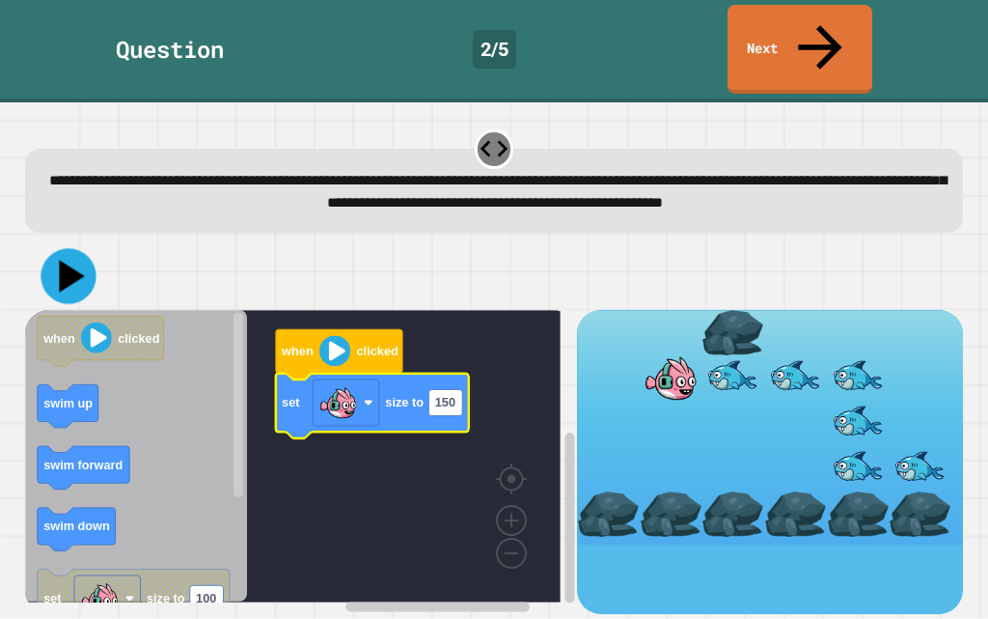
click at [72, 274] on icon at bounding box center [68, 276] width 55 height 55
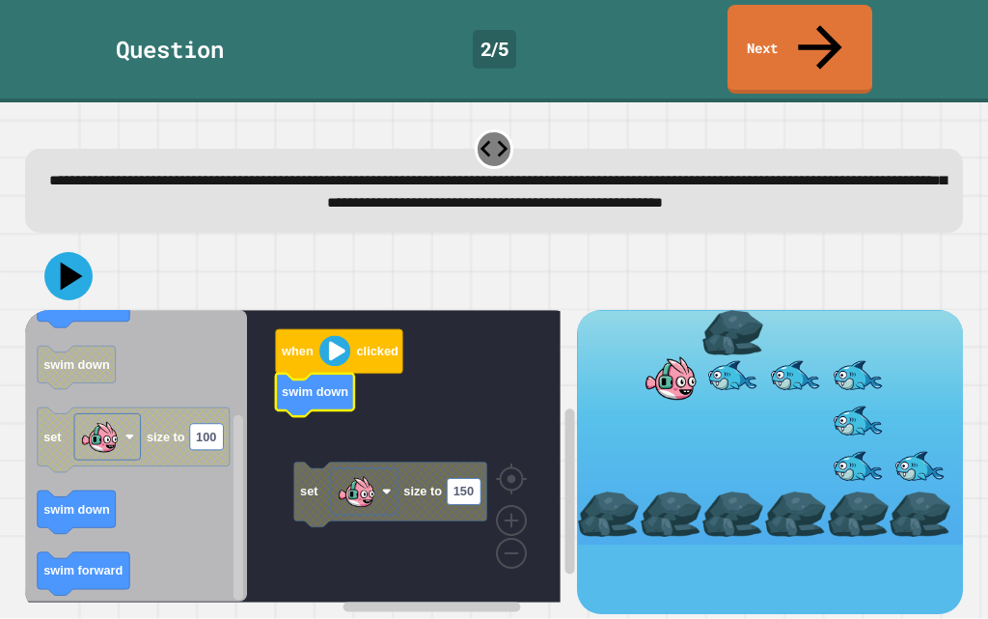
click at [131, 505] on icon "Blockly Workspace" at bounding box center [136, 456] width 223 height 292
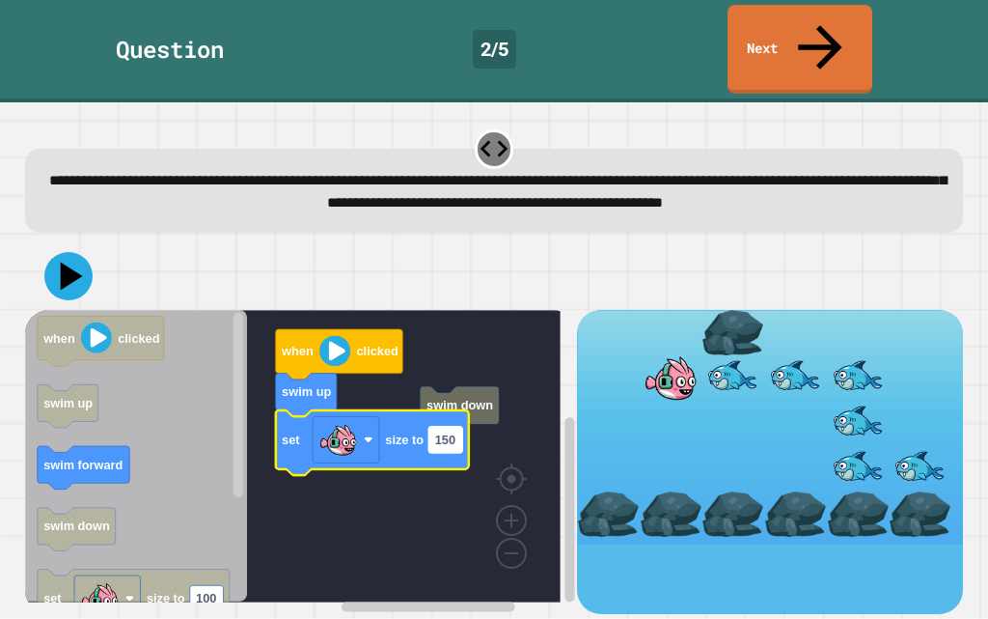
click at [452, 432] on text "150" at bounding box center [444, 439] width 20 height 14
type input "**"
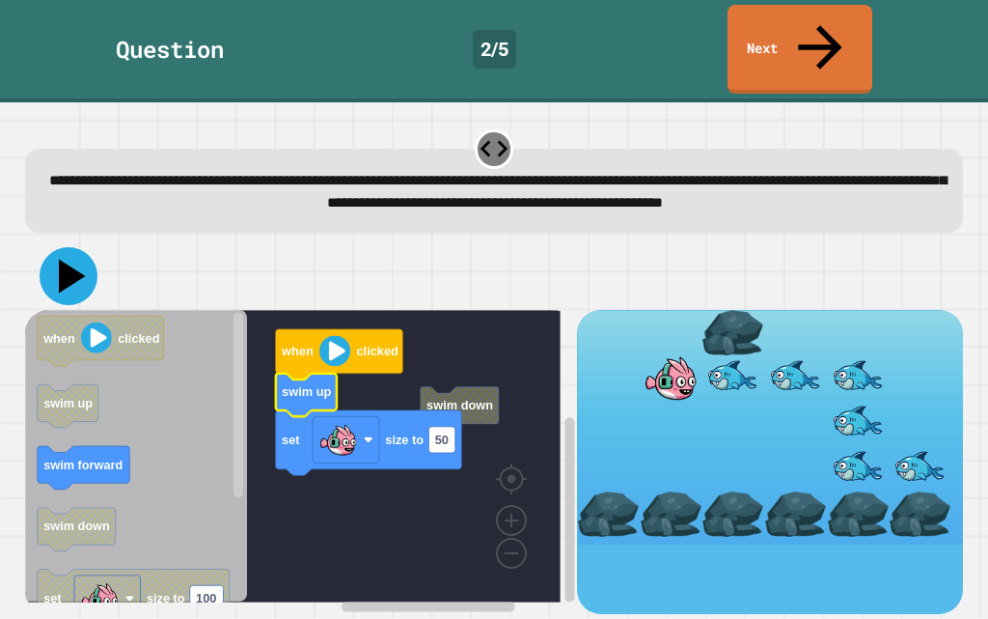
click at [74, 273] on icon at bounding box center [69, 276] width 58 height 58
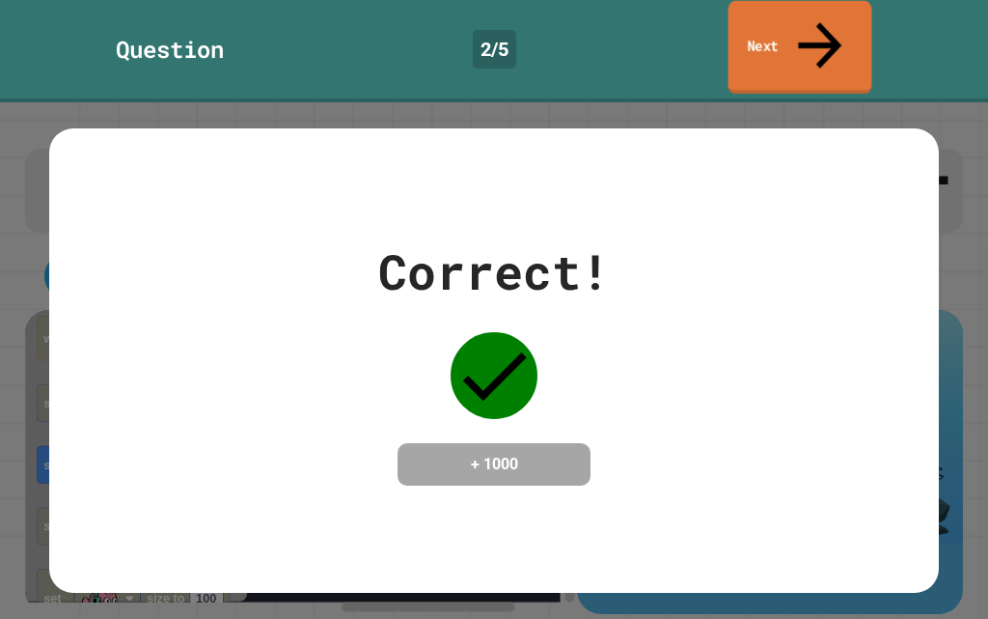
click at [785, 20] on link "Next" at bounding box center [801, 48] width 144 height 94
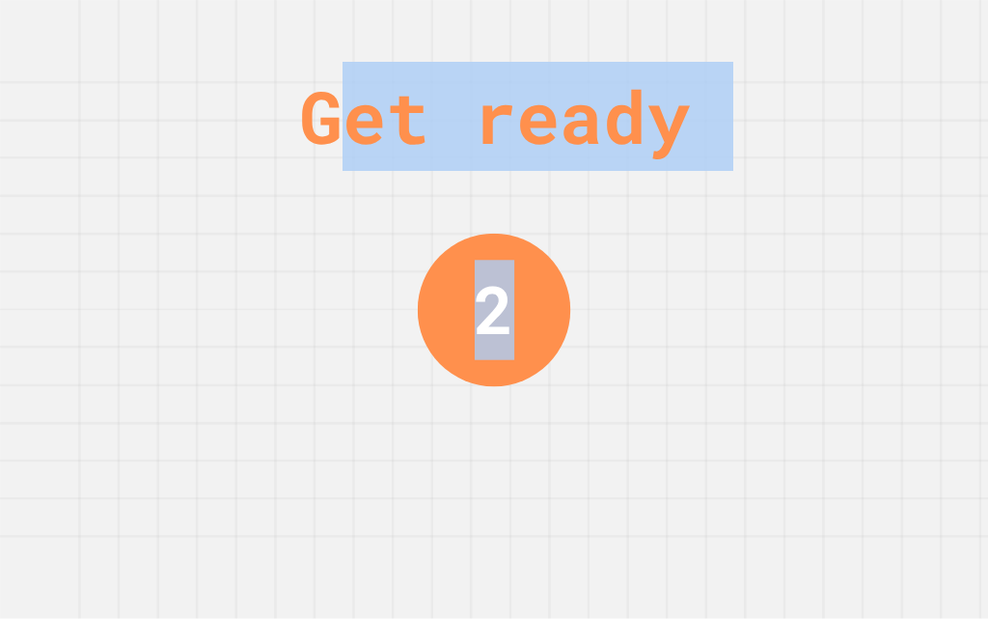
drag, startPoint x: 321, startPoint y: 90, endPoint x: 580, endPoint y: 237, distance: 297.9
click at [558, 291] on div "Get ready 2" at bounding box center [494, 309] width 145 height 619
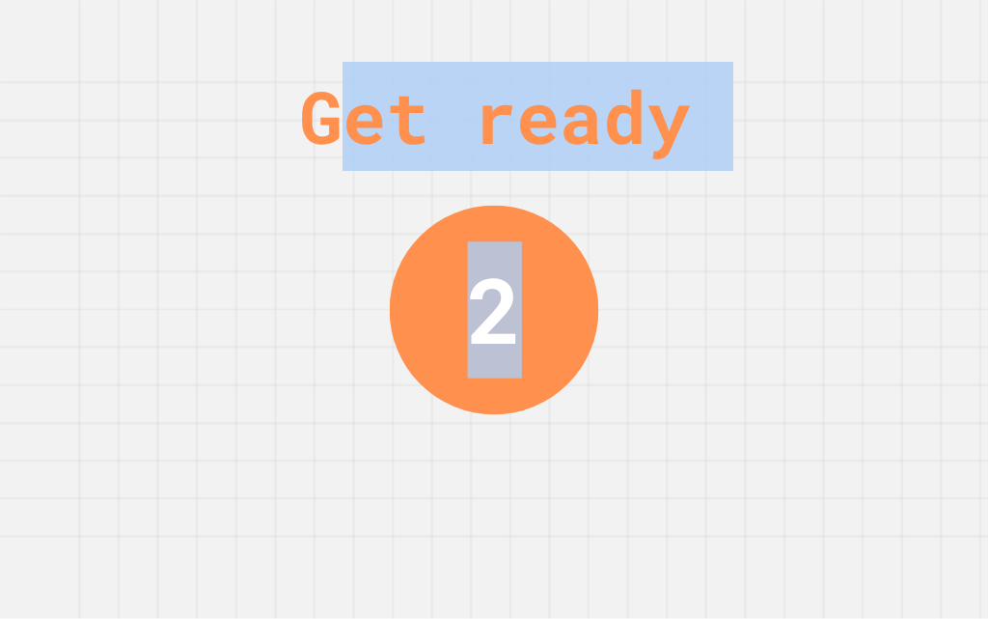
click at [627, 118] on div "Get ready" at bounding box center [494, 116] width 391 height 109
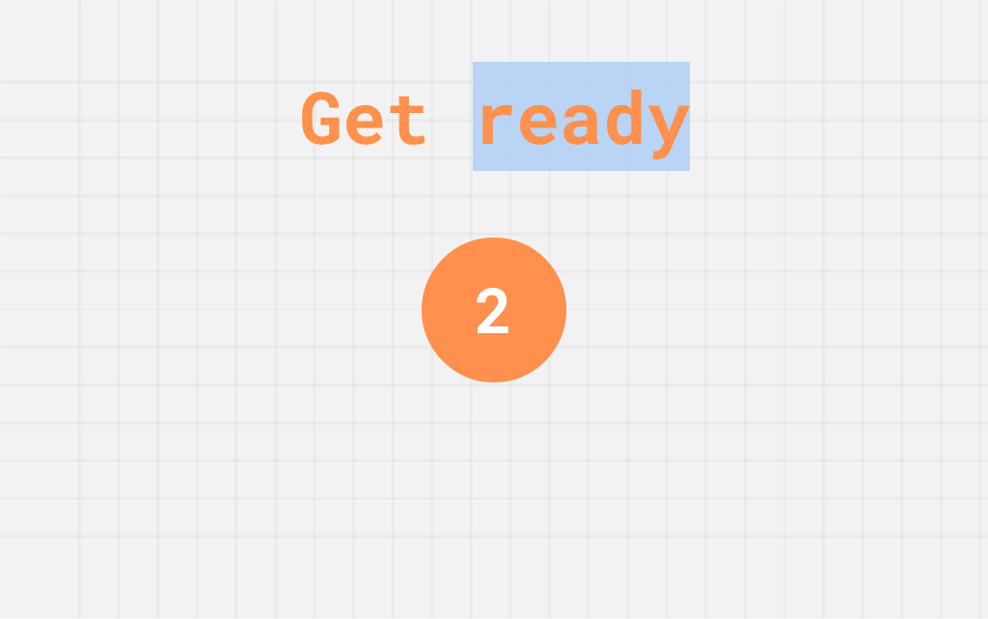
click at [604, 128] on div "Get ready" at bounding box center [494, 116] width 391 height 109
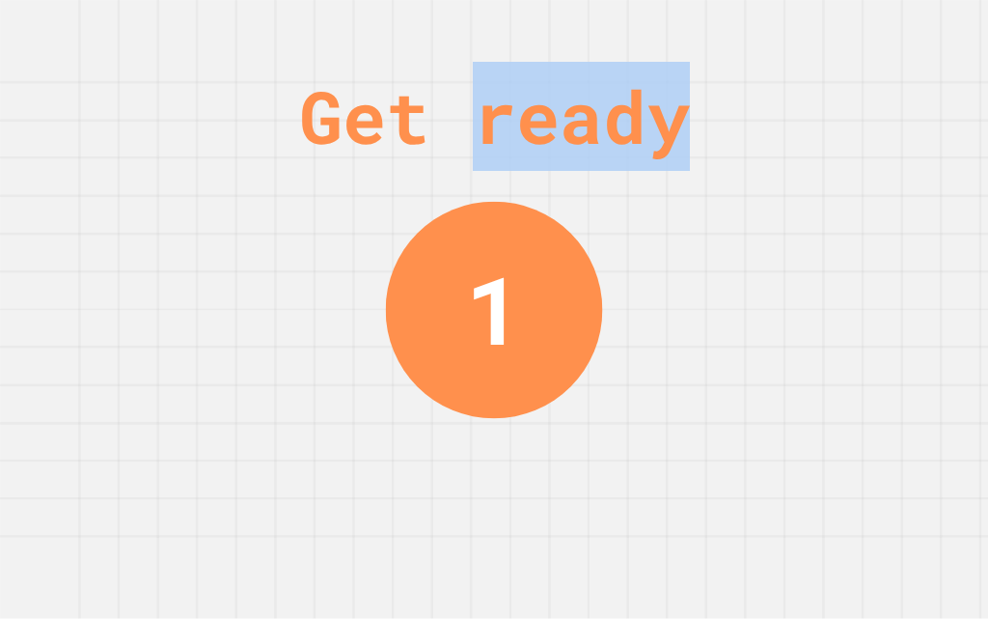
click at [603, 129] on div "Get ready" at bounding box center [494, 116] width 391 height 109
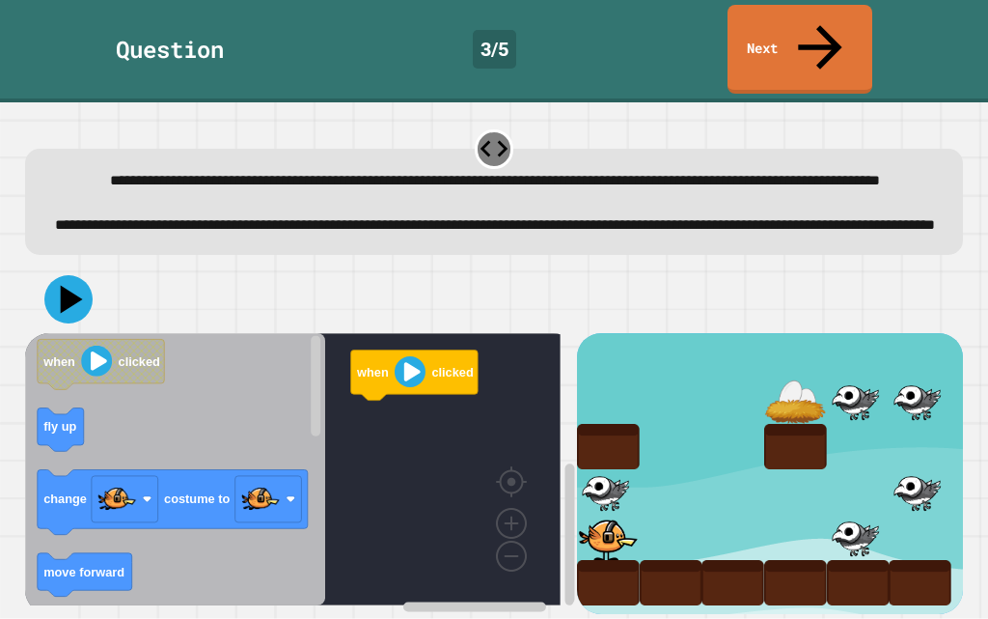
drag, startPoint x: 691, startPoint y: 451, endPoint x: 708, endPoint y: 406, distance: 47.3
drag, startPoint x: 695, startPoint y: 388, endPoint x: 655, endPoint y: 514, distance: 131.6
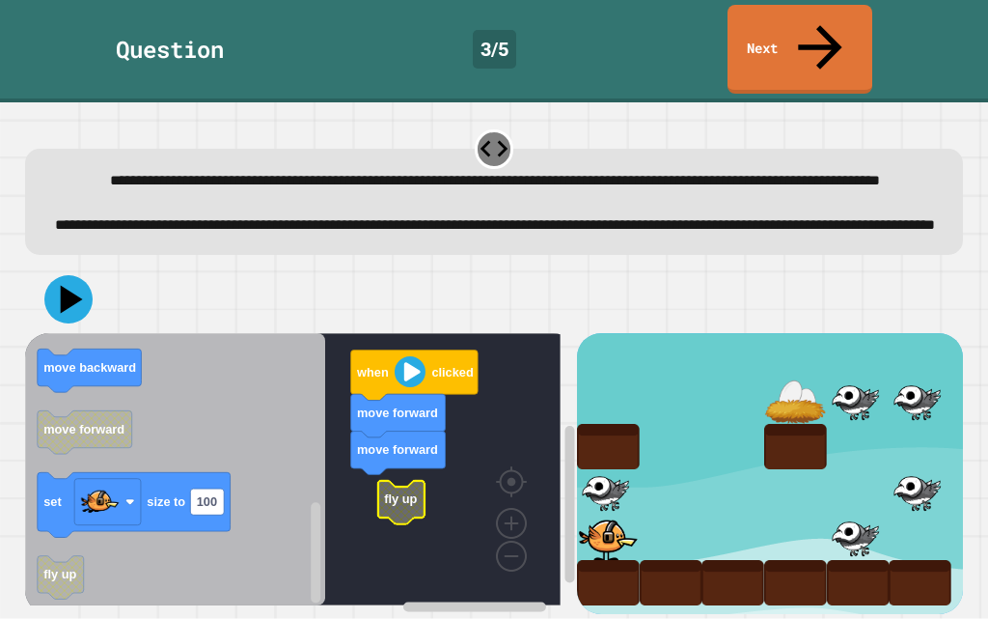
click at [392, 486] on g "when clicked move forward move forward fly up" at bounding box center [307, 469] width 564 height 272
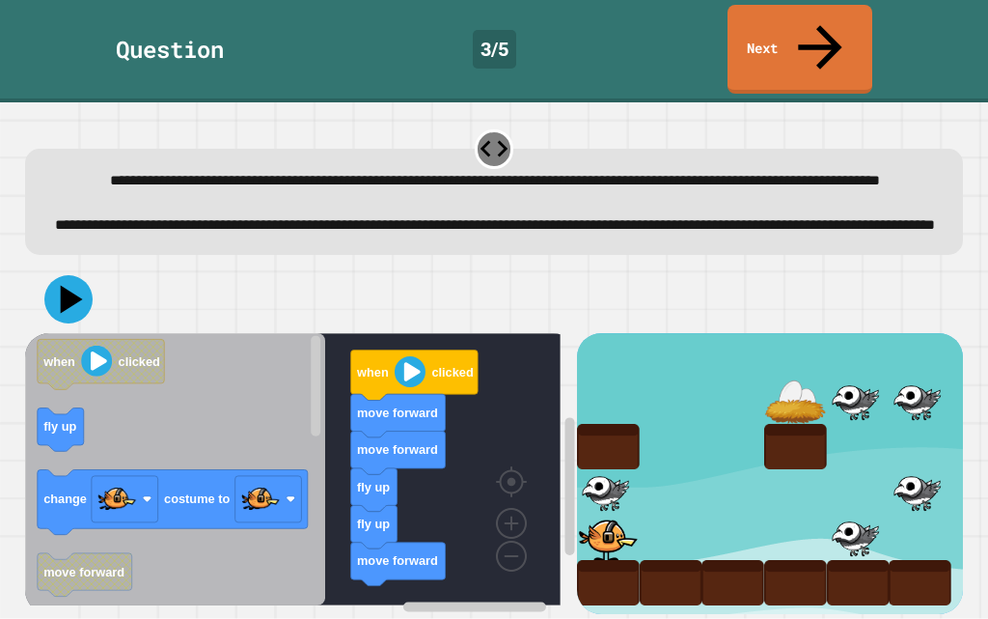
click at [380, 518] on div "when clicked move forward move forward fly up fly up move forward when clicked …" at bounding box center [301, 473] width 552 height 281
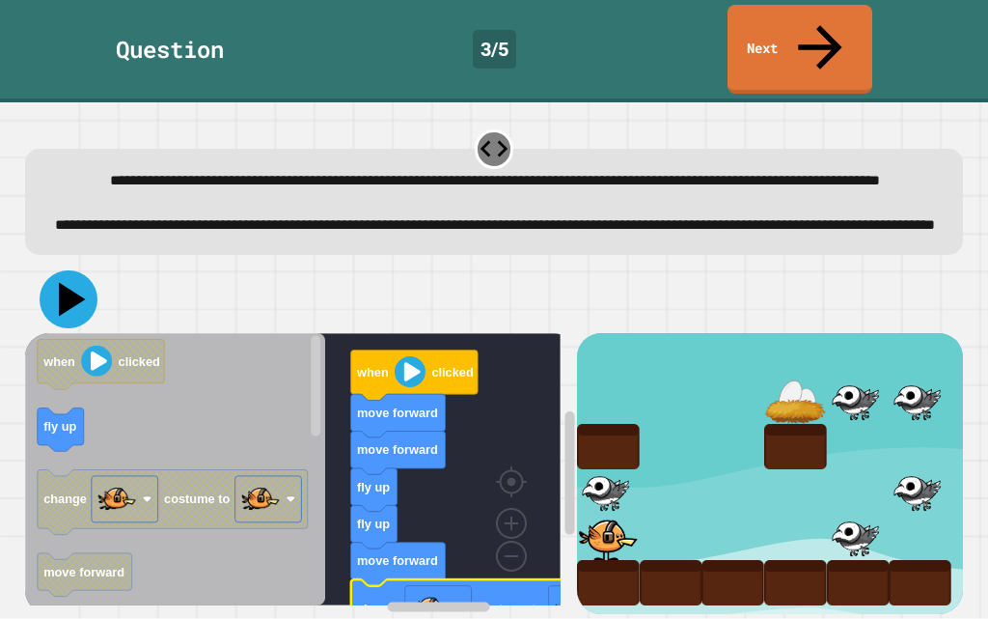
click at [77, 298] on icon at bounding box center [69, 299] width 58 height 58
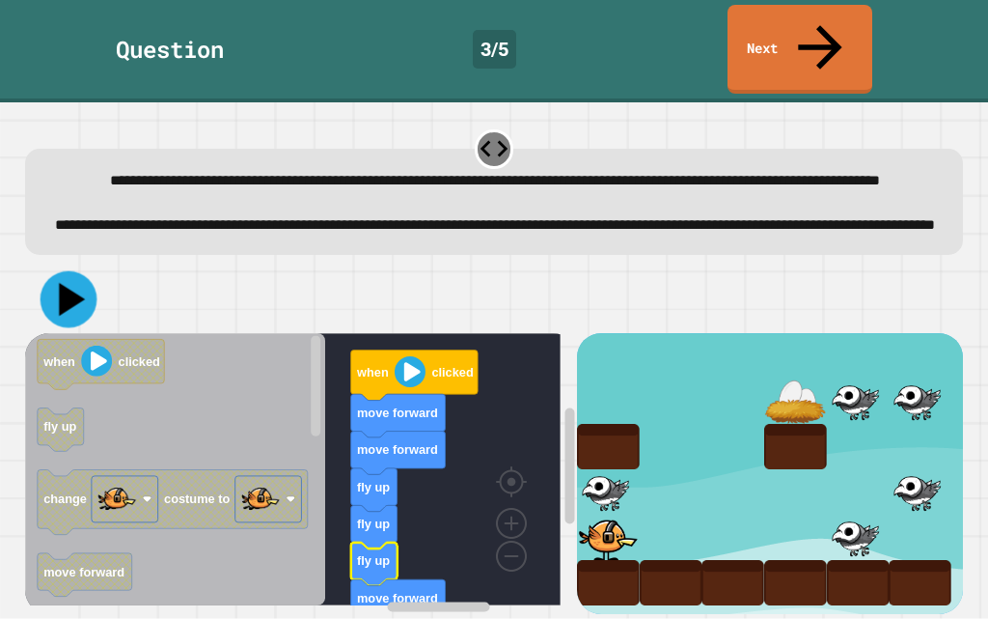
click at [87, 284] on icon at bounding box center [68, 298] width 57 height 57
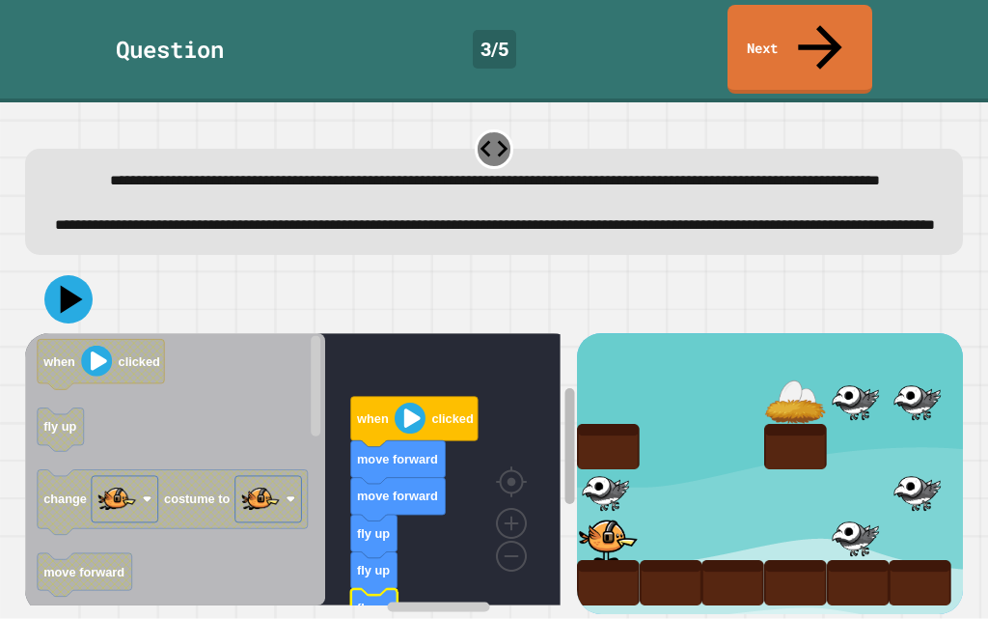
click at [563, 420] on rect "Blockly Workspace" at bounding box center [570, 485] width 14 height 257
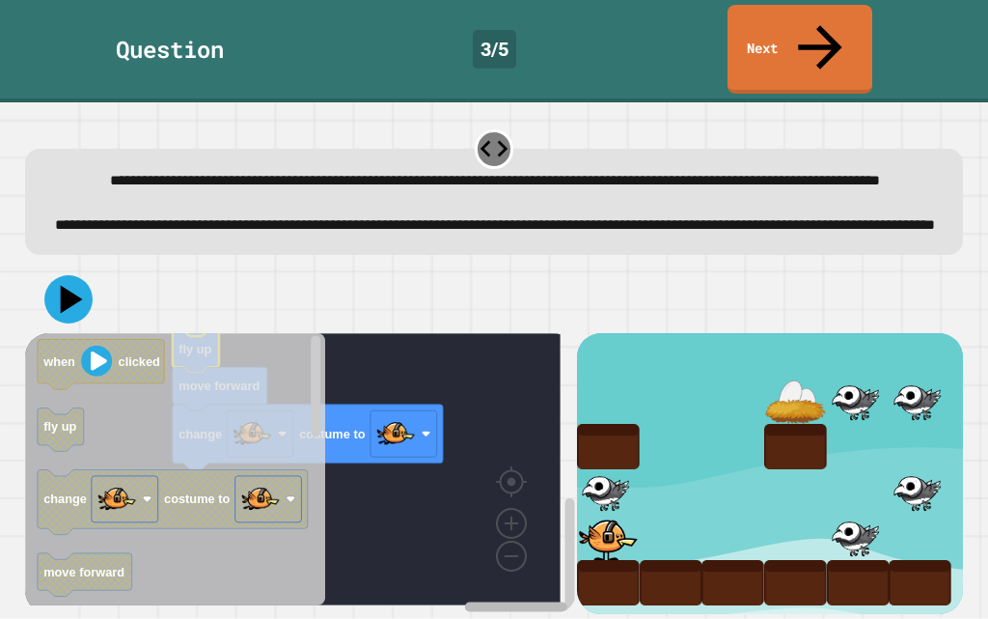
click at [509, 565] on div "when clicked move forward move forward fly up fly up fly up move forward change…" at bounding box center [301, 473] width 552 height 281
click at [387, 417] on image "Blockly Workspace" at bounding box center [395, 433] width 39 height 39
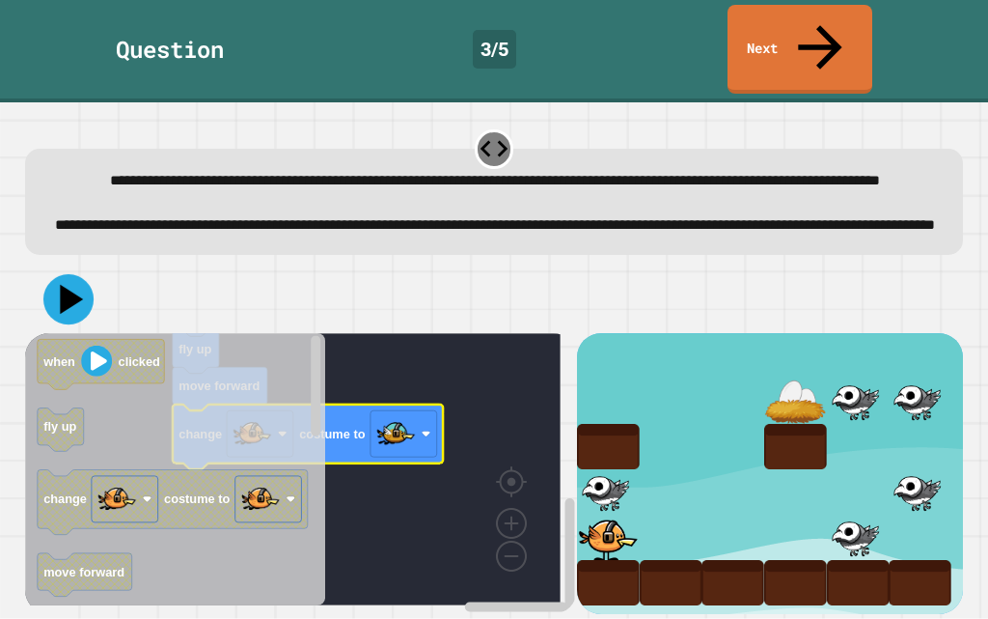
click at [73, 286] on icon at bounding box center [68, 299] width 50 height 50
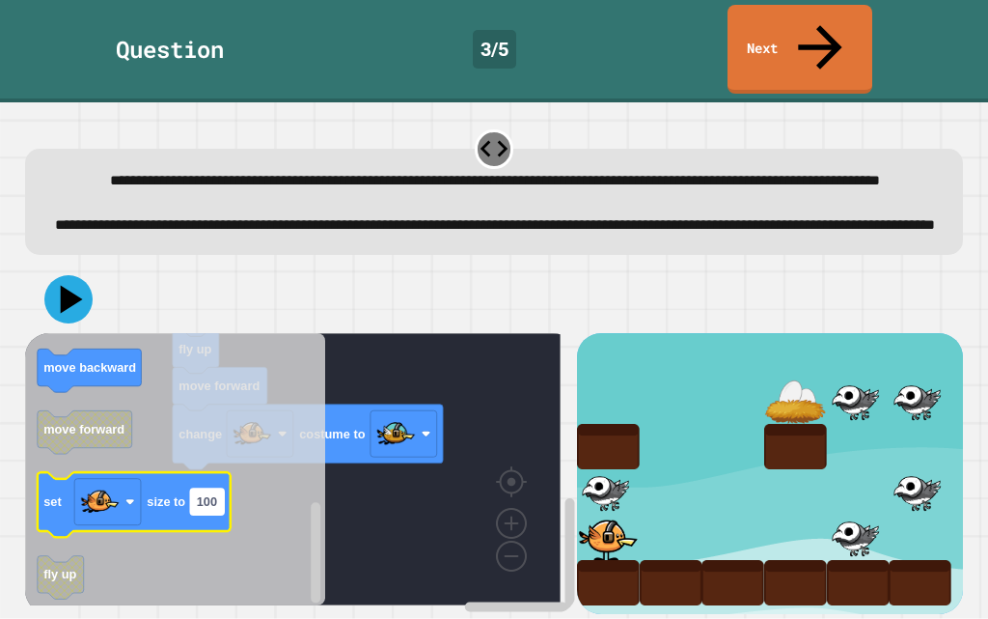
click at [205, 494] on text "100" at bounding box center [206, 501] width 20 height 14
click at [207, 483] on input "***" at bounding box center [207, 481] width 34 height 26
type input "*"
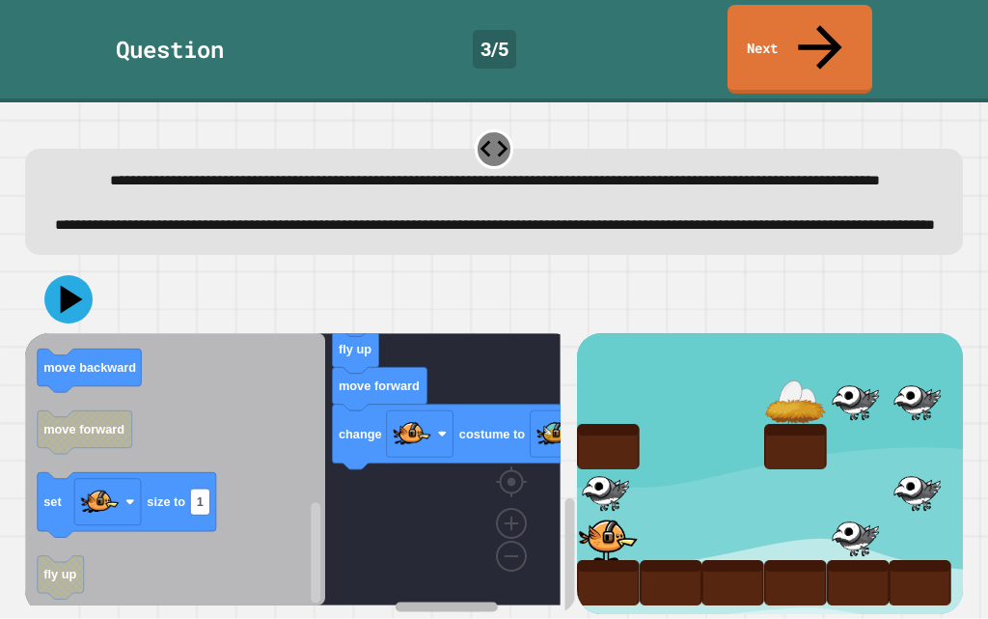
click at [396, 601] on rect "Blockly Workspace" at bounding box center [447, 606] width 102 height 10
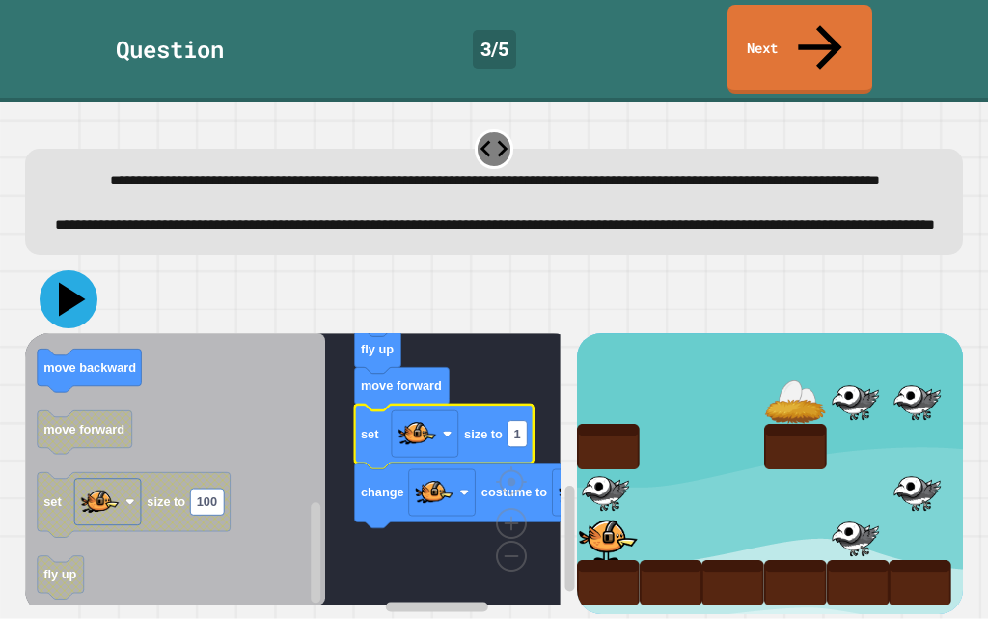
drag, startPoint x: 79, startPoint y: 281, endPoint x: 96, endPoint y: 290, distance: 18.6
click at [81, 281] on icon at bounding box center [69, 299] width 58 height 58
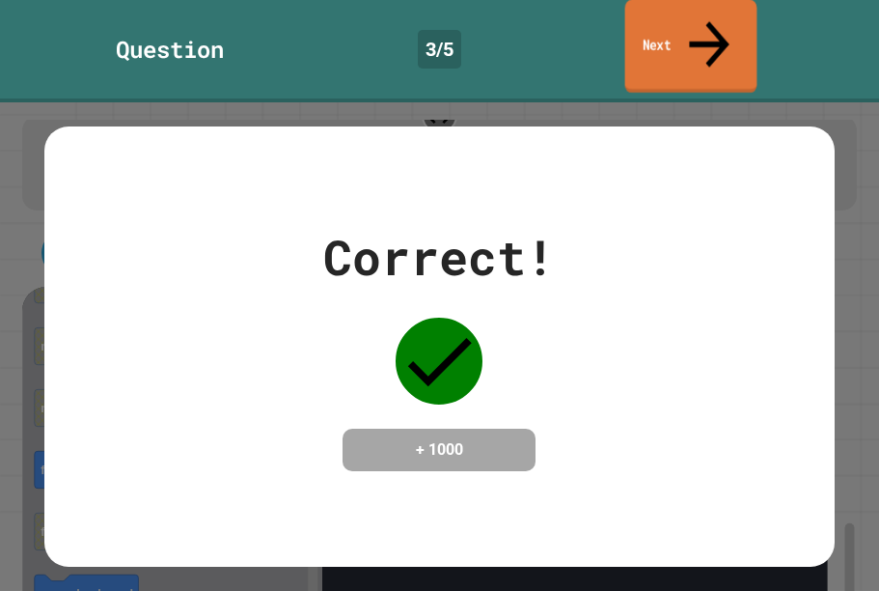
click at [686, 8] on link "Next" at bounding box center [691, 47] width 132 height 94
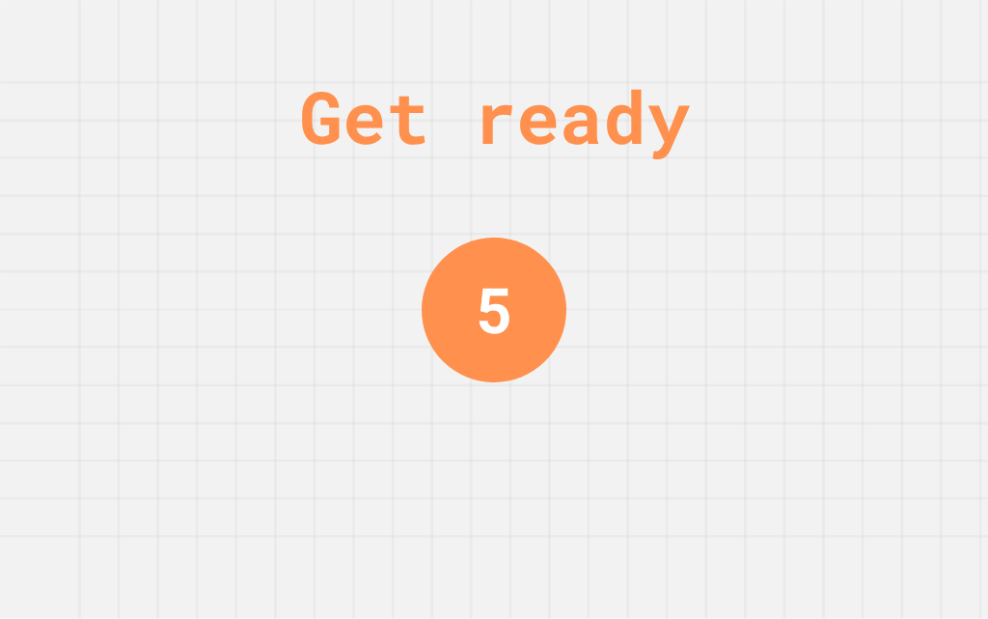
click at [690, 164] on div "Get ready" at bounding box center [494, 116] width 391 height 109
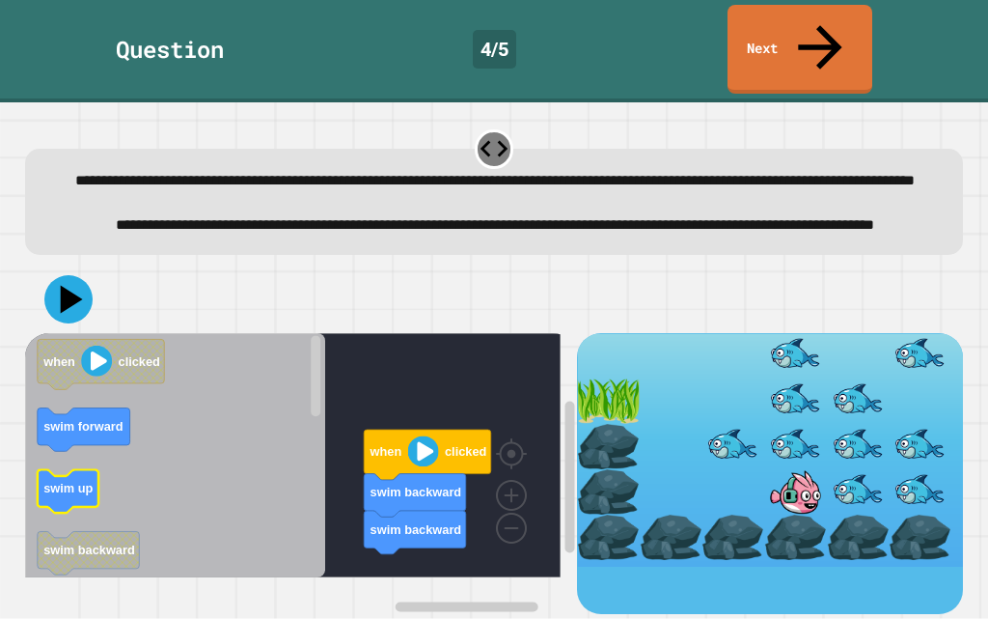
click at [135, 536] on icon "Blockly Workspace" at bounding box center [175, 455] width 300 height 244
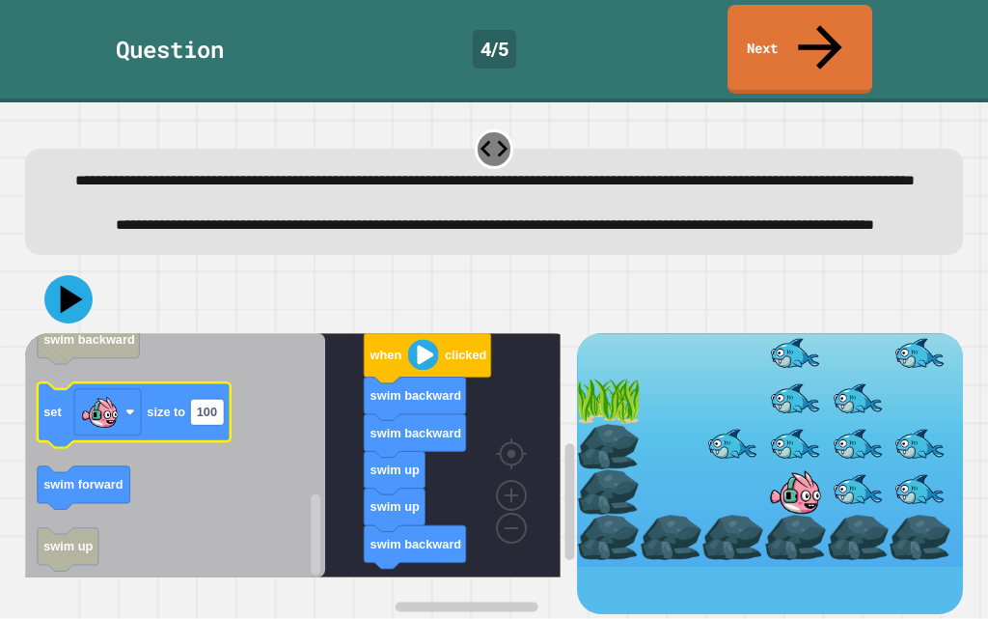
click at [212, 433] on icon "Blockly Workspace" at bounding box center [133, 414] width 193 height 65
click at [214, 419] on text "100" at bounding box center [206, 411] width 20 height 14
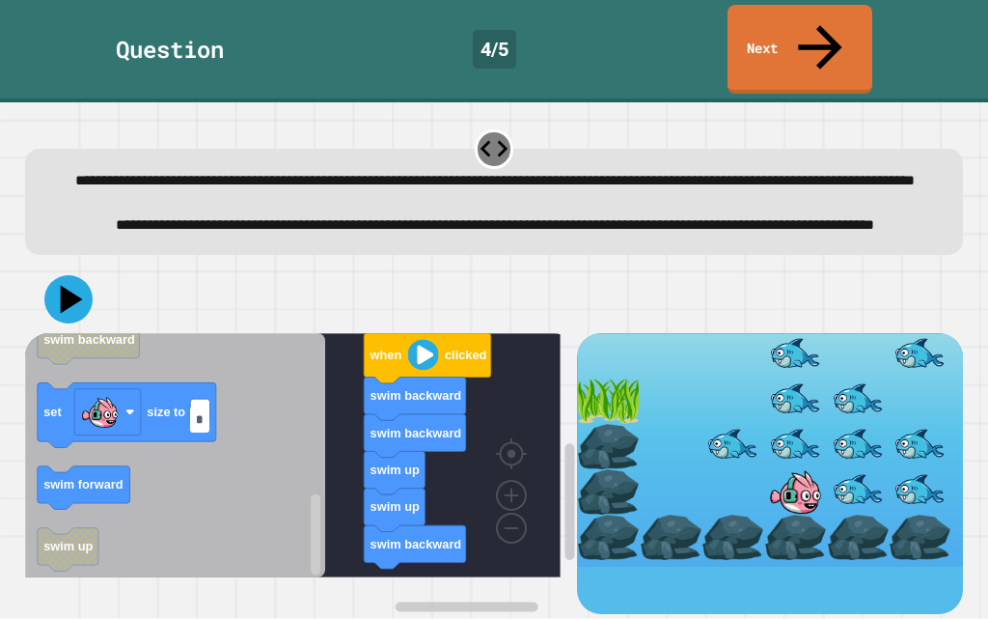
type input "**"
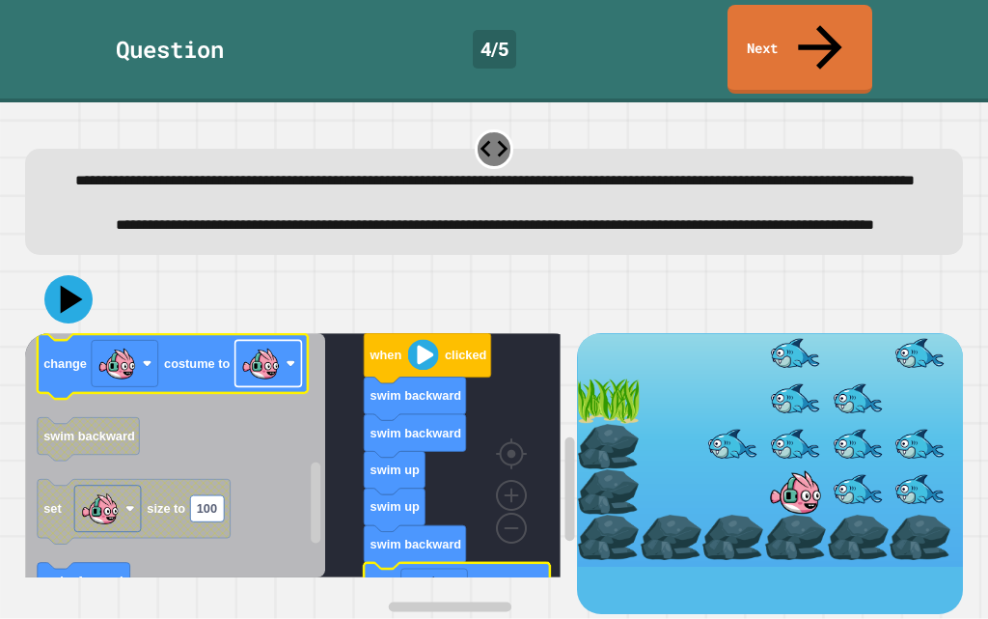
click at [273, 382] on image "Blockly Workspace" at bounding box center [260, 363] width 39 height 39
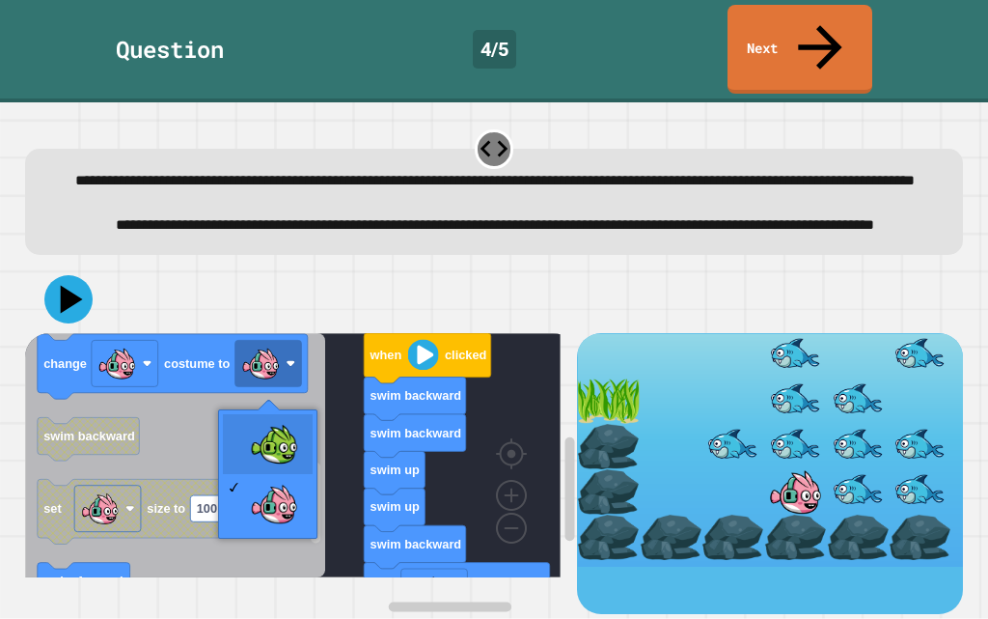
drag, startPoint x: 234, startPoint y: 452, endPoint x: 346, endPoint y: 440, distance: 112.6
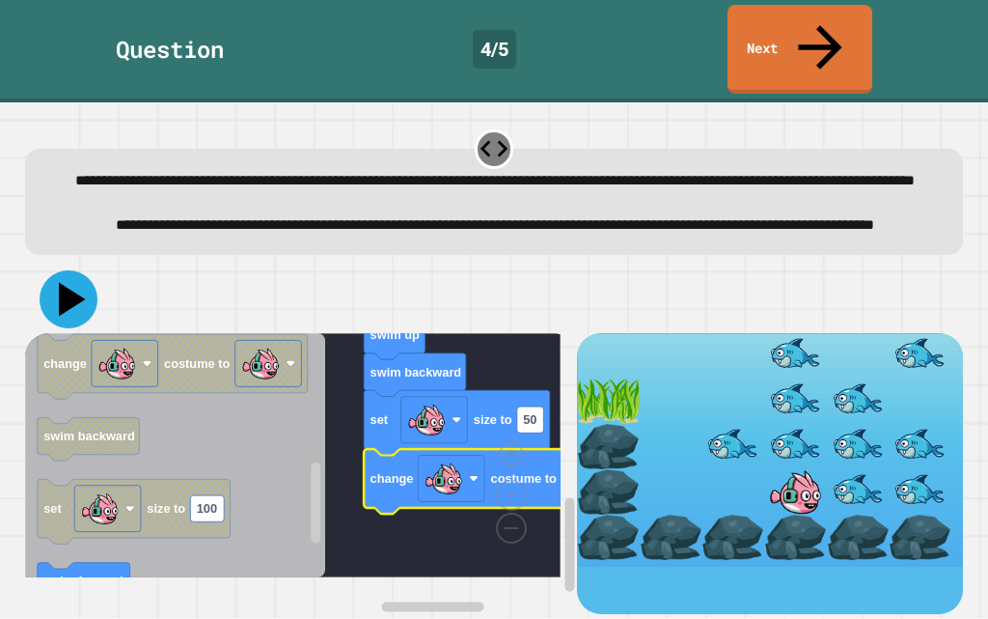
click at [75, 319] on icon at bounding box center [69, 299] width 58 height 58
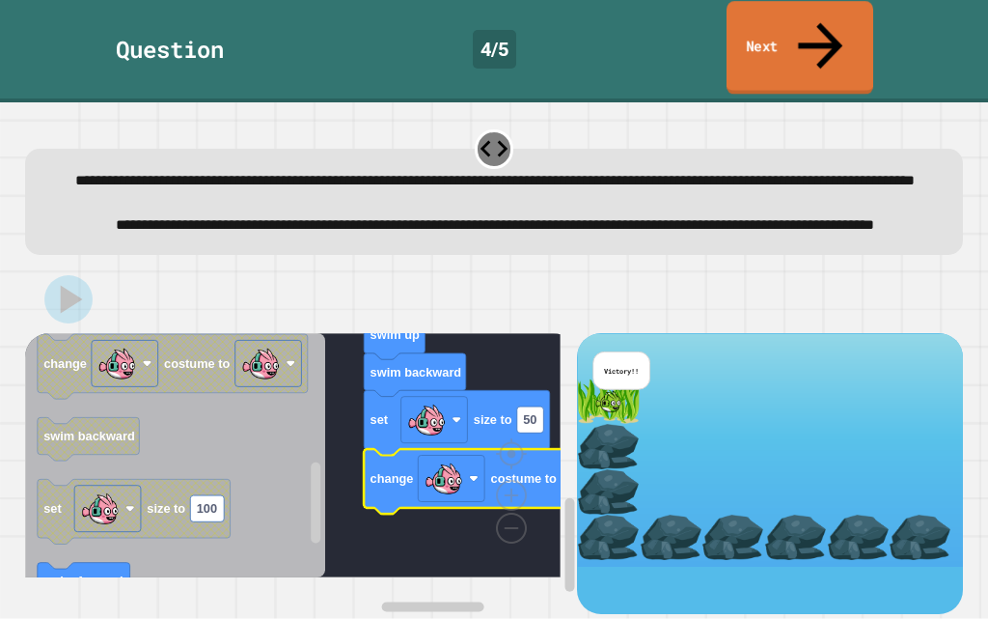
click at [819, 20] on icon at bounding box center [821, 46] width 67 height 69
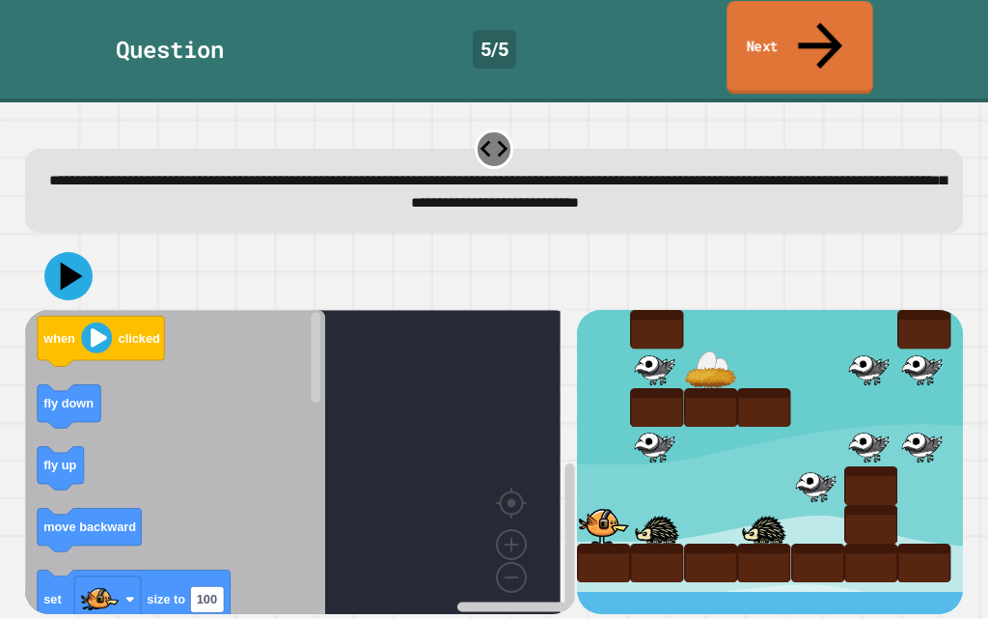
click at [819, 21] on icon at bounding box center [821, 46] width 67 height 69
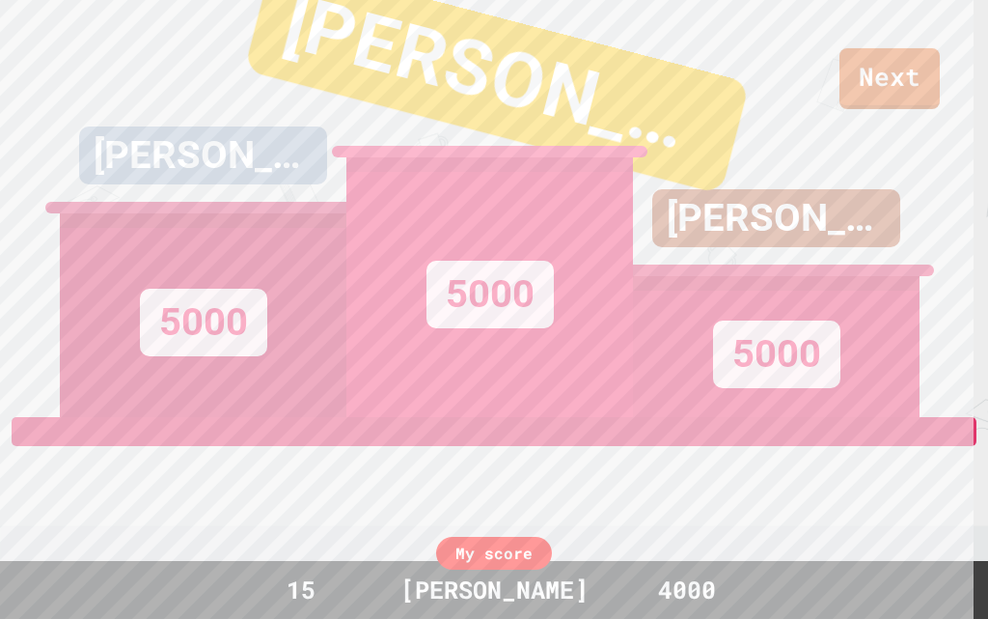
drag, startPoint x: 863, startPoint y: 107, endPoint x: 913, endPoint y: 102, distance: 50.4
click at [875, 107] on div "CONNOR 5000" at bounding box center [776, 208] width 287 height 417
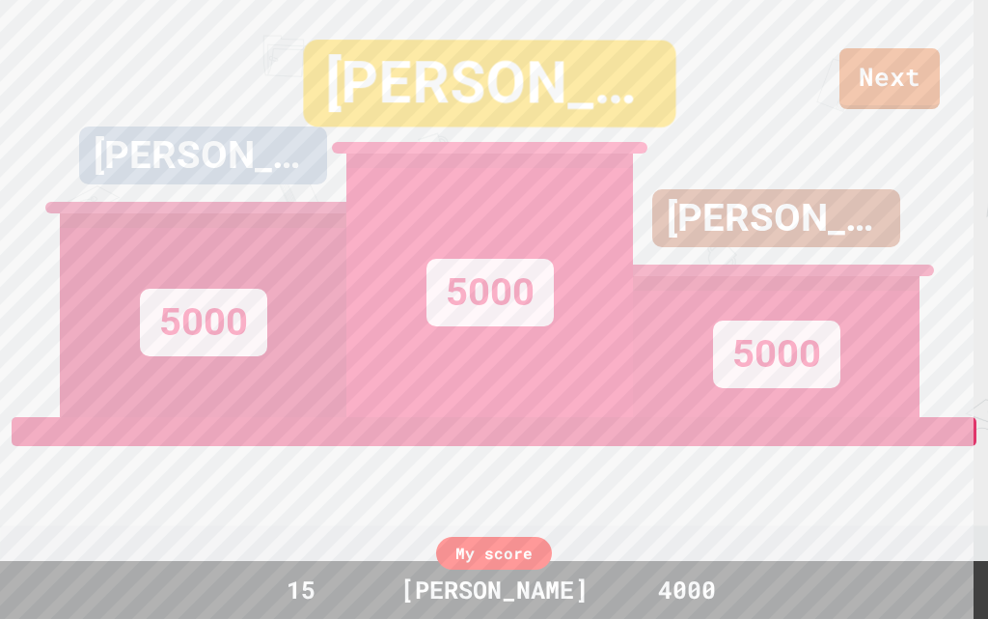
click at [918, 100] on div "[PERSON_NAME] 5000 AIDEN 5000 CONNOR 5000" at bounding box center [494, 208] width 869 height 417
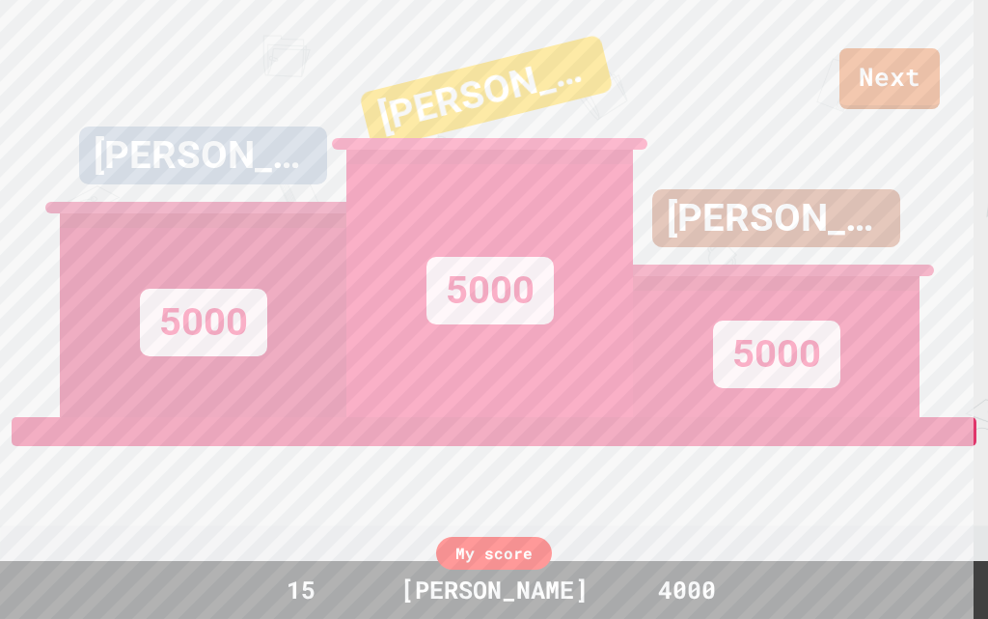
drag, startPoint x: 875, startPoint y: 47, endPoint x: 862, endPoint y: 56, distance: 16.1
click at [862, 62] on div "CONNOR 5000" at bounding box center [776, 208] width 287 height 417
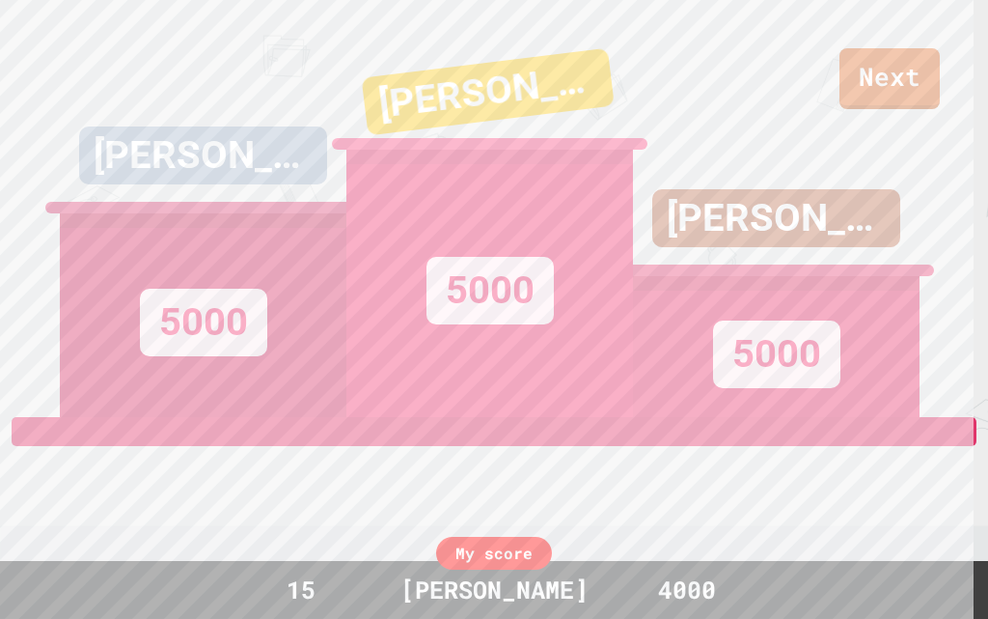
click at [857, 56] on div "CONNOR 5000" at bounding box center [776, 208] width 287 height 417
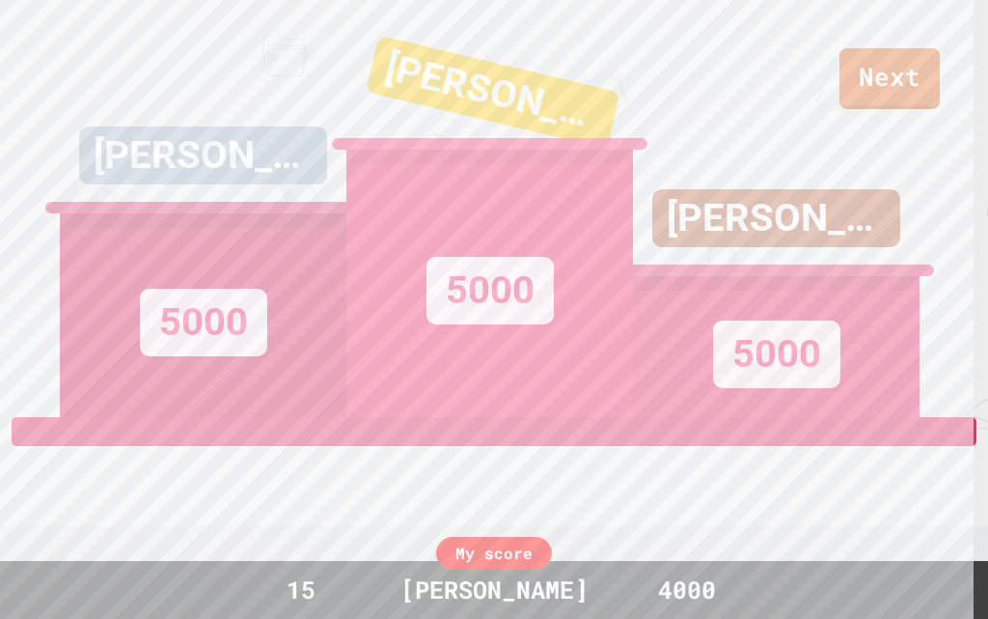
click at [820, 19] on div "CONNOR 5000" at bounding box center [776, 208] width 287 height 417
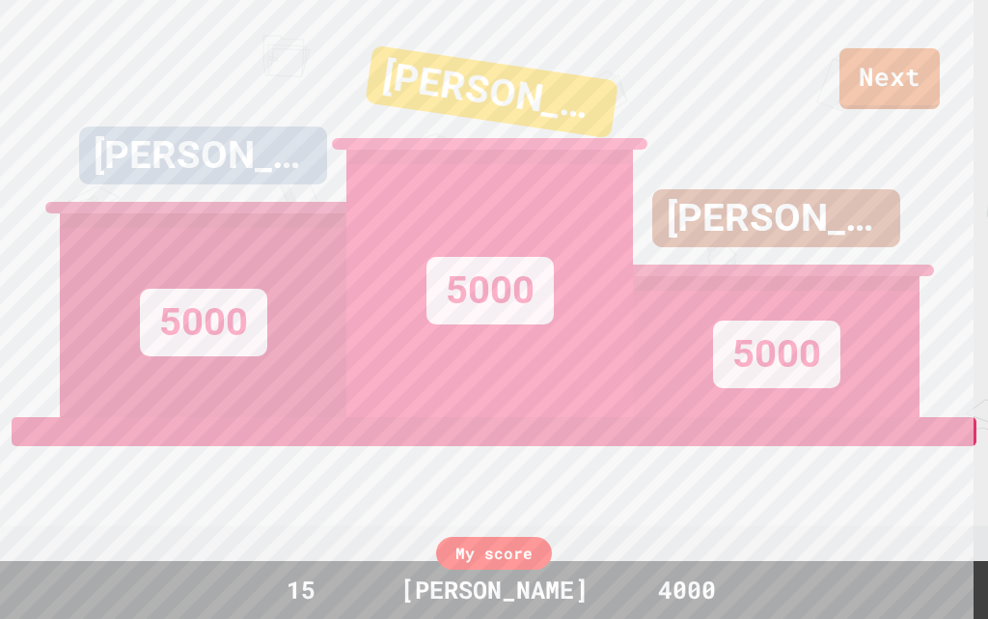
click at [875, 42] on div "CONNOR 5000" at bounding box center [776, 208] width 287 height 417
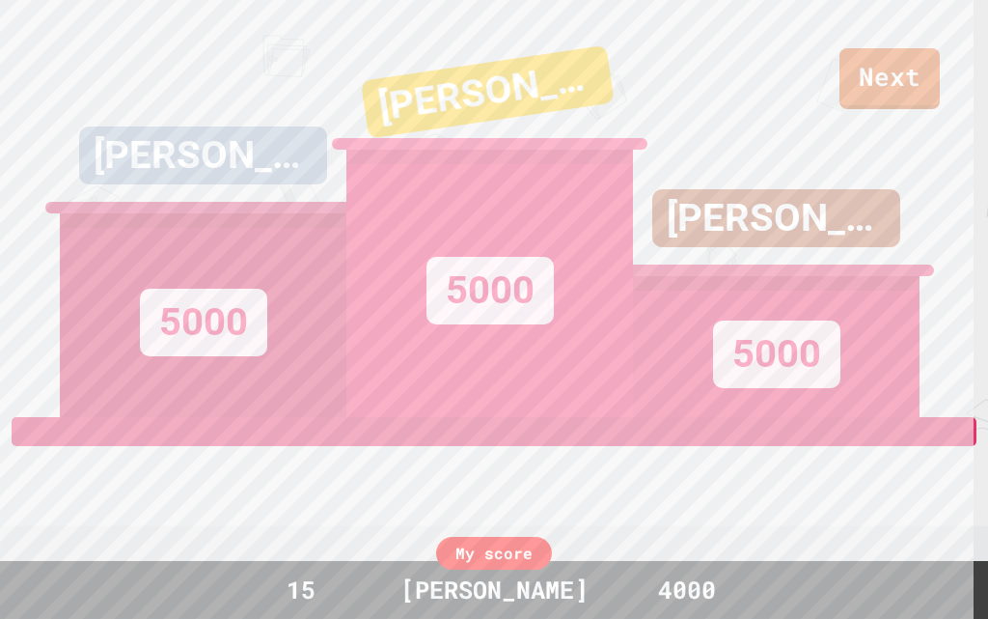
click at [907, 97] on div "CONNOR 5000" at bounding box center [776, 208] width 287 height 417
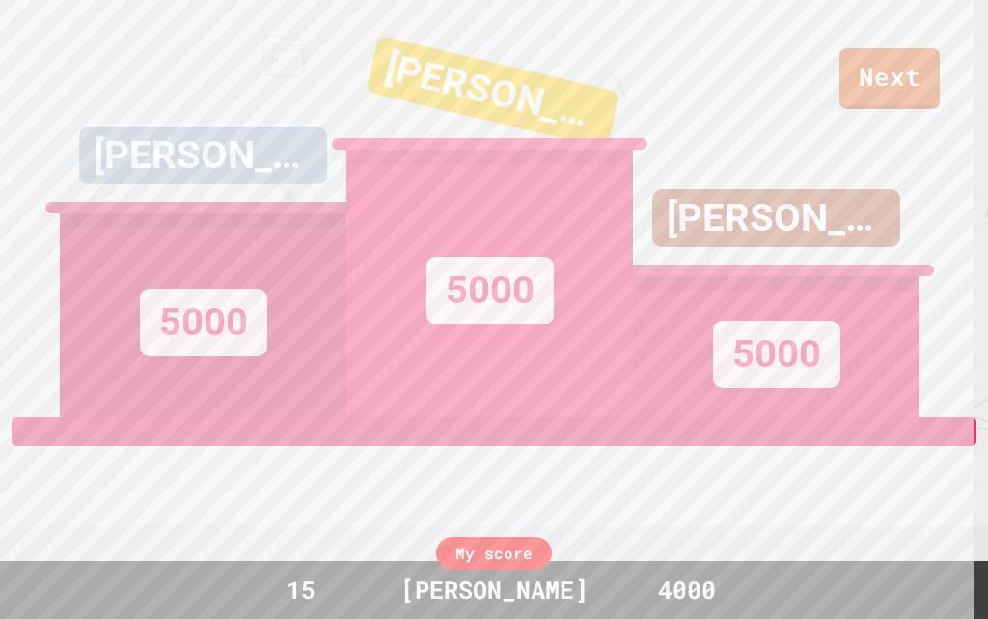
drag, startPoint x: 923, startPoint y: 19, endPoint x: 859, endPoint y: 132, distance: 129.7
click at [925, 15] on div "Next [PERSON_NAME] 5000 AIDEN 5000 CONNOR 5000 View leaderboard" at bounding box center [494, 309] width 988 height 619
